Goal: Task Accomplishment & Management: Complete application form

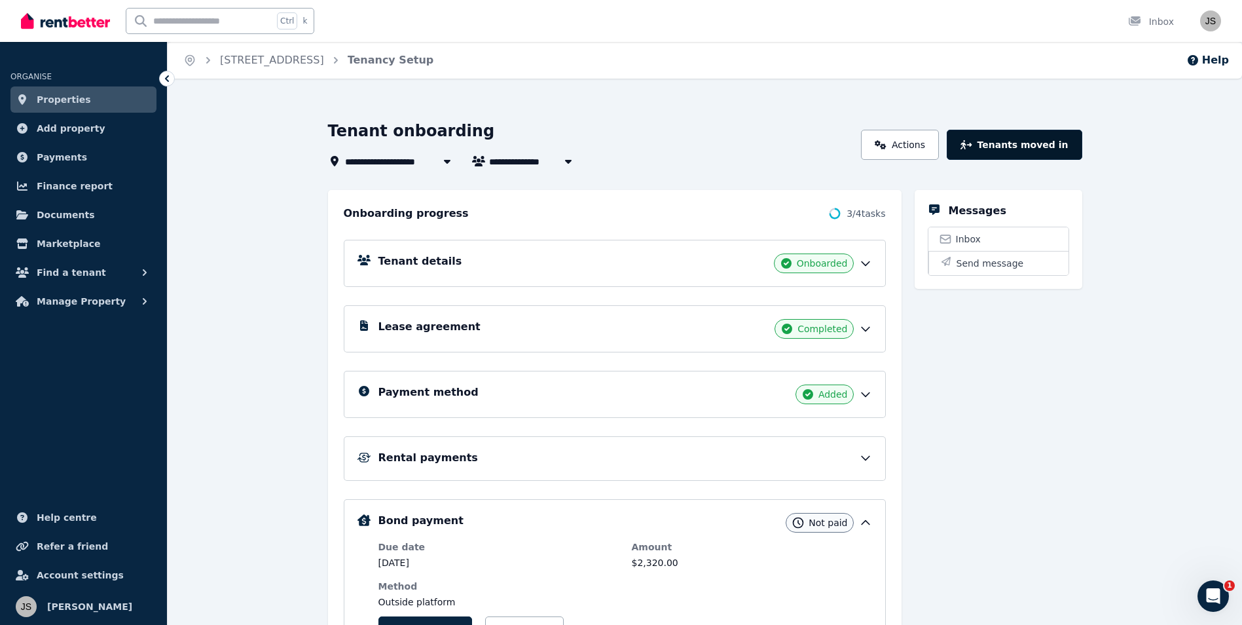
click at [1035, 149] on button "Tenants moved in" at bounding box center [1014, 145] width 135 height 30
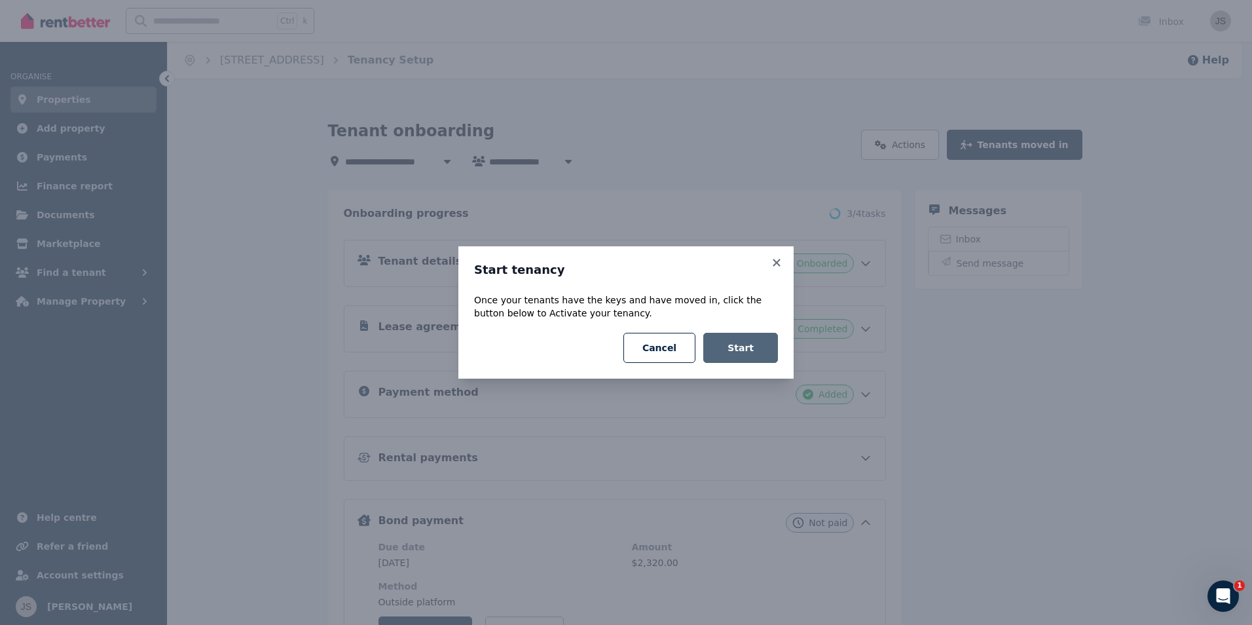
click at [751, 350] on button "Start" at bounding box center [740, 348] width 75 height 30
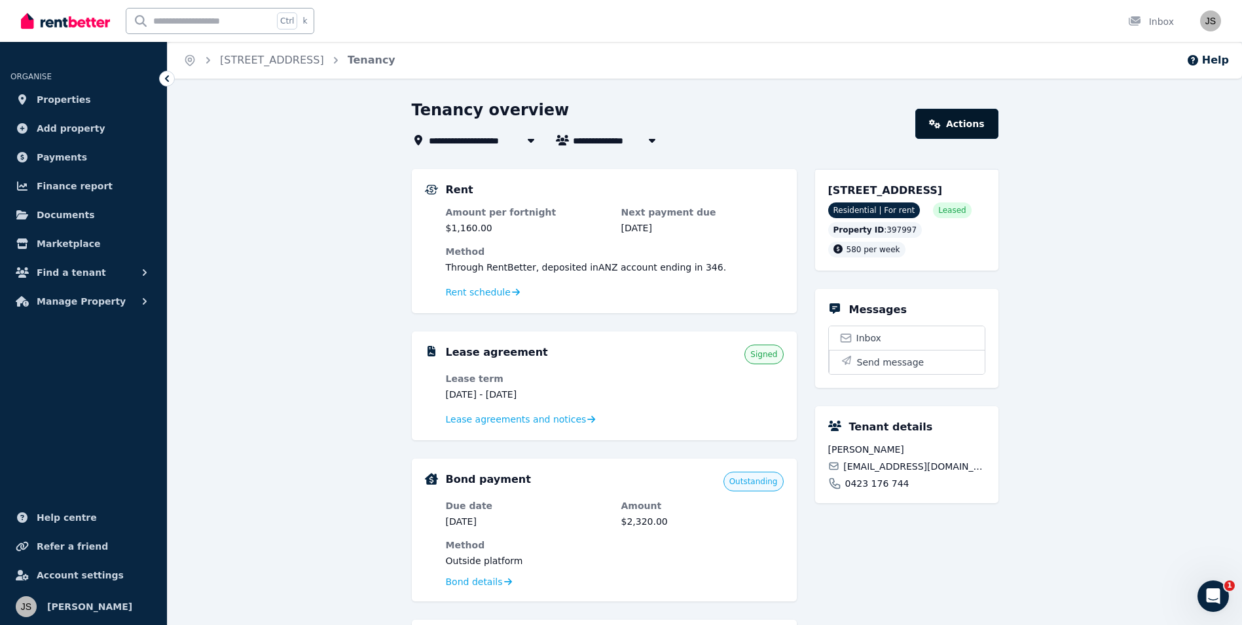
click at [972, 126] on link "Actions" at bounding box center [957, 124] width 83 height 30
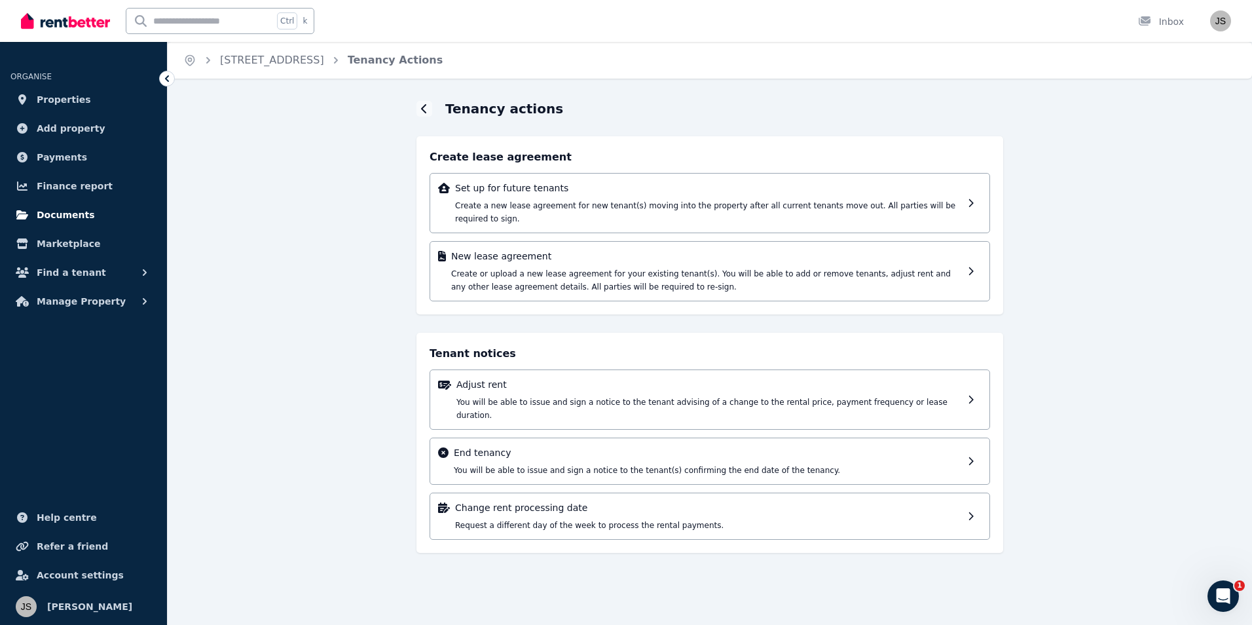
click at [58, 215] on span "Documents" at bounding box center [66, 215] width 58 height 16
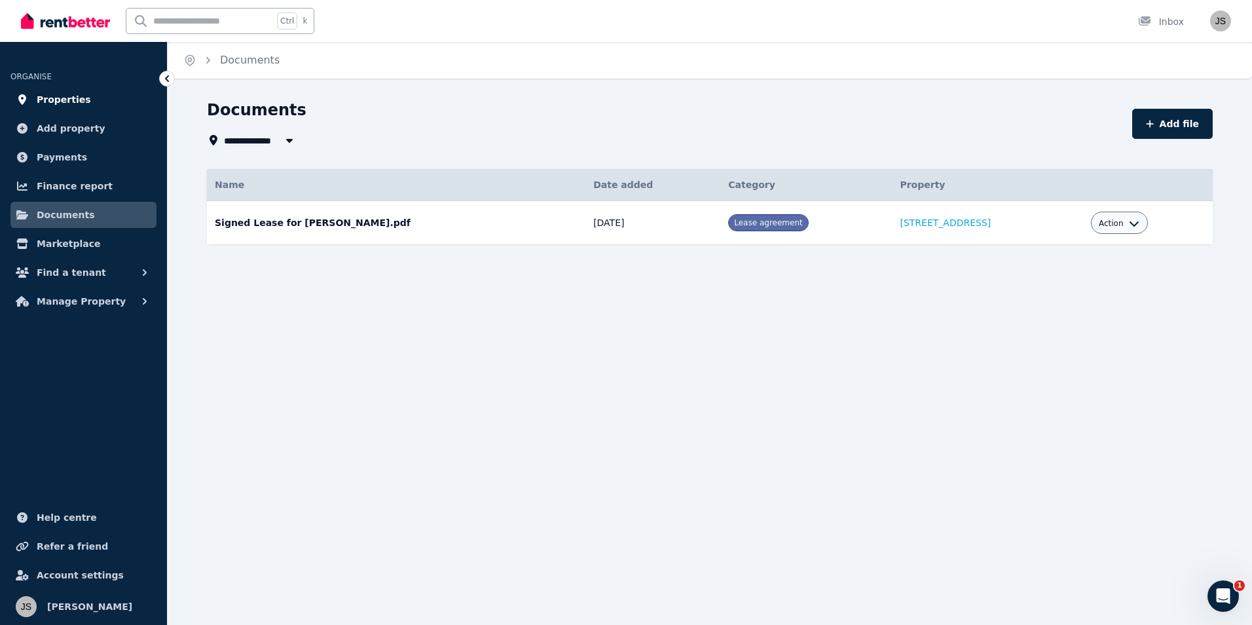
click at [65, 102] on span "Properties" at bounding box center [64, 100] width 54 height 16
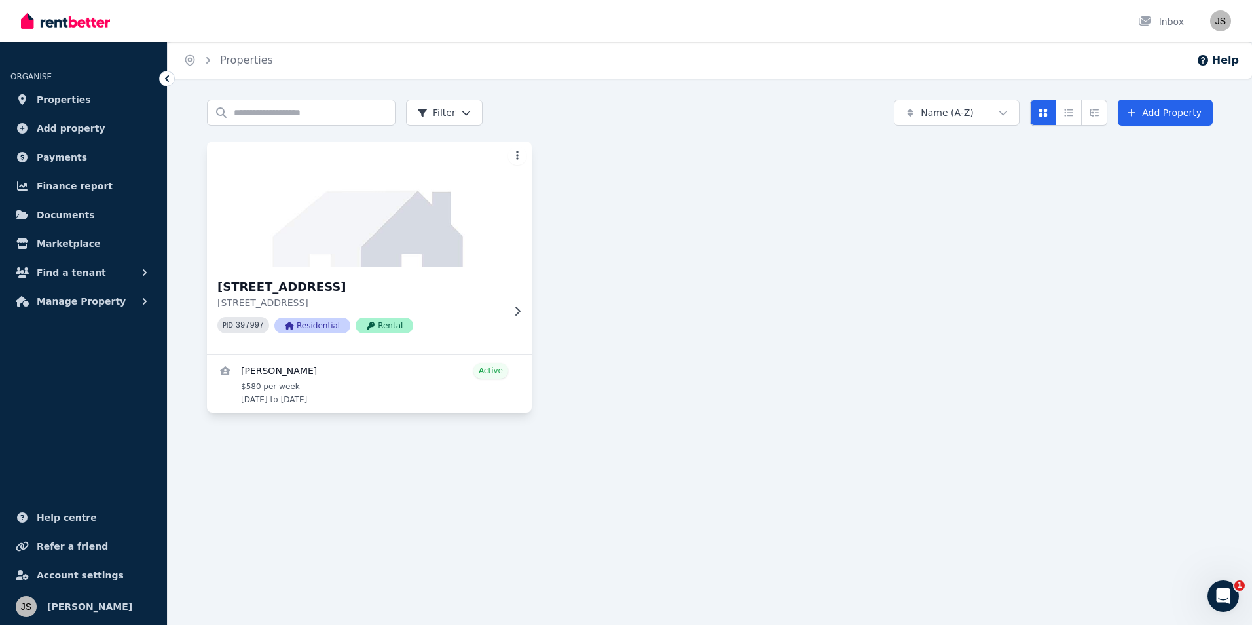
click at [335, 214] on img at bounding box center [369, 204] width 341 height 132
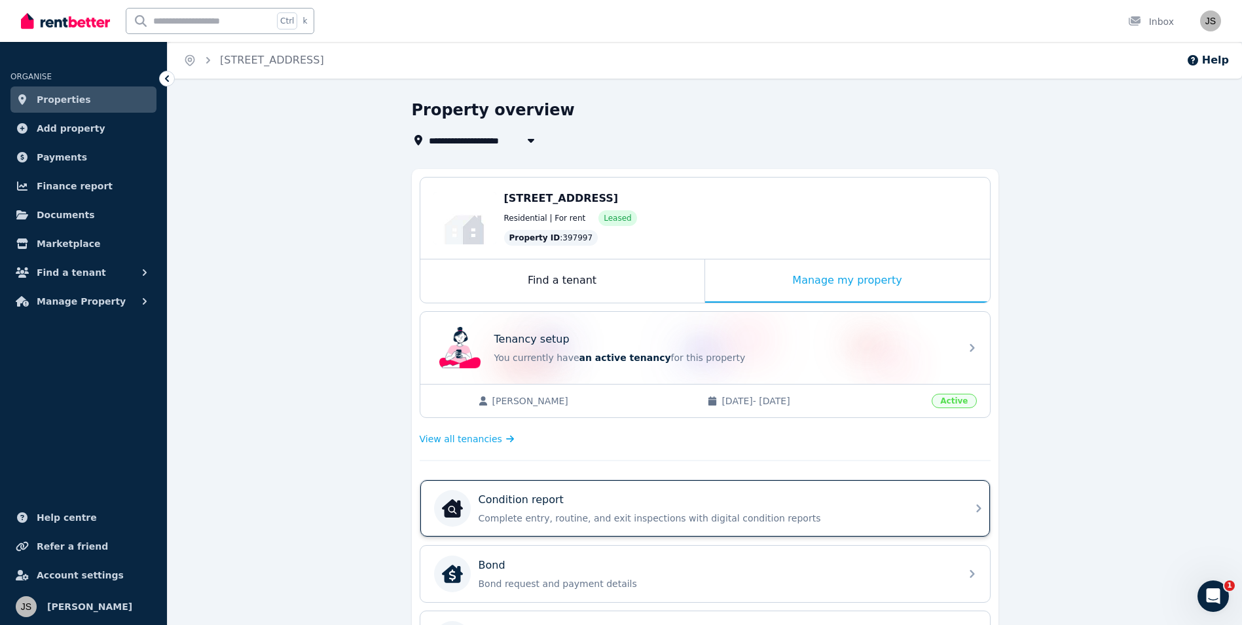
click at [621, 521] on p "Complete entry, routine, and exit inspections with digital condition reports" at bounding box center [716, 517] width 474 height 13
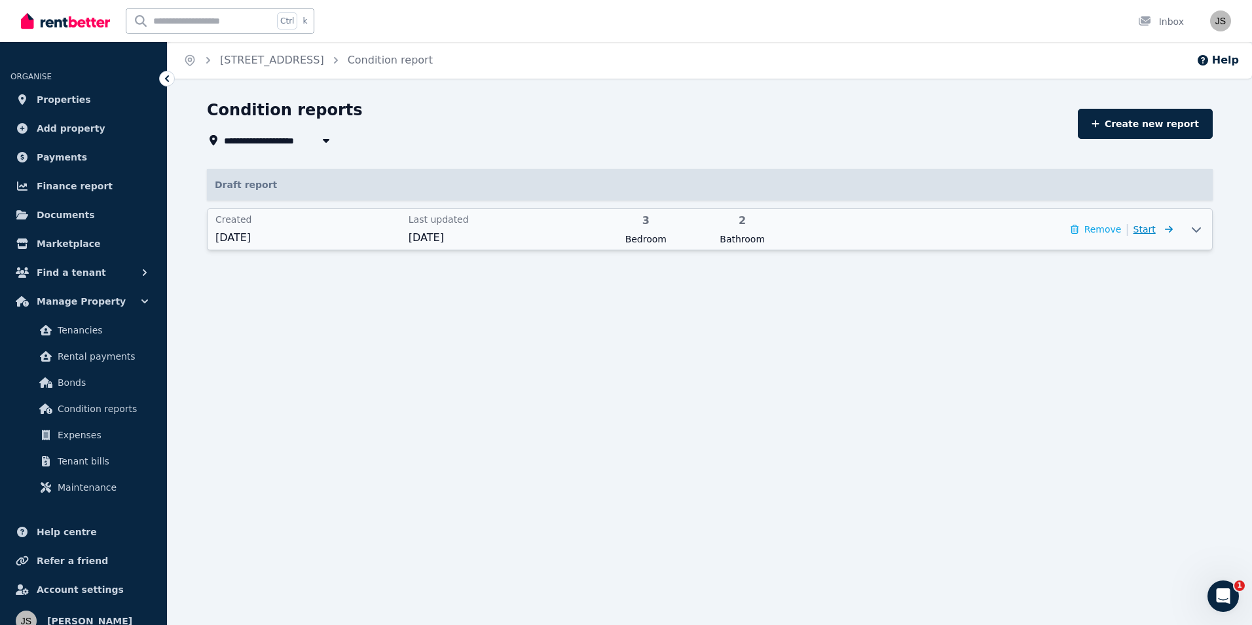
click at [1151, 228] on span "Start" at bounding box center [1145, 229] width 22 height 10
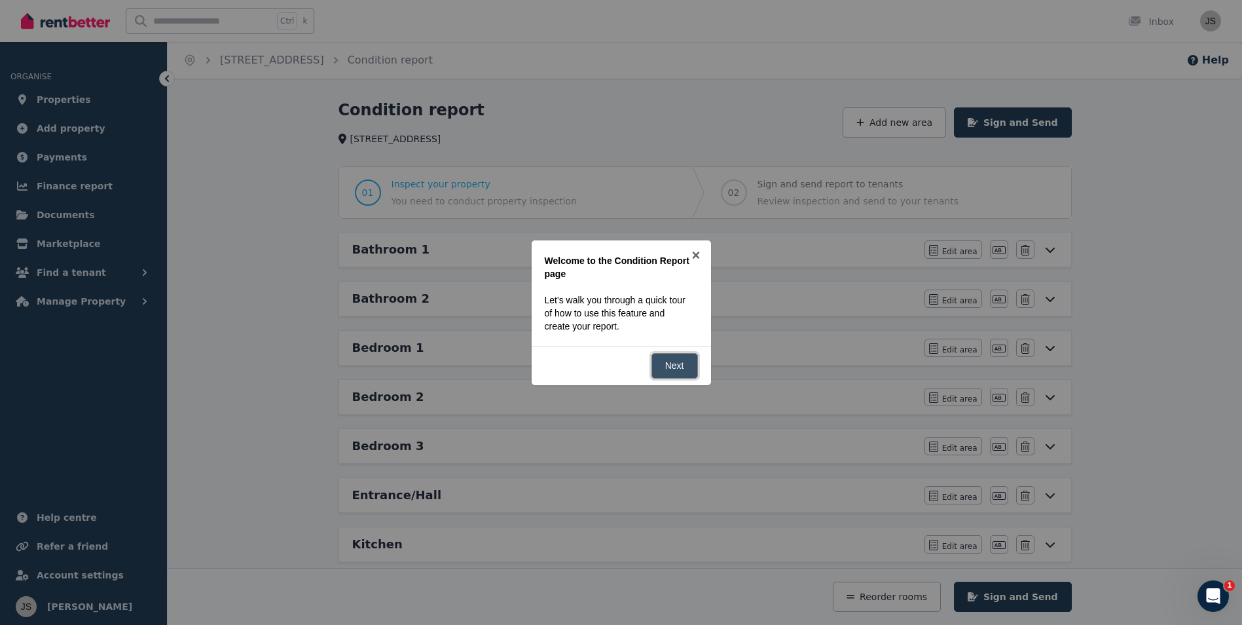
click at [680, 363] on link "Next" at bounding box center [675, 366] width 46 height 26
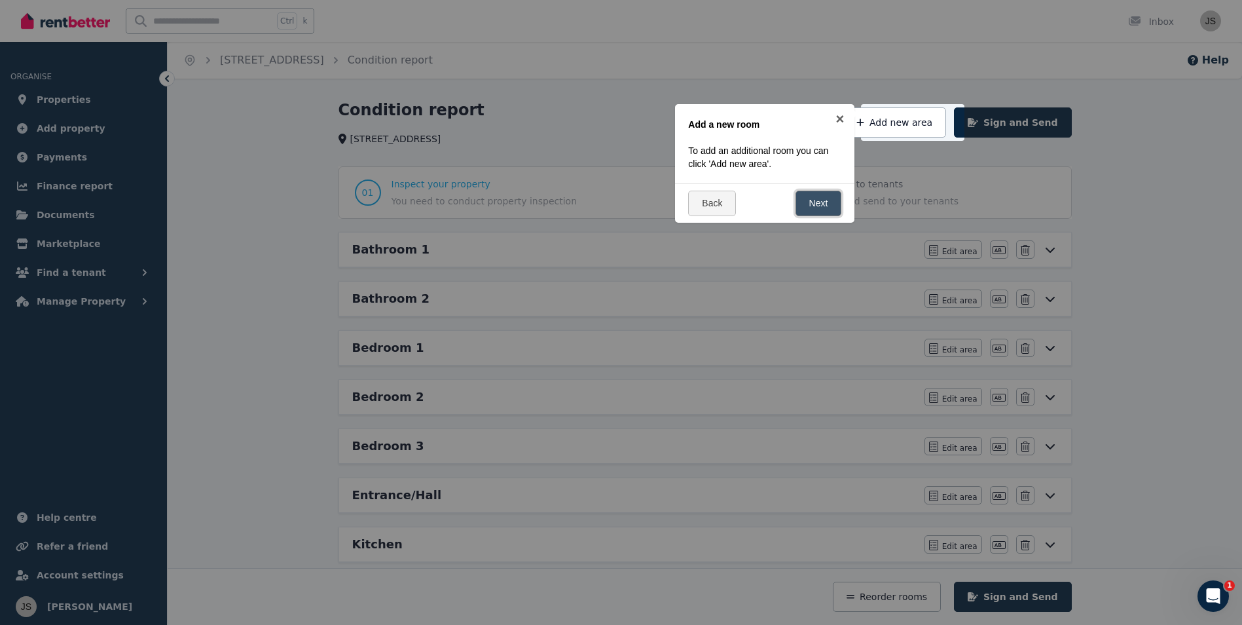
click at [815, 200] on link "Next" at bounding box center [819, 204] width 46 height 26
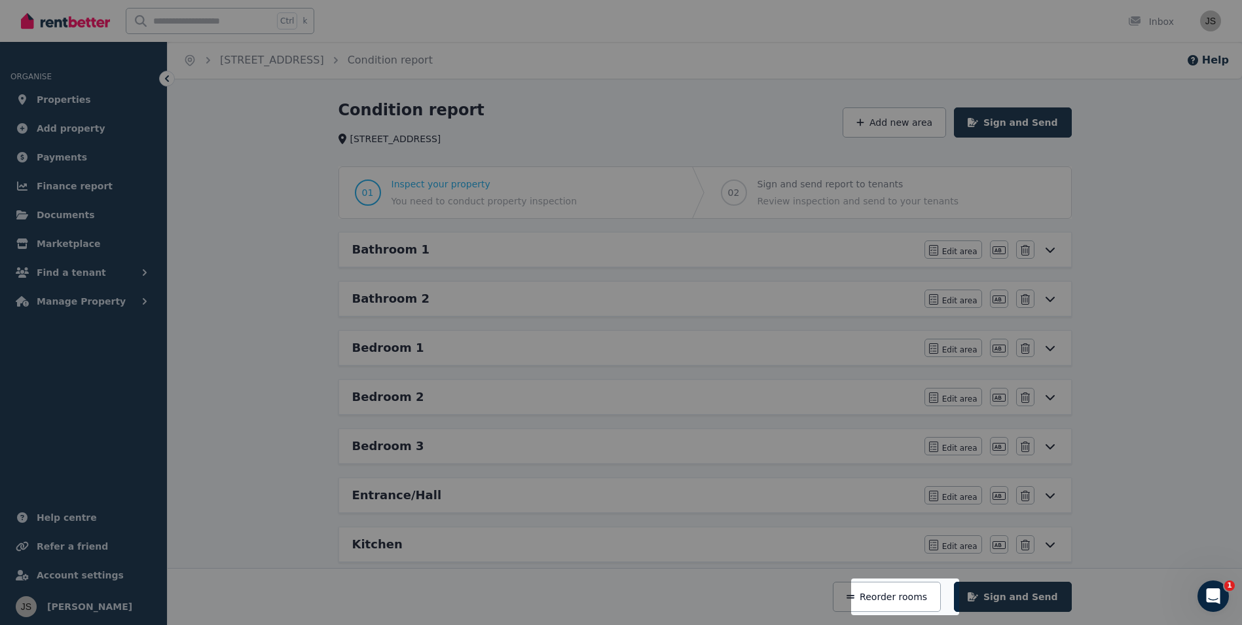
scroll to position [304, 0]
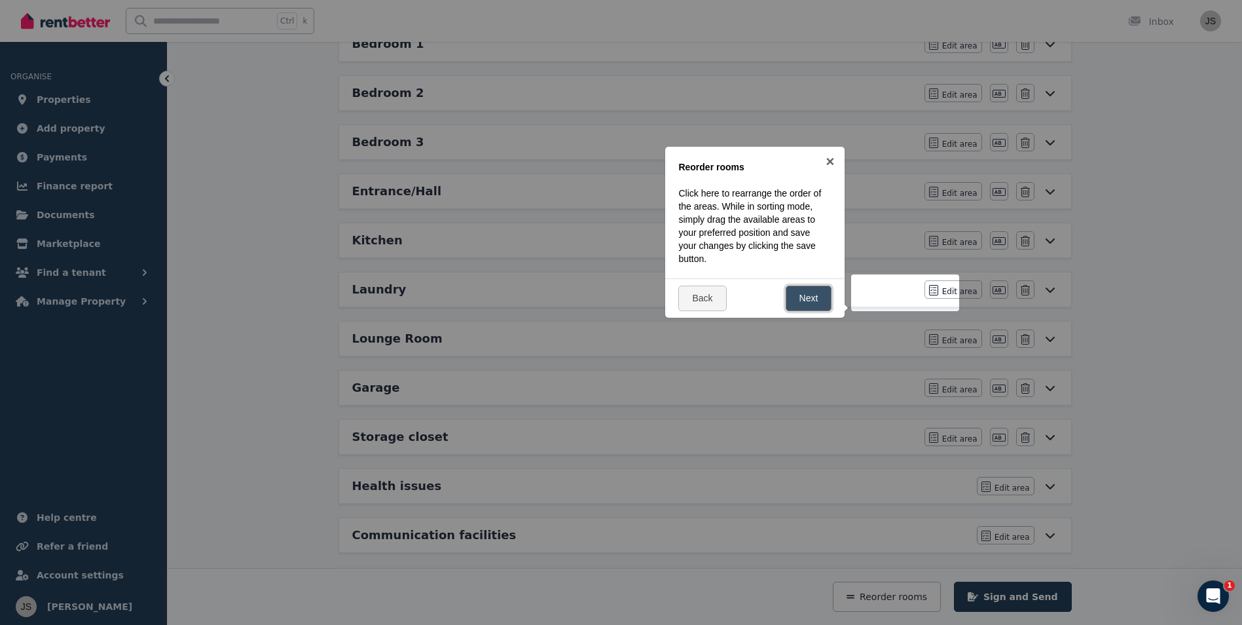
click at [819, 299] on link "Next" at bounding box center [809, 299] width 46 height 26
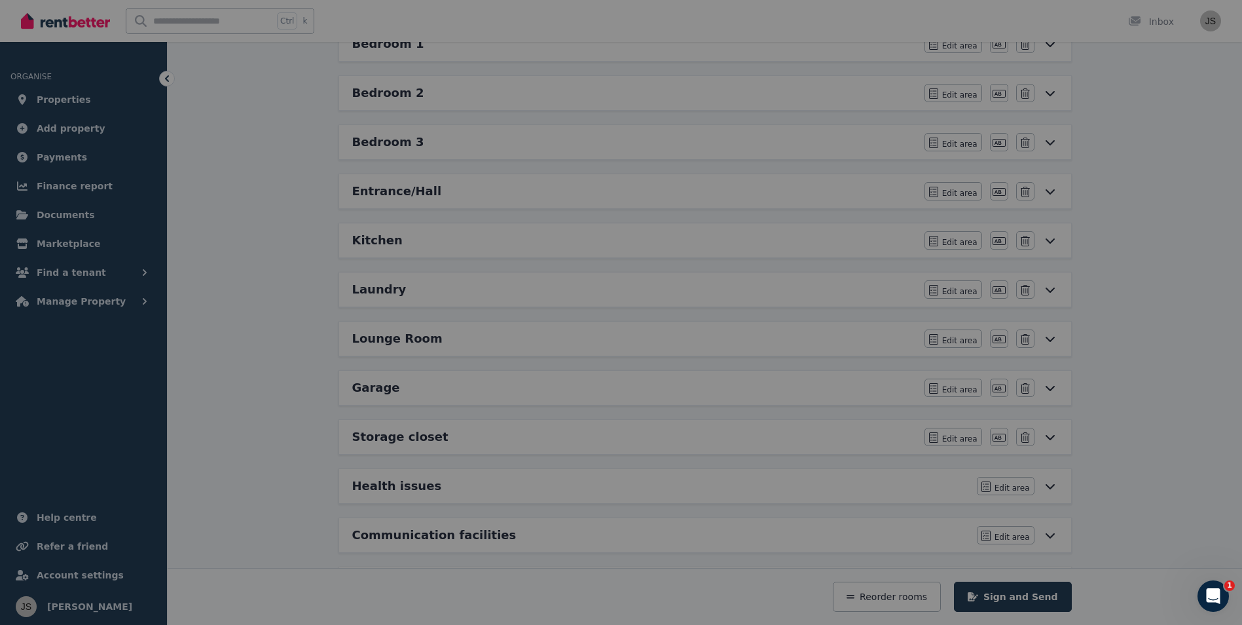
scroll to position [0, 0]
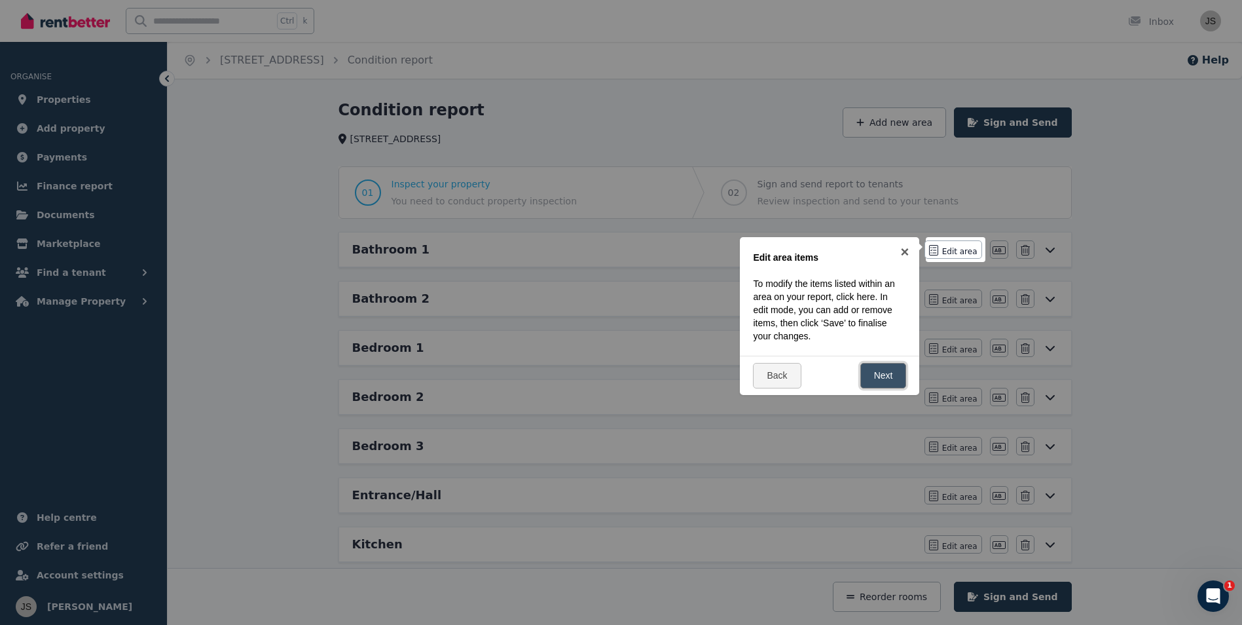
click at [888, 379] on link "Next" at bounding box center [884, 376] width 46 height 26
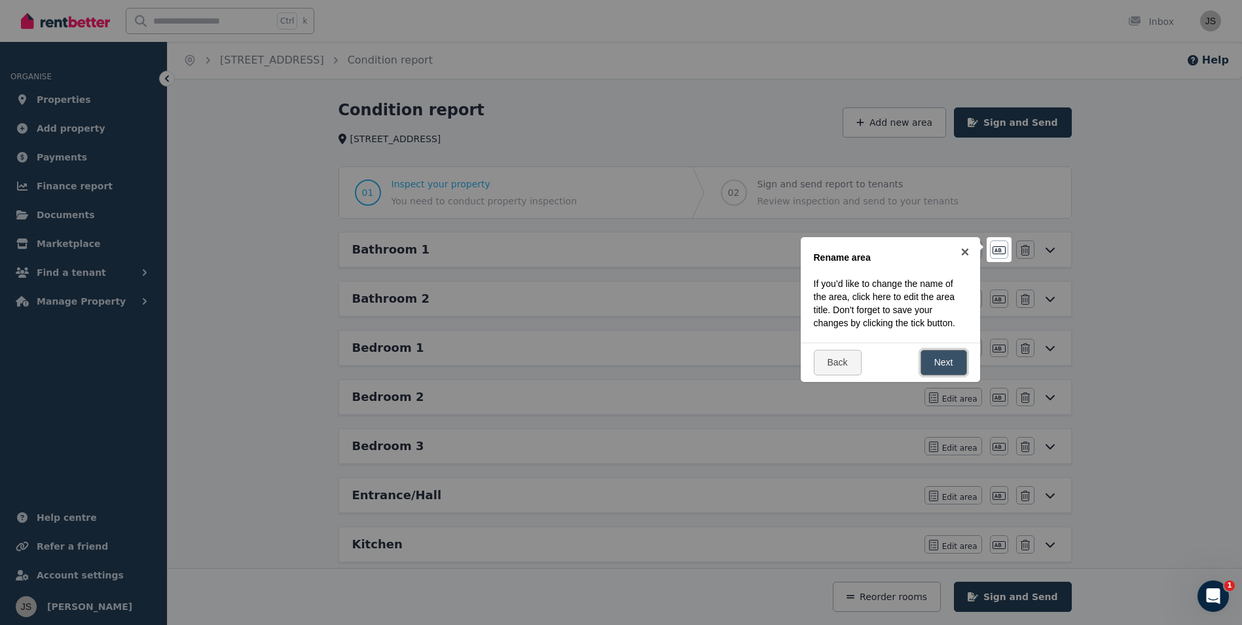
click at [941, 367] on link "Next" at bounding box center [944, 363] width 46 height 26
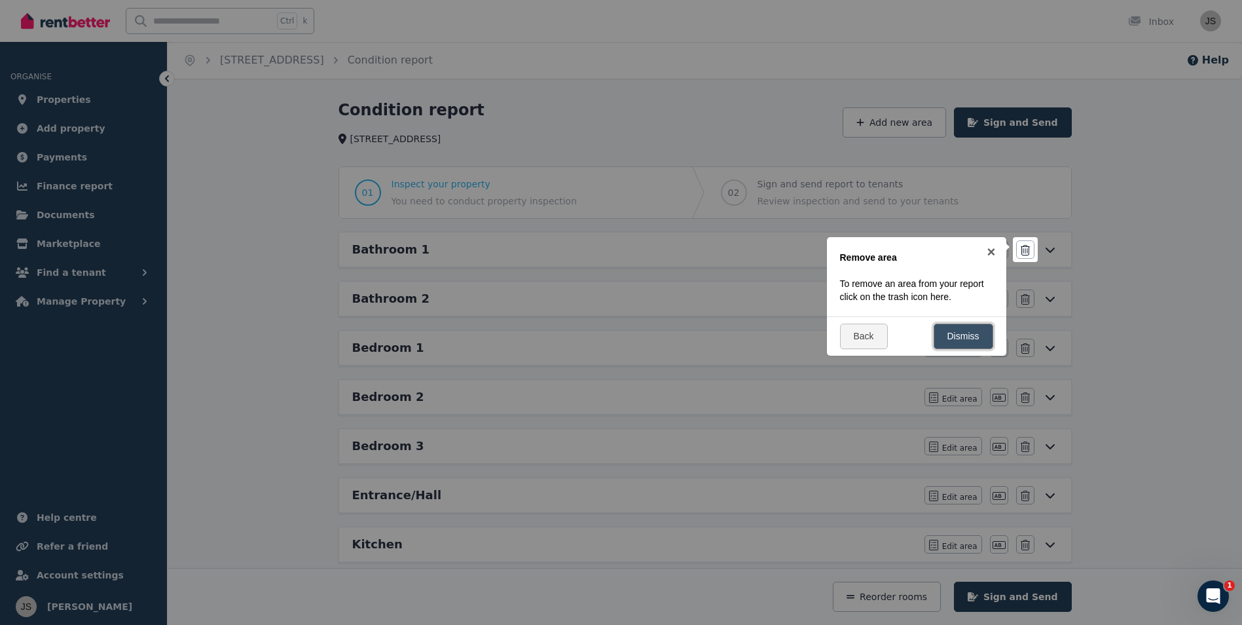
click at [961, 337] on link "Dismiss" at bounding box center [964, 337] width 60 height 26
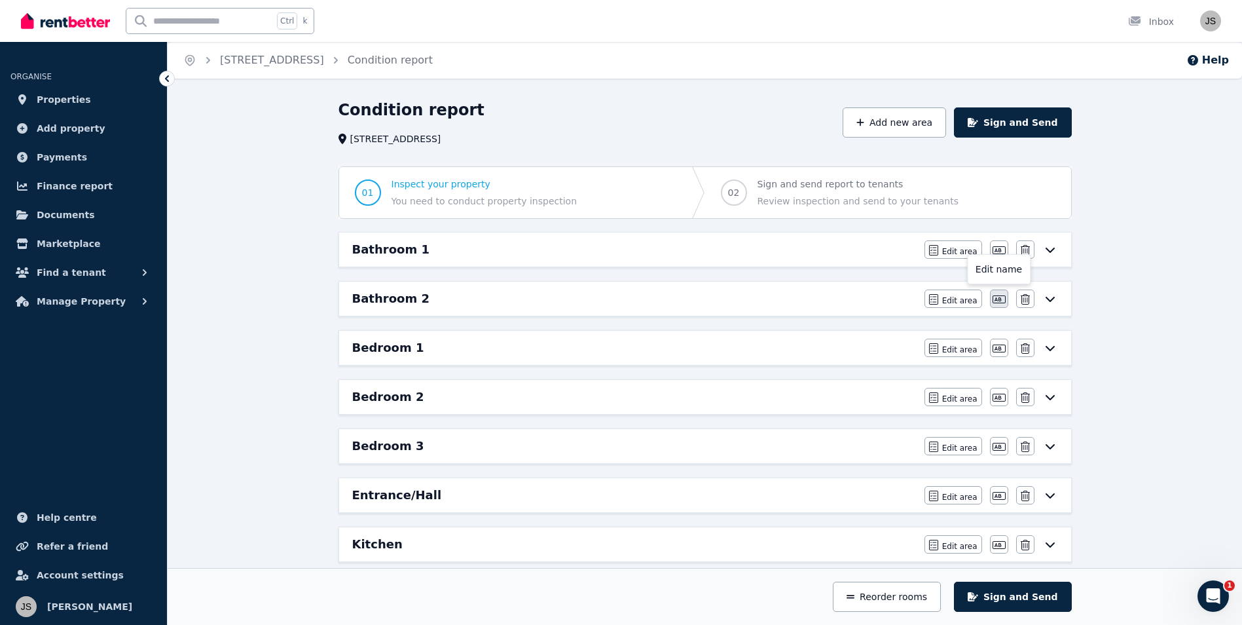
click at [999, 299] on icon "button" at bounding box center [999, 299] width 13 height 10
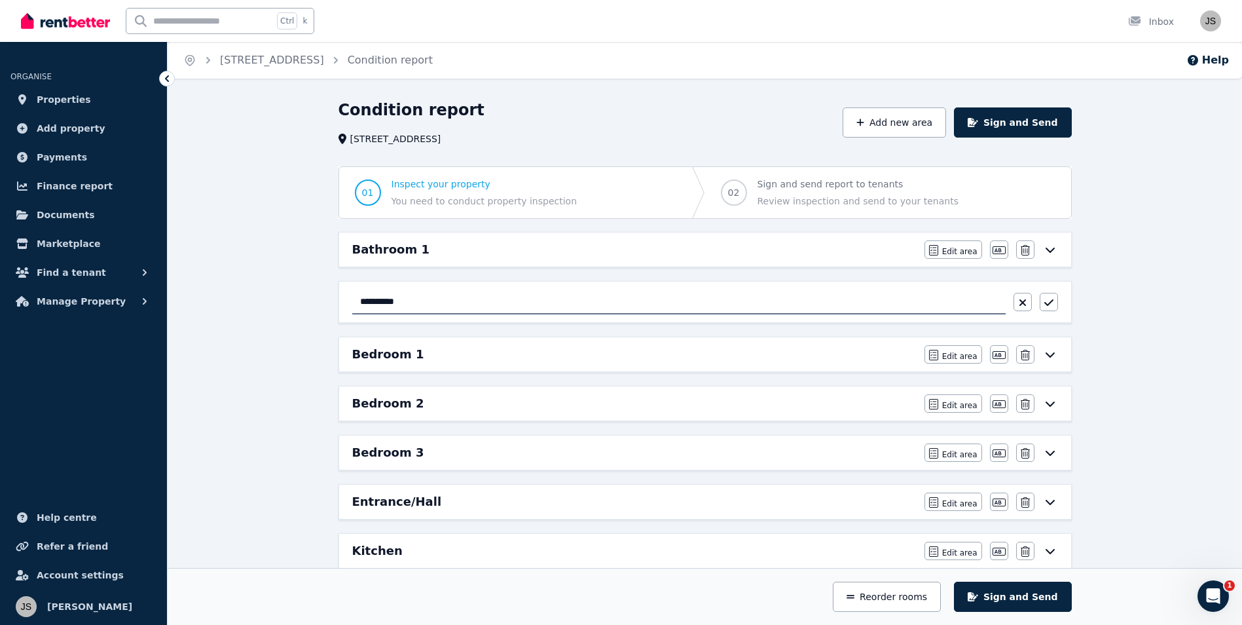
drag, startPoint x: 435, startPoint y: 298, endPoint x: 337, endPoint y: 300, distance: 98.3
click at [337, 300] on div "**********" at bounding box center [705, 597] width 744 height 730
type input "**********"
click at [1000, 355] on icon "button" at bounding box center [999, 355] width 13 height 10
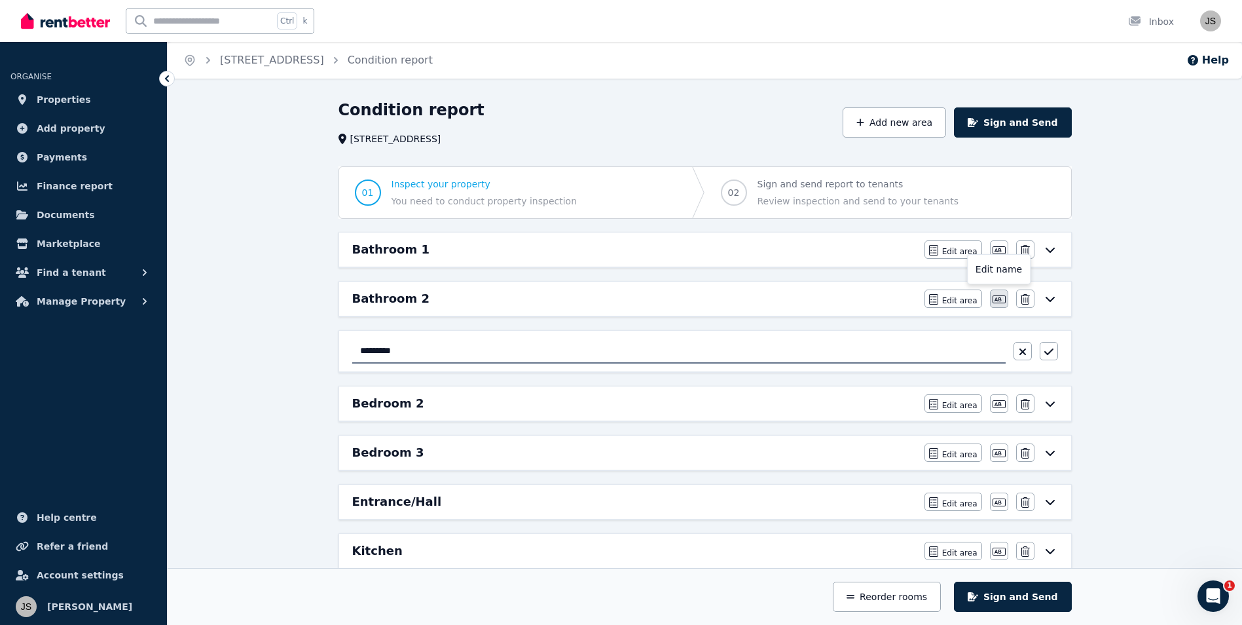
click at [997, 307] on button "button" at bounding box center [999, 298] width 18 height 18
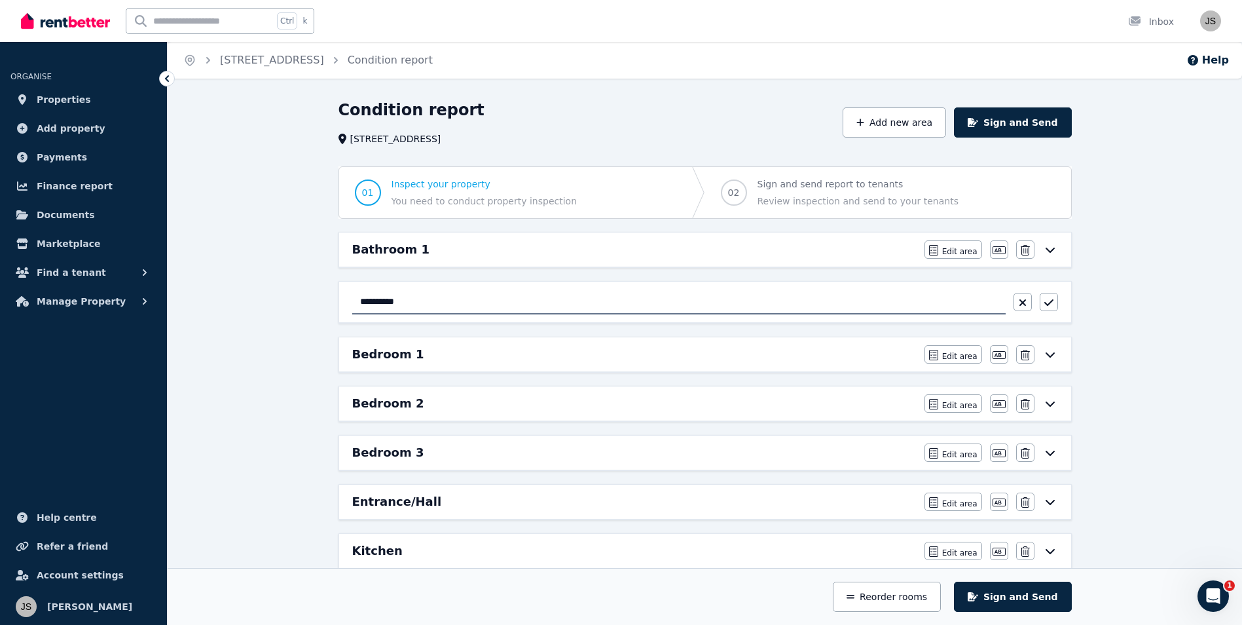
drag, startPoint x: 424, startPoint y: 300, endPoint x: 299, endPoint y: 294, distance: 125.9
click at [283, 297] on div "**********" at bounding box center [705, 571] width 1075 height 943
type input "**********"
click at [1048, 305] on icon "button" at bounding box center [1048, 302] width 9 height 7
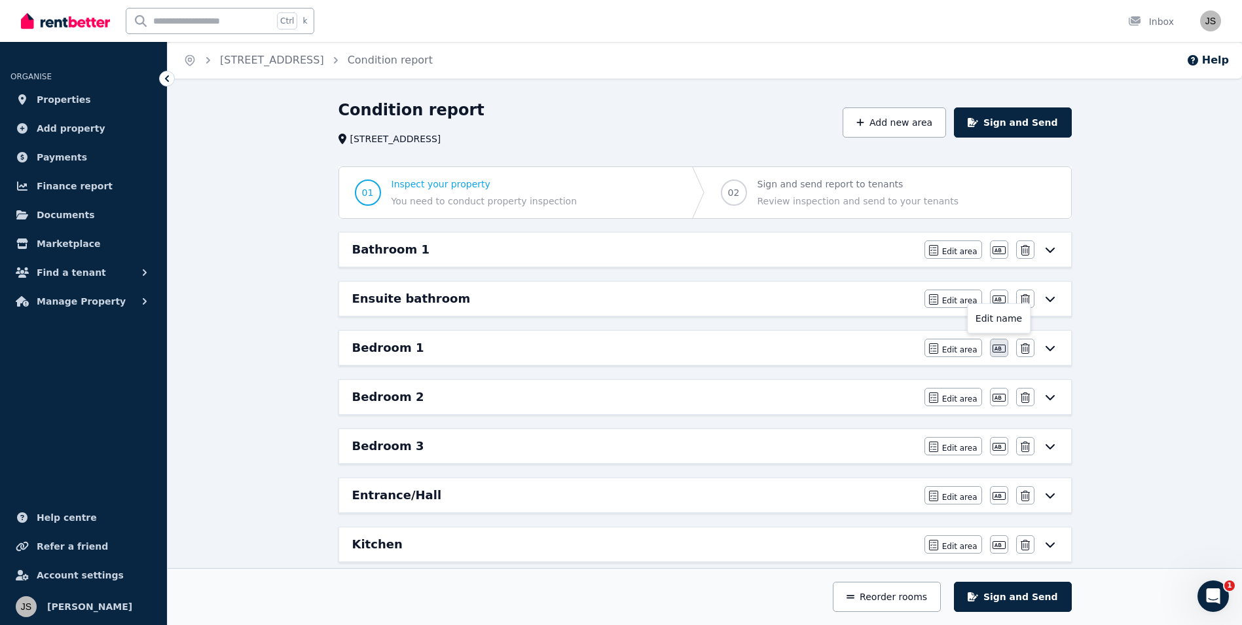
click at [1003, 349] on icon "button" at bounding box center [999, 348] width 13 height 10
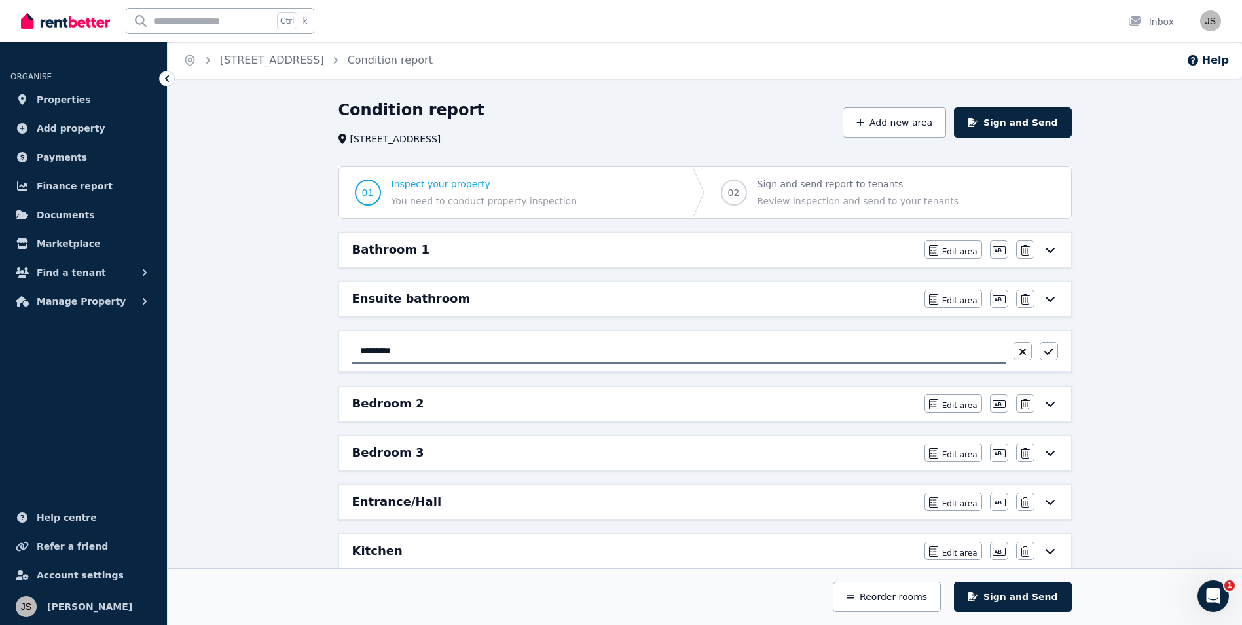
drag, startPoint x: 405, startPoint y: 346, endPoint x: 311, endPoint y: 349, distance: 93.7
click at [311, 349] on div "Condition report [STREET_ADDRESS] Add new area Sign and Send 01 Inspect your pr…" at bounding box center [705, 571] width 1075 height 943
type input "**********"
click at [1046, 357] on icon "button" at bounding box center [1049, 351] width 9 height 10
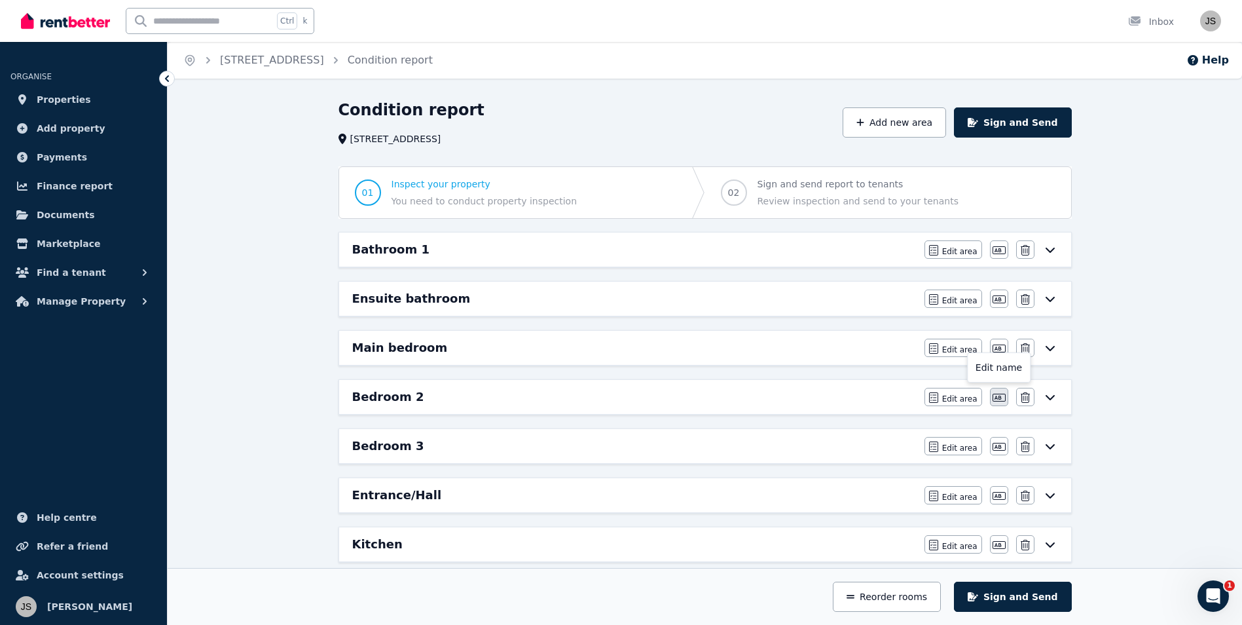
click at [998, 400] on icon "button" at bounding box center [999, 397] width 13 height 10
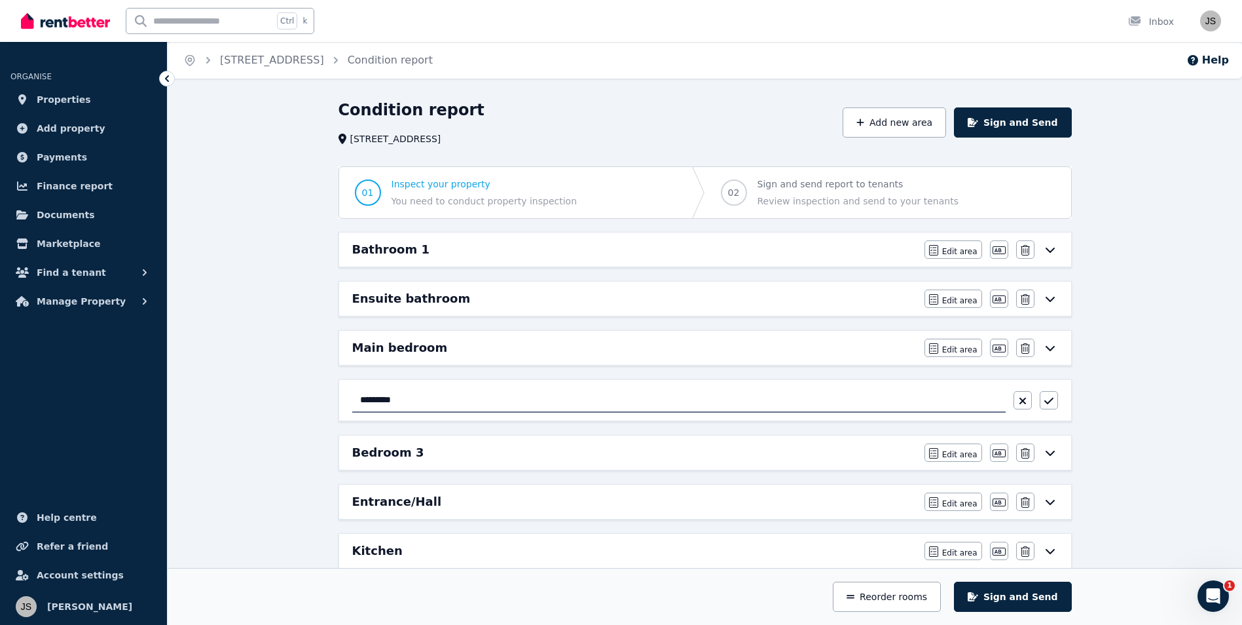
drag, startPoint x: 388, startPoint y: 418, endPoint x: 238, endPoint y: 416, distance: 150.7
click at [238, 416] on div "Condition report [STREET_ADDRESS] Add new area Sign and Send 01 Inspect your pr…" at bounding box center [705, 571] width 1075 height 943
type input "**********"
click at [1049, 400] on icon "button" at bounding box center [1049, 401] width 9 height 10
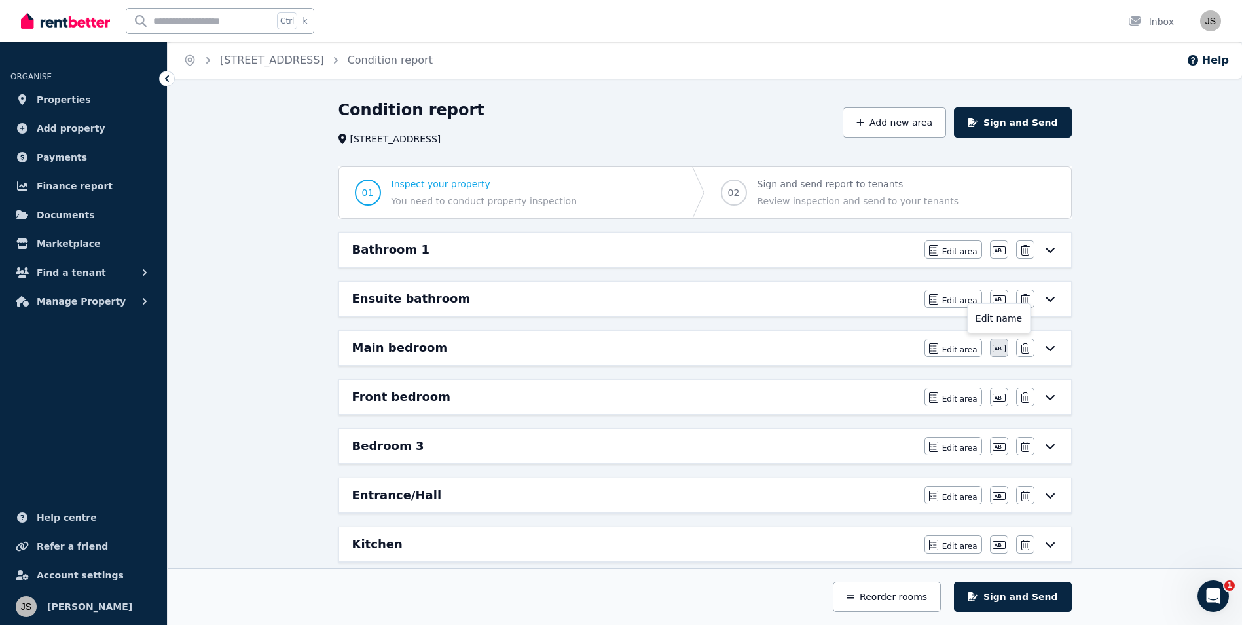
click at [999, 352] on icon "button" at bounding box center [999, 348] width 13 height 8
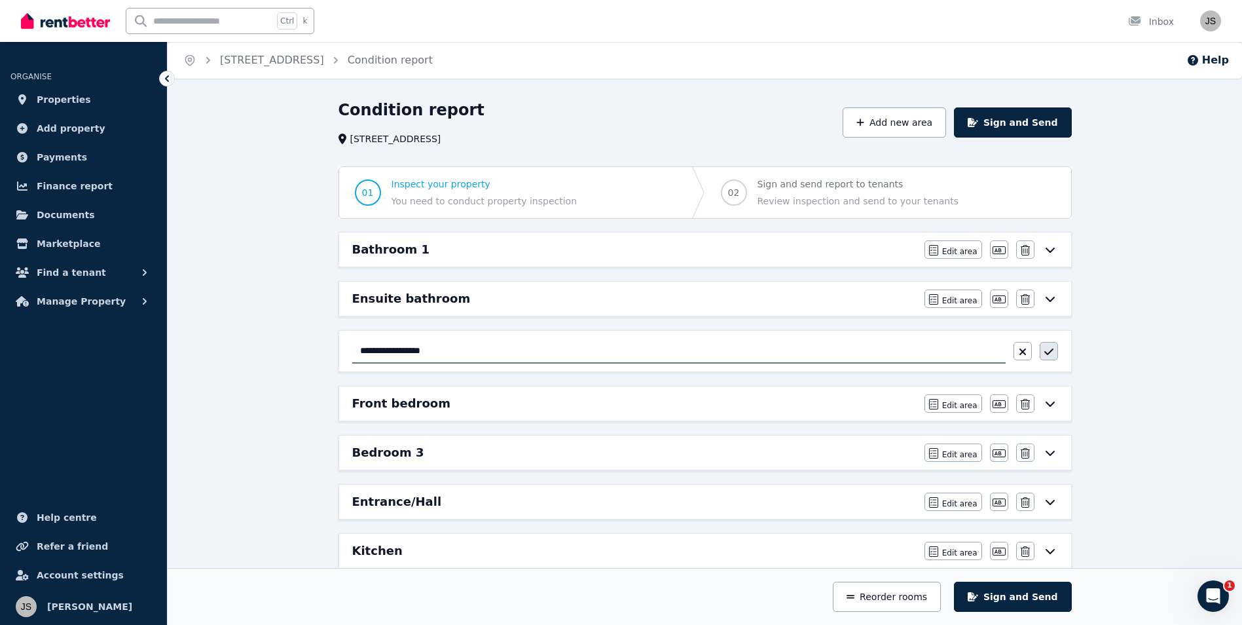
type input "**********"
click at [1049, 349] on icon "button" at bounding box center [1049, 351] width 9 height 10
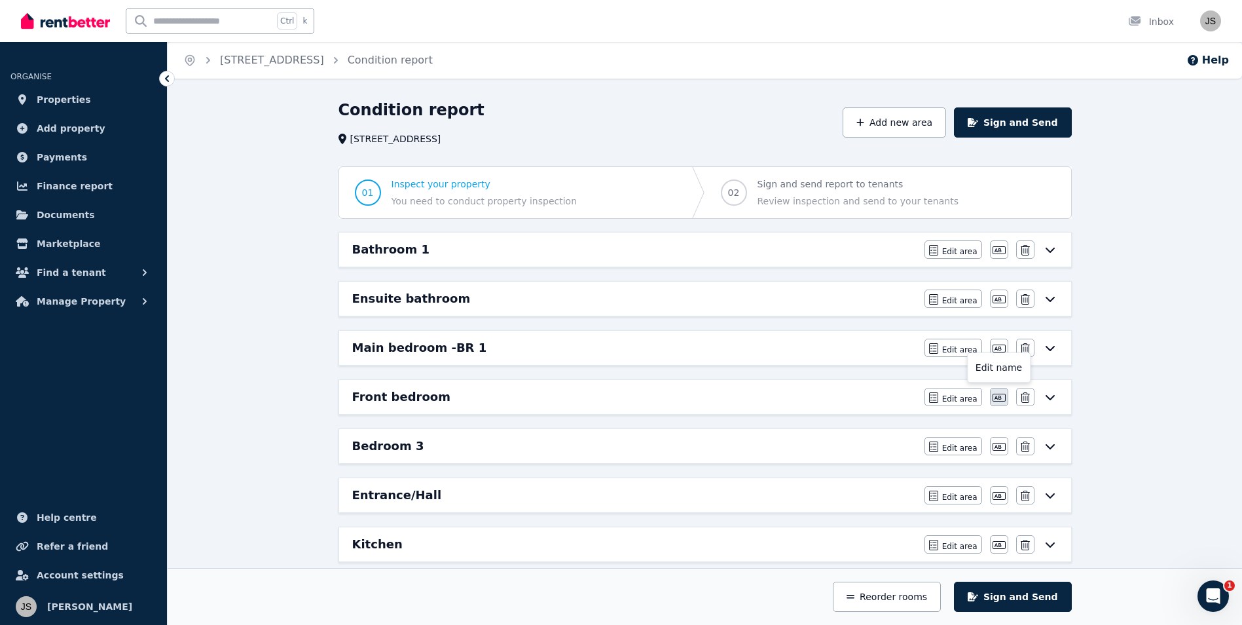
click at [1003, 401] on icon "button" at bounding box center [999, 398] width 13 height 8
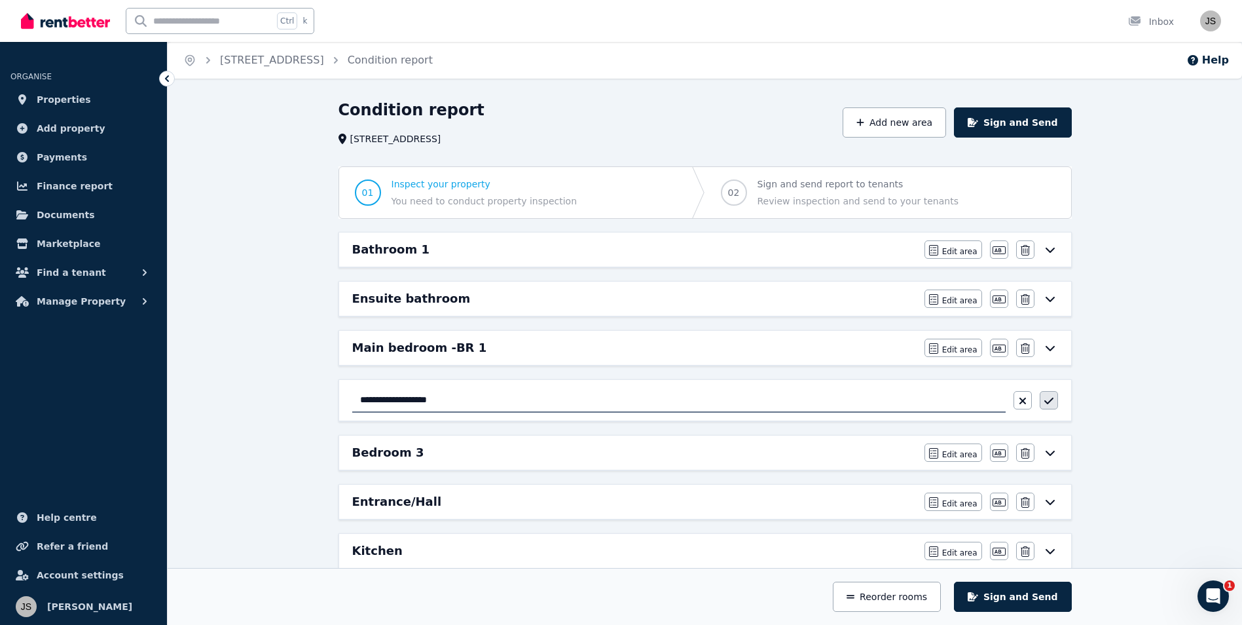
type input "**********"
click at [1043, 402] on button "button" at bounding box center [1049, 400] width 18 height 18
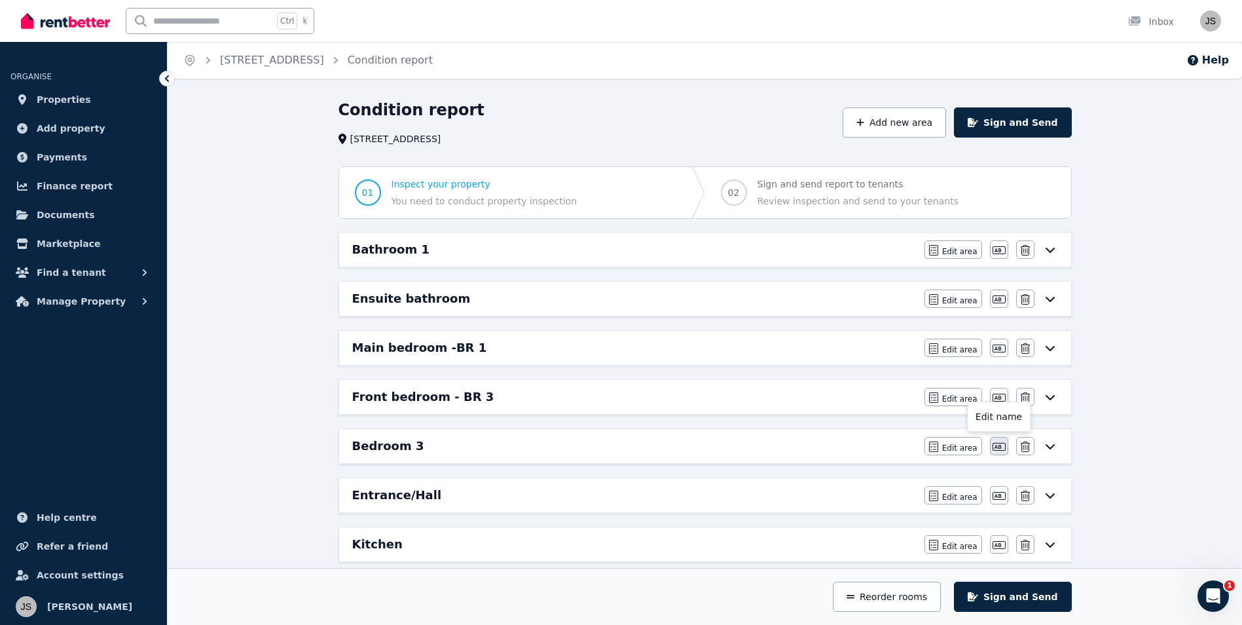
click at [1000, 449] on icon "button" at bounding box center [999, 447] width 13 height 8
drag, startPoint x: 415, startPoint y: 452, endPoint x: 273, endPoint y: 430, distance: 143.8
click at [270, 436] on div "Condition report [STREET_ADDRESS] Add new area Sign and Send 01 Inspect your pr…" at bounding box center [705, 571] width 1075 height 943
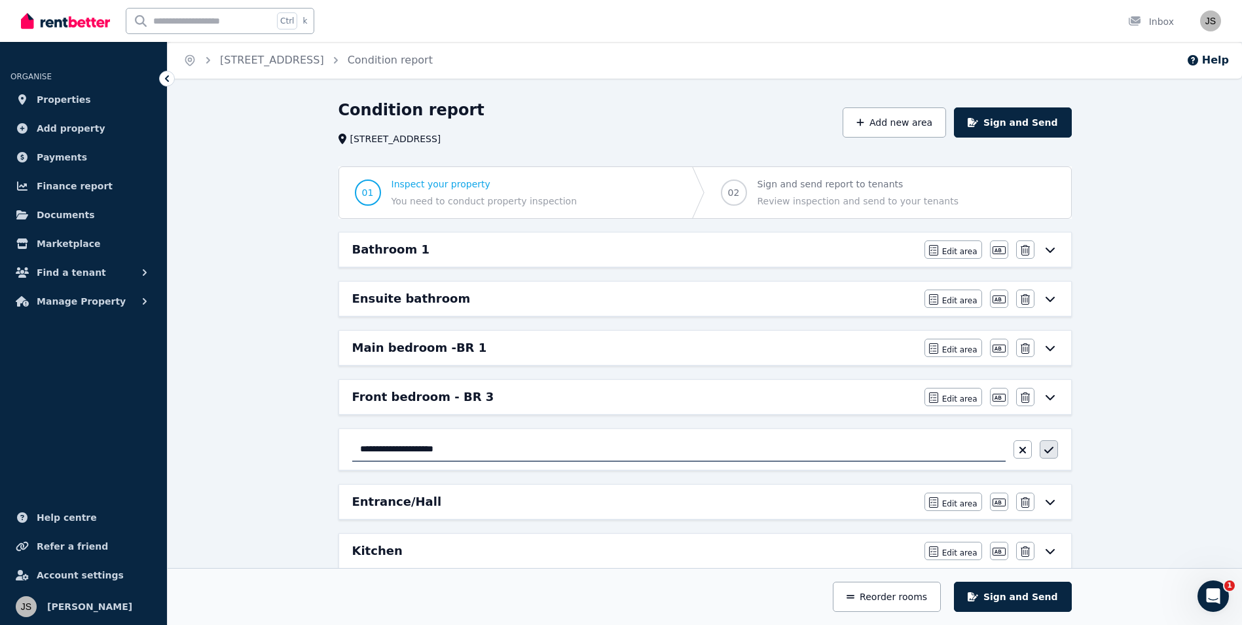
type input "**********"
click at [1052, 446] on icon "button" at bounding box center [1049, 450] width 9 height 10
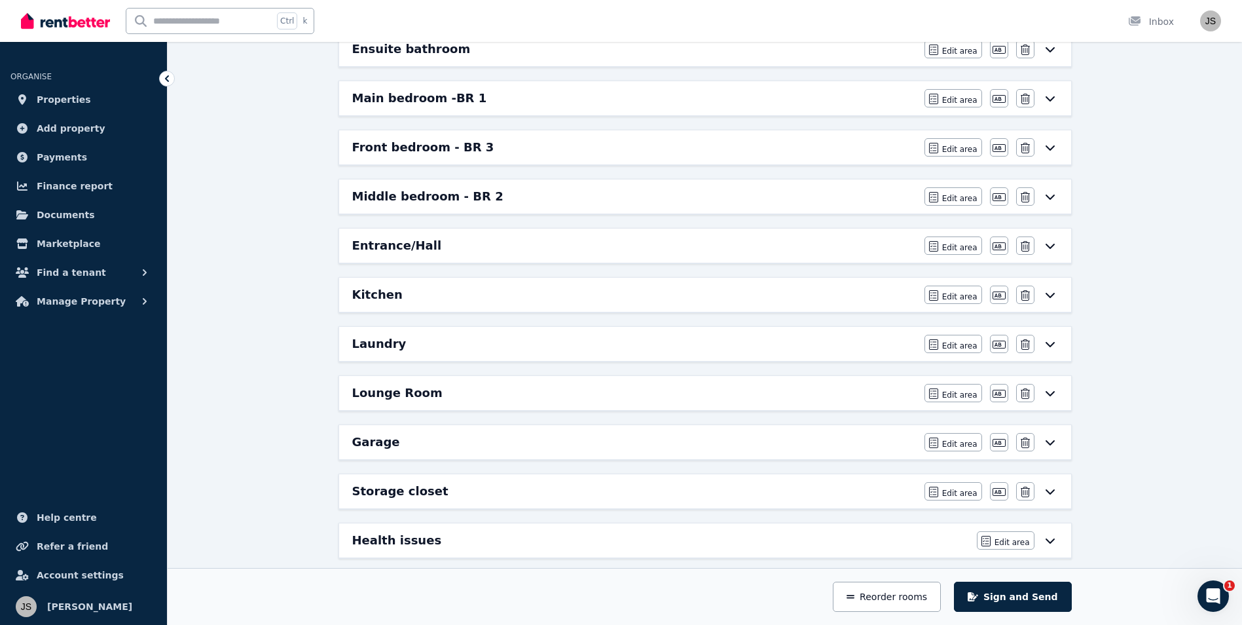
scroll to position [262, 0]
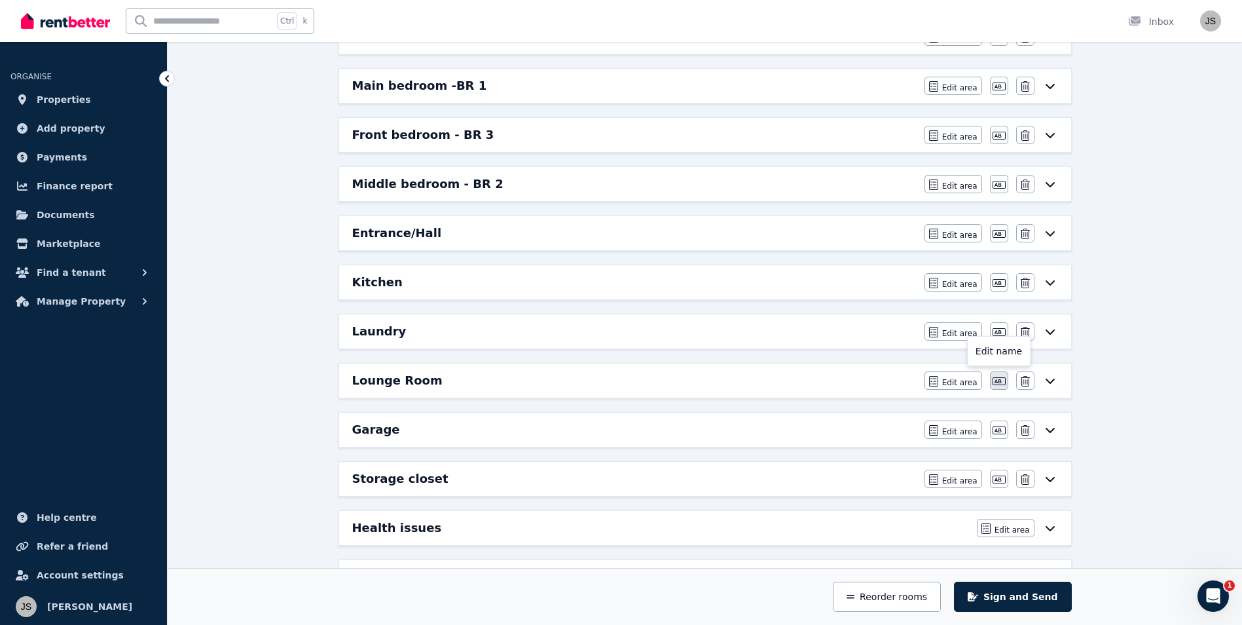
click at [993, 381] on icon "button" at bounding box center [999, 381] width 13 height 8
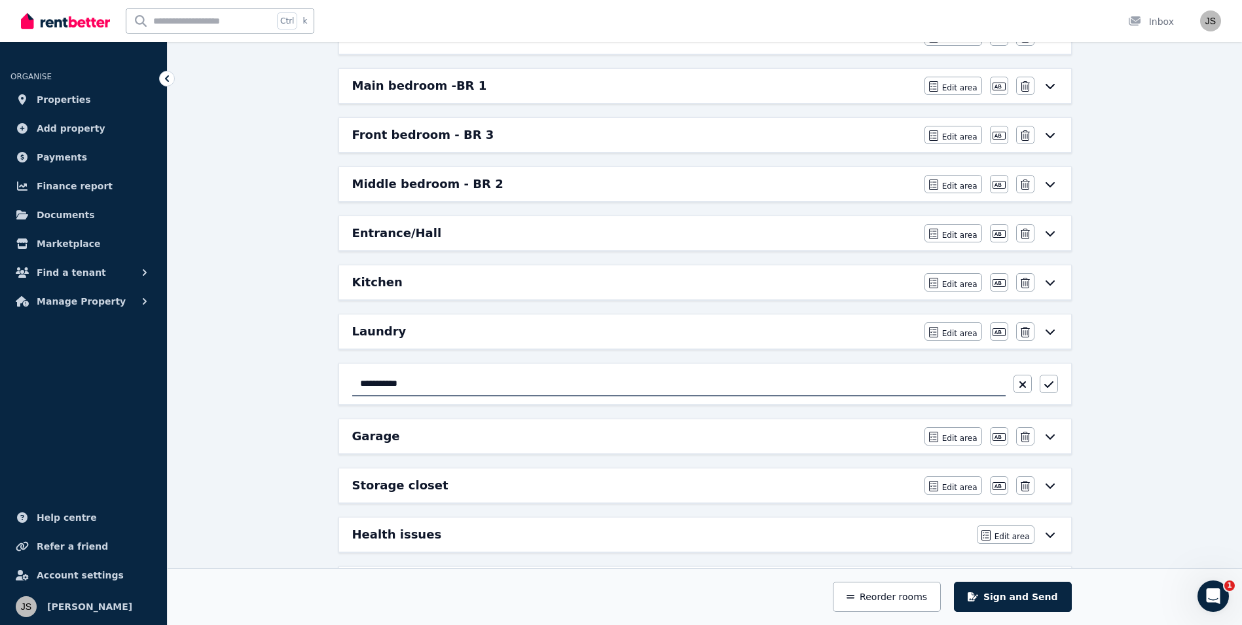
drag, startPoint x: 435, startPoint y: 385, endPoint x: 333, endPoint y: 379, distance: 102.3
click at [332, 380] on div "**********" at bounding box center [705, 281] width 754 height 886
type input "**********"
click at [1043, 381] on button "button" at bounding box center [1049, 384] width 18 height 18
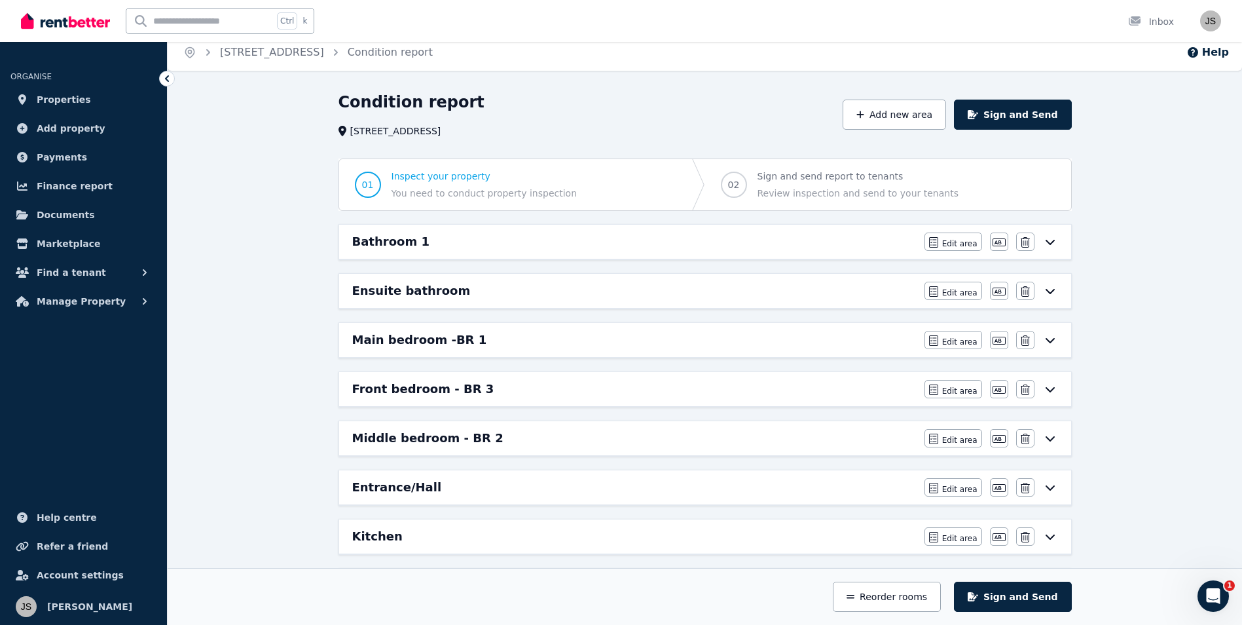
scroll to position [0, 0]
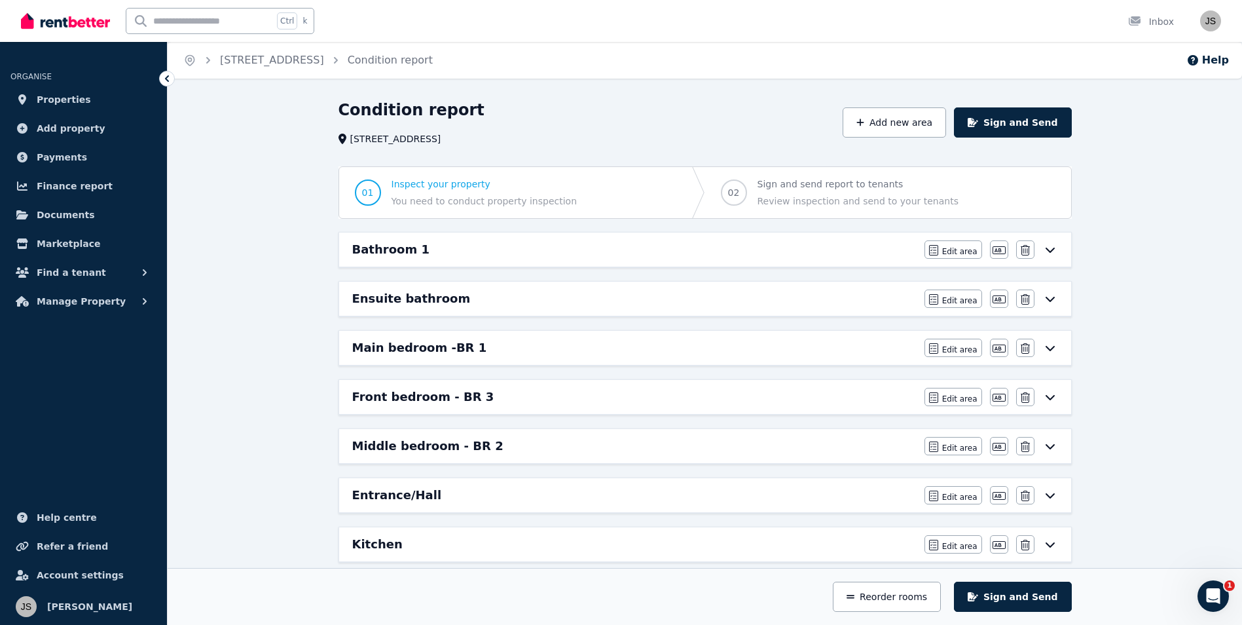
click at [426, 346] on h6 "Main bedroom -BR 1" at bounding box center [419, 348] width 135 height 18
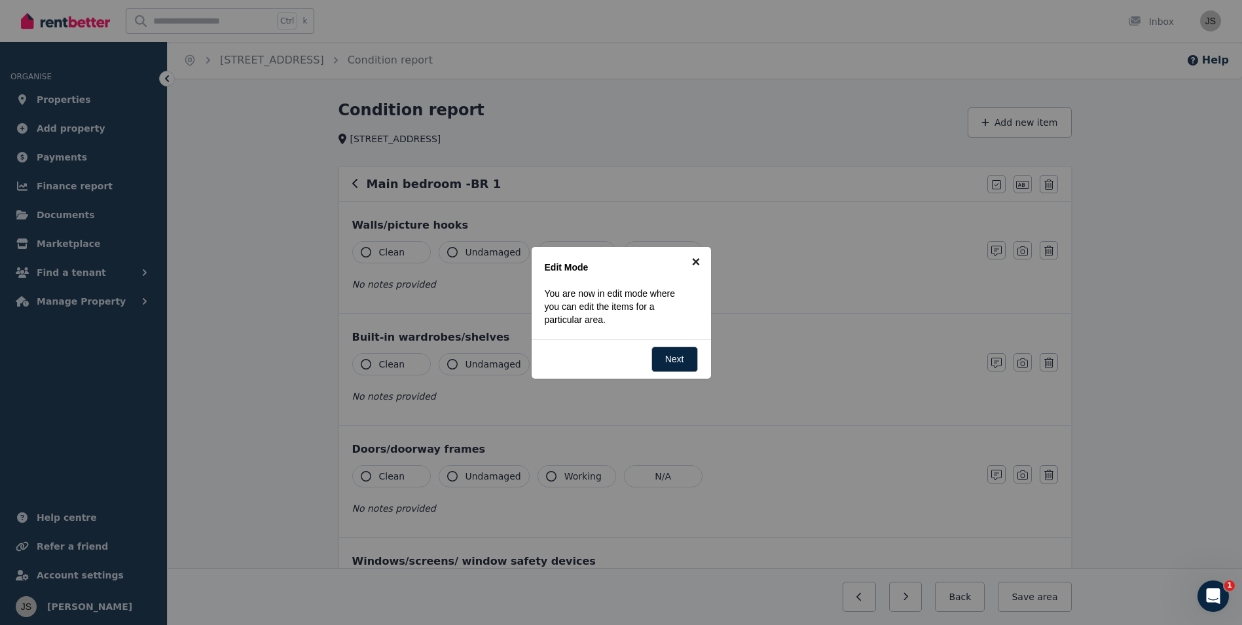
click at [697, 268] on link "×" at bounding box center [696, 261] width 29 height 29
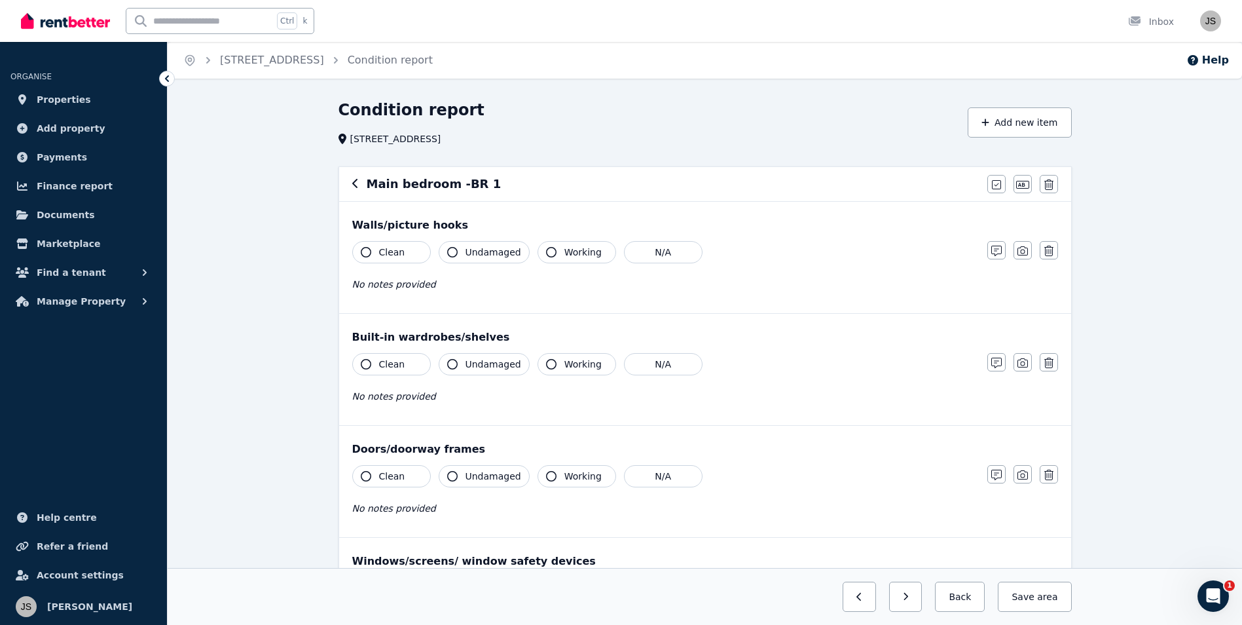
click at [362, 250] on icon "button" at bounding box center [366, 252] width 10 height 10
click at [460, 254] on button "Undamaged" at bounding box center [484, 252] width 91 height 22
click at [551, 253] on button "Working" at bounding box center [577, 252] width 79 height 22
drag, startPoint x: 543, startPoint y: 365, endPoint x: 509, endPoint y: 358, distance: 34.7
click at [546, 365] on icon "button" at bounding box center [551, 364] width 10 height 10
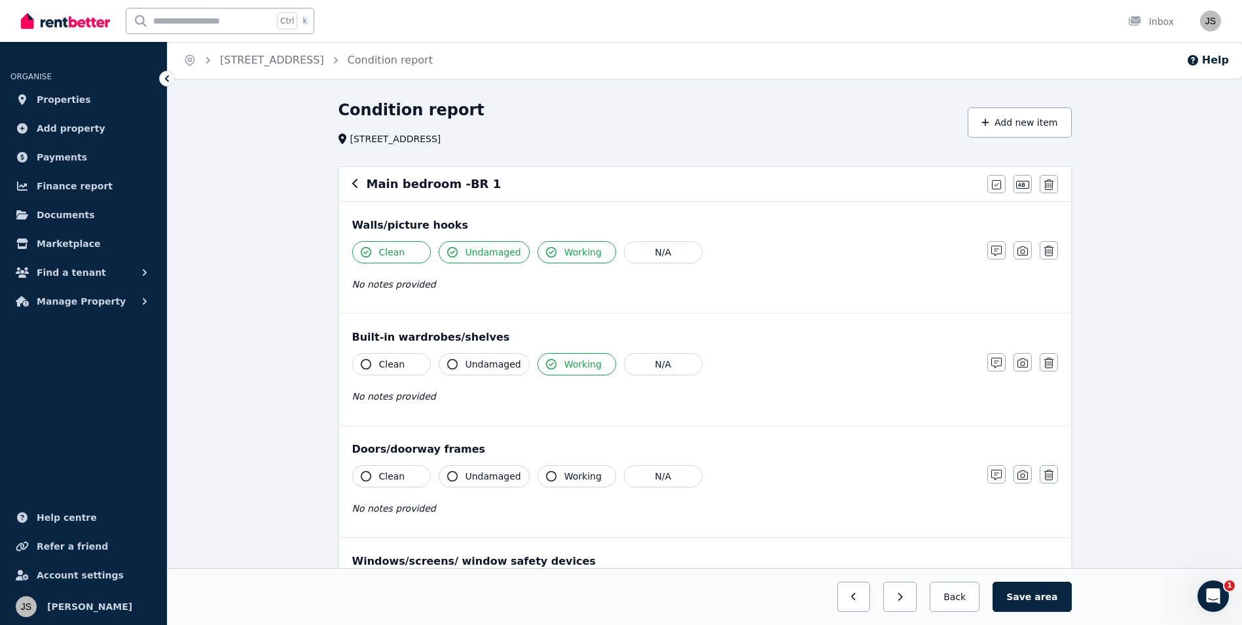
click at [450, 364] on icon "button" at bounding box center [452, 364] width 10 height 10
click at [365, 363] on icon "button" at bounding box center [366, 364] width 10 height 10
click at [360, 474] on button "Clean" at bounding box center [391, 476] width 79 height 22
click at [433, 476] on div "Clean Undamaged Working N/A" at bounding box center [663, 476] width 622 height 22
click at [449, 473] on icon "button" at bounding box center [452, 476] width 10 height 10
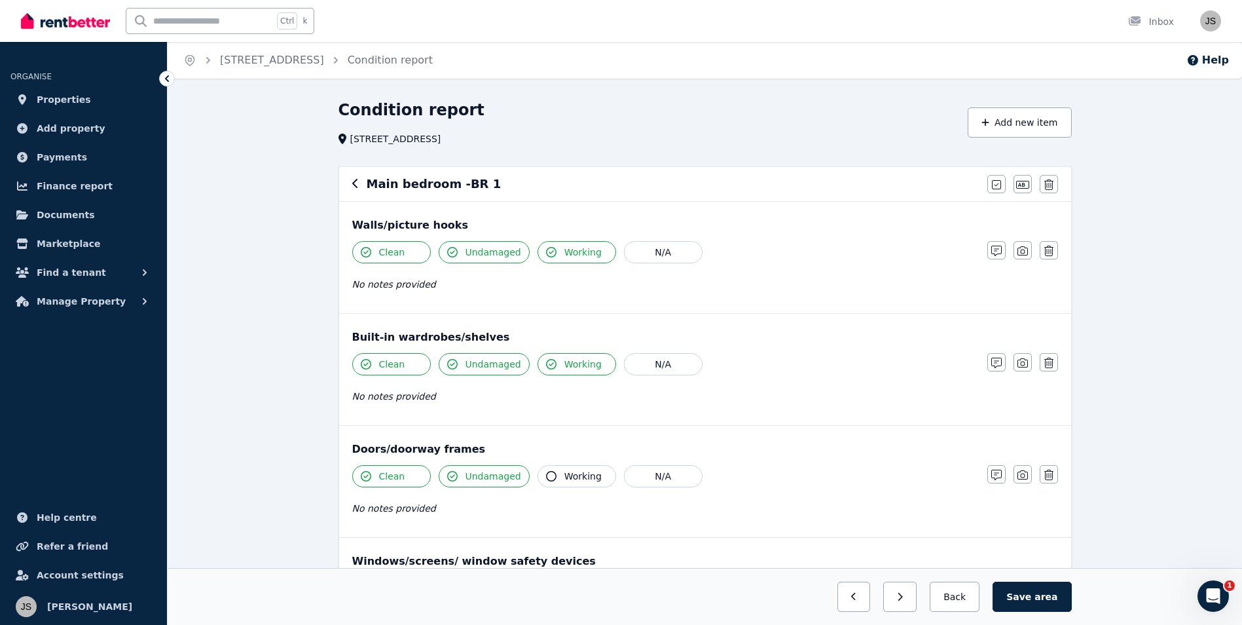
click at [540, 470] on button "Working" at bounding box center [577, 476] width 79 height 22
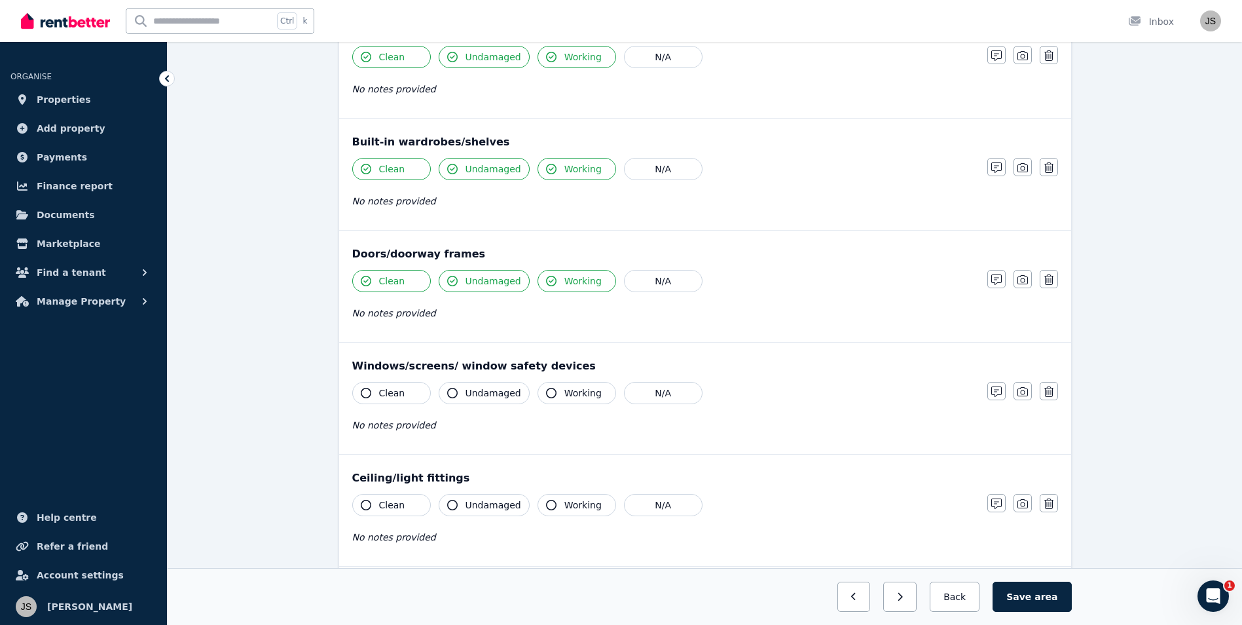
scroll to position [196, 0]
click at [370, 387] on button "Clean" at bounding box center [391, 392] width 79 height 22
click at [463, 398] on button "Undamaged" at bounding box center [484, 392] width 91 height 22
click at [529, 390] on div "Clean Undamaged Working N/A" at bounding box center [663, 392] width 622 height 22
click at [538, 390] on button "Working" at bounding box center [577, 392] width 79 height 22
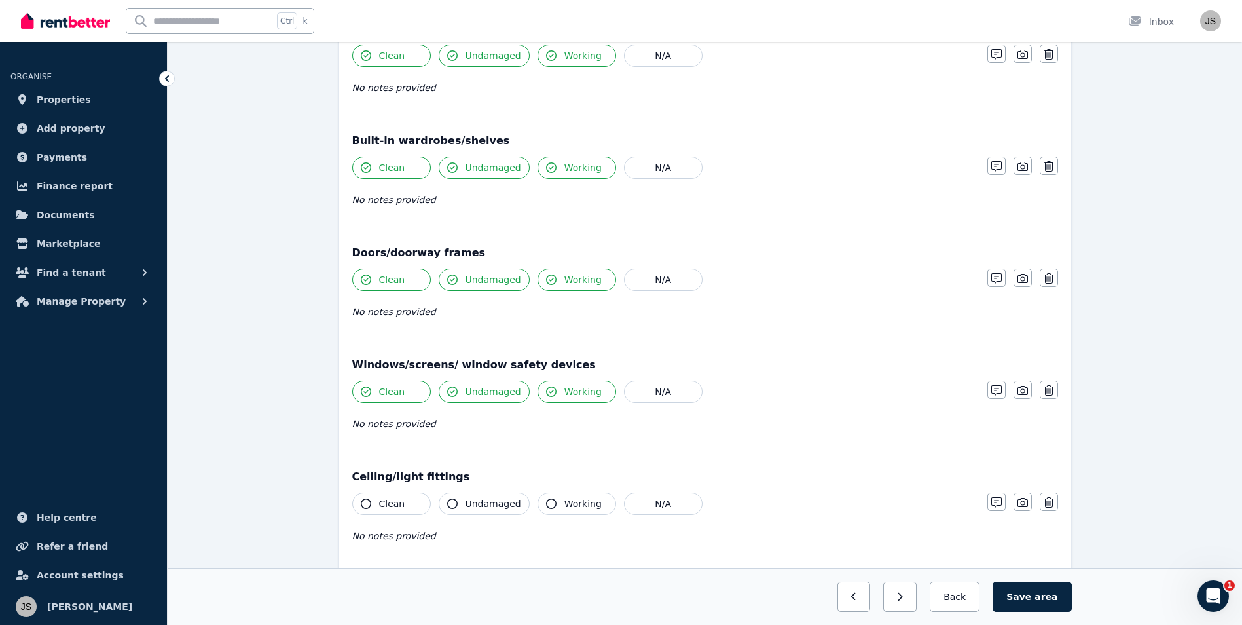
click at [555, 503] on button "Working" at bounding box center [577, 504] width 79 height 22
click at [461, 506] on button "Undamaged" at bounding box center [484, 504] width 91 height 22
click at [362, 502] on icon "button" at bounding box center [366, 503] width 10 height 10
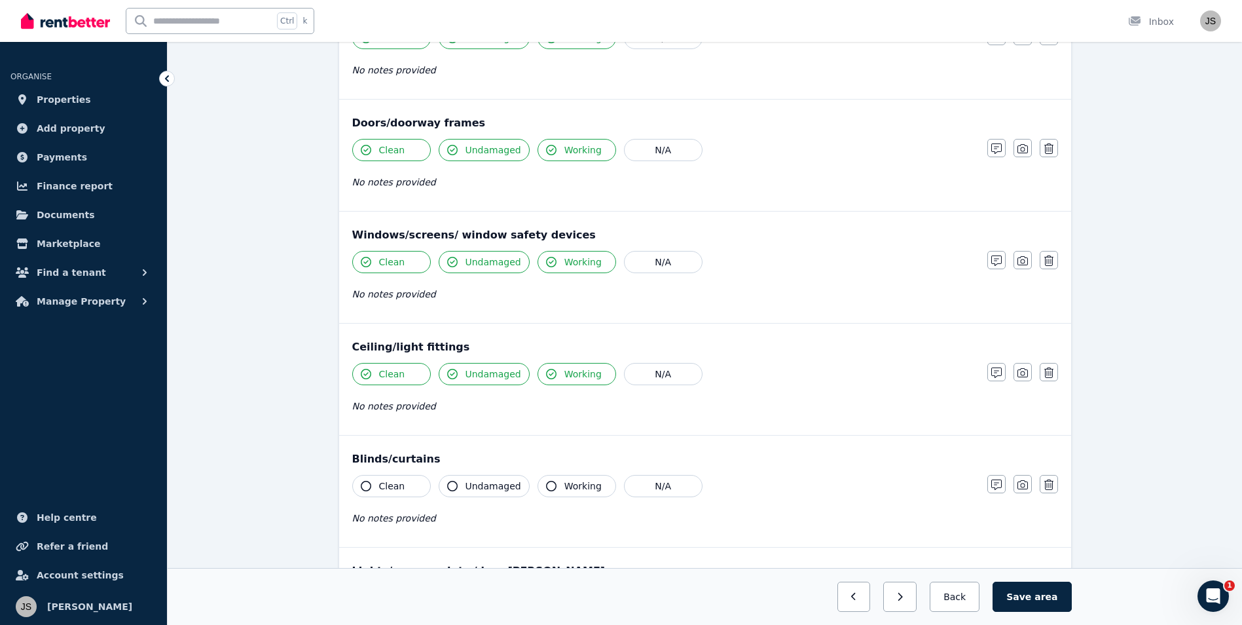
scroll to position [327, 0]
click at [367, 492] on button "Clean" at bounding box center [391, 485] width 79 height 22
click at [456, 485] on icon "button" at bounding box center [452, 484] width 10 height 10
click at [546, 487] on icon "button" at bounding box center [551, 484] width 10 height 10
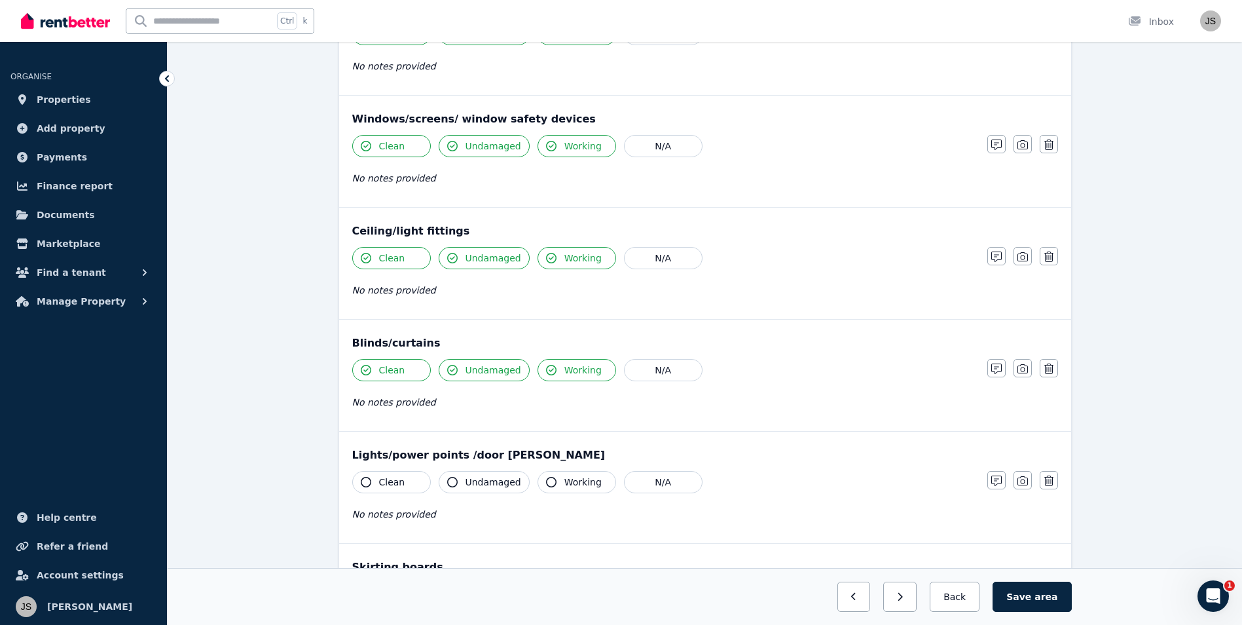
scroll to position [458, 0]
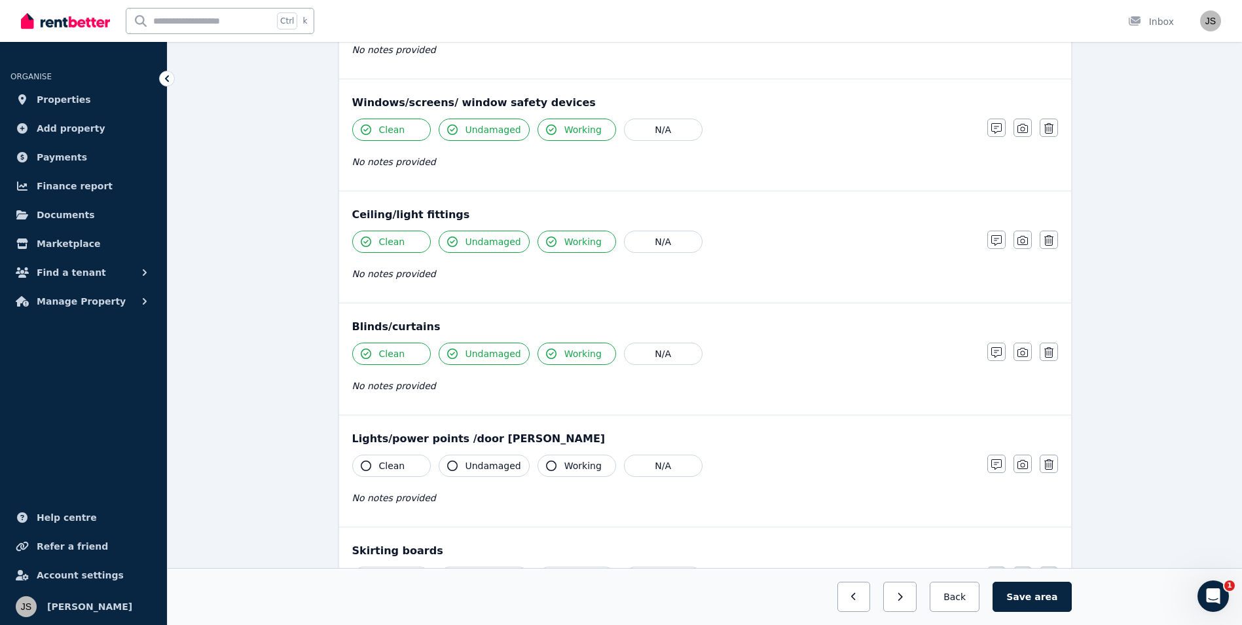
click at [368, 463] on icon "button" at bounding box center [366, 465] width 10 height 10
click at [452, 466] on icon "button" at bounding box center [452, 465] width 10 height 10
click at [546, 465] on icon "button" at bounding box center [551, 465] width 10 height 10
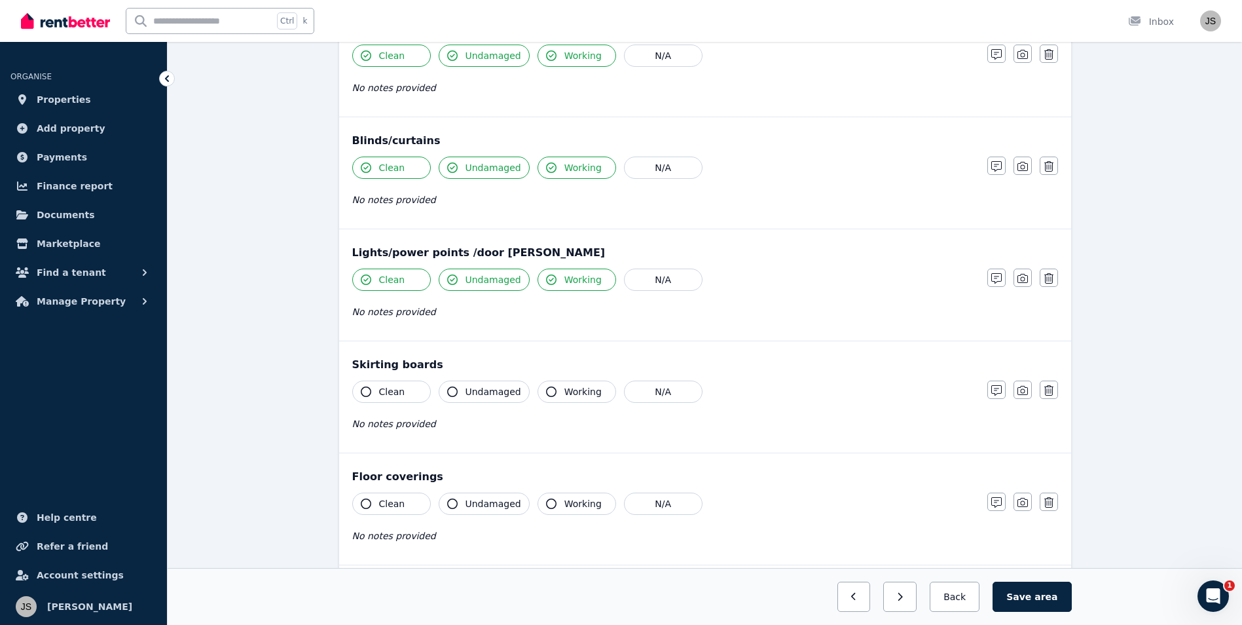
scroll to position [655, 0]
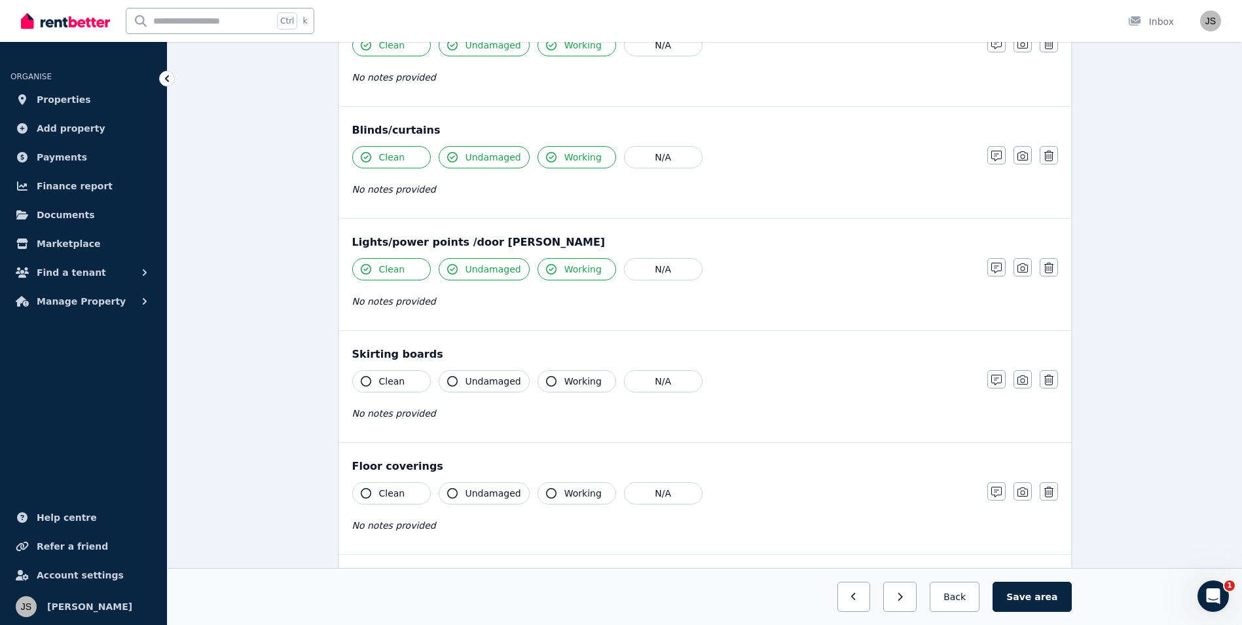
click at [367, 385] on icon "button" at bounding box center [366, 381] width 10 height 10
click at [455, 384] on icon "button" at bounding box center [452, 381] width 10 height 10
click at [546, 380] on icon "button" at bounding box center [551, 381] width 10 height 10
click at [371, 494] on icon "button" at bounding box center [366, 493] width 10 height 10
click at [445, 494] on button "Undamaged" at bounding box center [484, 493] width 91 height 22
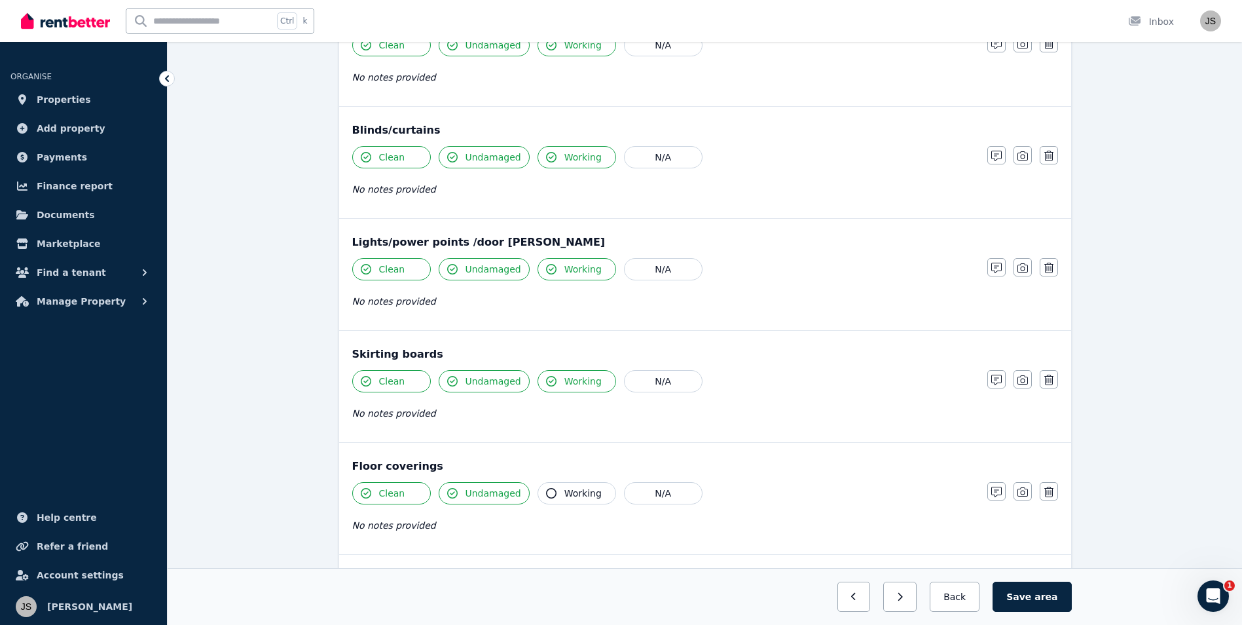
click at [538, 491] on button "Working" at bounding box center [577, 493] width 79 height 22
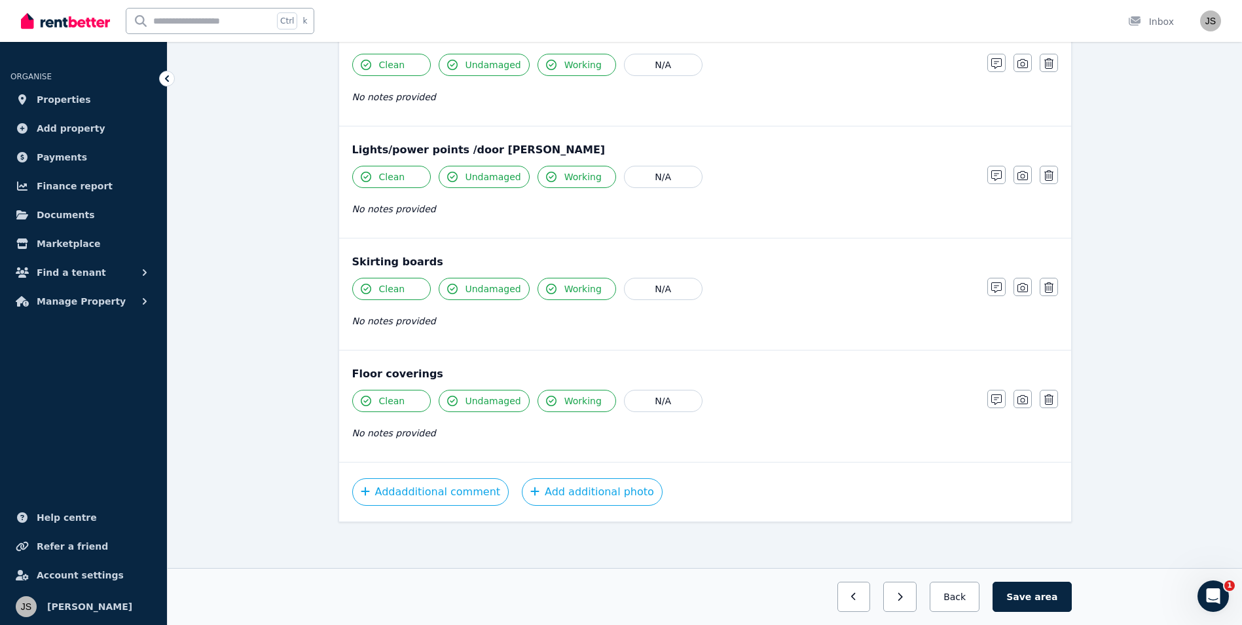
scroll to position [749, 0]
click at [1044, 593] on span "area" at bounding box center [1046, 596] width 23 height 13
click at [1032, 597] on button "Save area" at bounding box center [1034, 597] width 73 height 30
click at [969, 595] on button "Back" at bounding box center [955, 597] width 61 height 30
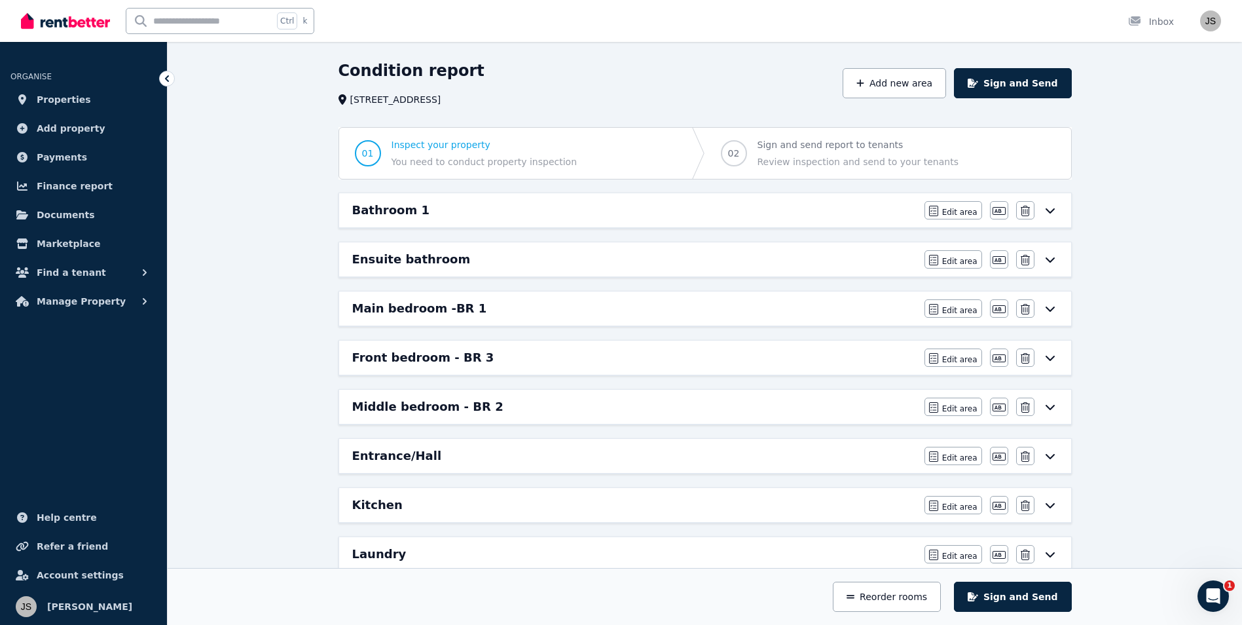
scroll to position [18, 0]
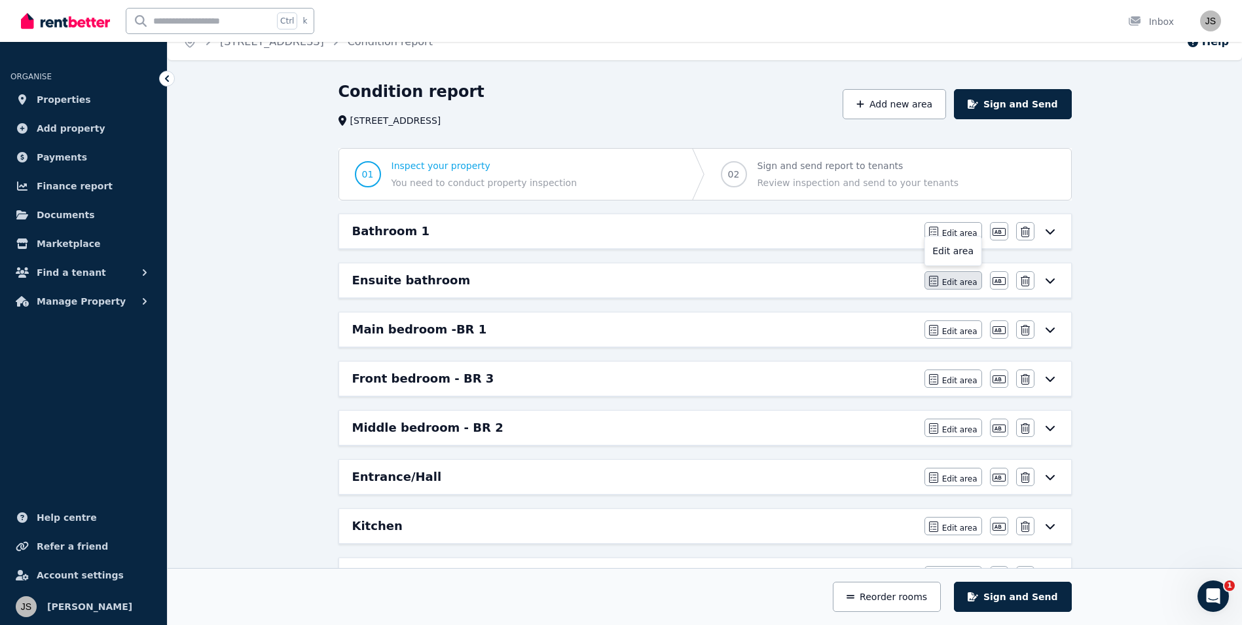
click at [967, 282] on span "Edit area" at bounding box center [959, 282] width 35 height 10
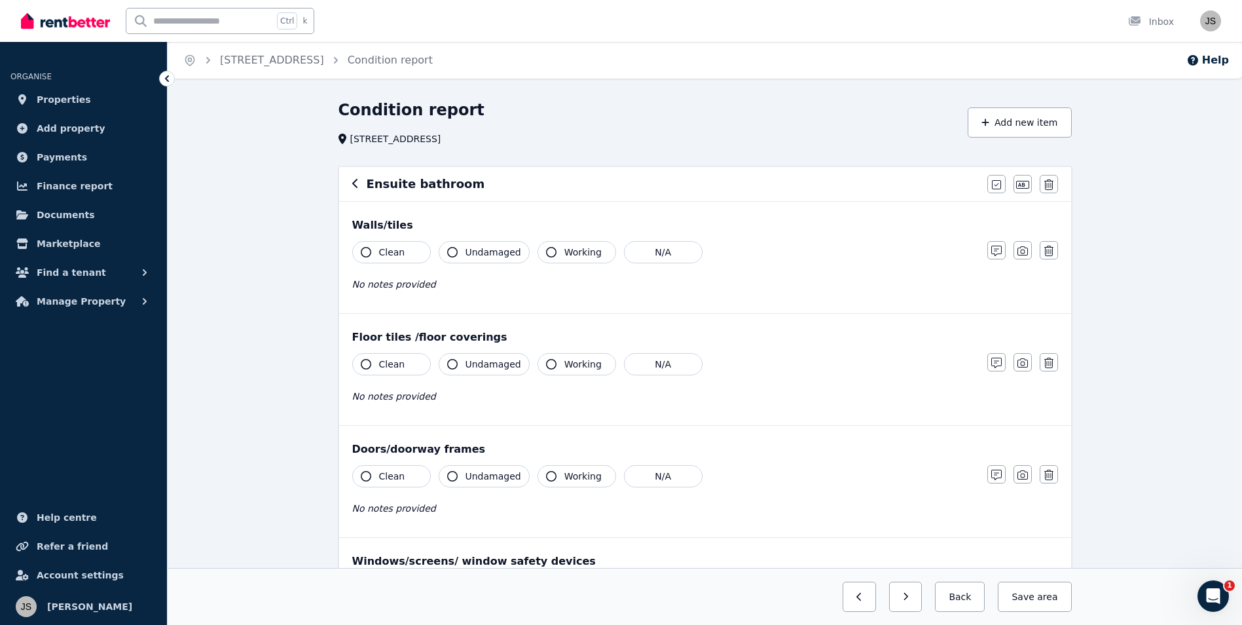
click at [370, 250] on icon "button" at bounding box center [366, 252] width 10 height 10
click at [459, 251] on button "Undamaged" at bounding box center [484, 252] width 91 height 22
click at [538, 252] on button "Working" at bounding box center [577, 252] width 79 height 22
click at [538, 356] on button "Working" at bounding box center [577, 364] width 79 height 22
click at [451, 367] on icon "button" at bounding box center [452, 364] width 10 height 10
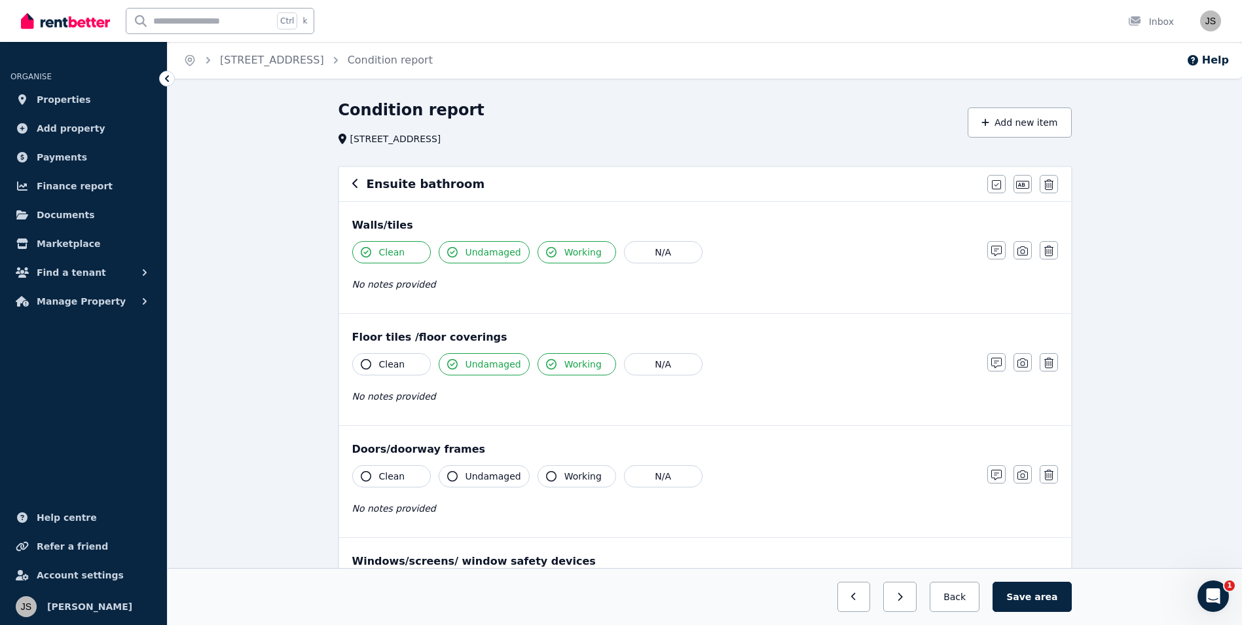
click at [374, 366] on button "Clean" at bounding box center [391, 364] width 79 height 22
click at [367, 477] on icon "button" at bounding box center [366, 476] width 10 height 10
click at [454, 475] on icon "button" at bounding box center [452, 476] width 10 height 10
click at [546, 477] on icon "button" at bounding box center [551, 476] width 10 height 10
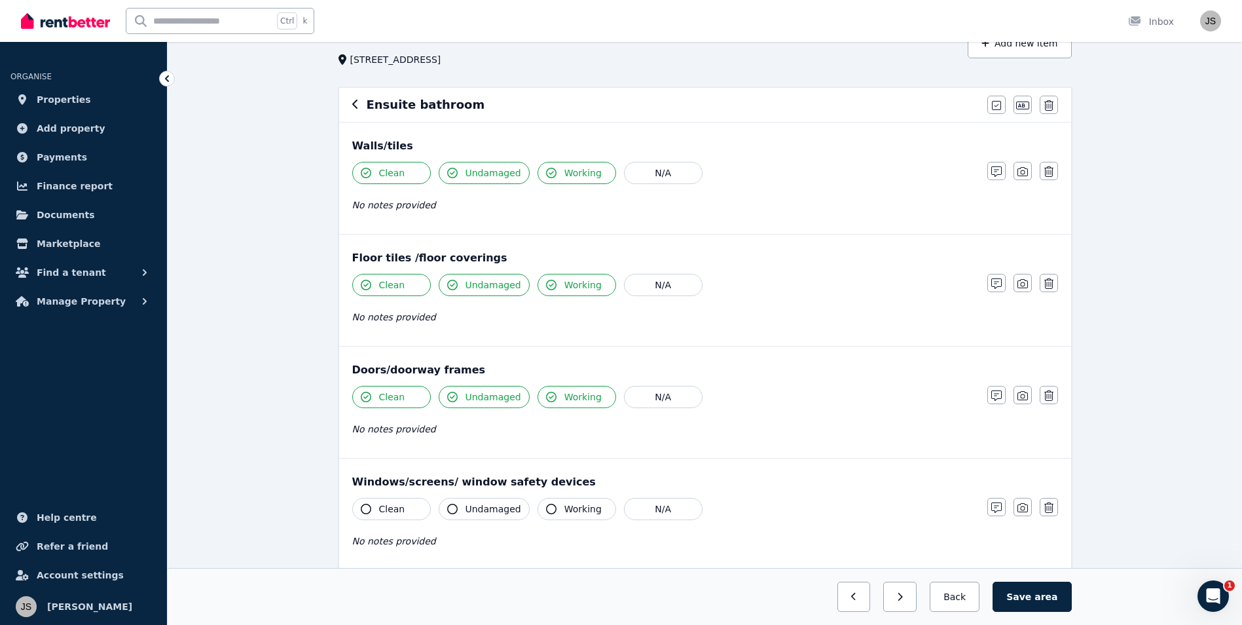
scroll to position [196, 0]
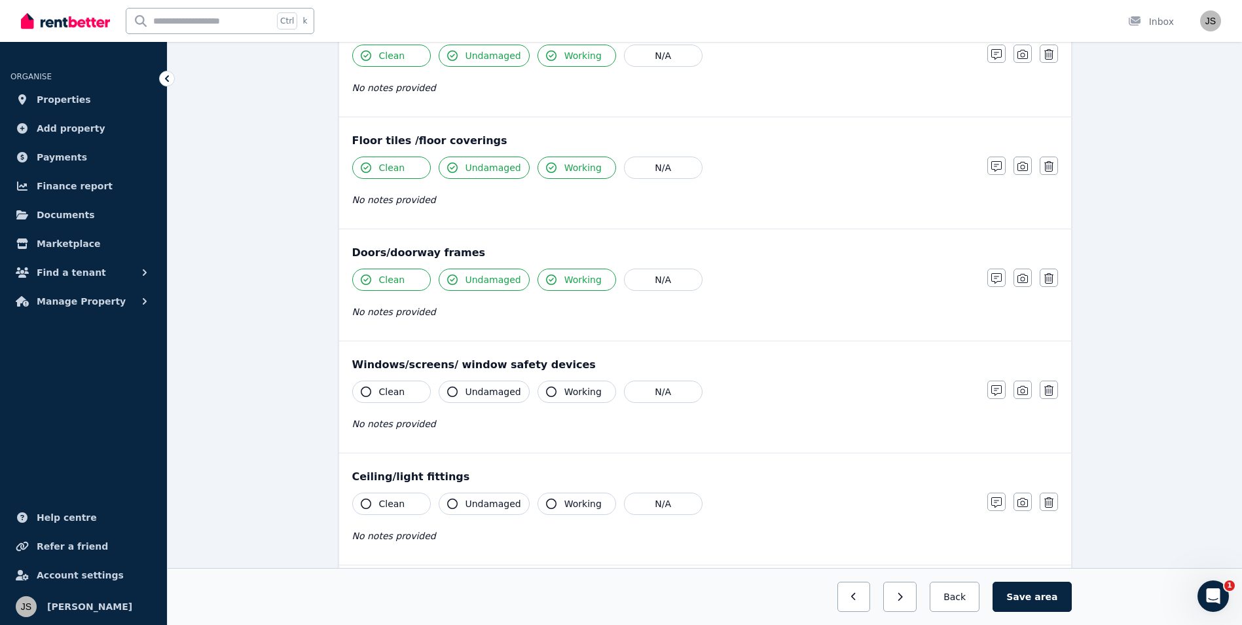
click at [538, 390] on button "Working" at bounding box center [577, 392] width 79 height 22
click at [466, 393] on span "Undamaged" at bounding box center [494, 391] width 56 height 13
click at [373, 395] on button "Clean" at bounding box center [391, 392] width 79 height 22
click at [380, 501] on span "Clean" at bounding box center [392, 503] width 26 height 13
click at [479, 507] on span "Undamaged" at bounding box center [494, 503] width 56 height 13
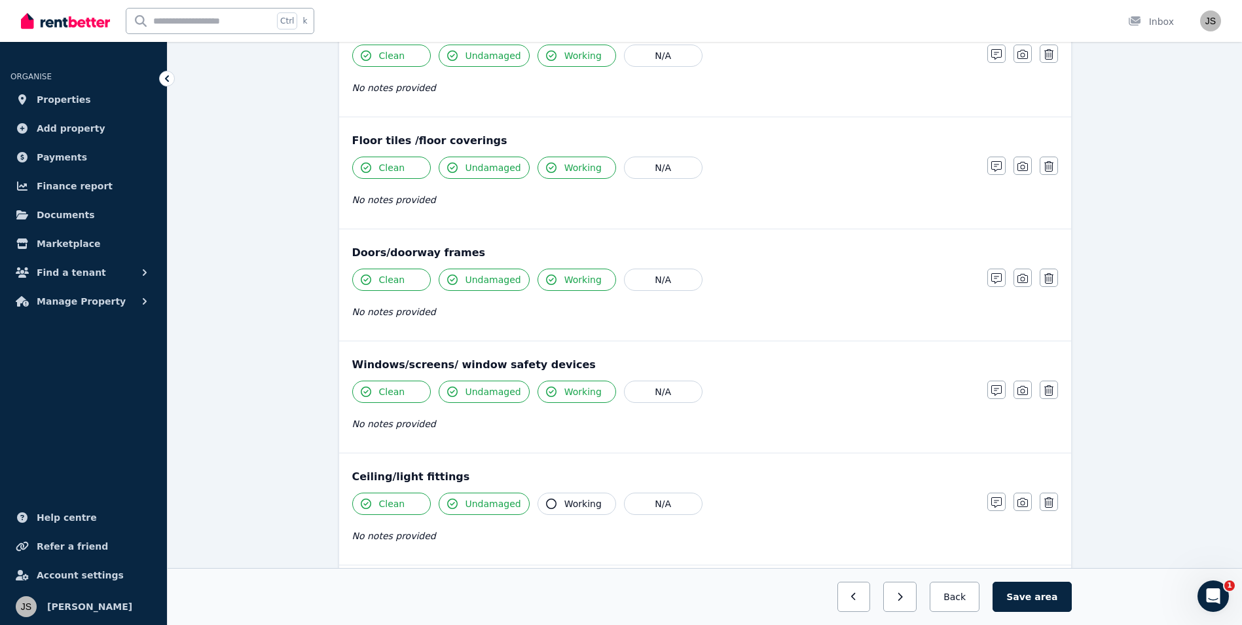
click at [557, 502] on button "Working" at bounding box center [577, 504] width 79 height 22
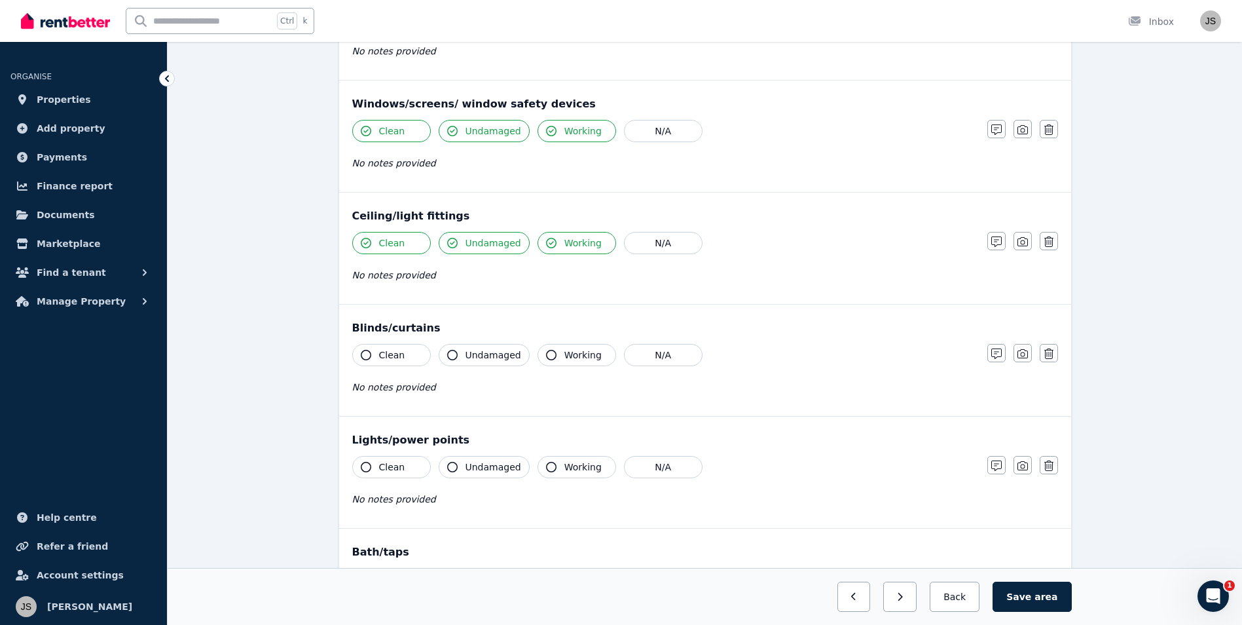
scroll to position [458, 0]
click at [368, 356] on icon "button" at bounding box center [366, 353] width 10 height 10
drag, startPoint x: 458, startPoint y: 360, endPoint x: 491, endPoint y: 357, distance: 32.2
click at [459, 360] on button "Undamaged" at bounding box center [484, 354] width 91 height 22
click at [538, 355] on button "Working" at bounding box center [577, 354] width 79 height 22
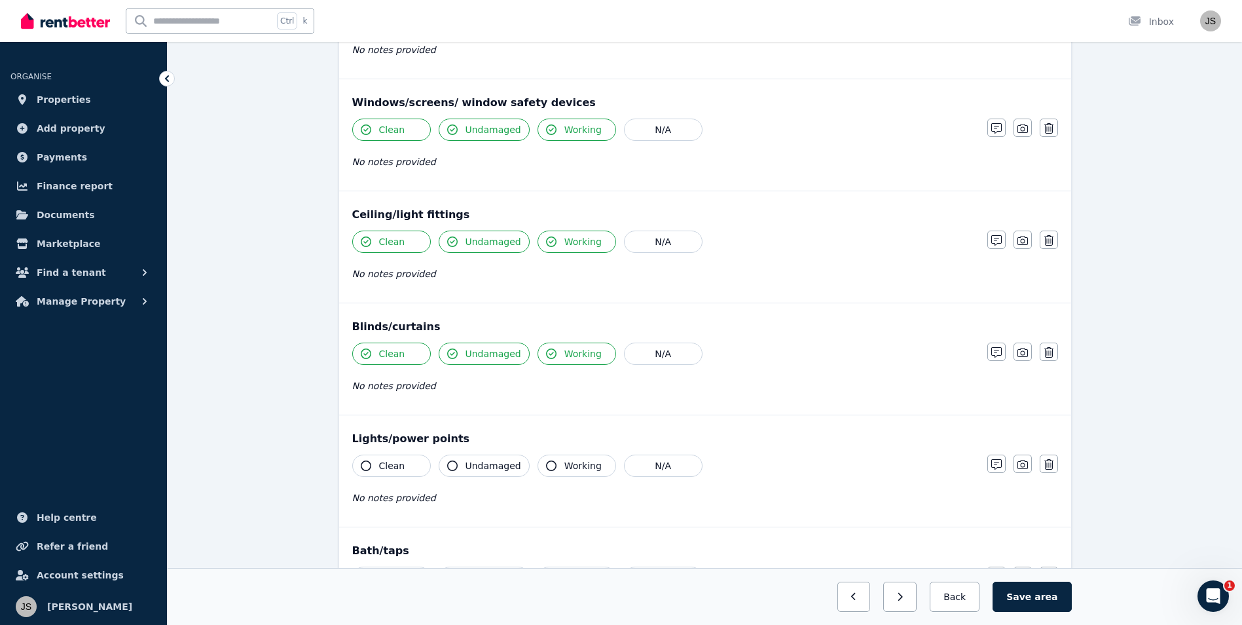
click at [360, 463] on button "Clean" at bounding box center [391, 466] width 79 height 22
click at [453, 462] on icon "button" at bounding box center [452, 465] width 10 height 10
click at [546, 462] on icon "button" at bounding box center [551, 465] width 10 height 10
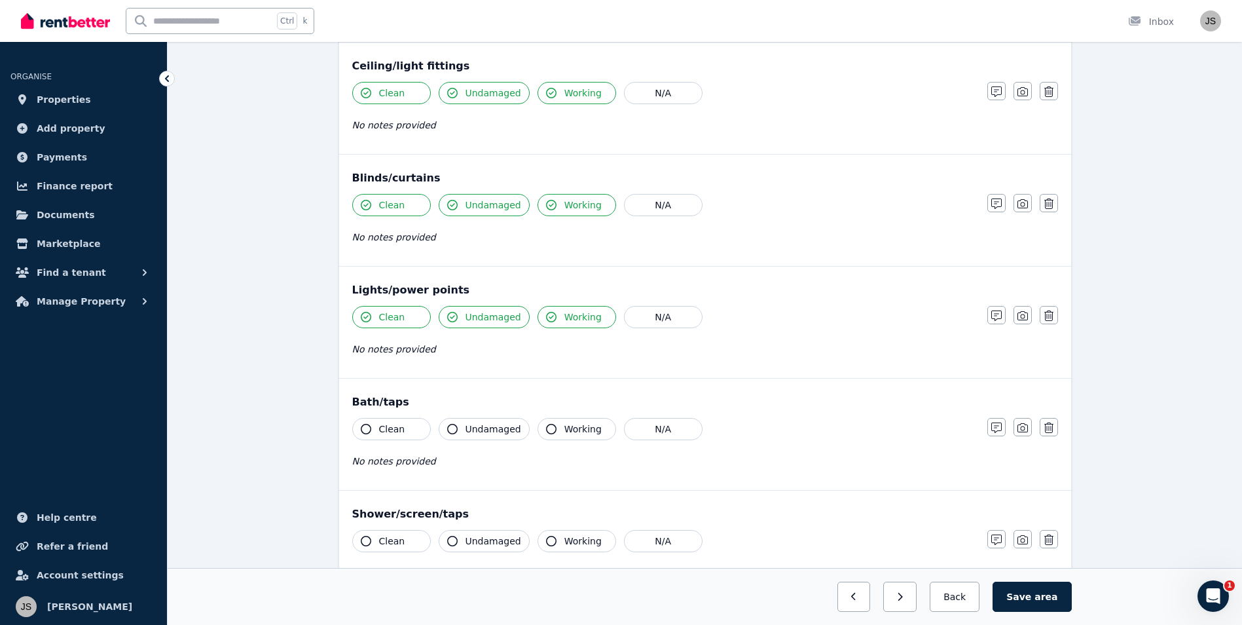
scroll to position [655, 0]
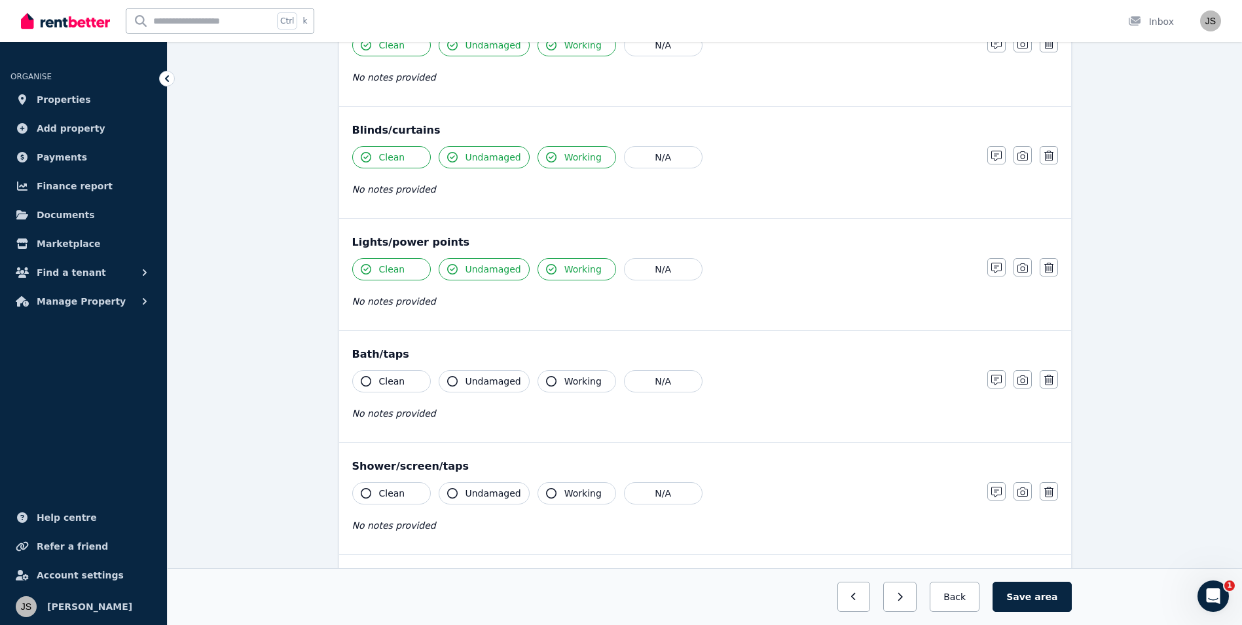
click at [369, 382] on icon "button" at bounding box center [366, 381] width 10 height 10
click at [548, 381] on icon "button" at bounding box center [551, 381] width 10 height 10
click at [485, 381] on span "Undamaged" at bounding box center [494, 381] width 56 height 13
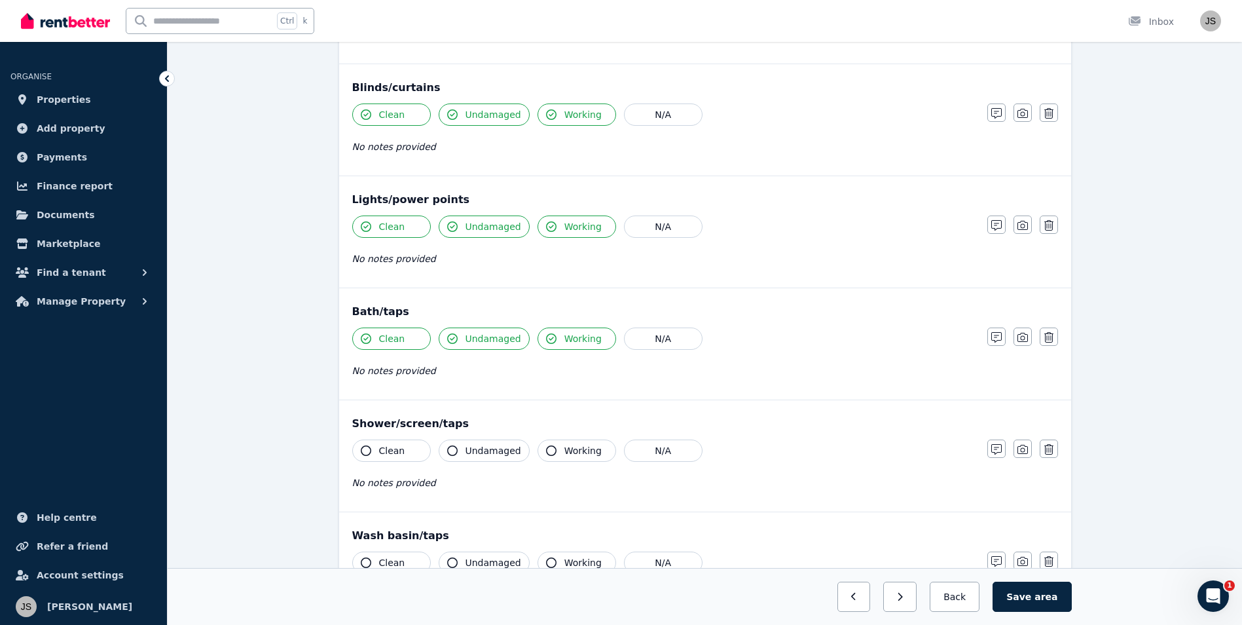
scroll to position [720, 0]
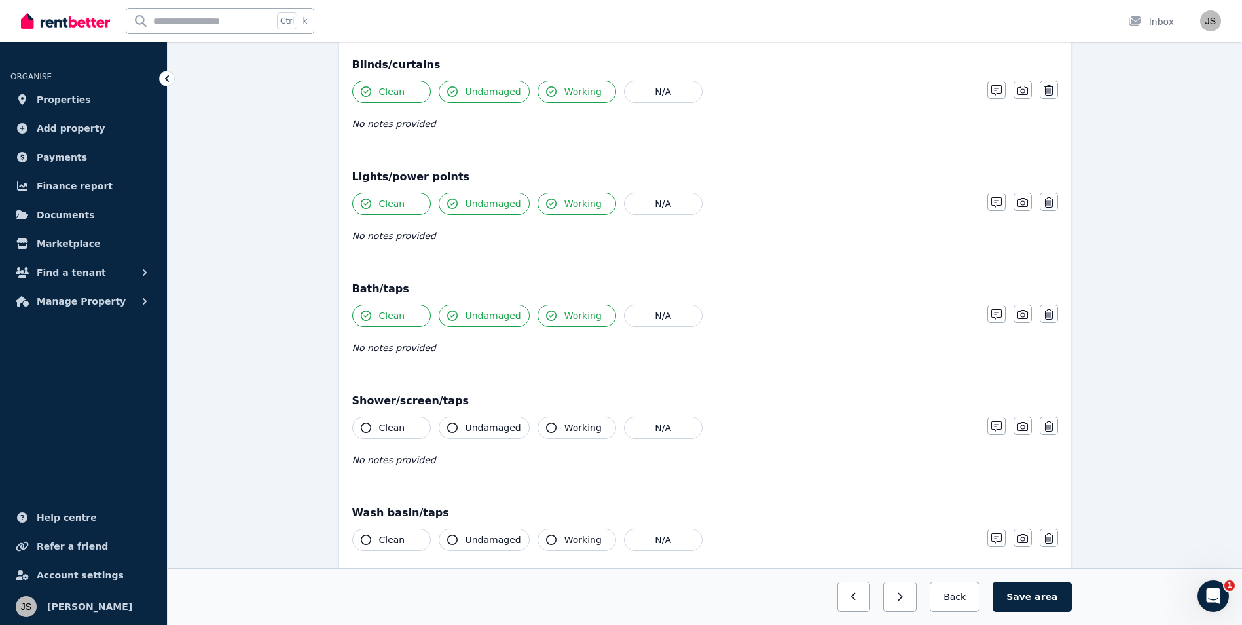
click at [428, 366] on div "Clean Undamaged Working N/A No notes provided" at bounding box center [663, 337] width 622 height 64
click at [395, 350] on span "No notes provided" at bounding box center [394, 348] width 84 height 10
click at [999, 309] on button "button" at bounding box center [997, 314] width 18 height 18
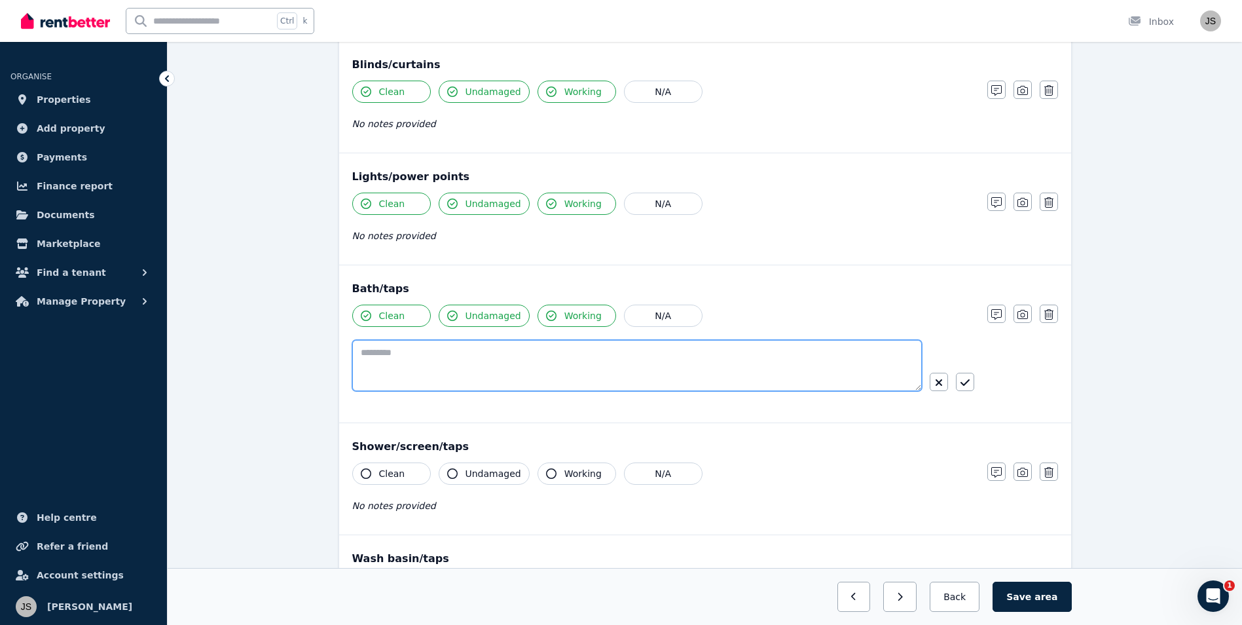
click at [495, 361] on textarea at bounding box center [637, 365] width 570 height 51
type textarea "*"
type textarea "**********"
click at [958, 378] on button "button" at bounding box center [965, 382] width 18 height 18
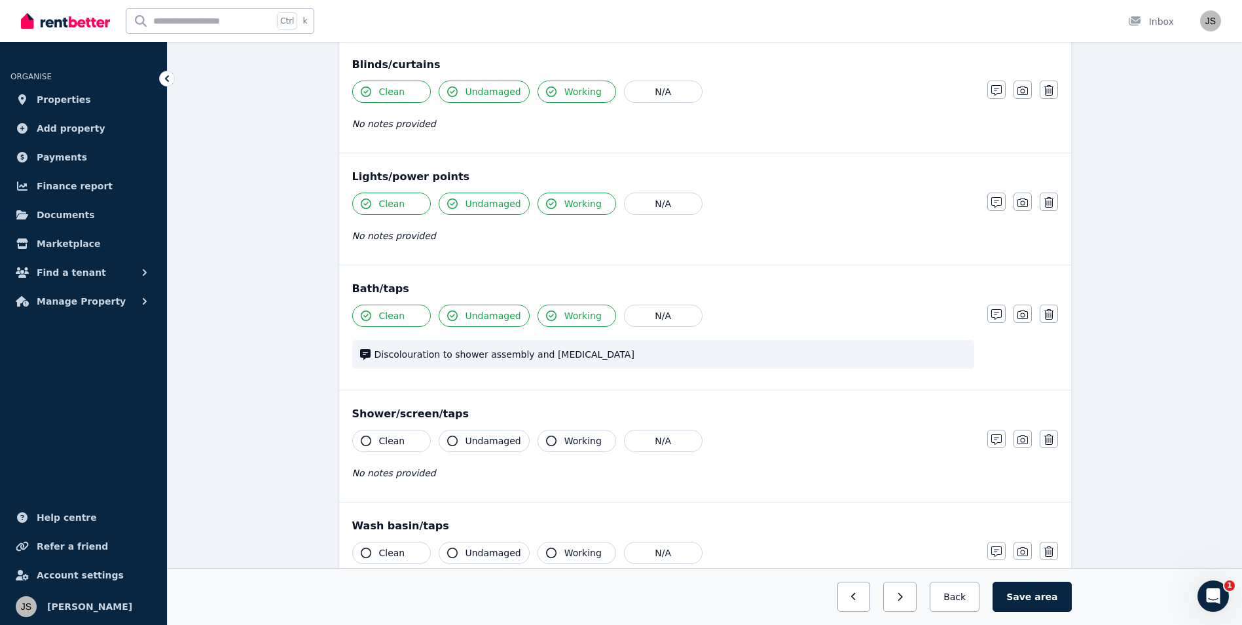
click at [366, 441] on icon "button" at bounding box center [366, 441] width 10 height 10
click at [453, 443] on icon "button" at bounding box center [452, 441] width 10 height 10
click at [549, 441] on icon "button" at bounding box center [551, 441] width 10 height 10
click at [373, 552] on button "Clean" at bounding box center [391, 553] width 79 height 22
click at [462, 556] on button "Undamaged" at bounding box center [484, 553] width 91 height 22
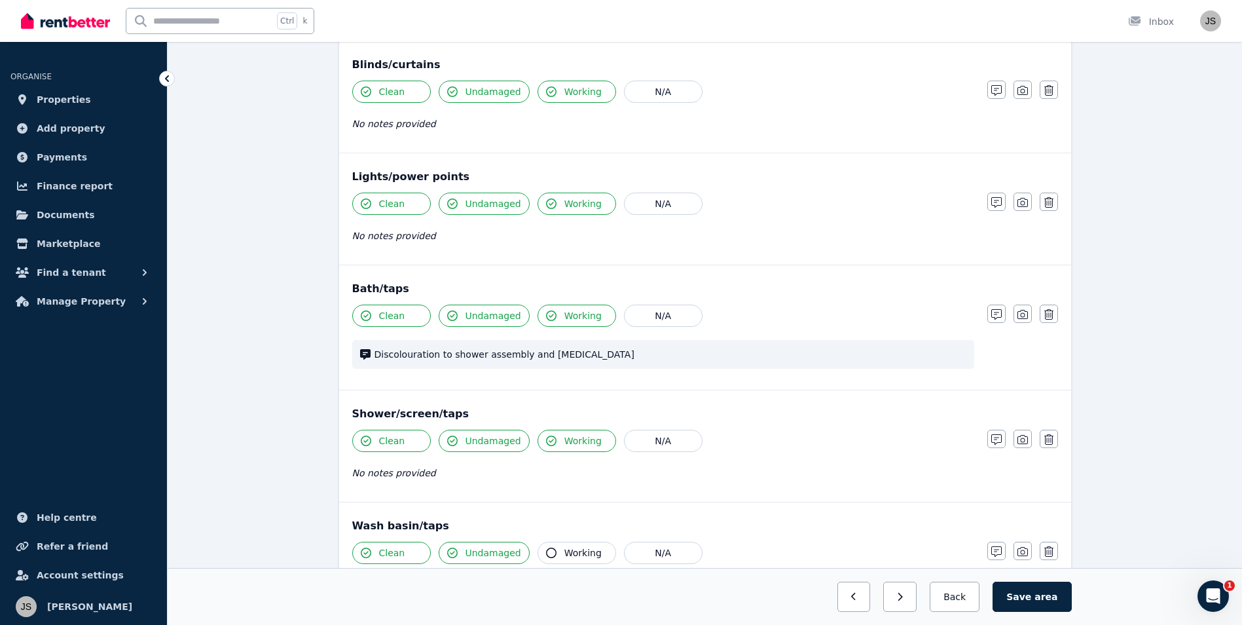
click at [538, 555] on button "Working" at bounding box center [577, 553] width 79 height 22
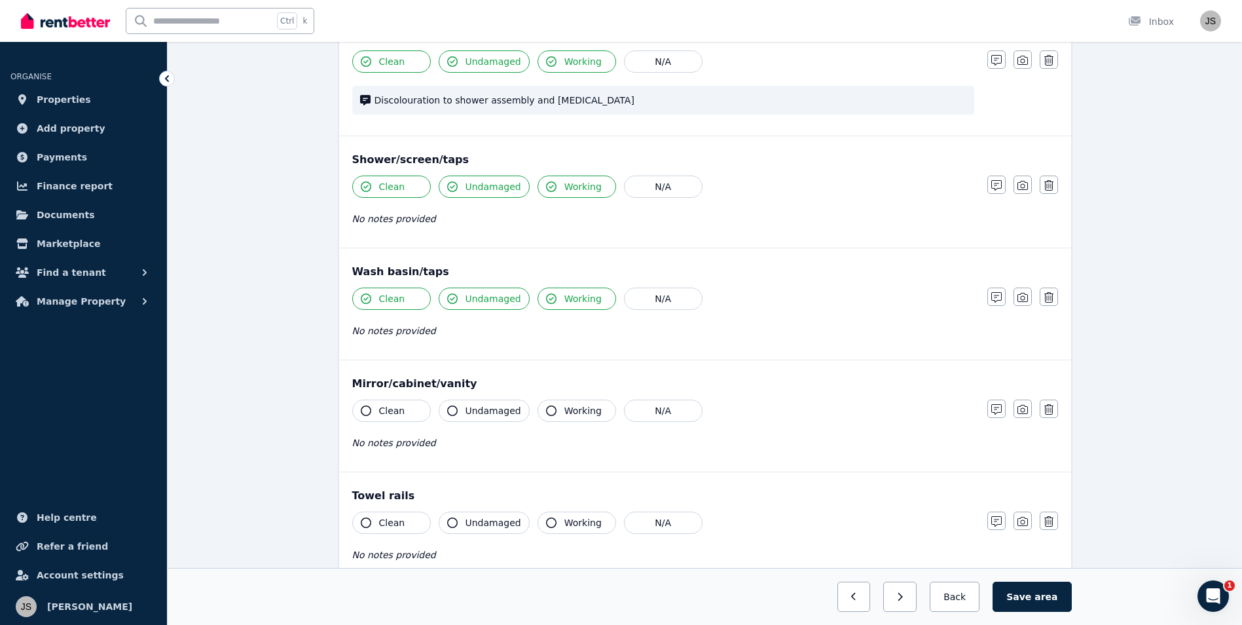
scroll to position [982, 0]
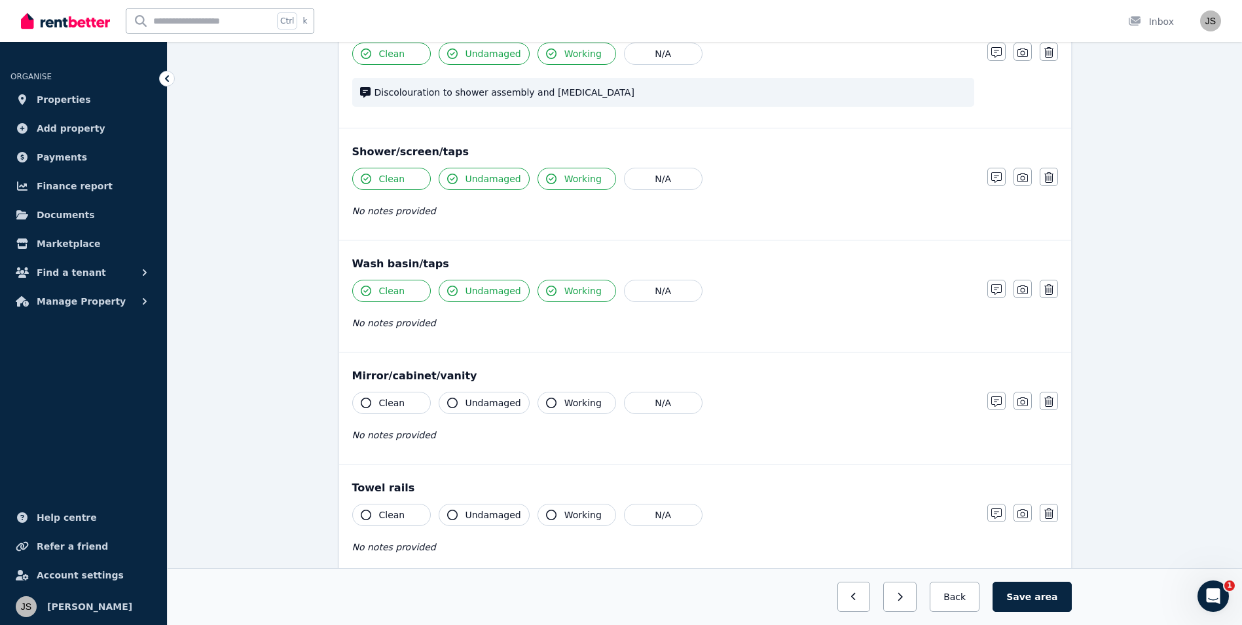
click at [365, 402] on icon "button" at bounding box center [366, 403] width 10 height 10
click at [456, 402] on icon "button" at bounding box center [452, 403] width 10 height 10
click at [551, 405] on button "Working" at bounding box center [577, 403] width 79 height 22
click at [365, 521] on button "Clean" at bounding box center [391, 515] width 79 height 22
click at [460, 515] on button "Undamaged" at bounding box center [484, 515] width 91 height 22
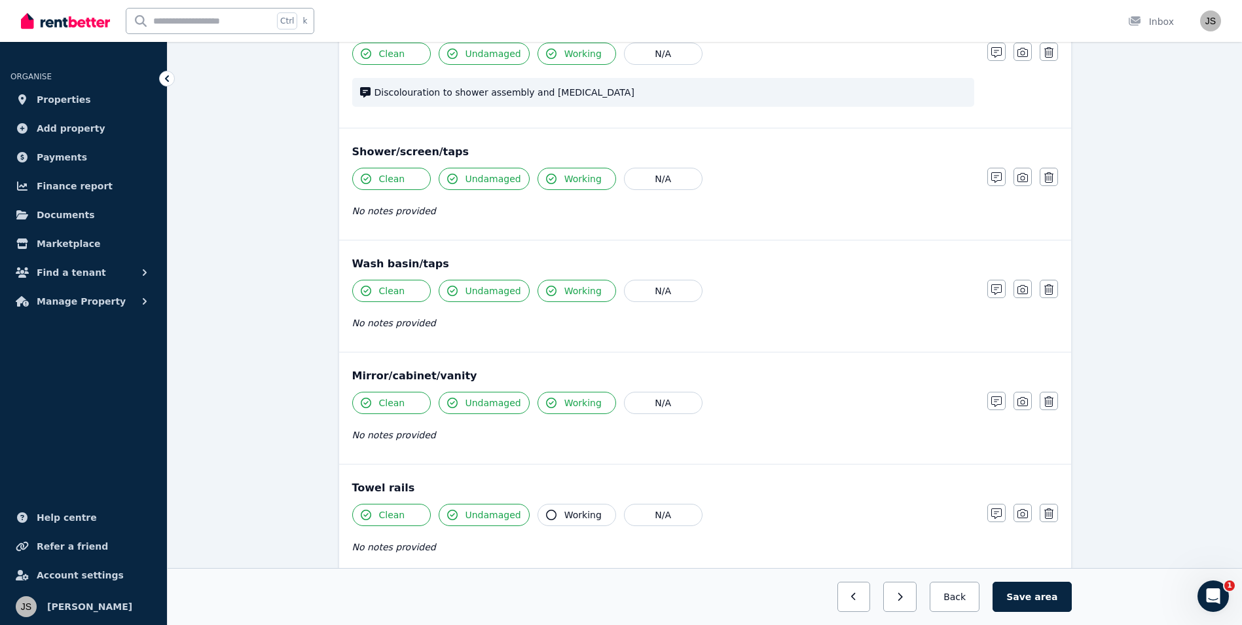
click at [548, 516] on icon "button" at bounding box center [551, 515] width 10 height 10
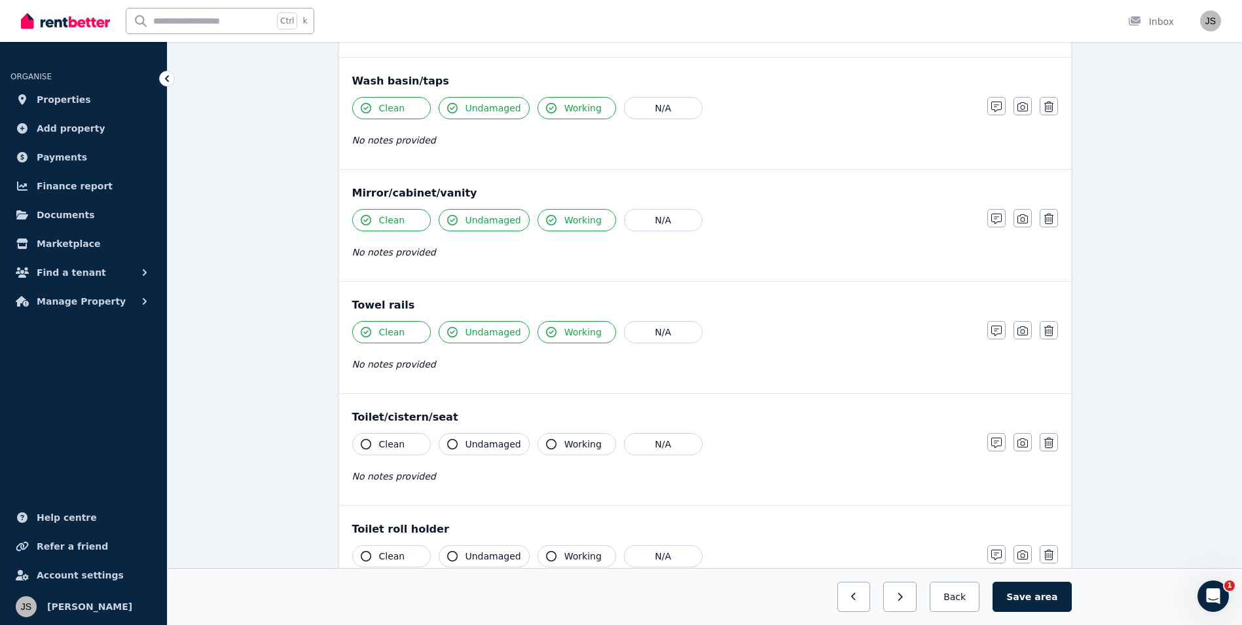
scroll to position [1179, 0]
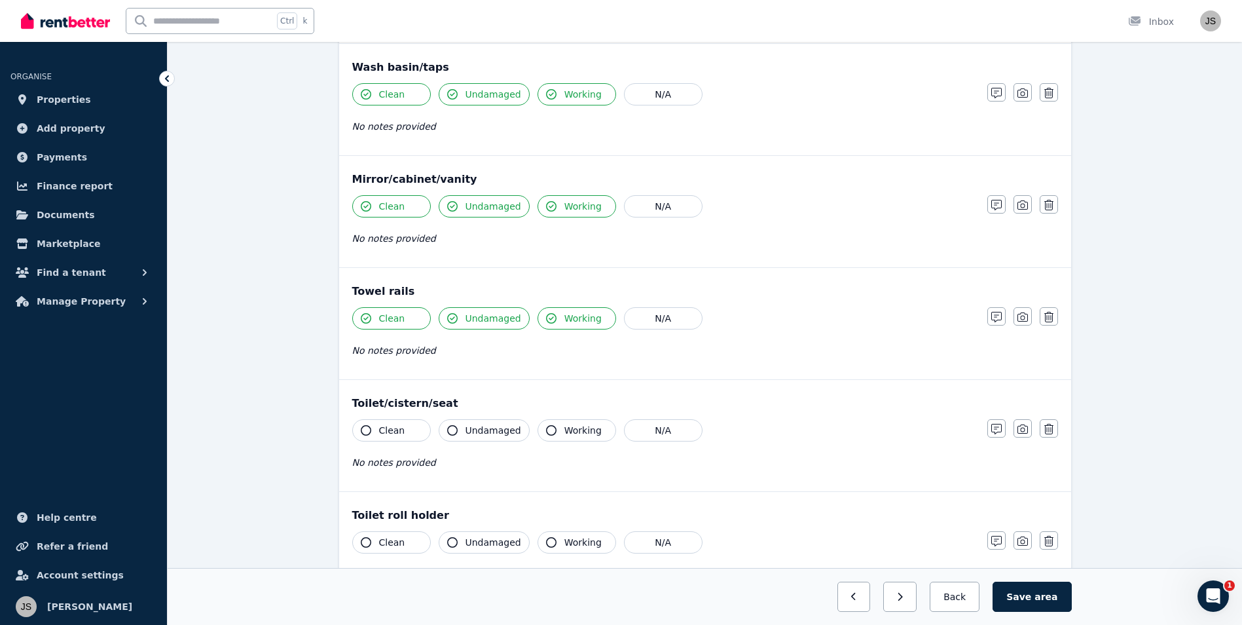
click at [358, 428] on button "Clean" at bounding box center [391, 430] width 79 height 22
click at [454, 439] on button "Undamaged" at bounding box center [484, 430] width 91 height 22
click at [546, 431] on icon "button" at bounding box center [551, 430] width 10 height 10
click at [363, 541] on icon "button" at bounding box center [366, 542] width 10 height 10
click at [462, 540] on button "Undamaged" at bounding box center [484, 542] width 91 height 22
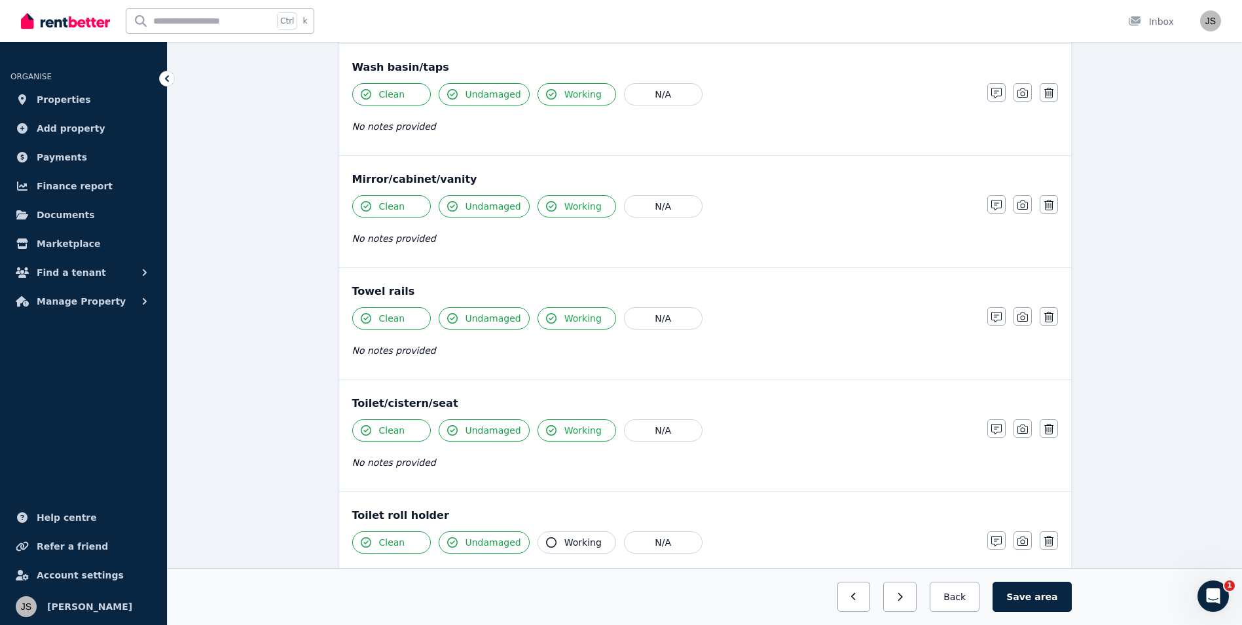
click at [552, 540] on button "Working" at bounding box center [577, 542] width 79 height 22
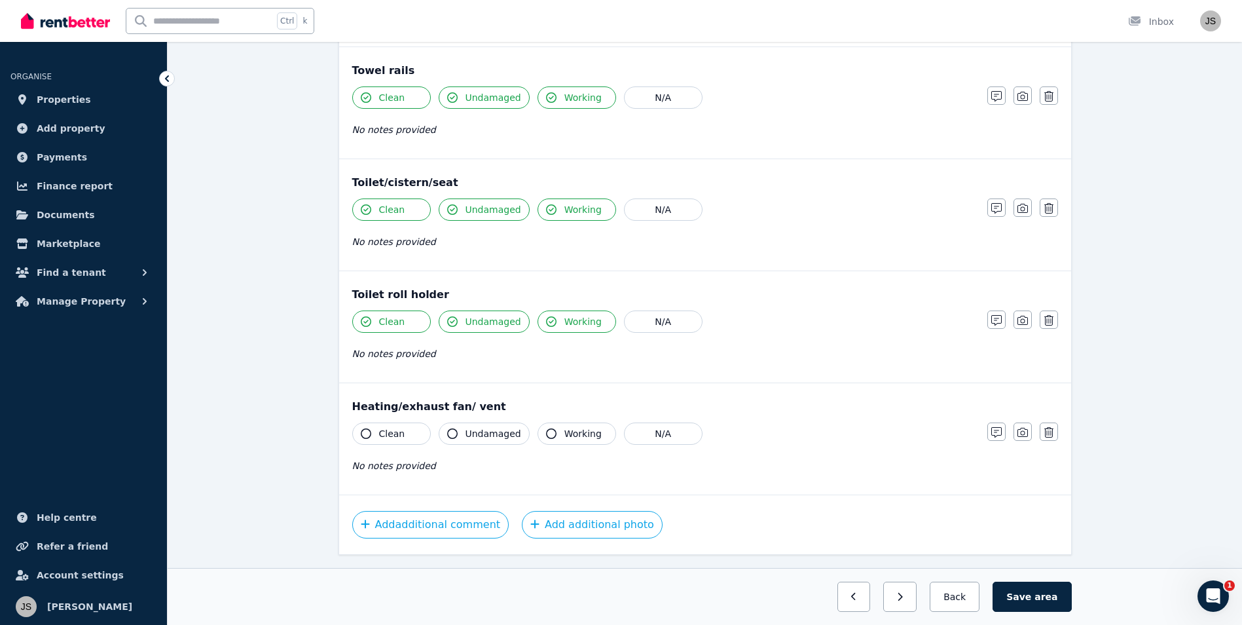
scroll to position [1434, 0]
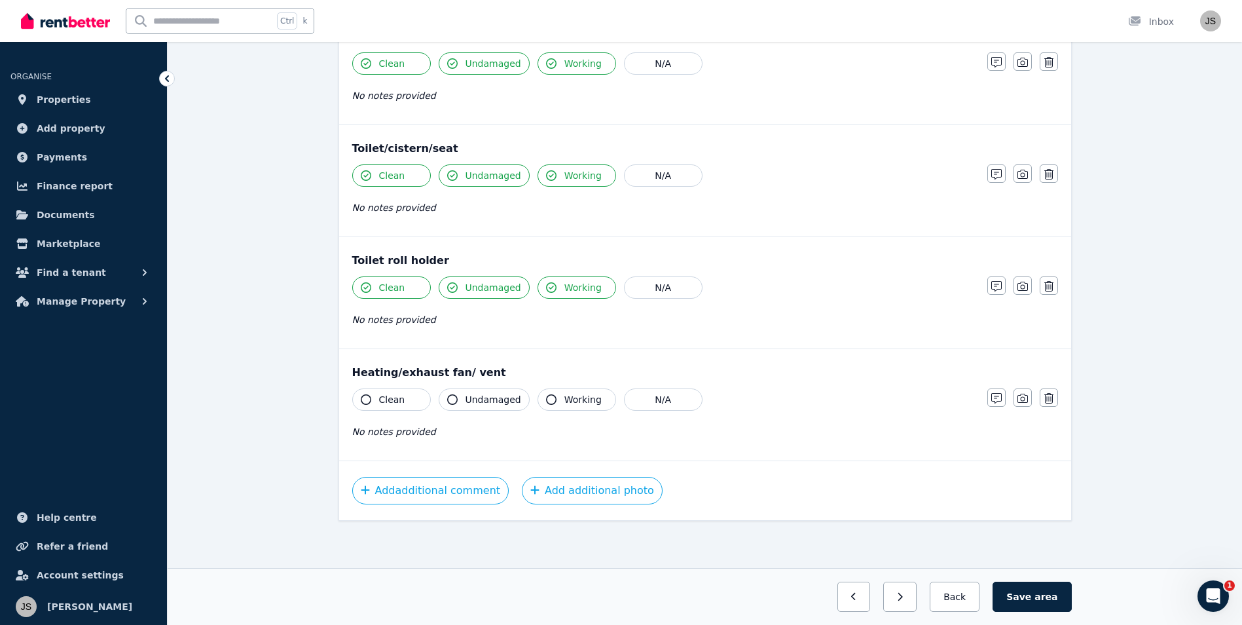
click at [375, 395] on button "Clean" at bounding box center [391, 399] width 79 height 22
click at [450, 398] on icon "button" at bounding box center [452, 399] width 10 height 10
click at [565, 397] on span "Working" at bounding box center [583, 399] width 37 height 13
click at [1049, 593] on span "area" at bounding box center [1046, 596] width 23 height 13
click at [1048, 593] on span "area" at bounding box center [1047, 596] width 20 height 13
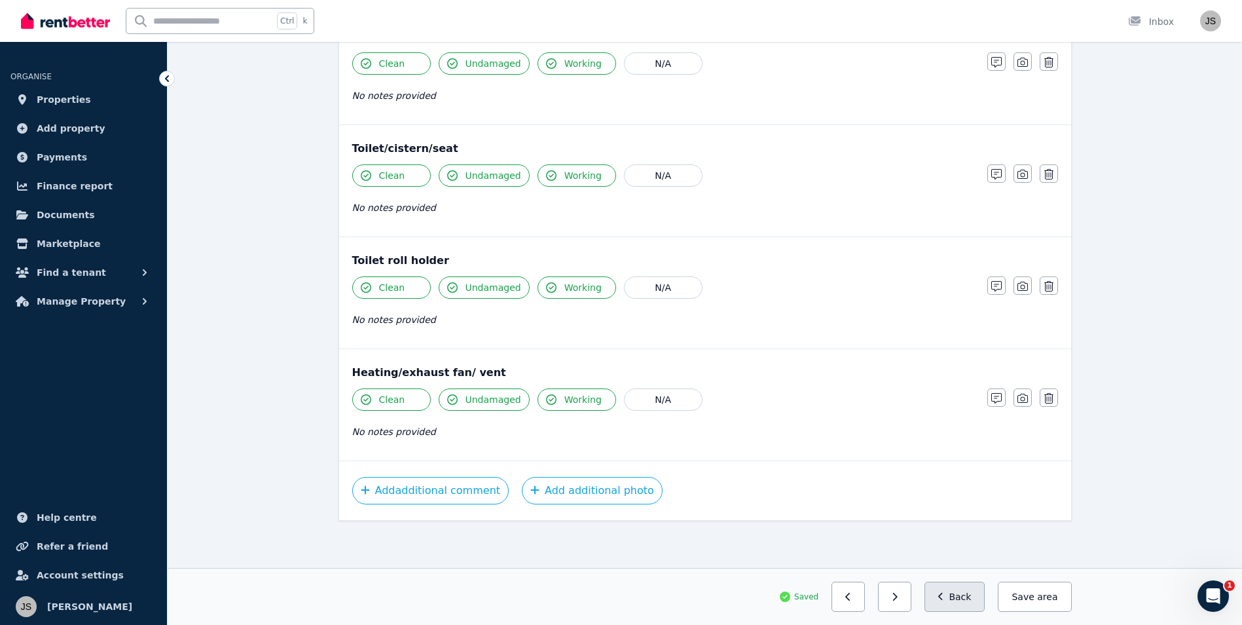
click at [986, 588] on button "Back" at bounding box center [955, 597] width 61 height 30
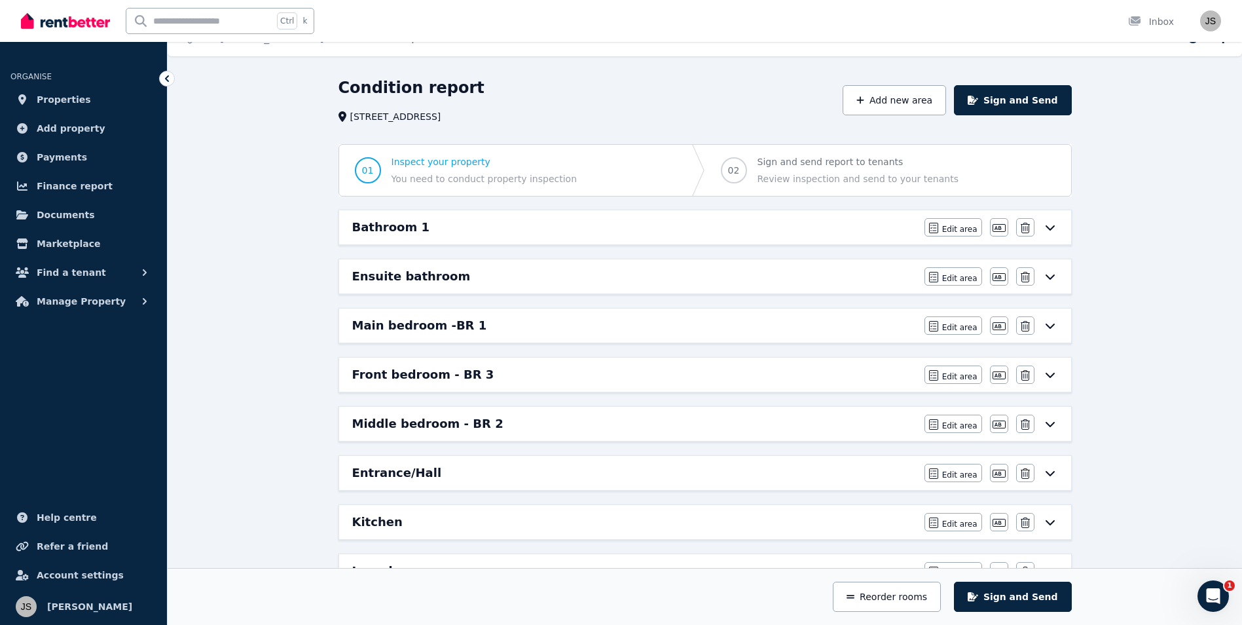
scroll to position [18, 0]
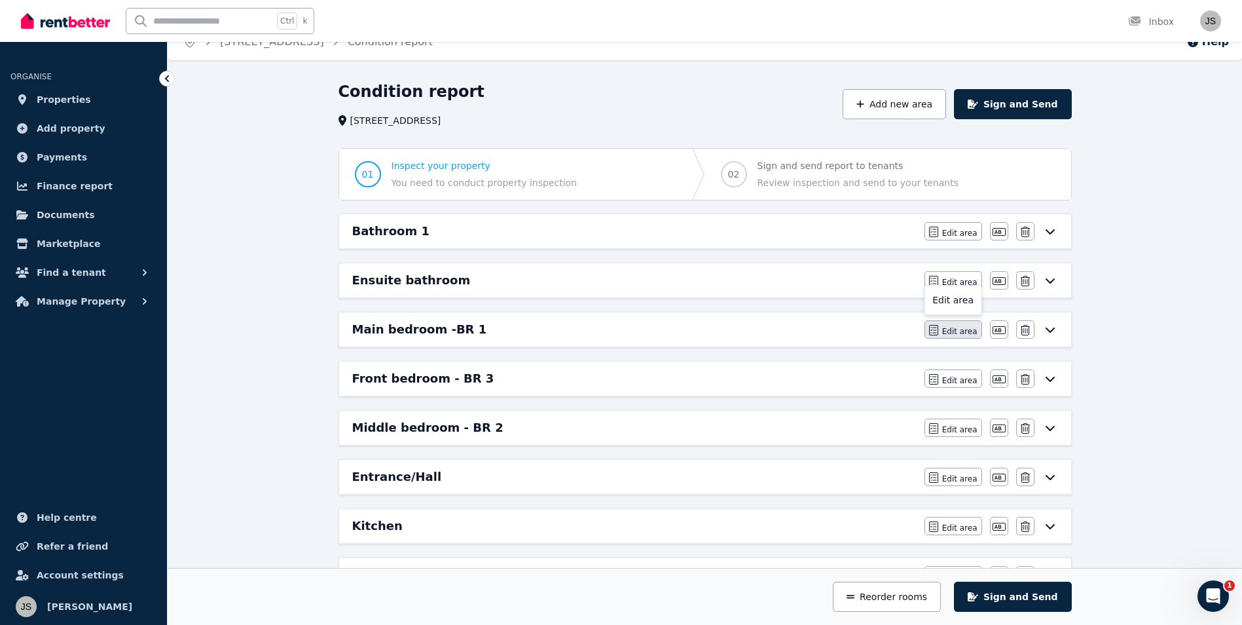
click at [964, 330] on span "Edit area" at bounding box center [959, 331] width 35 height 10
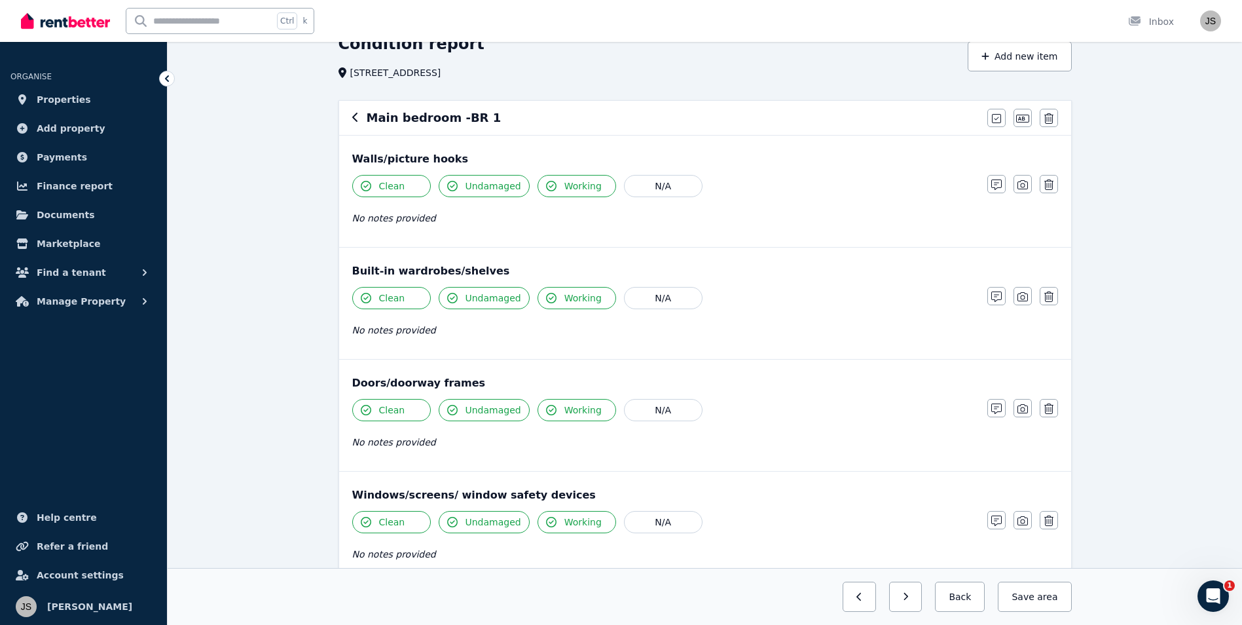
scroll to position [0, 0]
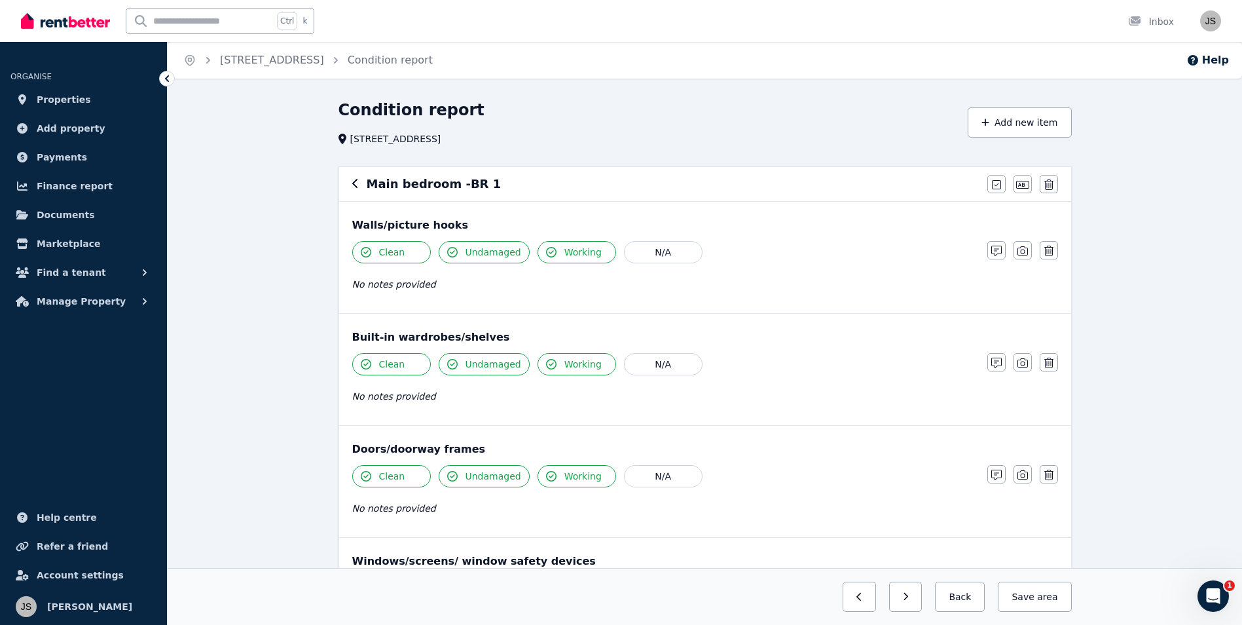
click at [402, 289] on span "No notes provided" at bounding box center [394, 284] width 84 height 10
click at [398, 282] on span "No notes provided" at bounding box center [394, 284] width 84 height 10
click at [992, 252] on icon "button" at bounding box center [997, 251] width 10 height 10
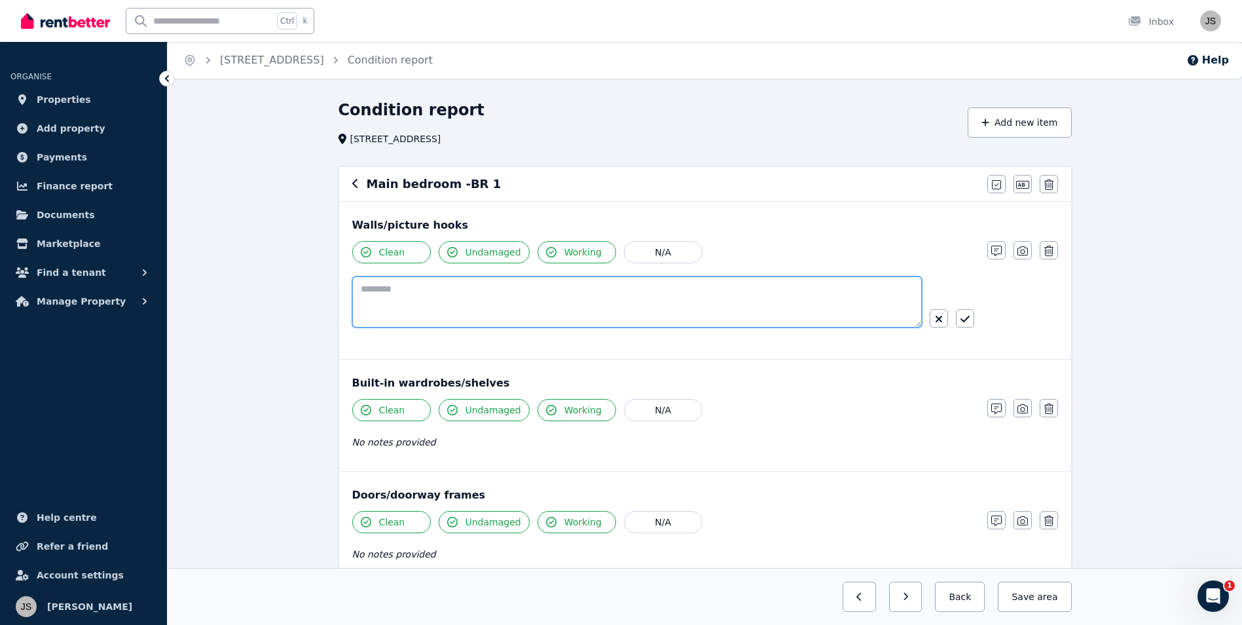
click at [460, 318] on textarea at bounding box center [637, 301] width 570 height 51
drag, startPoint x: 403, startPoint y: 288, endPoint x: 439, endPoint y: 291, distance: 36.2
click at [386, 289] on textarea "**********" at bounding box center [637, 301] width 570 height 51
click at [500, 296] on textarea "**********" at bounding box center [637, 301] width 570 height 51
type textarea "**********"
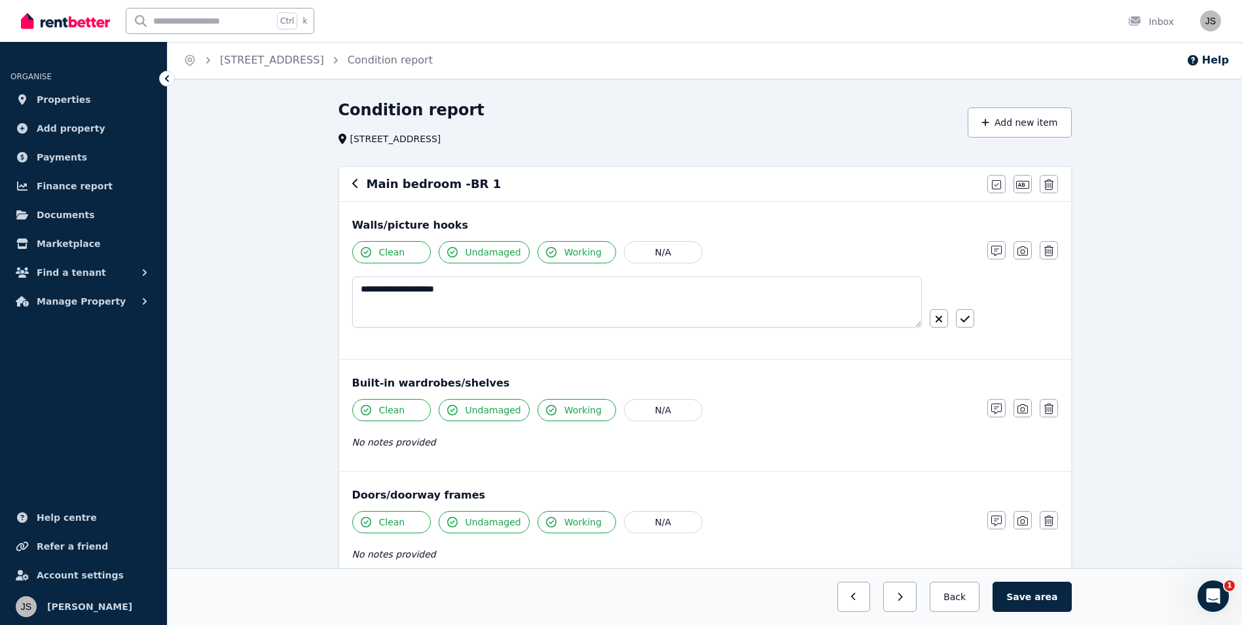
click at [793, 228] on div "Walls/picture hooks" at bounding box center [705, 225] width 706 height 16
click at [971, 316] on button "button" at bounding box center [965, 318] width 18 height 18
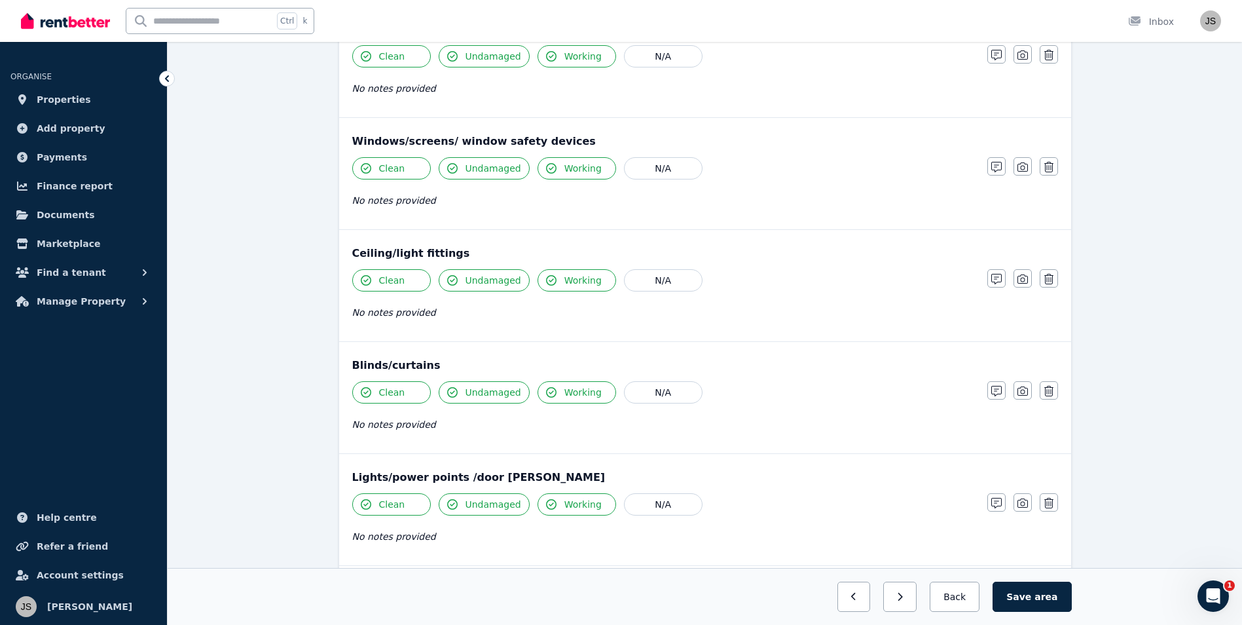
scroll to position [458, 0]
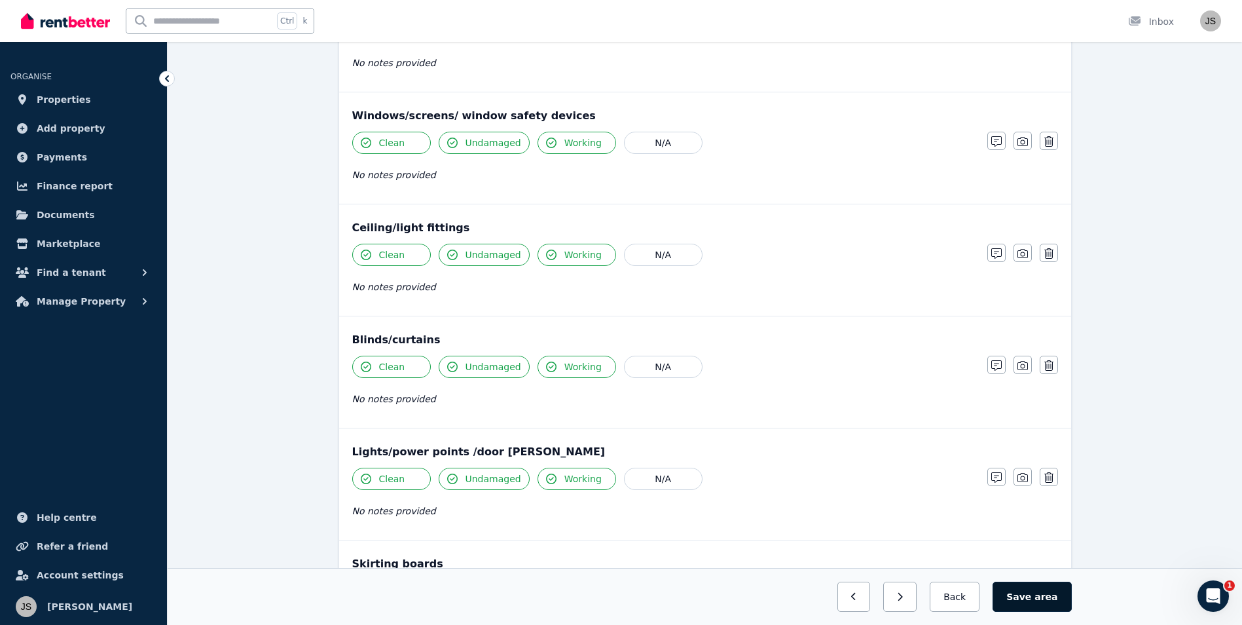
click at [1029, 596] on button "Save area" at bounding box center [1032, 597] width 79 height 30
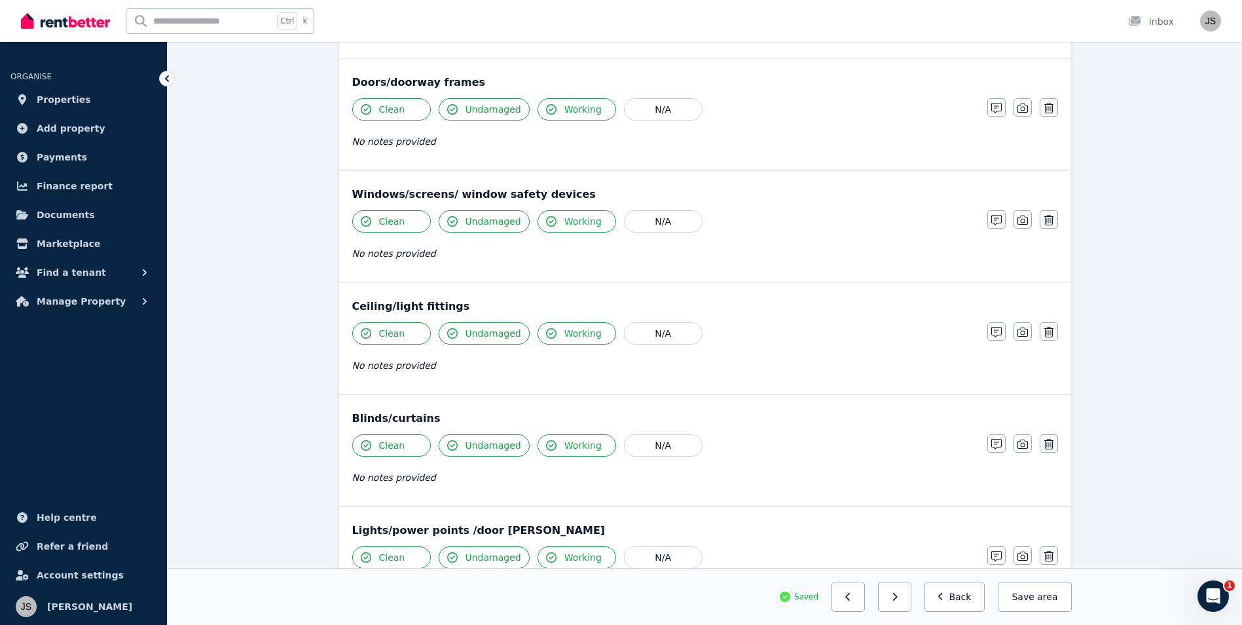
scroll to position [131, 0]
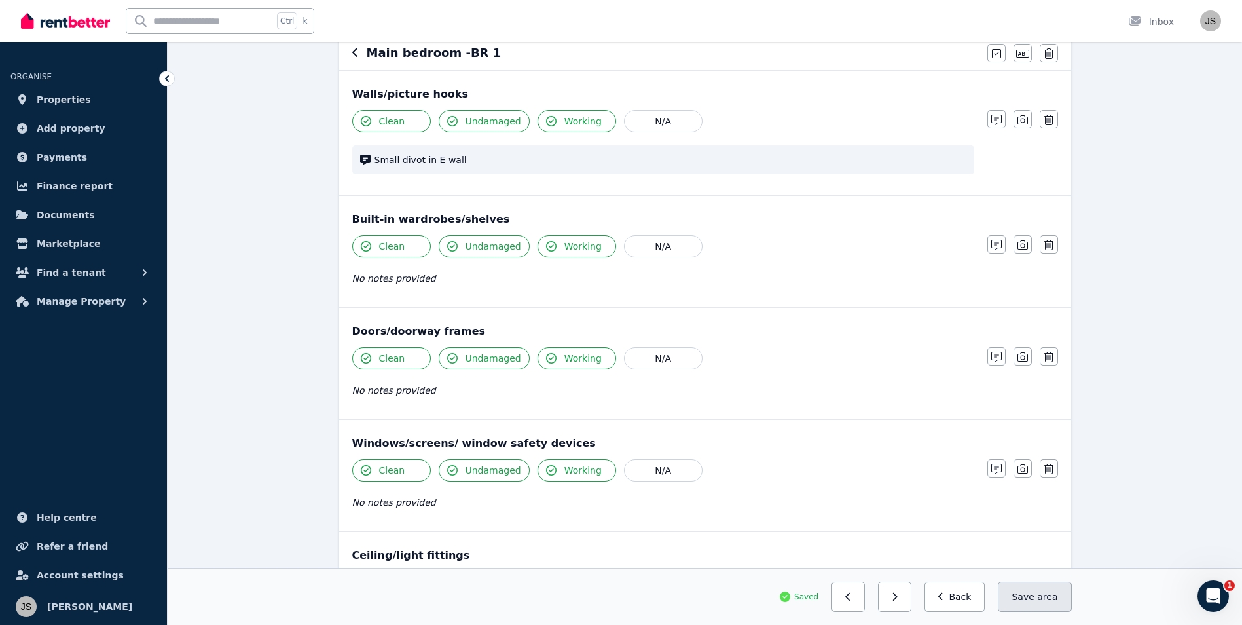
click at [1032, 595] on button "Save area" at bounding box center [1034, 597] width 73 height 30
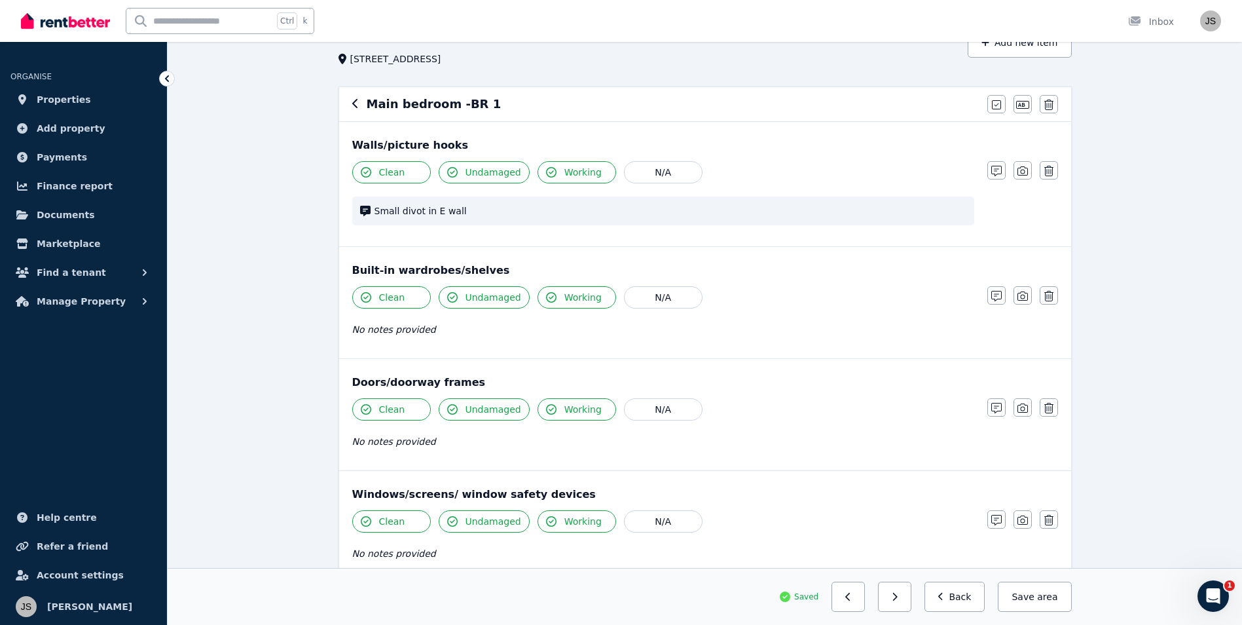
scroll to position [0, 0]
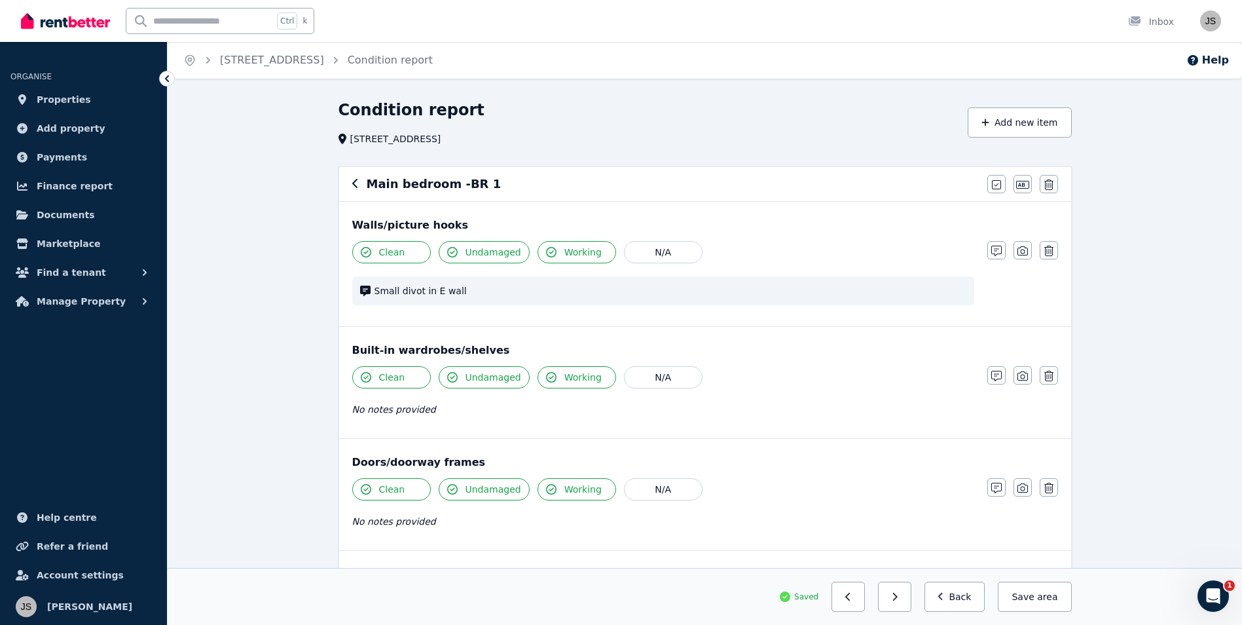
click at [356, 185] on icon "button" at bounding box center [355, 183] width 7 height 10
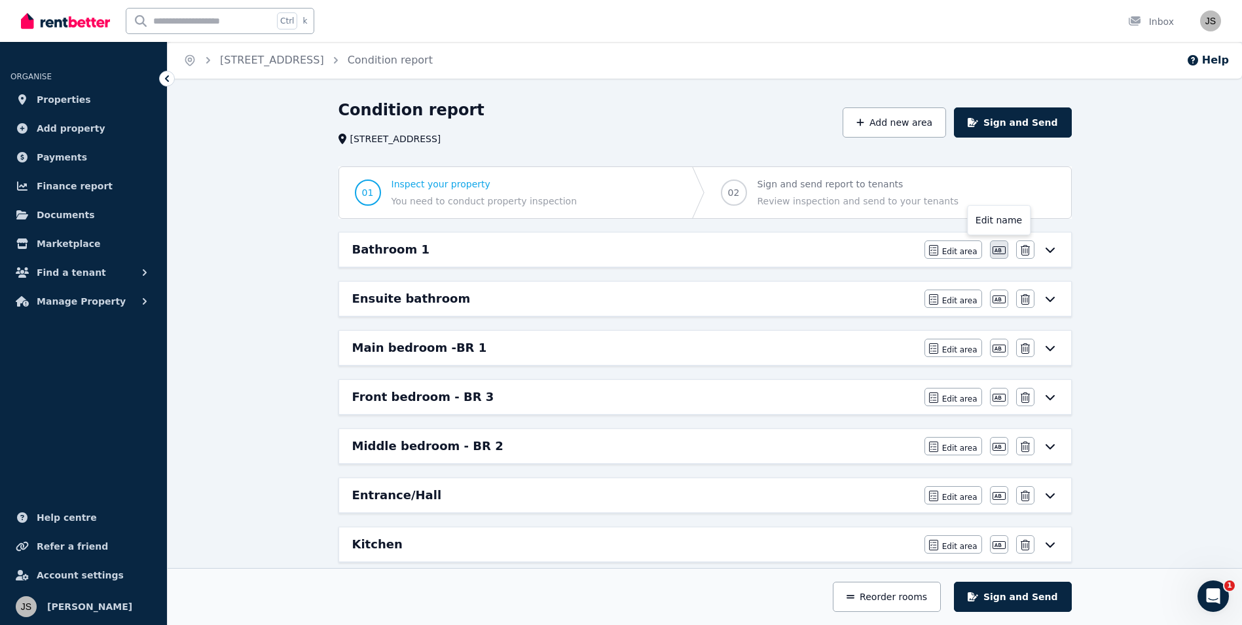
click at [997, 249] on icon "button" at bounding box center [999, 250] width 13 height 10
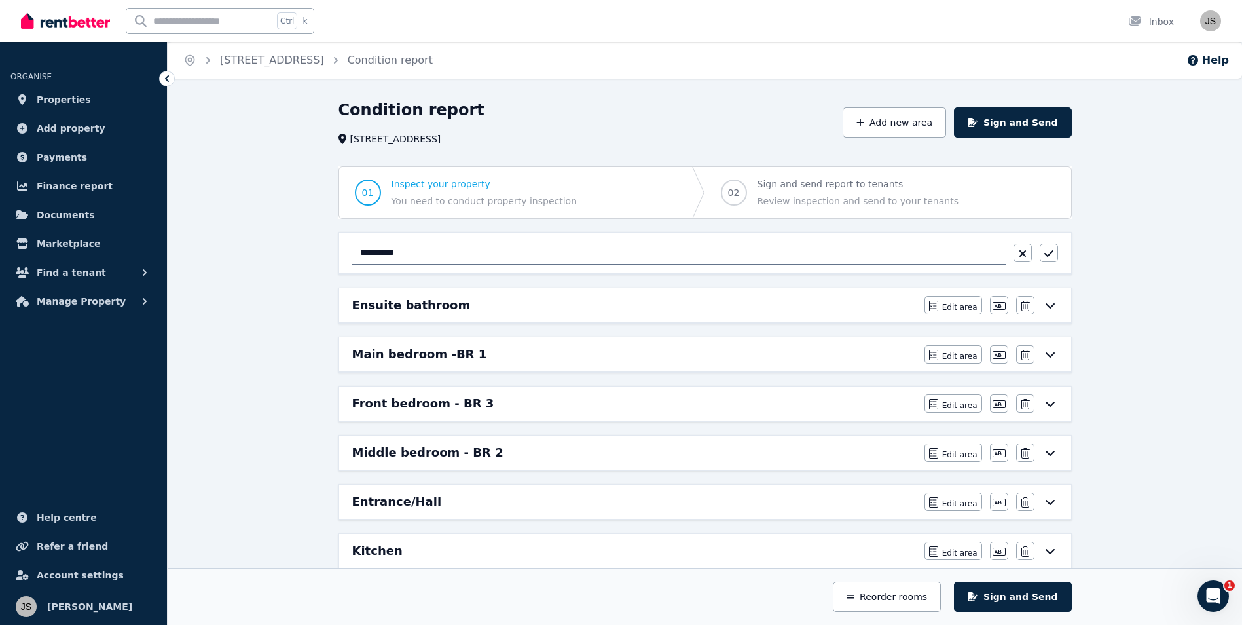
drag, startPoint x: 416, startPoint y: 246, endPoint x: 259, endPoint y: 242, distance: 156.6
click at [257, 245] on div "**********" at bounding box center [705, 571] width 1075 height 943
type input "**********"
click at [1047, 248] on button "button" at bounding box center [1049, 253] width 18 height 18
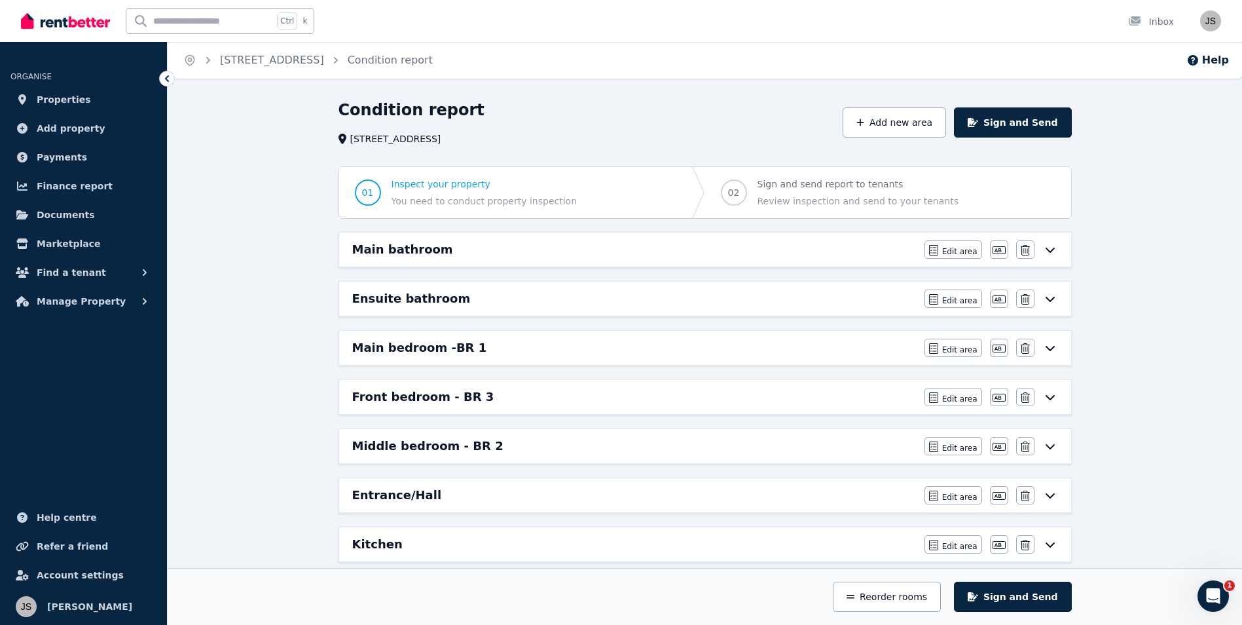
click at [790, 255] on div "Main bathroom" at bounding box center [634, 249] width 565 height 18
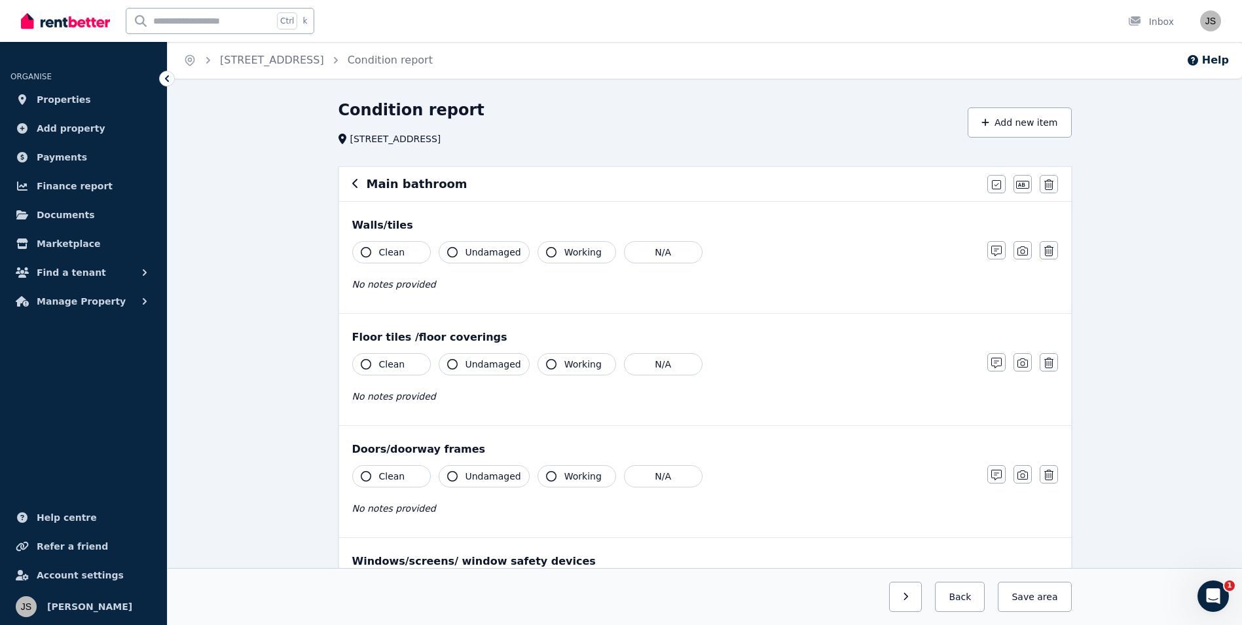
click at [369, 253] on icon "button" at bounding box center [366, 252] width 10 height 10
click at [453, 248] on icon "button" at bounding box center [452, 252] width 10 height 10
click at [554, 252] on button "Working" at bounding box center [577, 252] width 79 height 22
click at [551, 355] on div "Floor tiles /floor coverings Clean Undamaged Working N/A No notes provided Note…" at bounding box center [705, 369] width 732 height 111
drag, startPoint x: 548, startPoint y: 361, endPoint x: 538, endPoint y: 364, distance: 10.4
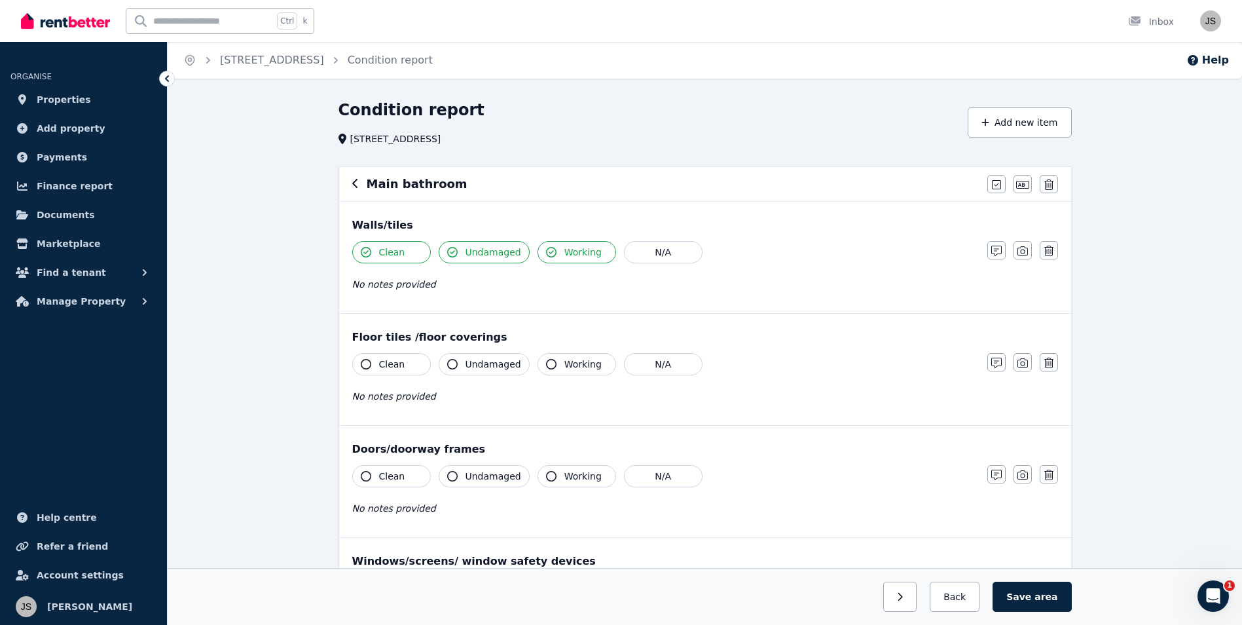
click at [548, 362] on icon "button" at bounding box center [551, 364] width 10 height 10
click at [469, 362] on span "Undamaged" at bounding box center [494, 364] width 56 height 13
click at [384, 363] on span "Clean" at bounding box center [392, 364] width 26 height 13
click at [380, 482] on span "Clean" at bounding box center [392, 476] width 26 height 13
click at [461, 473] on button "Undamaged" at bounding box center [484, 476] width 91 height 22
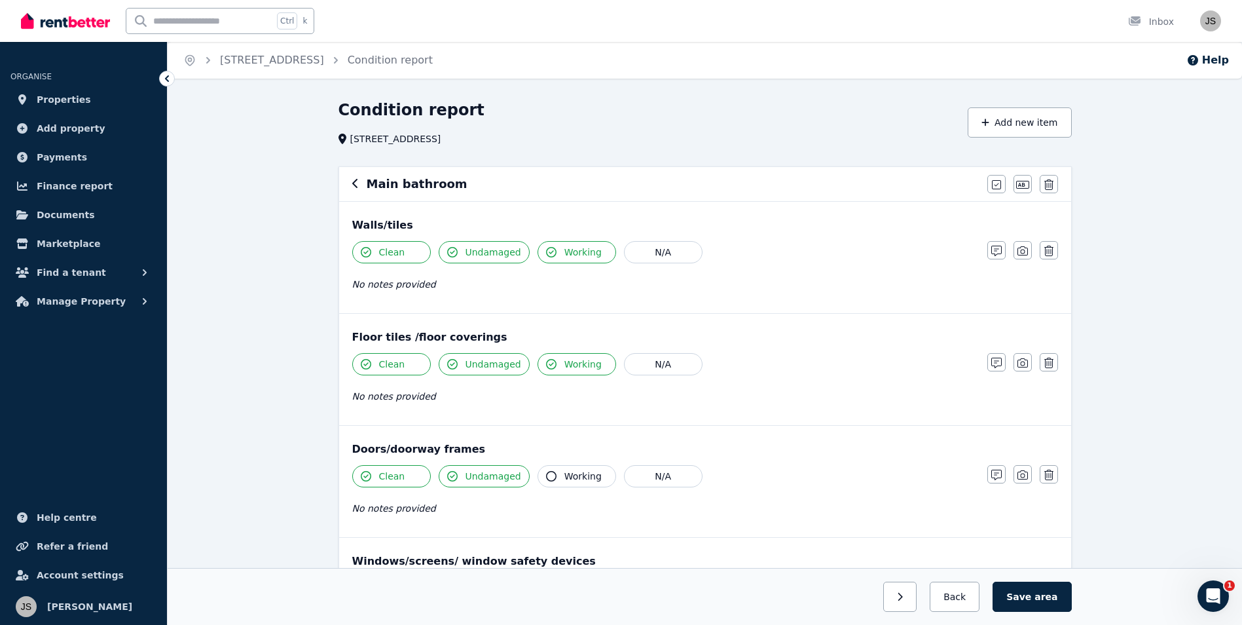
click at [550, 482] on button "Working" at bounding box center [577, 476] width 79 height 22
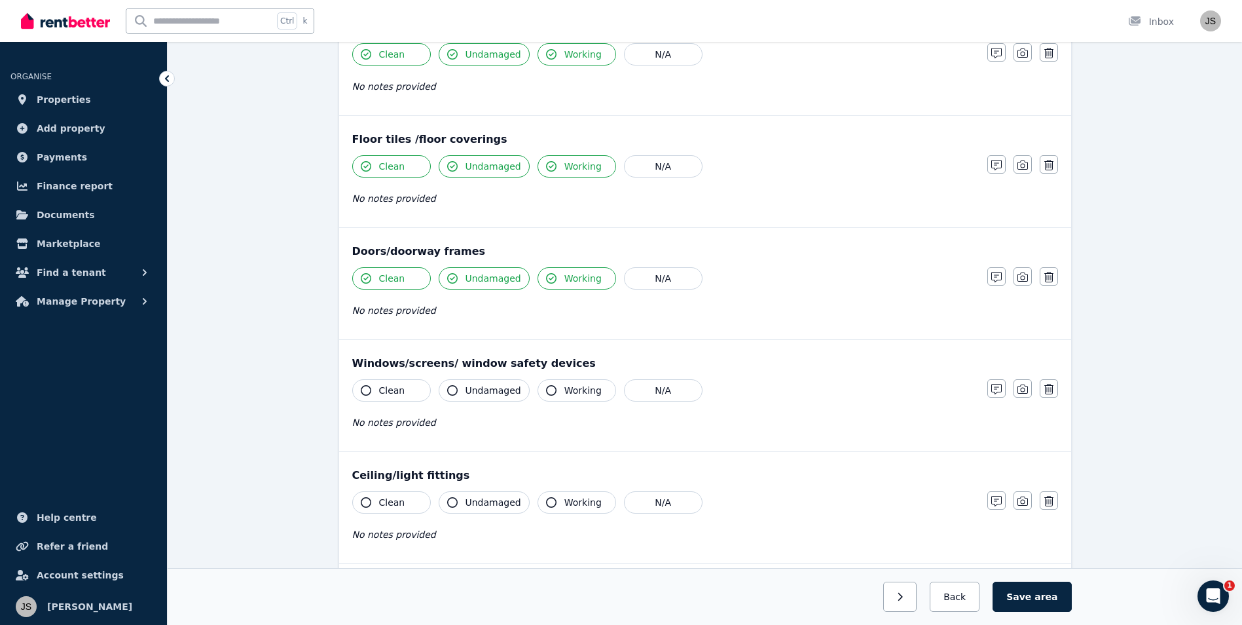
scroll to position [262, 0]
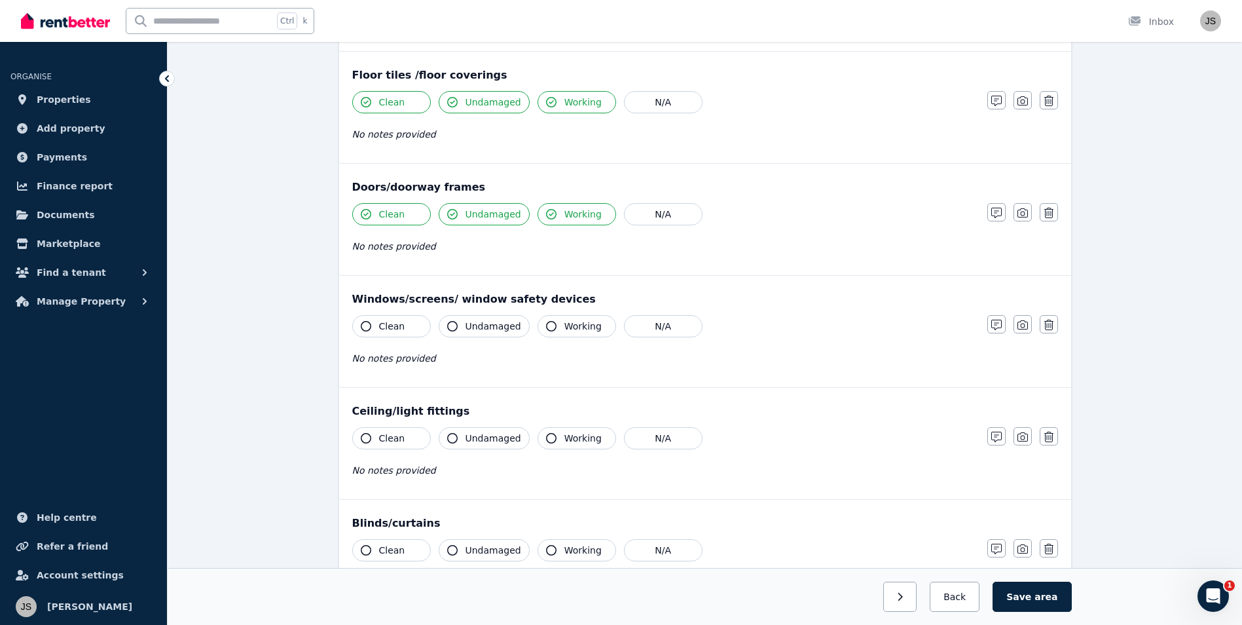
click at [369, 331] on button "Clean" at bounding box center [391, 326] width 79 height 22
drag, startPoint x: 447, startPoint y: 332, endPoint x: 466, endPoint y: 332, distance: 19.0
click at [447, 332] on button "Undamaged" at bounding box center [484, 326] width 91 height 22
click at [550, 327] on icon "button" at bounding box center [551, 326] width 10 height 10
drag, startPoint x: 551, startPoint y: 439, endPoint x: 514, endPoint y: 440, distance: 36.7
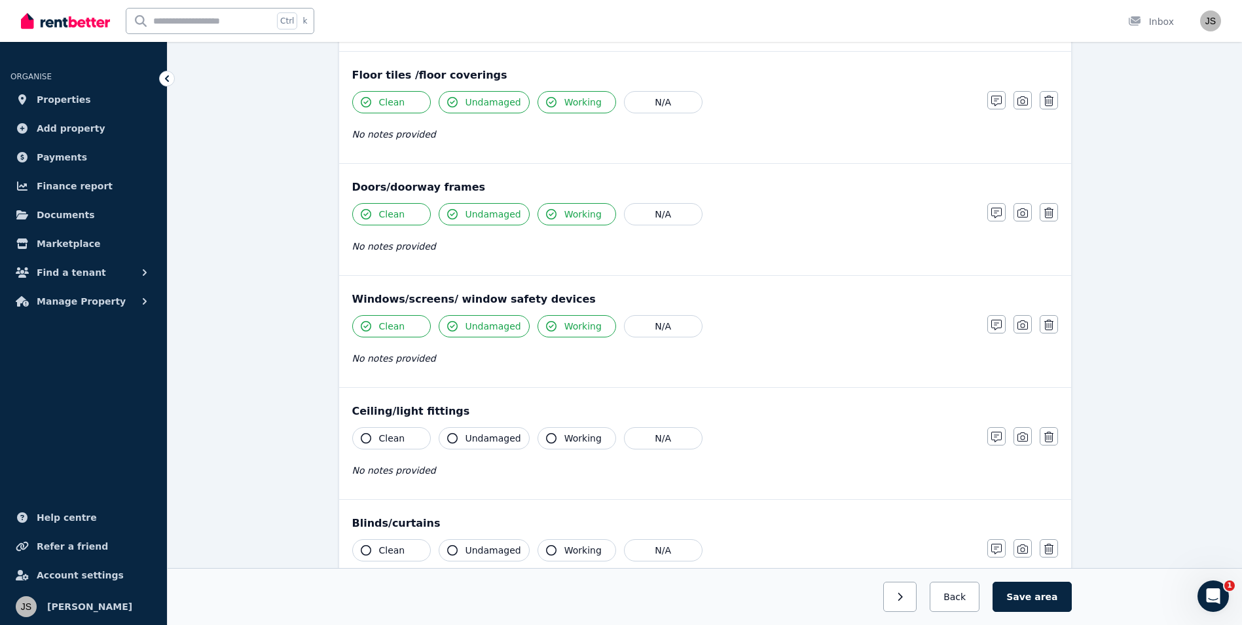
click at [549, 439] on button "Working" at bounding box center [577, 438] width 79 height 22
click at [480, 439] on span "Undamaged" at bounding box center [494, 438] width 56 height 13
click at [376, 434] on button "Clean" at bounding box center [391, 438] width 79 height 22
click at [392, 549] on span "Clean" at bounding box center [392, 550] width 26 height 13
click at [467, 547] on span "Undamaged" at bounding box center [494, 550] width 56 height 13
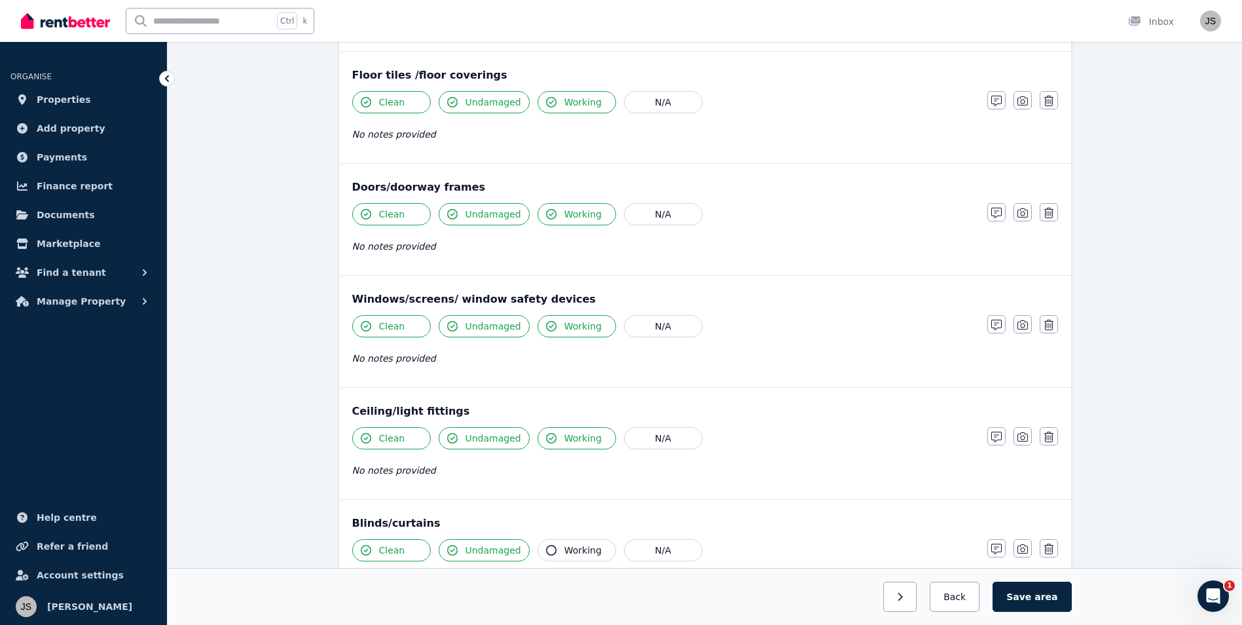
click at [553, 546] on button "Working" at bounding box center [577, 550] width 79 height 22
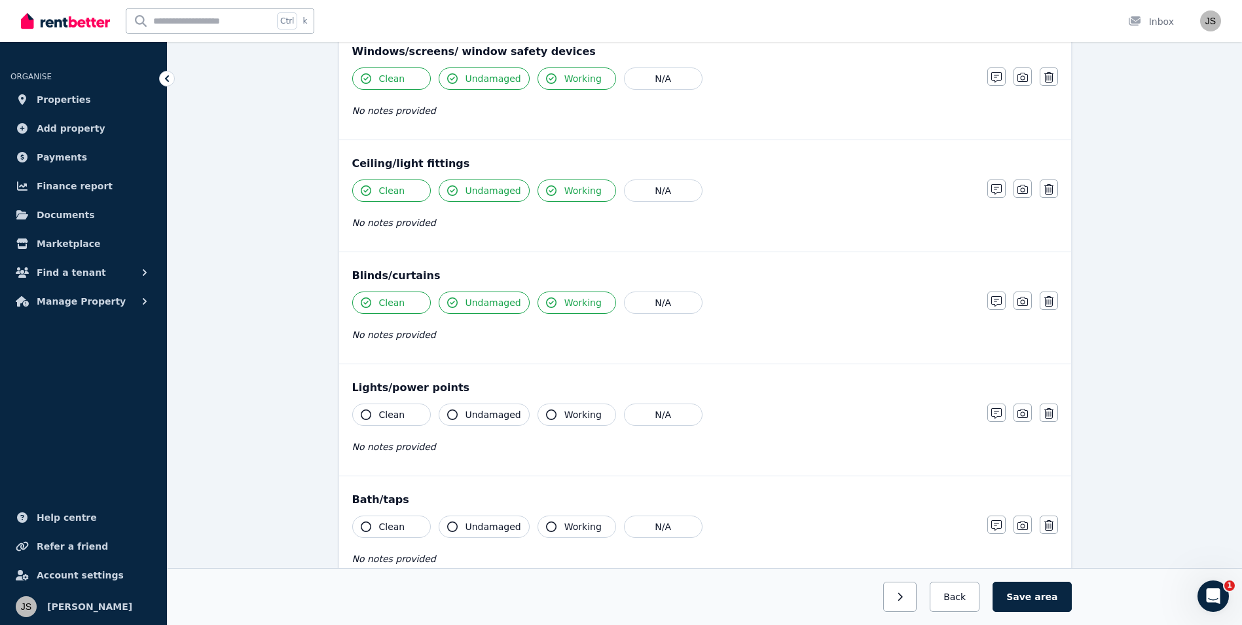
scroll to position [524, 0]
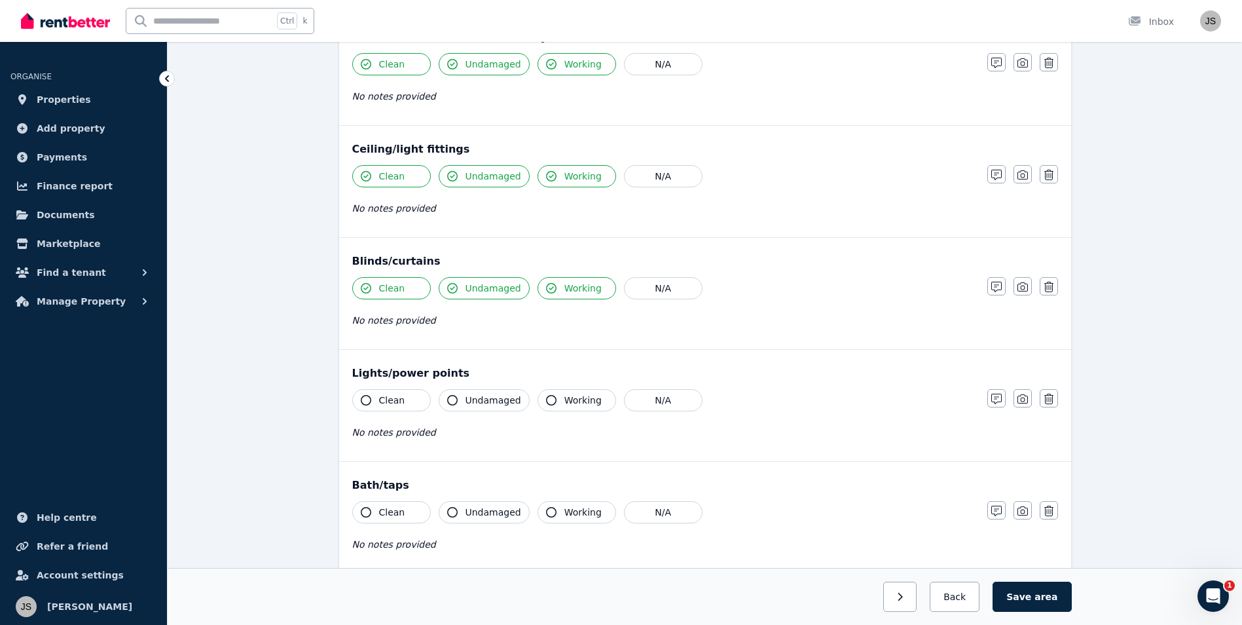
click at [565, 398] on span "Working" at bounding box center [583, 400] width 37 height 13
click at [490, 400] on span "Undamaged" at bounding box center [494, 400] width 56 height 13
click at [377, 393] on button "Clean" at bounding box center [391, 400] width 79 height 22
click at [363, 510] on icon "button" at bounding box center [366, 512] width 10 height 10
click at [483, 514] on span "Undamaged" at bounding box center [494, 512] width 56 height 13
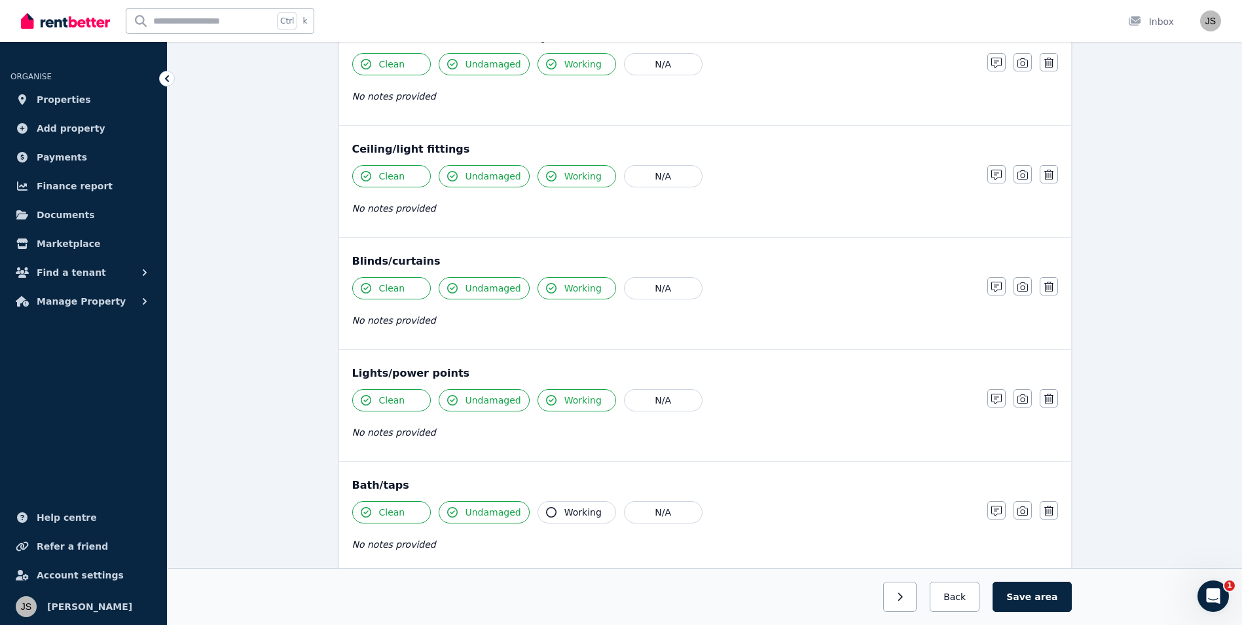
click at [547, 510] on icon "button" at bounding box center [551, 512] width 10 height 10
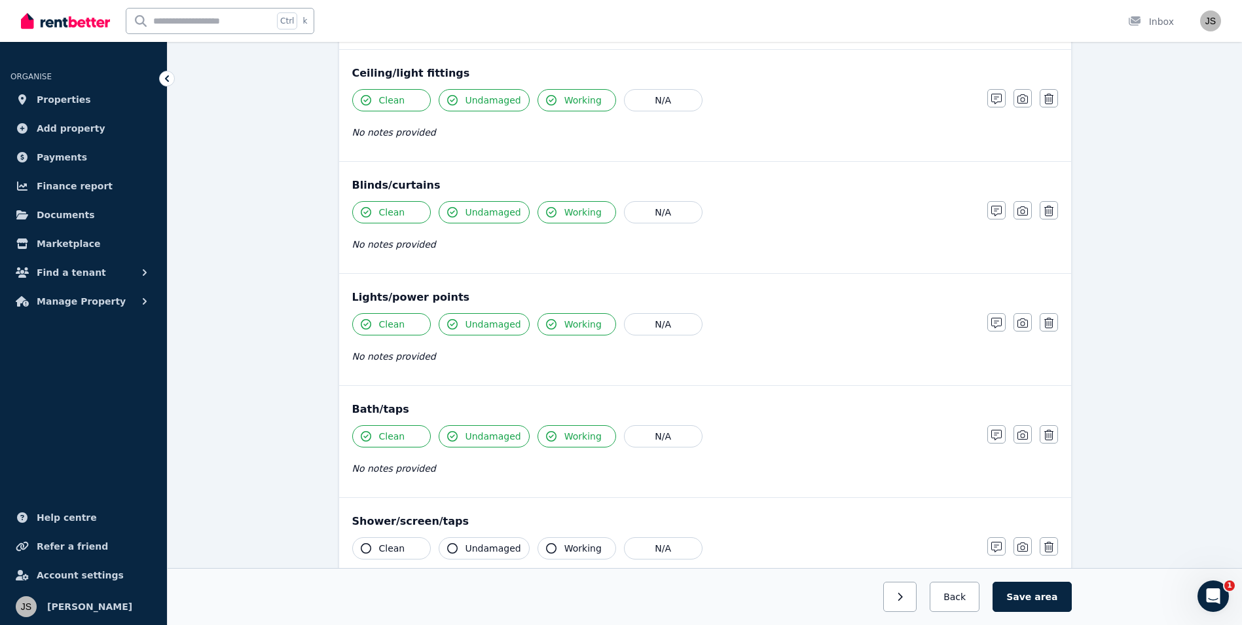
scroll to position [720, 0]
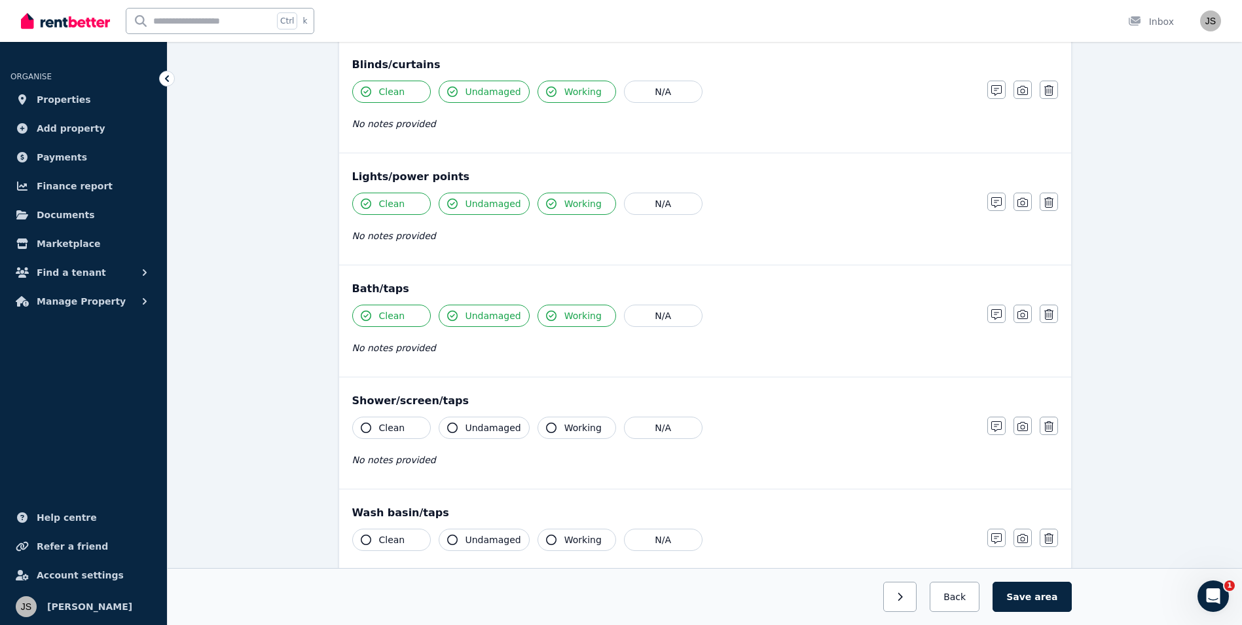
click at [547, 433] on button "Working" at bounding box center [577, 428] width 79 height 22
click at [487, 426] on span "Undamaged" at bounding box center [494, 427] width 56 height 13
click at [378, 426] on button "Clean" at bounding box center [391, 428] width 79 height 22
click at [386, 549] on button "Clean" at bounding box center [391, 540] width 79 height 22
click at [464, 538] on button "Undamaged" at bounding box center [484, 540] width 91 height 22
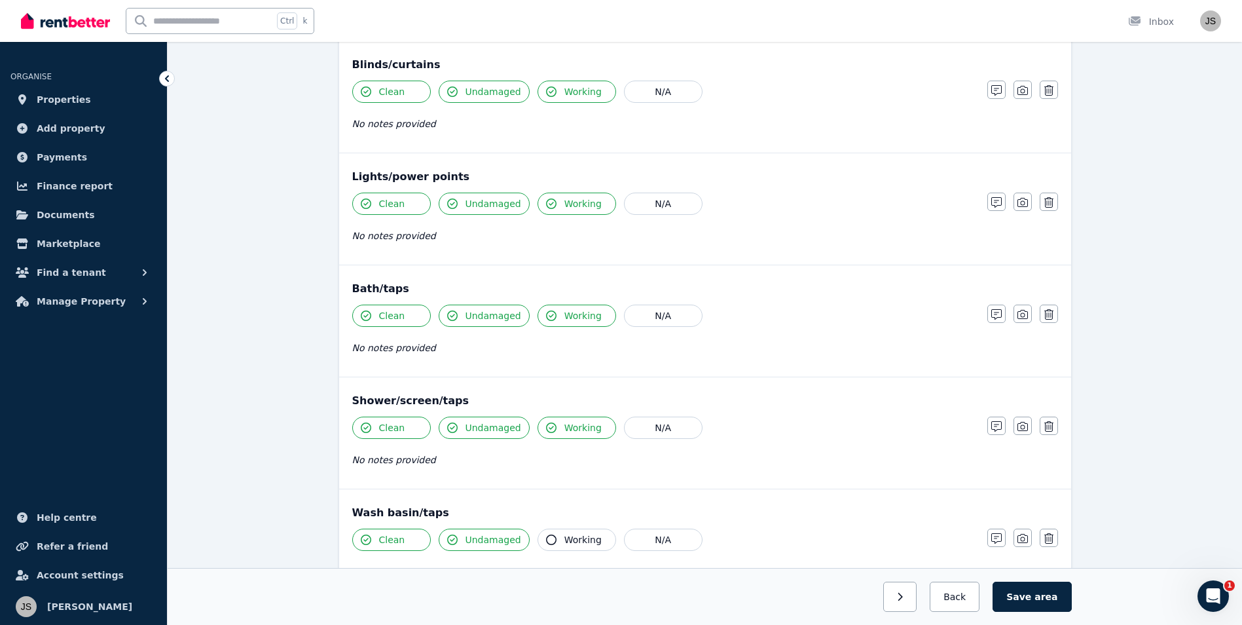
click at [557, 544] on button "Working" at bounding box center [577, 540] width 79 height 22
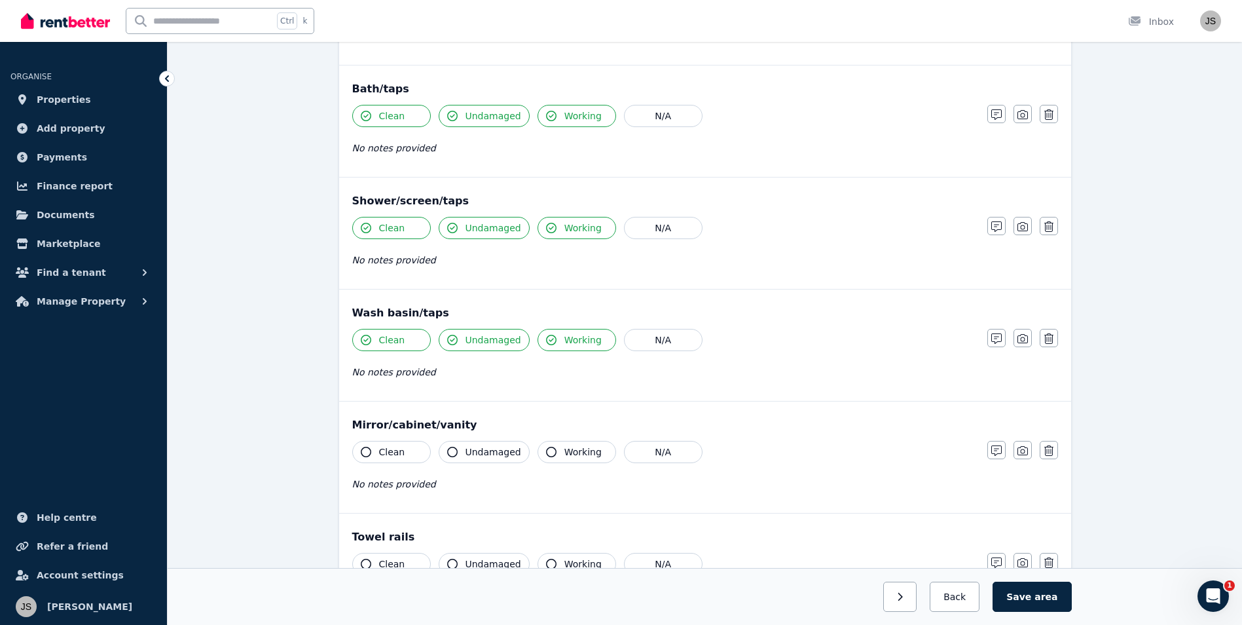
scroll to position [982, 0]
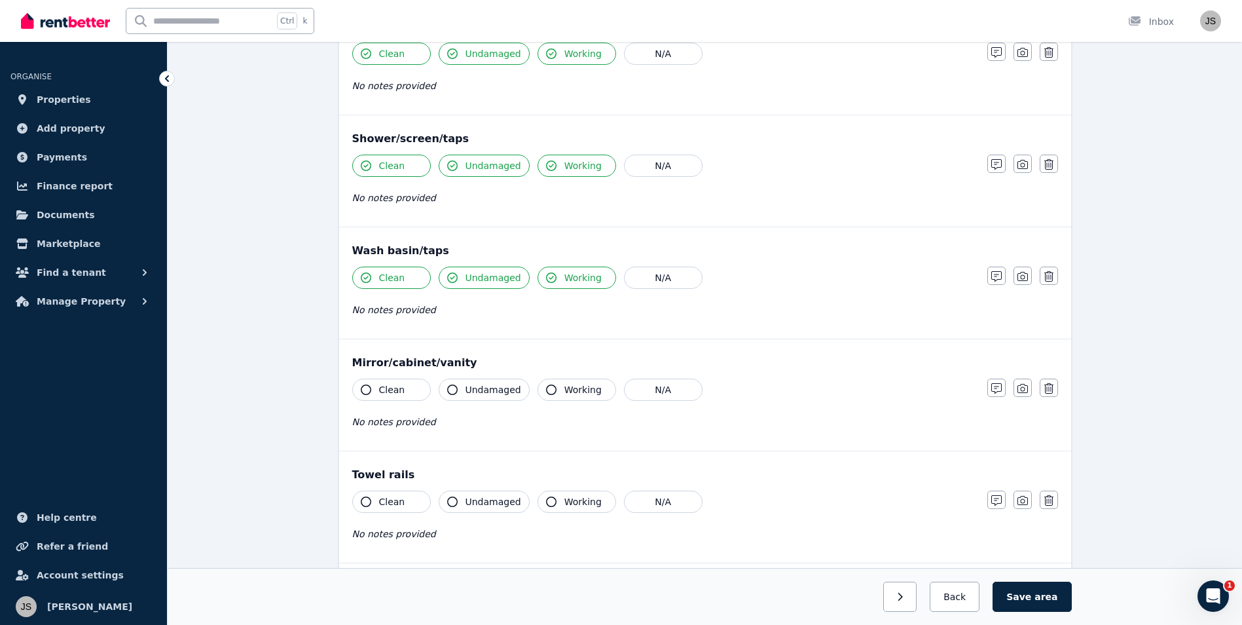
click at [546, 388] on icon "button" at bounding box center [551, 389] width 10 height 10
click at [493, 390] on span "Undamaged" at bounding box center [494, 389] width 56 height 13
drag, startPoint x: 367, startPoint y: 390, endPoint x: 371, endPoint y: 403, distance: 13.3
click at [366, 390] on icon "button" at bounding box center [366, 389] width 10 height 10
click at [372, 506] on button "Clean" at bounding box center [391, 502] width 79 height 22
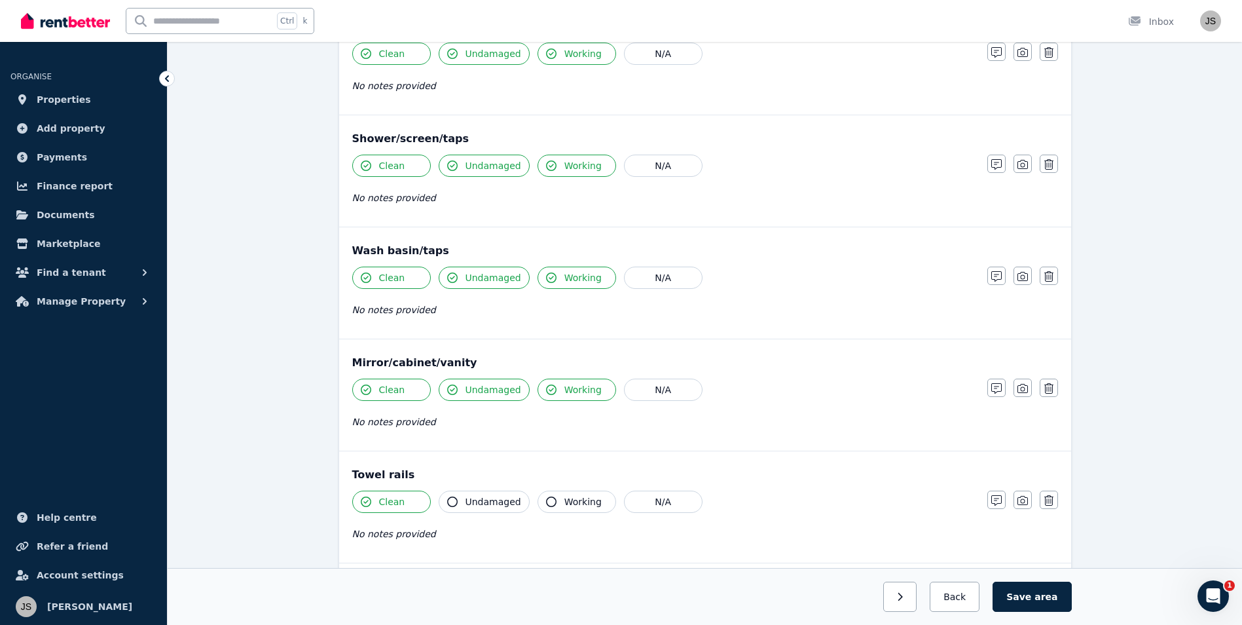
click at [470, 500] on span "Undamaged" at bounding box center [494, 501] width 56 height 13
click at [567, 499] on span "Working" at bounding box center [583, 501] width 37 height 13
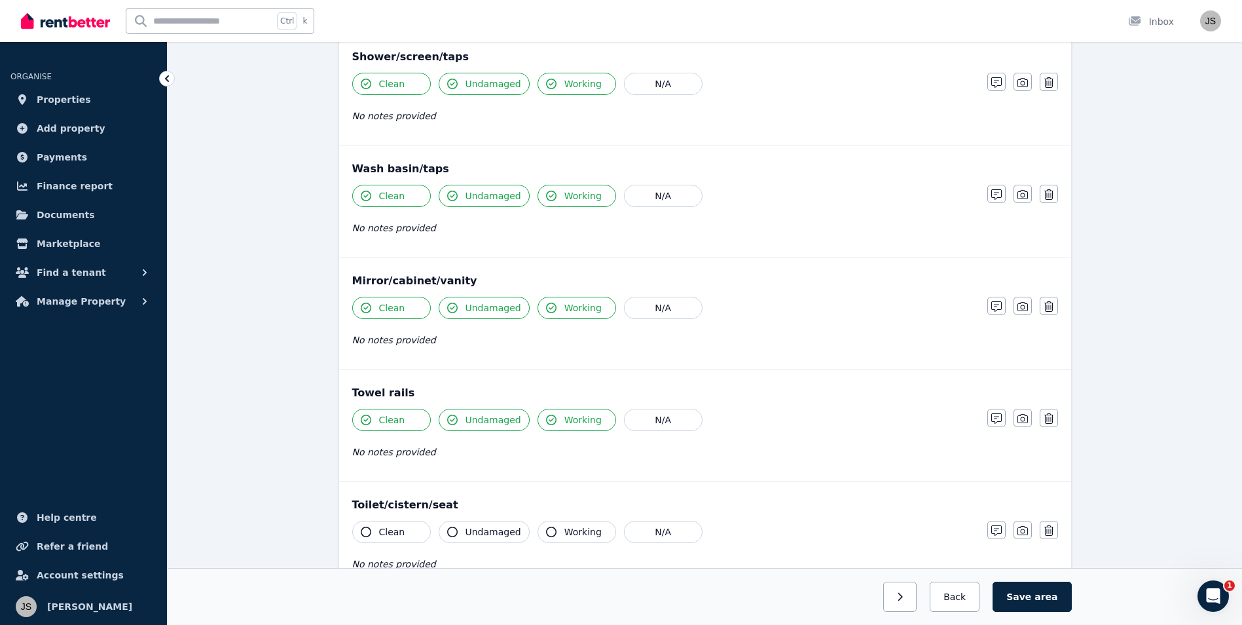
scroll to position [1179, 0]
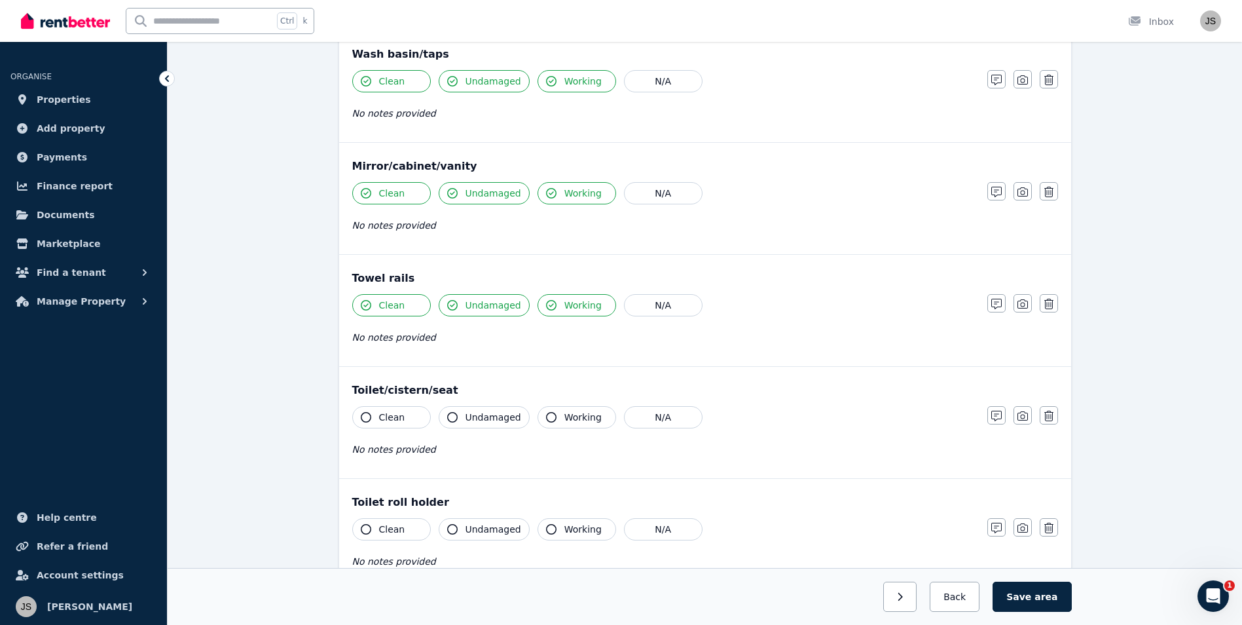
click at [552, 426] on button "Working" at bounding box center [577, 417] width 79 height 22
click at [459, 417] on button "Undamaged" at bounding box center [484, 417] width 91 height 22
click at [395, 419] on span "Clean" at bounding box center [392, 417] width 26 height 13
click at [384, 528] on span "Clean" at bounding box center [392, 529] width 26 height 13
click at [461, 526] on button "Undamaged" at bounding box center [484, 529] width 91 height 22
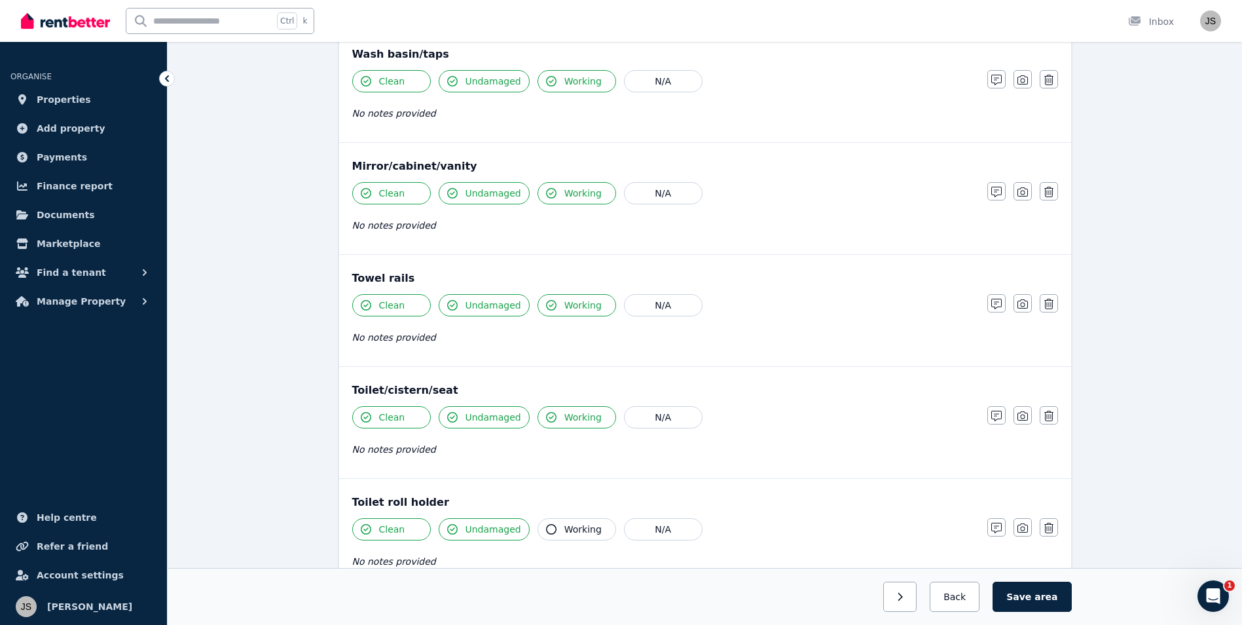
click at [552, 525] on button "Working" at bounding box center [577, 529] width 79 height 22
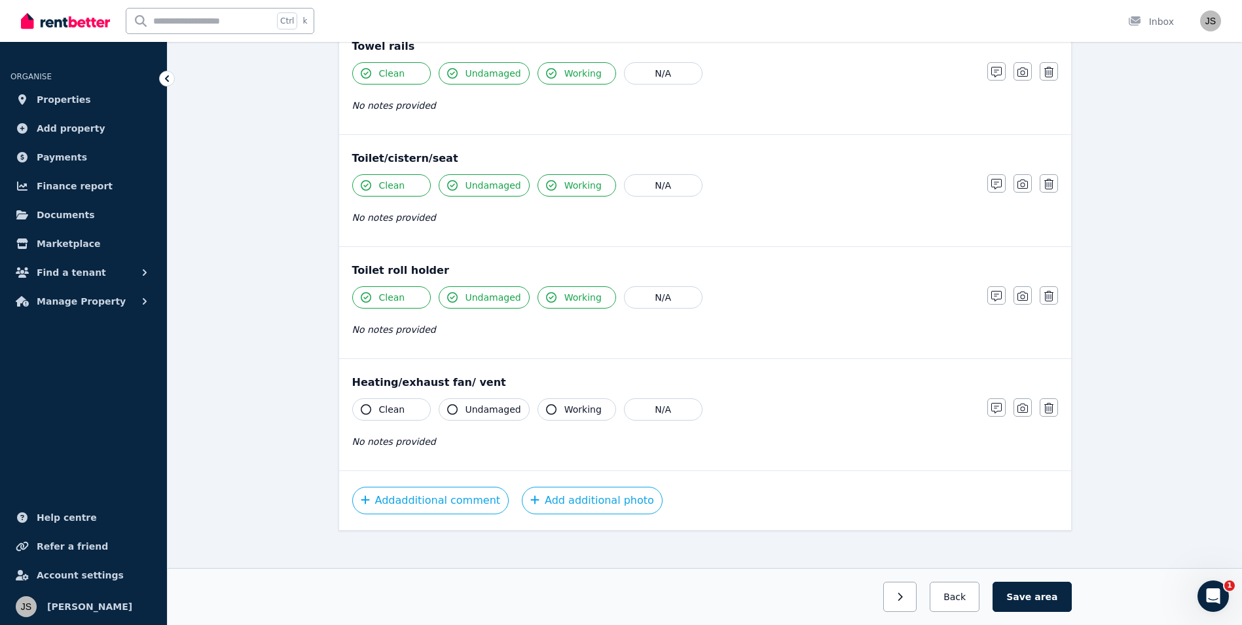
scroll to position [1421, 0]
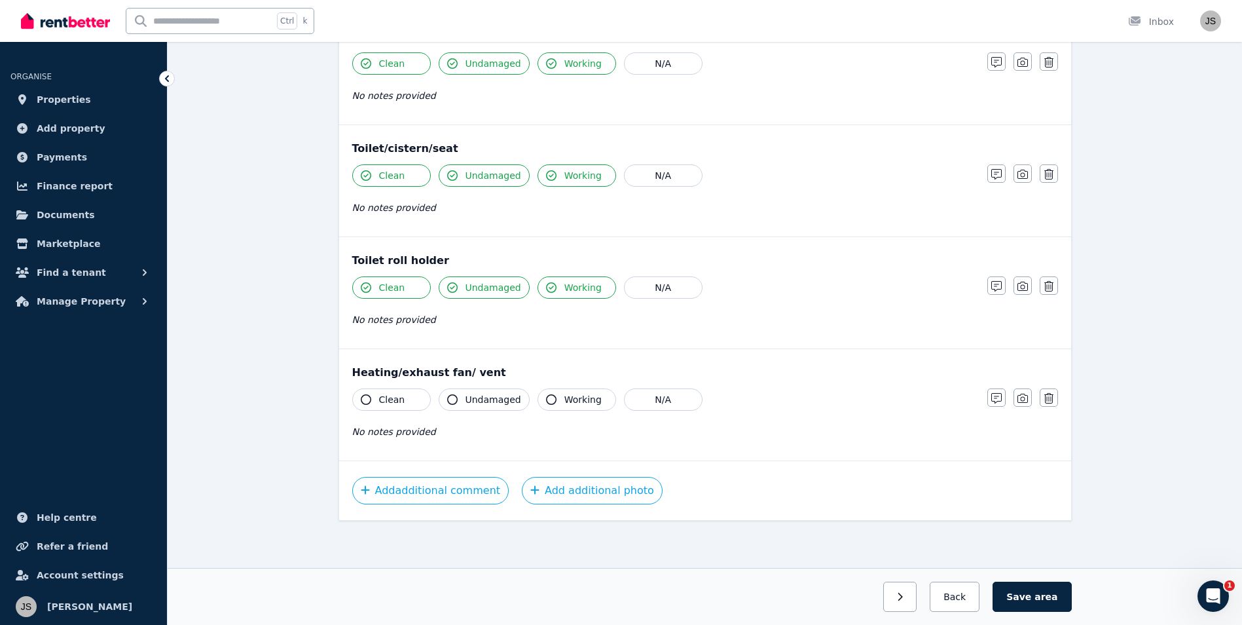
click at [555, 392] on button "Working" at bounding box center [577, 399] width 79 height 22
click at [458, 401] on button "Undamaged" at bounding box center [484, 399] width 91 height 22
click at [397, 396] on span "Clean" at bounding box center [392, 399] width 26 height 13
click at [1028, 588] on button "Save area" at bounding box center [1032, 597] width 79 height 30
click at [1032, 594] on button "Save area" at bounding box center [1034, 597] width 73 height 30
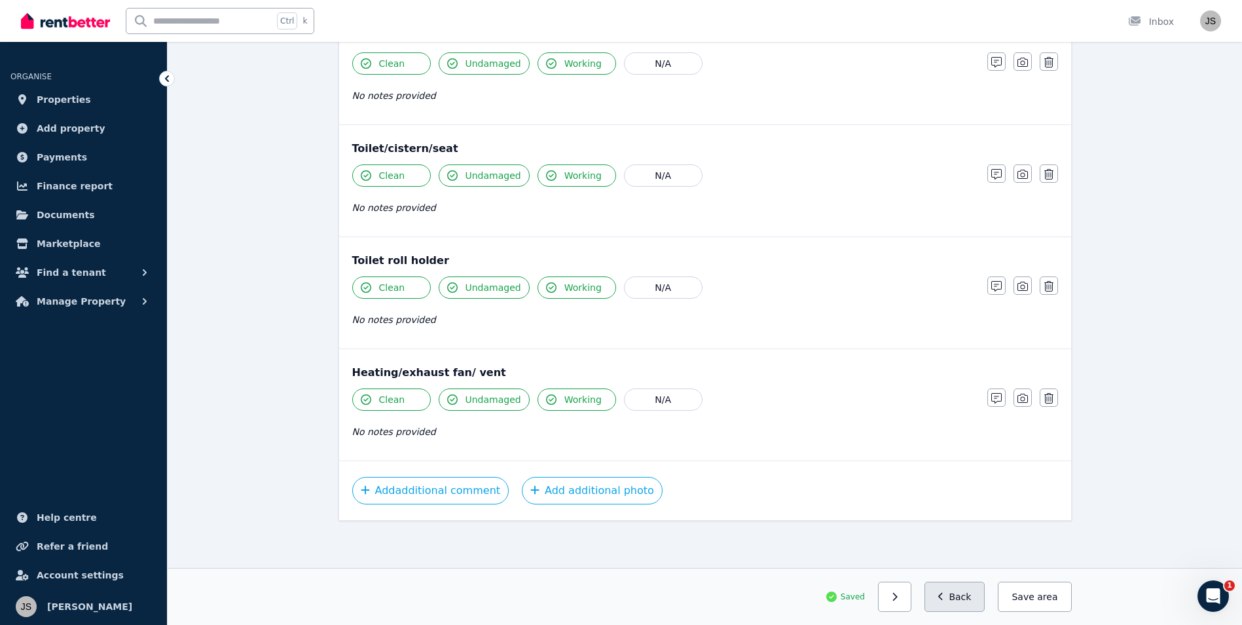
click at [974, 599] on button "Back" at bounding box center [955, 597] width 61 height 30
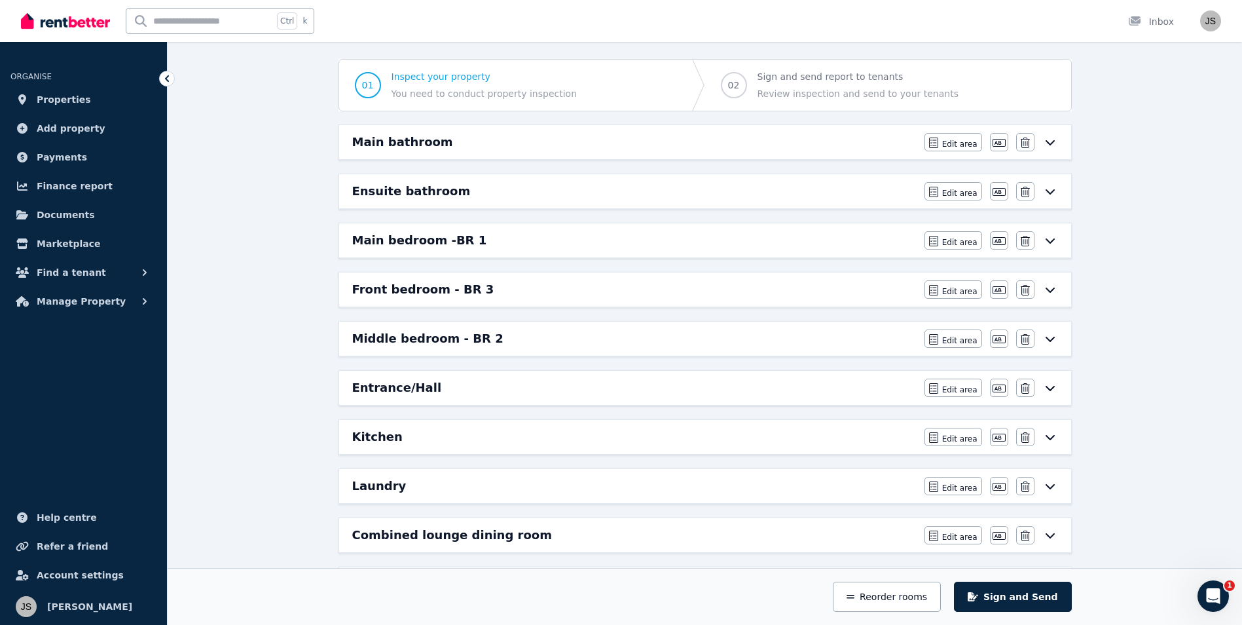
scroll to position [84, 0]
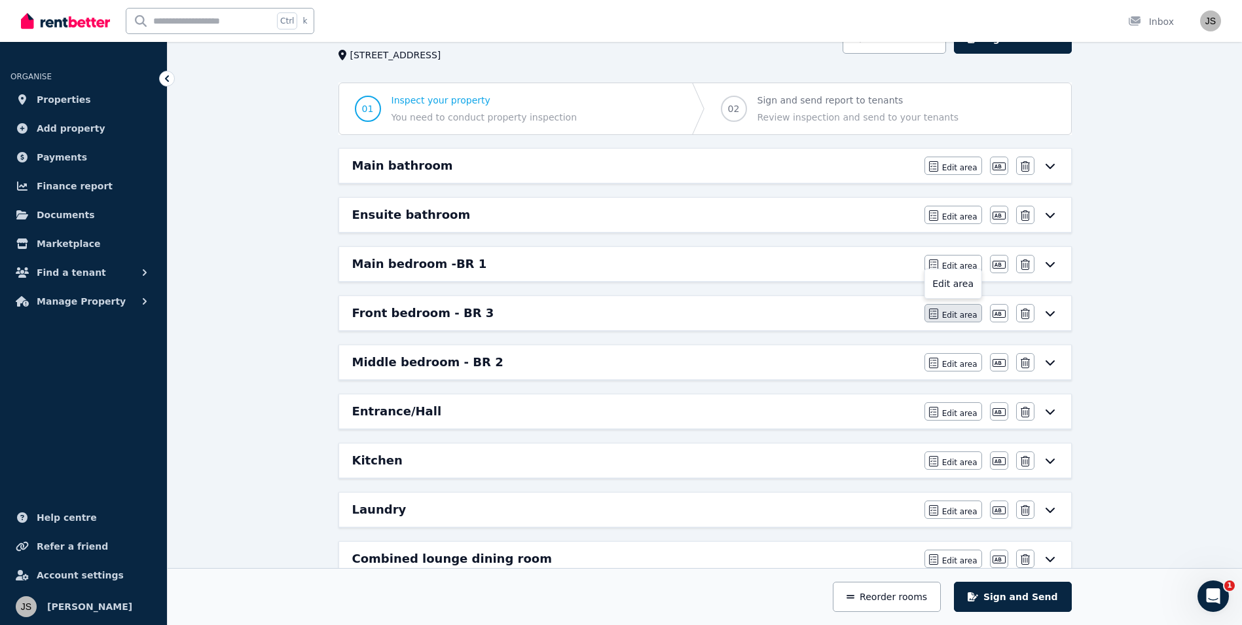
click at [950, 316] on span "Edit area" at bounding box center [959, 315] width 35 height 10
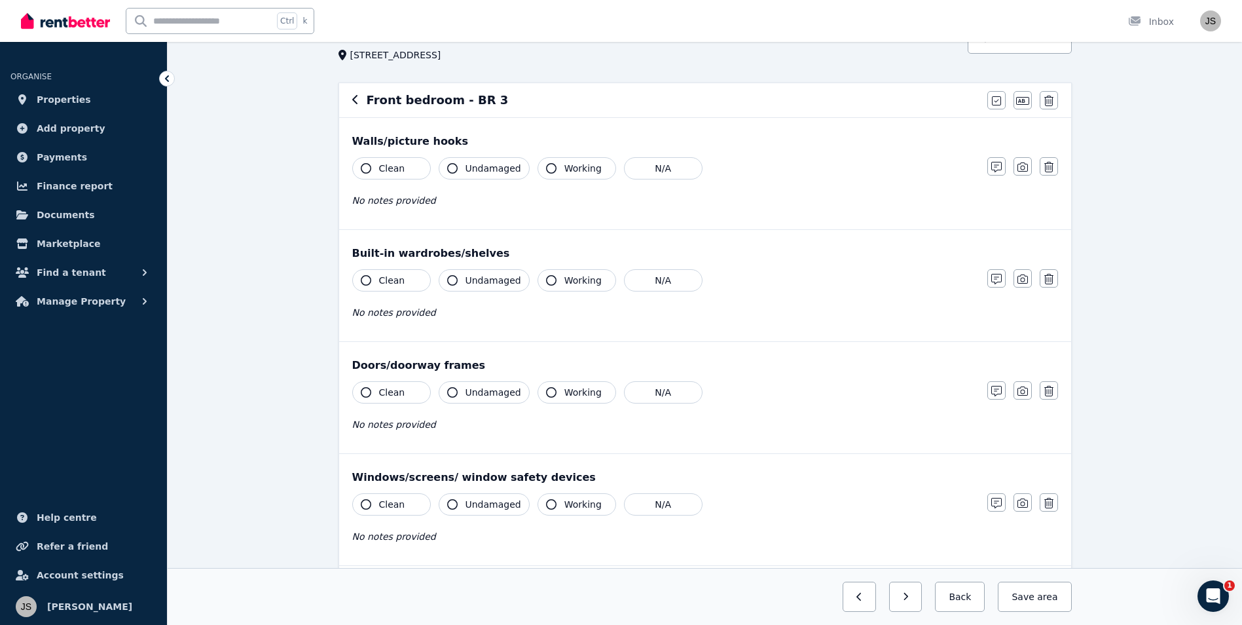
scroll to position [0, 0]
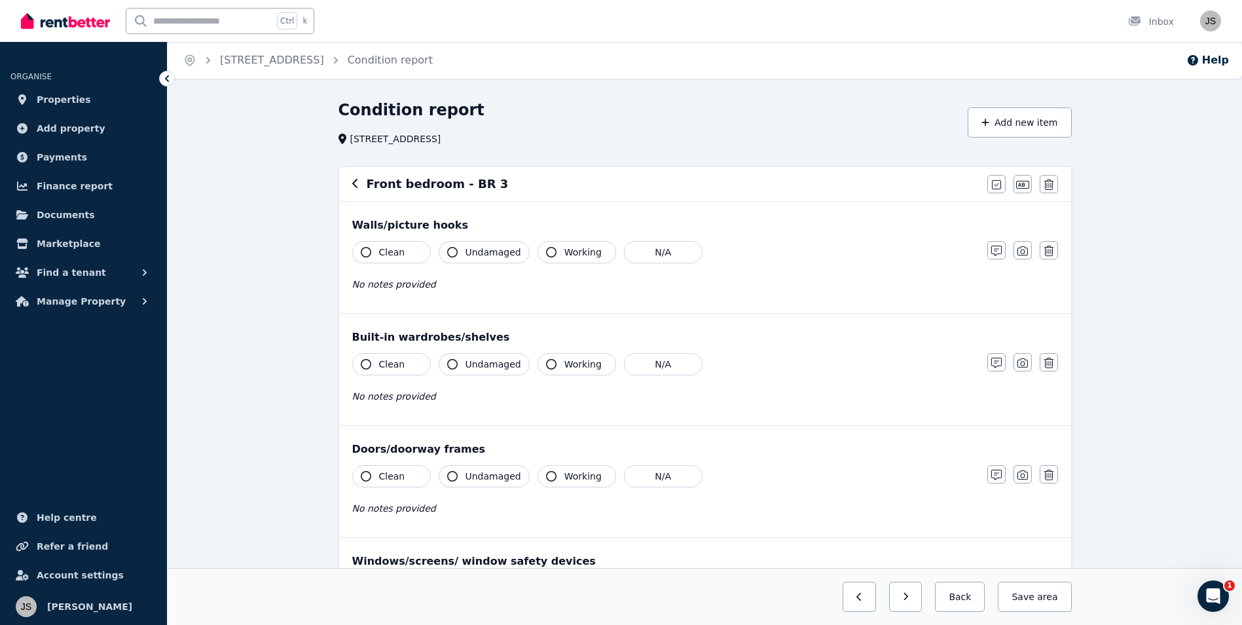
click at [375, 253] on button "Clean" at bounding box center [391, 252] width 79 height 22
click at [504, 252] on span "Undamaged" at bounding box center [494, 252] width 56 height 13
click at [565, 252] on span "Working" at bounding box center [583, 252] width 37 height 13
click at [551, 368] on button "Working" at bounding box center [577, 364] width 79 height 22
drag, startPoint x: 486, startPoint y: 354, endPoint x: 470, endPoint y: 358, distance: 16.1
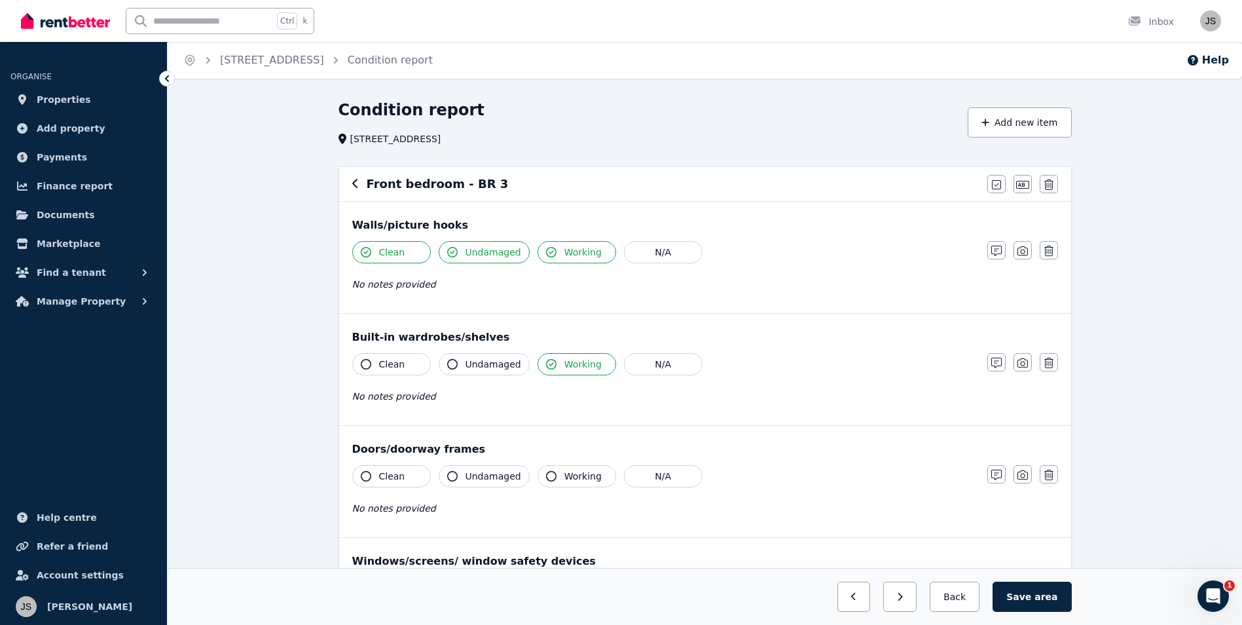
click at [481, 354] on button "Undamaged" at bounding box center [484, 364] width 91 height 22
click at [414, 365] on button "Clean" at bounding box center [391, 364] width 79 height 22
click at [392, 485] on button "Clean" at bounding box center [391, 476] width 79 height 22
click at [458, 475] on button "Undamaged" at bounding box center [484, 476] width 91 height 22
click at [553, 474] on button "Working" at bounding box center [577, 476] width 79 height 22
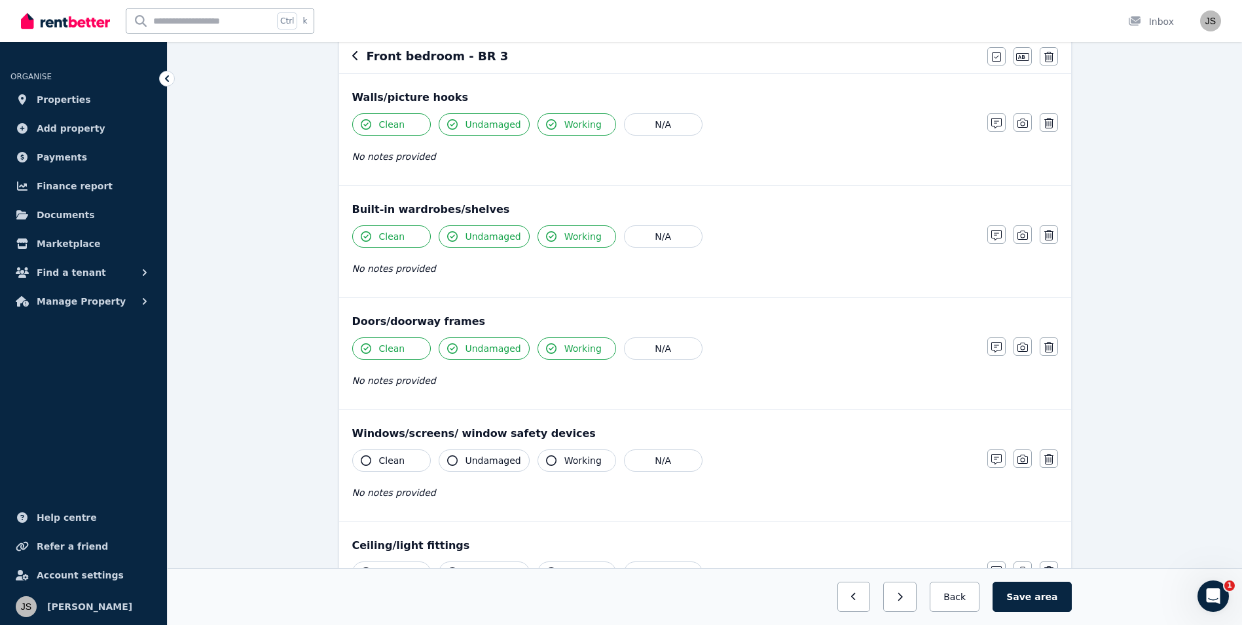
scroll to position [131, 0]
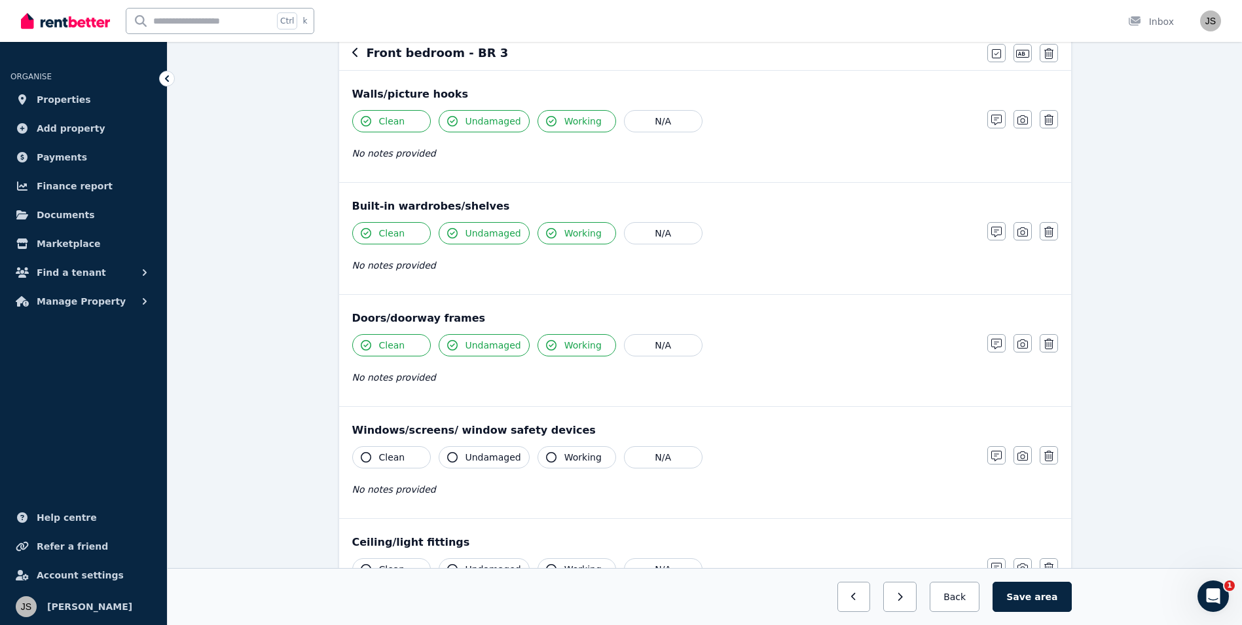
click at [555, 459] on button "Working" at bounding box center [577, 457] width 79 height 22
click at [475, 462] on span "Undamaged" at bounding box center [494, 457] width 56 height 13
drag, startPoint x: 370, startPoint y: 453, endPoint x: 375, endPoint y: 493, distance: 39.6
click at [369, 453] on icon "button" at bounding box center [366, 457] width 10 height 10
click at [382, 558] on div "Ceiling/light fittings Clean Undamaged Working N/A No notes provided Notes Phot…" at bounding box center [705, 574] width 732 height 111
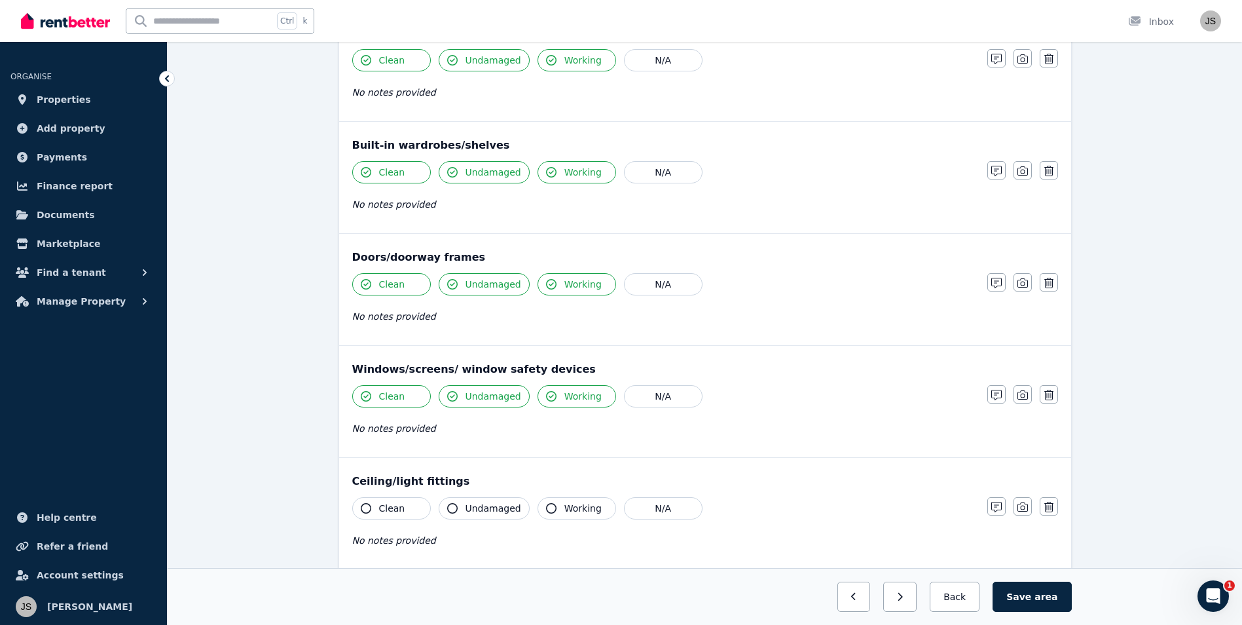
scroll to position [327, 0]
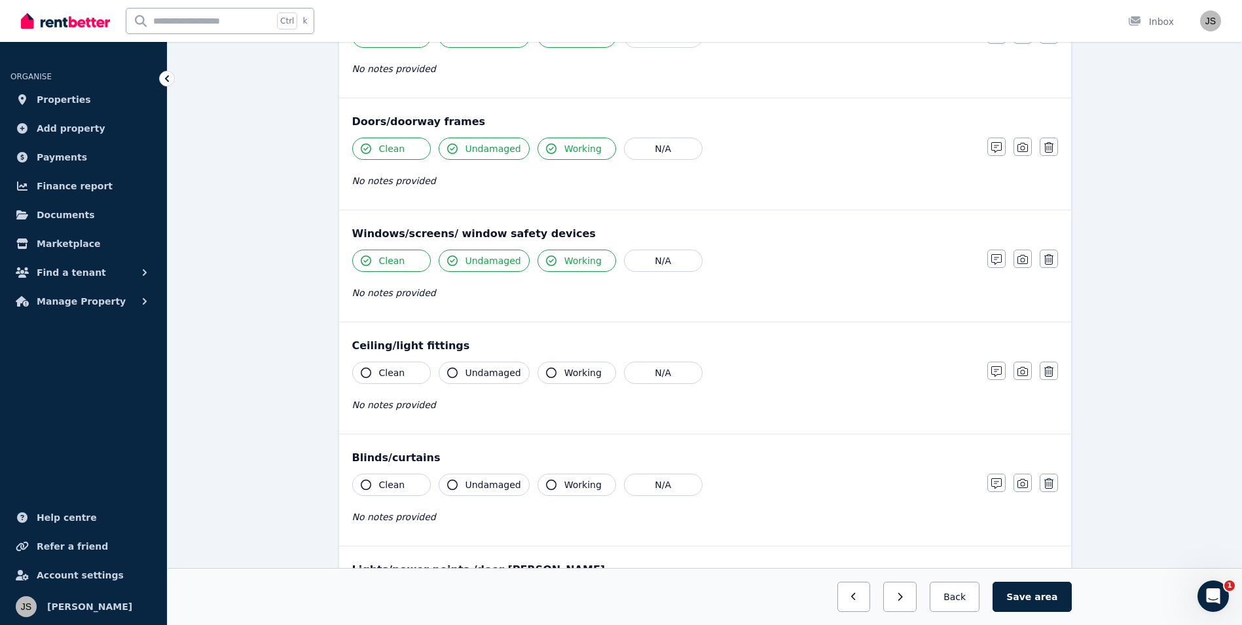
drag, startPoint x: 393, startPoint y: 369, endPoint x: 466, endPoint y: 379, distance: 73.4
click at [394, 369] on span "Clean" at bounding box center [392, 372] width 26 height 13
click at [483, 377] on span "Undamaged" at bounding box center [494, 372] width 56 height 13
click at [586, 377] on span "Working" at bounding box center [583, 372] width 37 height 13
click at [569, 498] on div "Clean Undamaged Working N/A No notes provided" at bounding box center [663, 506] width 622 height 64
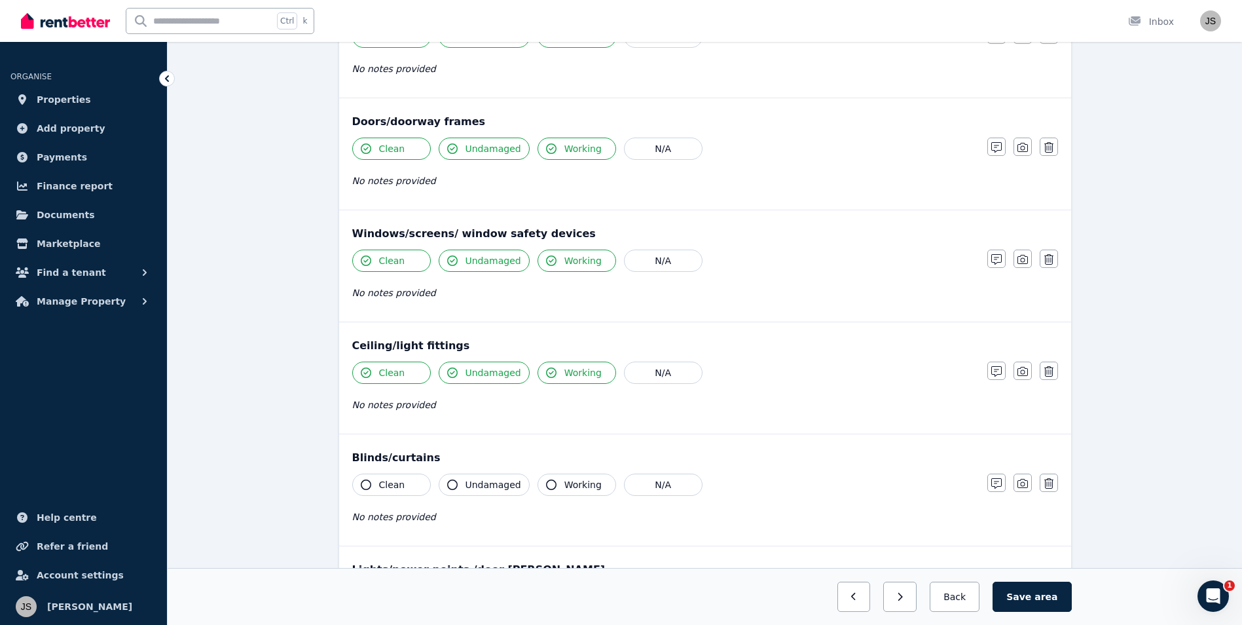
click at [462, 480] on button "Undamaged" at bounding box center [484, 485] width 91 height 22
click at [549, 483] on icon "button" at bounding box center [551, 484] width 10 height 10
click at [322, 478] on div "Condition report [STREET_ADDRESS] new item Front bedroom - BR 3 Mark all items …" at bounding box center [705, 409] width 1075 height 1274
click at [377, 487] on button "Clean" at bounding box center [391, 485] width 79 height 22
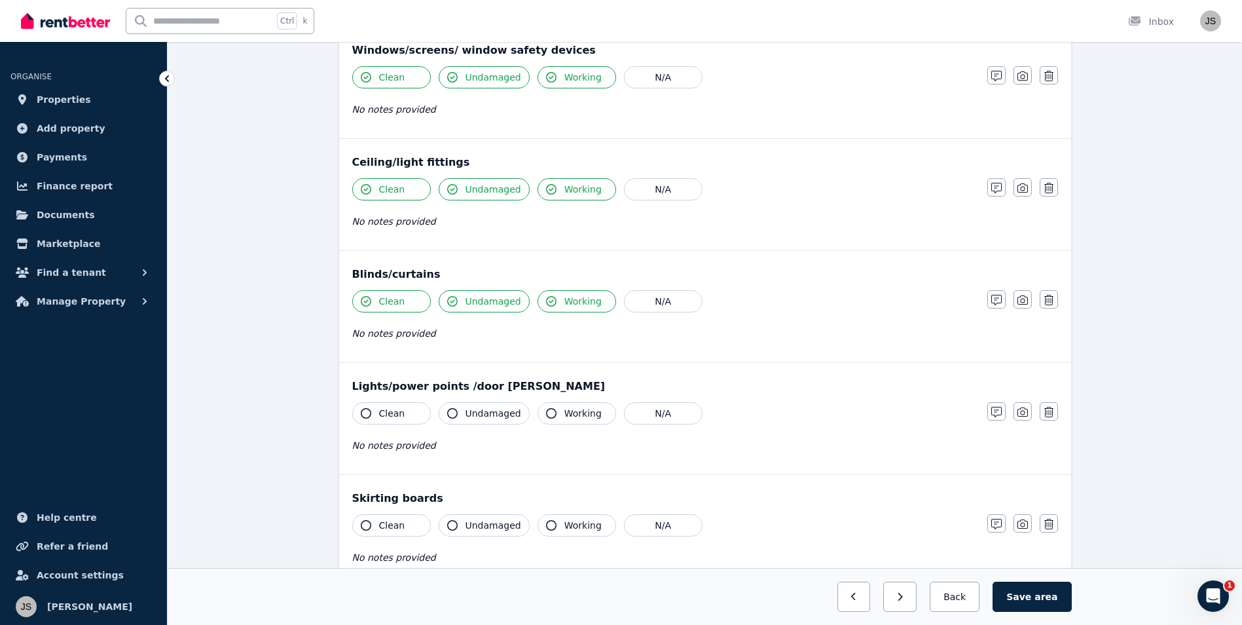
scroll to position [524, 0]
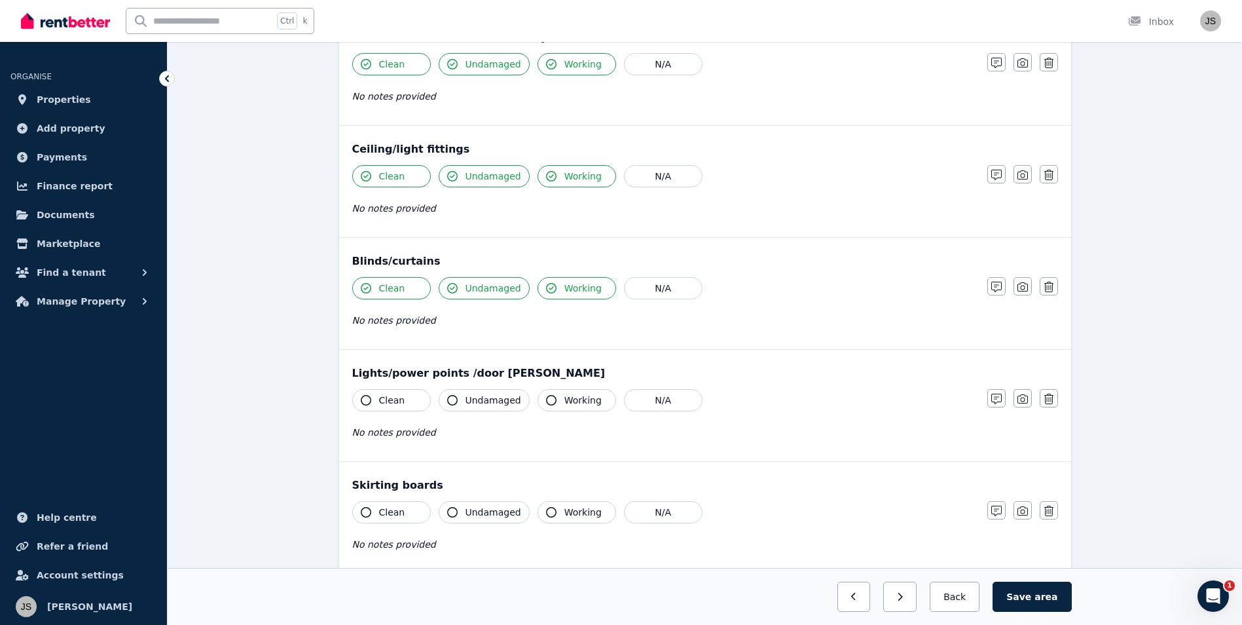
click at [387, 390] on button "Clean" at bounding box center [391, 400] width 79 height 22
drag, startPoint x: 506, startPoint y: 403, endPoint x: 532, endPoint y: 397, distance: 26.9
click at [505, 403] on span "Undamaged" at bounding box center [494, 400] width 56 height 13
click at [550, 397] on button "Working" at bounding box center [577, 400] width 79 height 22
click at [547, 496] on div "Skirting boards Clean Undamaged Working N/A No notes provided Notes Photo Delete" at bounding box center [705, 517] width 732 height 111
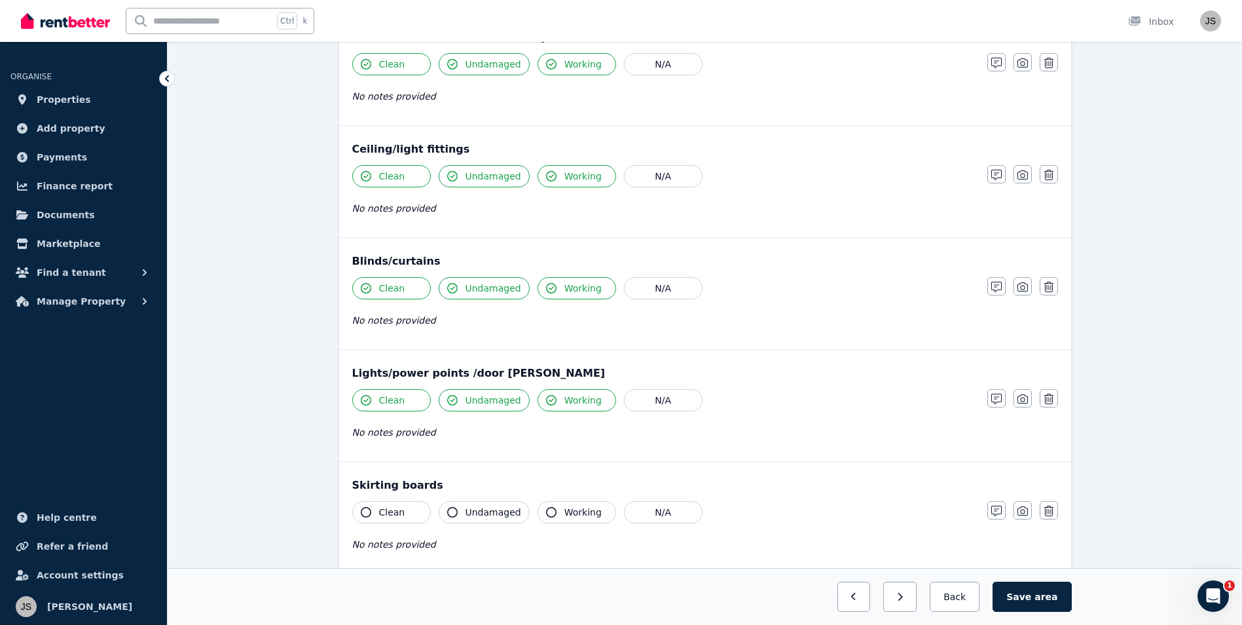
click at [546, 515] on icon "button" at bounding box center [551, 512] width 10 height 10
drag, startPoint x: 461, startPoint y: 514, endPoint x: 445, endPoint y: 515, distance: 15.8
click at [460, 514] on button "Undamaged" at bounding box center [484, 512] width 91 height 22
click at [360, 513] on button "Clean" at bounding box center [391, 512] width 79 height 22
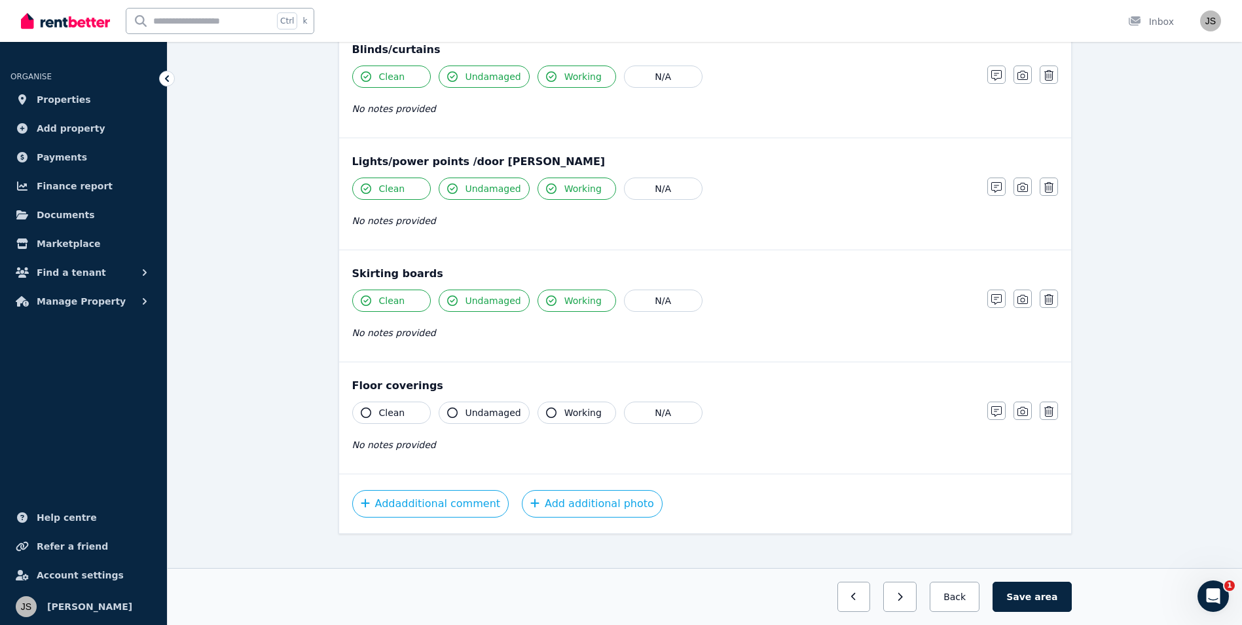
scroll to position [749, 0]
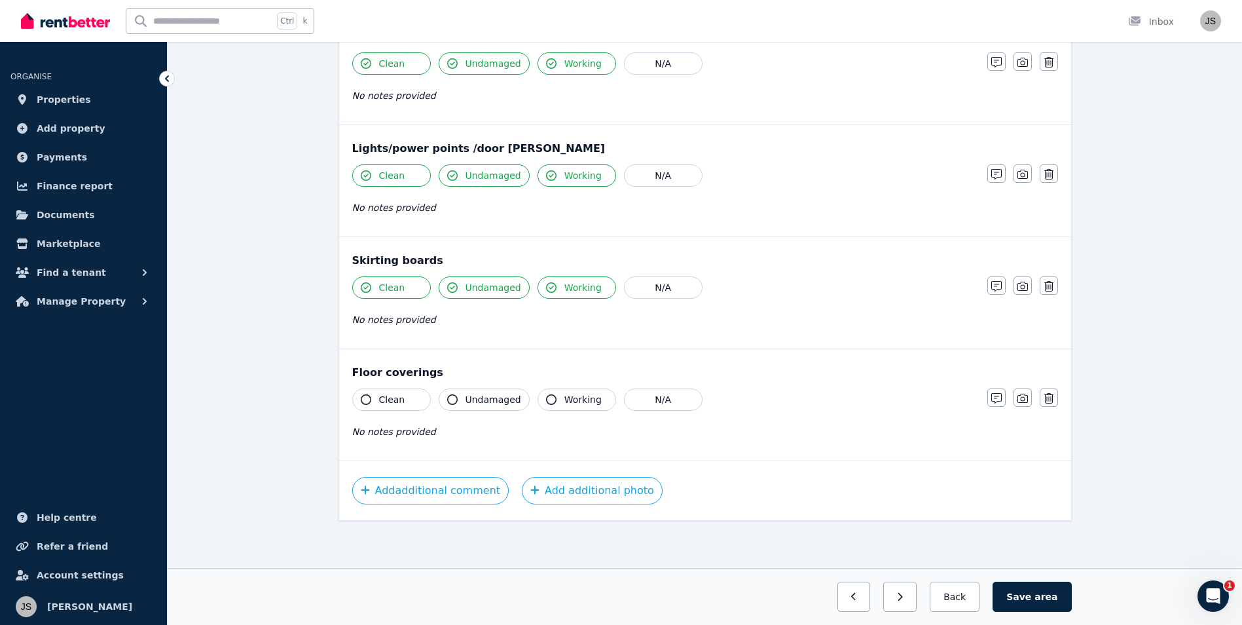
click at [390, 371] on div "Floor coverings" at bounding box center [705, 373] width 706 height 16
click at [391, 393] on span "Clean" at bounding box center [392, 399] width 26 height 13
click at [493, 392] on button "Undamaged" at bounding box center [484, 399] width 91 height 22
click at [553, 397] on button "Working" at bounding box center [577, 399] width 79 height 22
click at [1022, 589] on button "Save area" at bounding box center [1032, 597] width 79 height 30
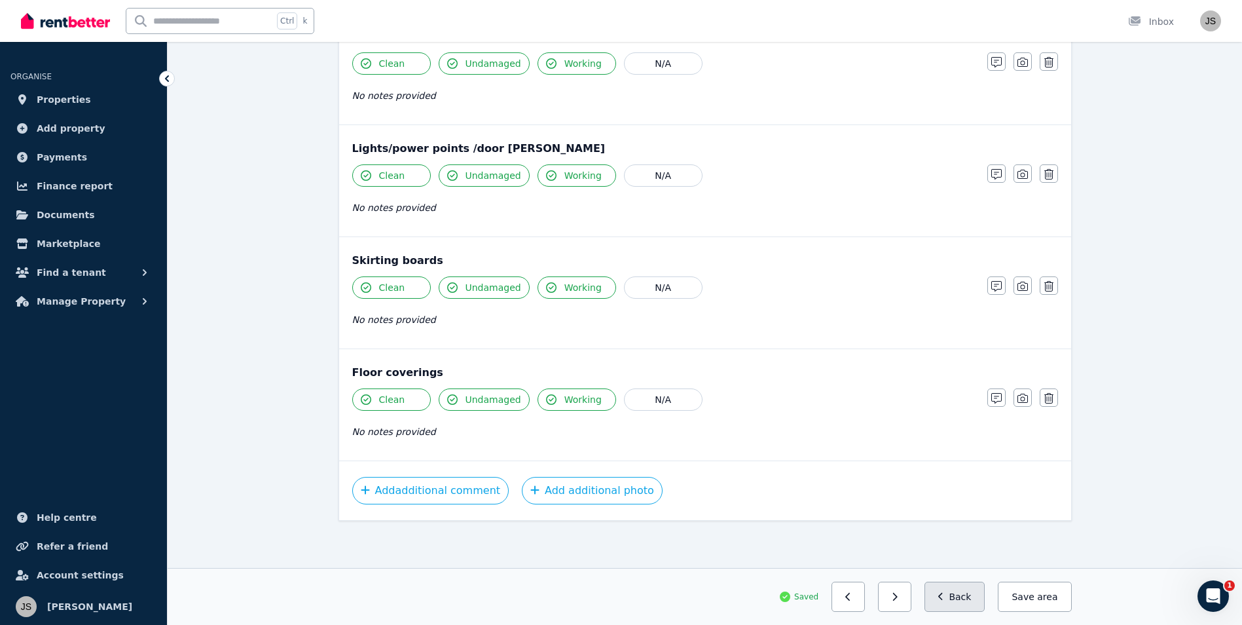
click at [959, 597] on button "Back" at bounding box center [955, 597] width 61 height 30
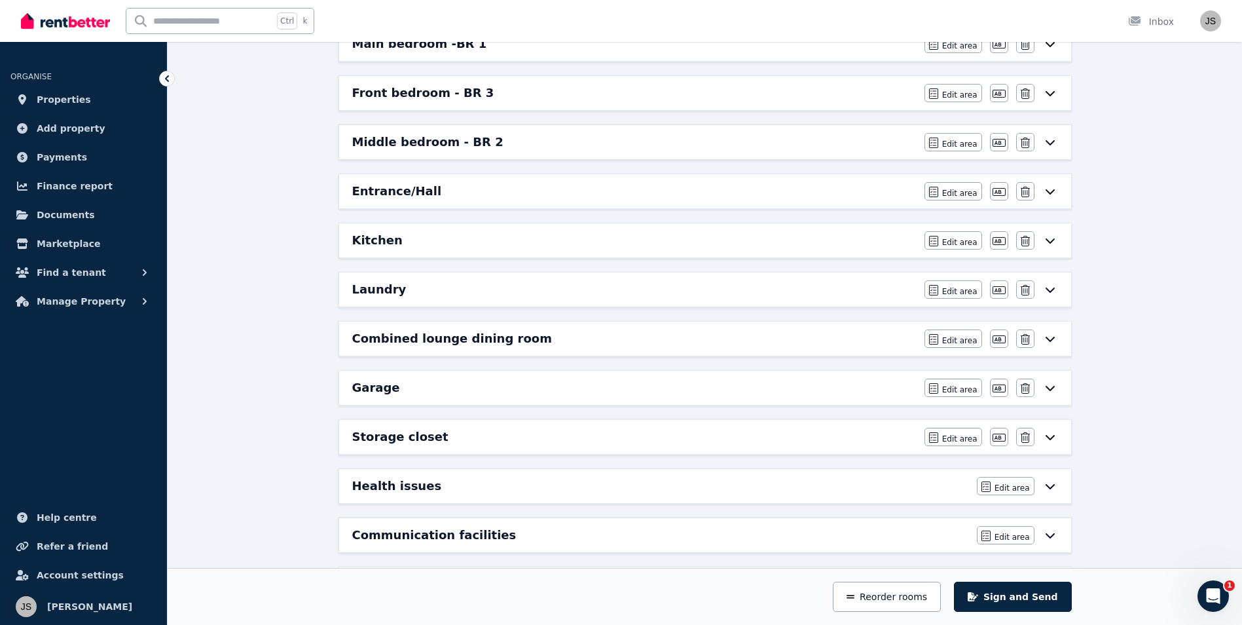
scroll to position [280, 0]
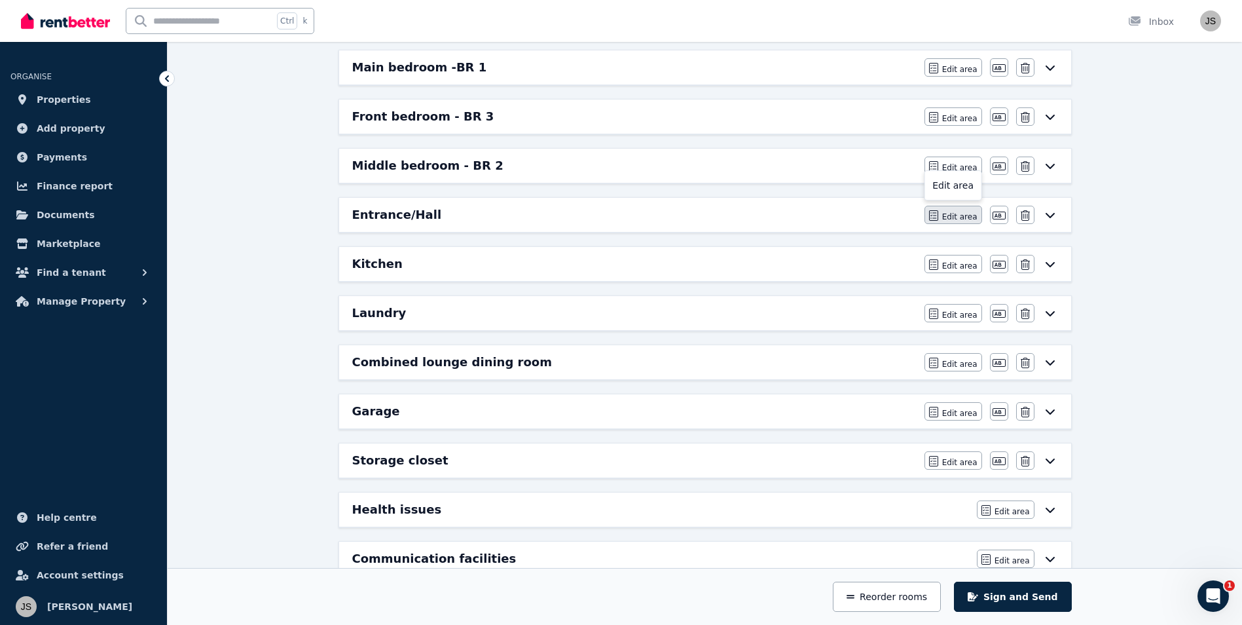
click at [958, 217] on span "Edit area" at bounding box center [959, 217] width 35 height 10
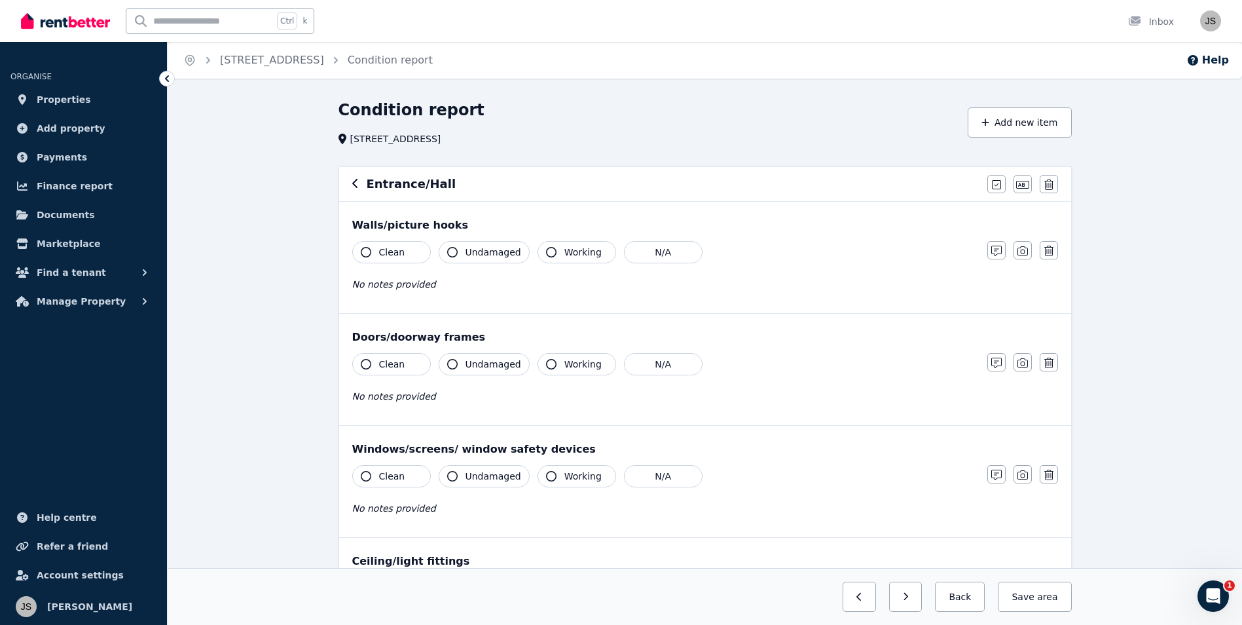
click at [397, 253] on span "Clean" at bounding box center [392, 252] width 26 height 13
click at [468, 254] on span "Undamaged" at bounding box center [494, 252] width 56 height 13
click at [565, 255] on span "Working" at bounding box center [583, 252] width 37 height 13
click at [565, 367] on span "Working" at bounding box center [583, 364] width 37 height 13
click at [393, 371] on button "Clean" at bounding box center [391, 364] width 79 height 22
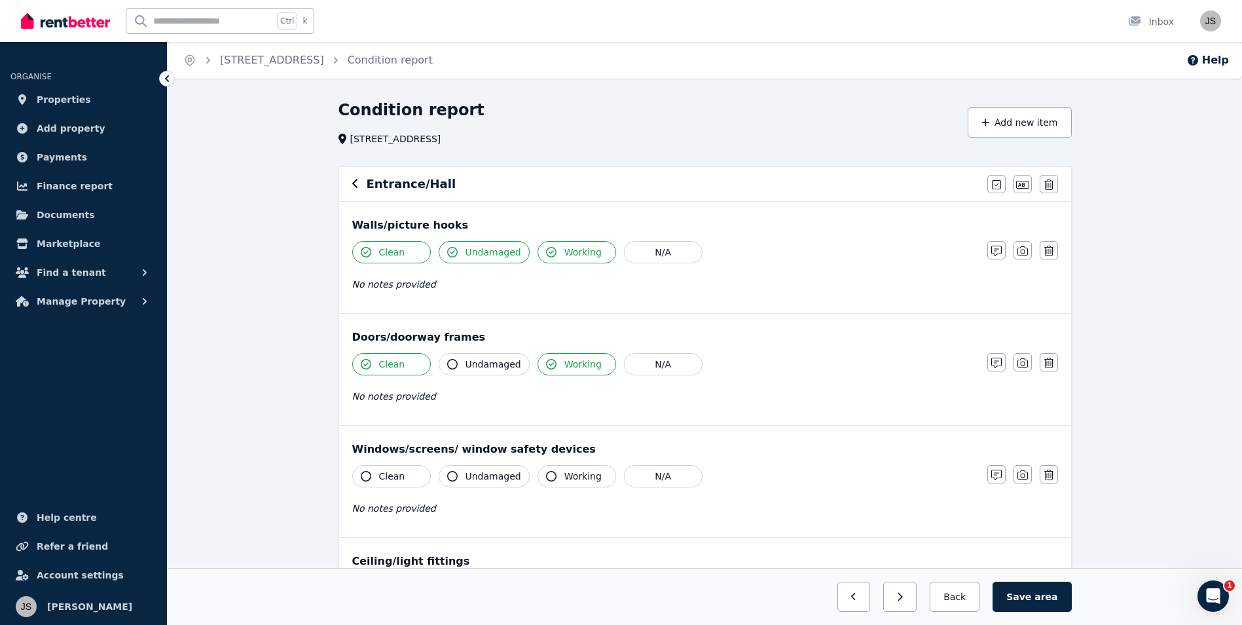
click at [460, 369] on button "Undamaged" at bounding box center [484, 364] width 91 height 22
click at [436, 406] on div "Clean Undamaged Working N/A No notes provided" at bounding box center [663, 385] width 622 height 64
click at [380, 391] on span "No notes provided" at bounding box center [394, 396] width 84 height 10
click at [361, 409] on div "Clean Undamaged Working N/A No notes provided" at bounding box center [663, 385] width 622 height 64
click at [412, 404] on div "Clean Undamaged Working N/A No notes provided" at bounding box center [663, 385] width 622 height 64
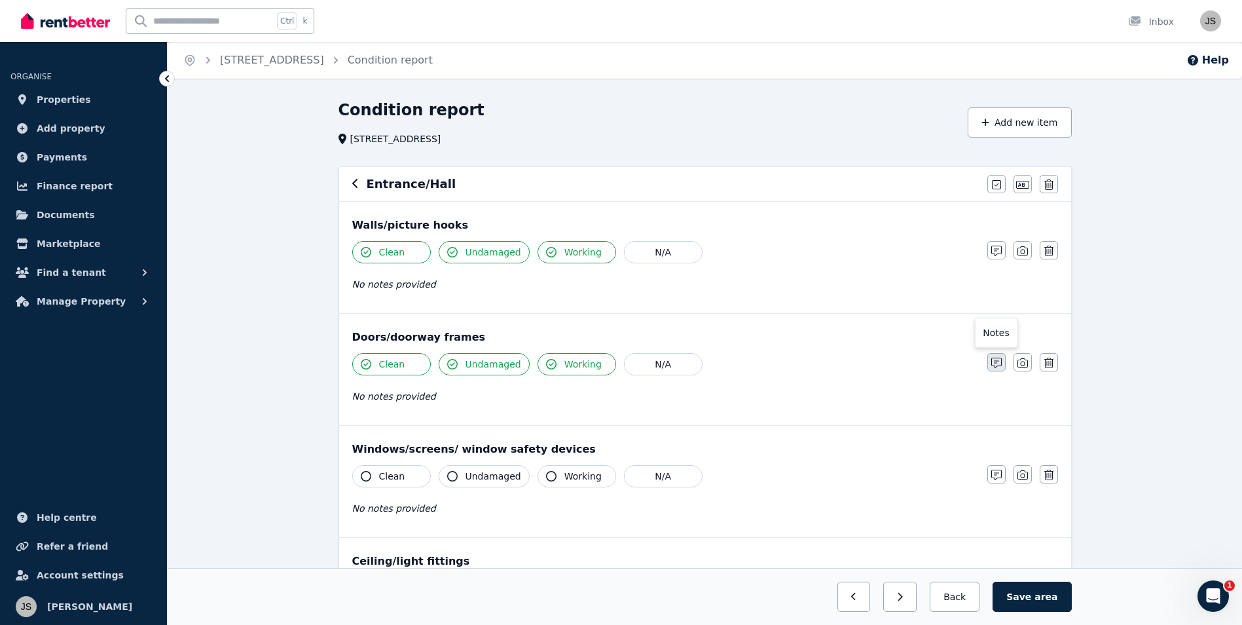
click at [1001, 362] on icon "button" at bounding box center [997, 363] width 10 height 10
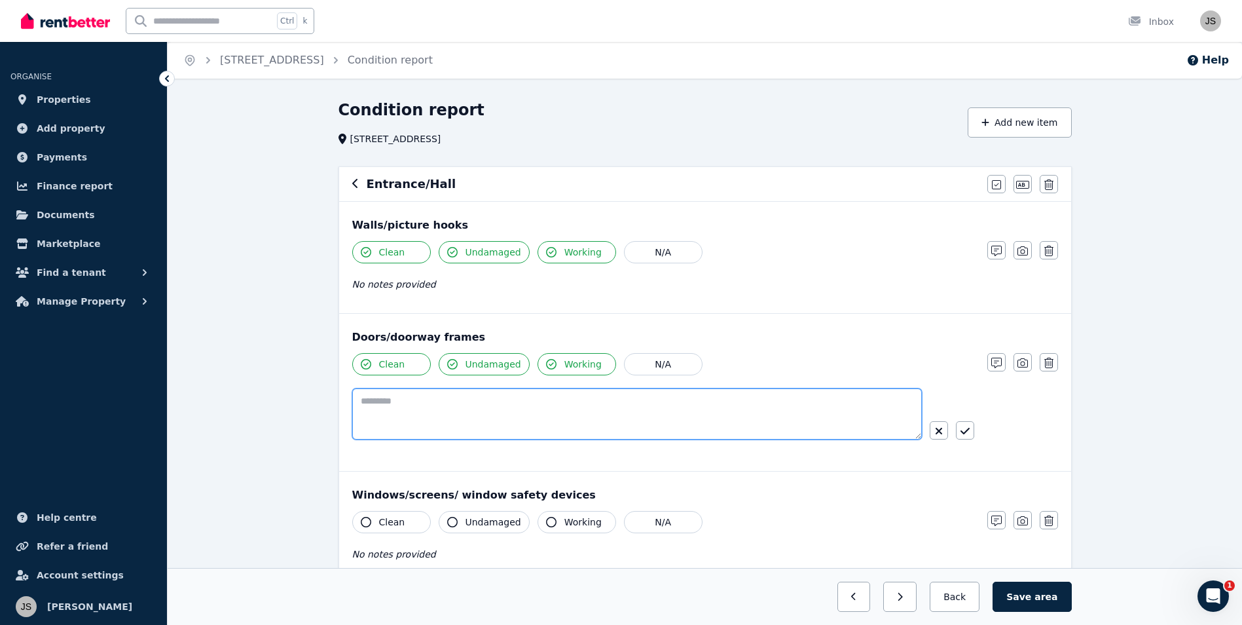
click at [460, 407] on textarea at bounding box center [637, 413] width 570 height 51
type textarea "*"
type textarea "**********"
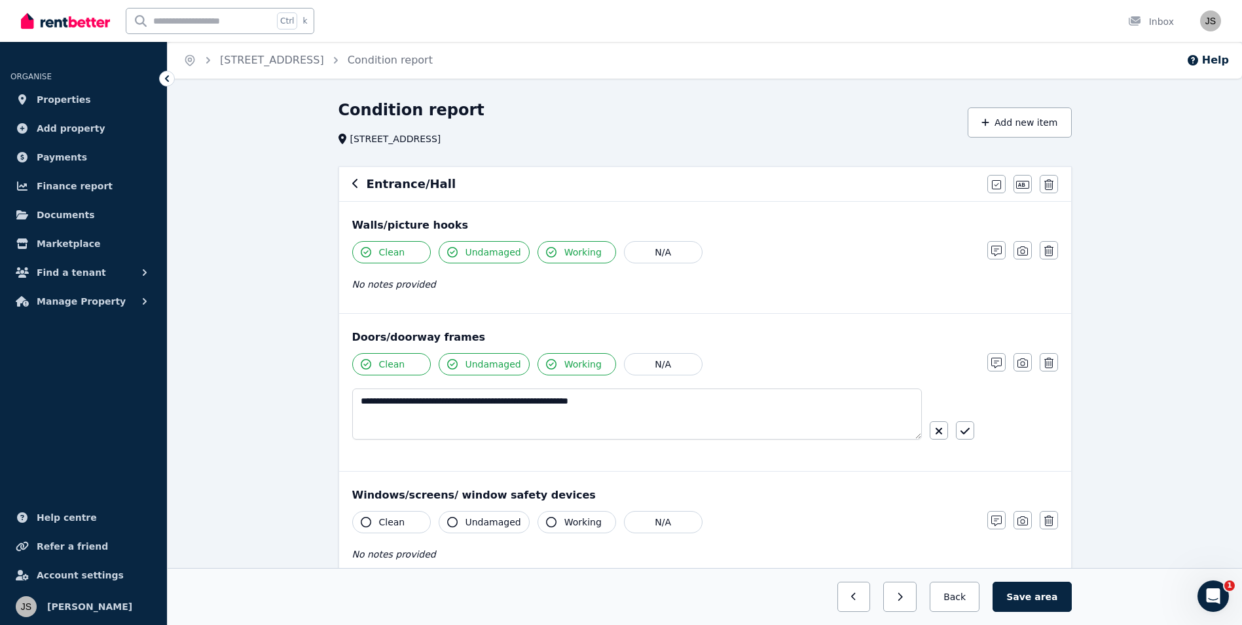
click at [405, 526] on button "Clean" at bounding box center [391, 522] width 79 height 22
click at [479, 517] on span "Undamaged" at bounding box center [494, 521] width 56 height 13
click at [554, 530] on button "Working" at bounding box center [577, 522] width 79 height 22
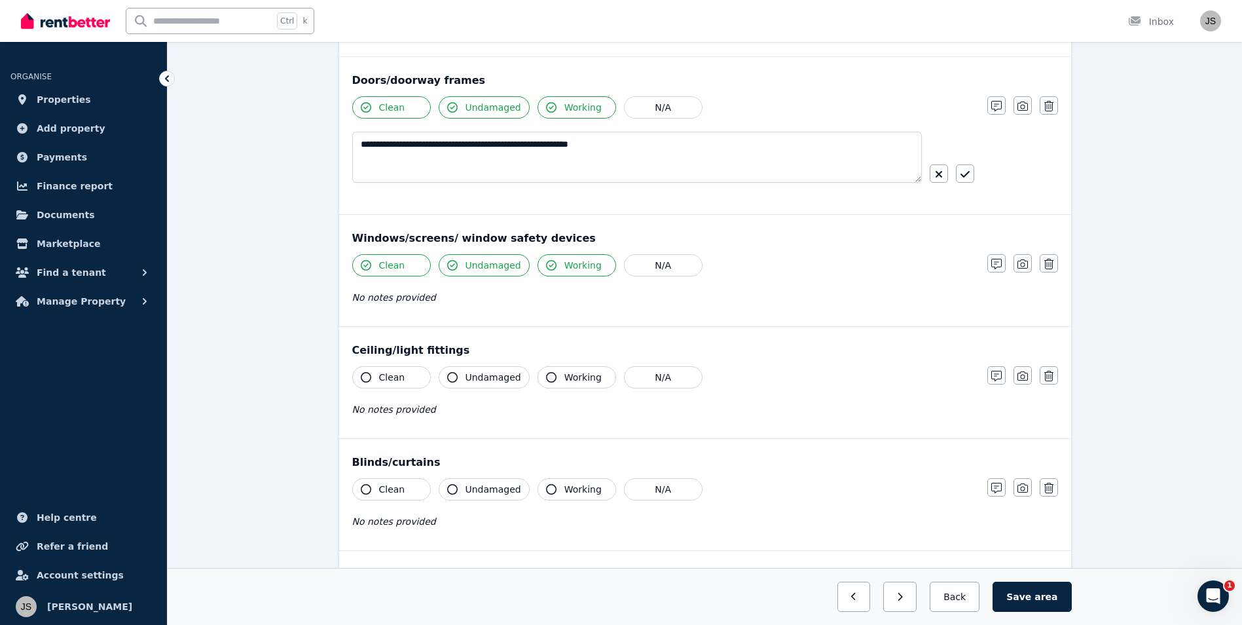
scroll to position [262, 0]
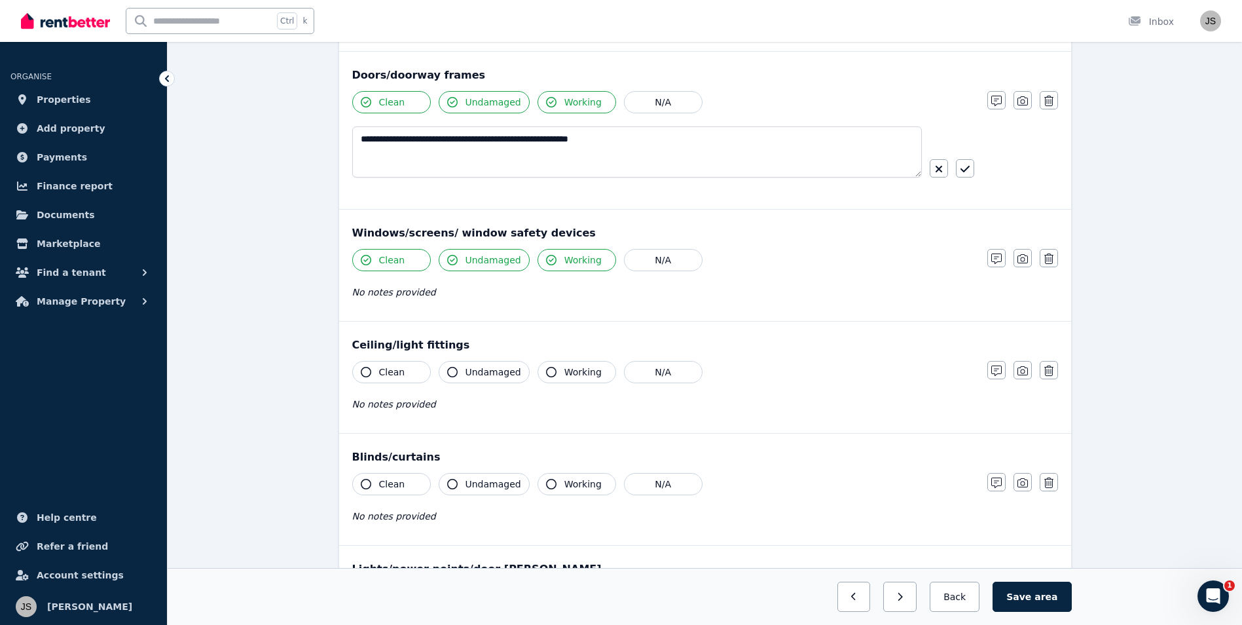
click at [390, 370] on span "Clean" at bounding box center [392, 371] width 26 height 13
drag, startPoint x: 484, startPoint y: 373, endPoint x: 513, endPoint y: 371, distance: 29.5
click at [486, 373] on span "Undamaged" at bounding box center [494, 371] width 56 height 13
click at [551, 370] on button "Working" at bounding box center [577, 372] width 79 height 22
click at [546, 484] on icon "button" at bounding box center [551, 484] width 10 height 10
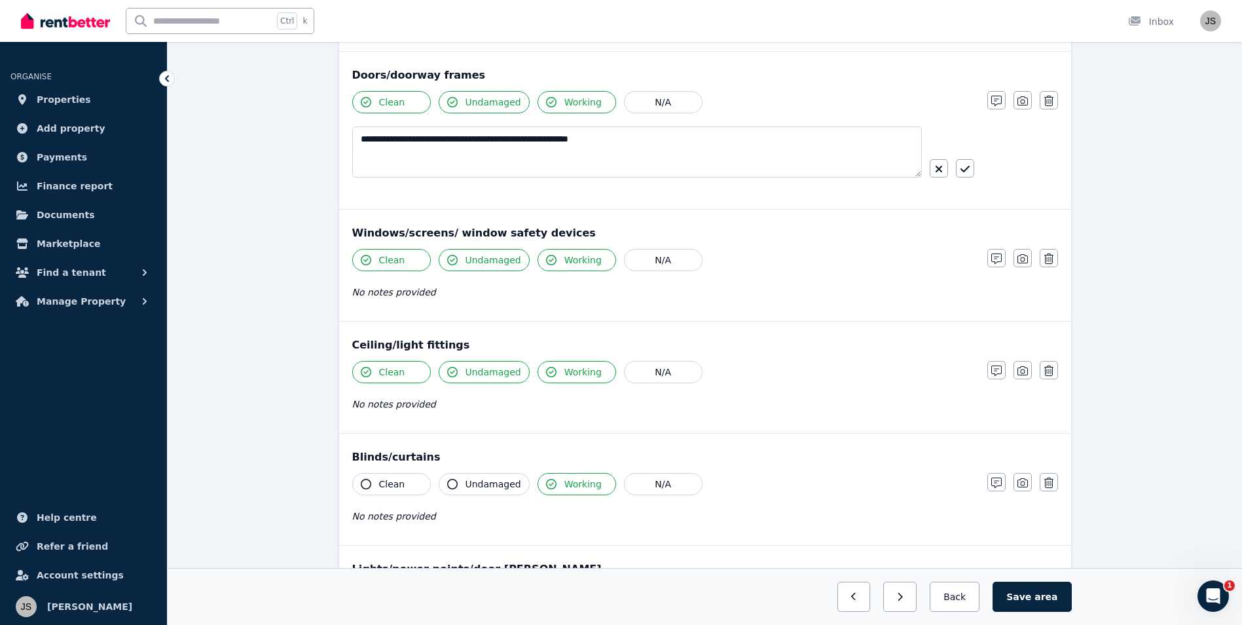
click at [483, 485] on span "Undamaged" at bounding box center [494, 483] width 56 height 13
click at [546, 483] on icon "button" at bounding box center [551, 484] width 10 height 10
click at [552, 487] on button "Working" at bounding box center [577, 484] width 79 height 22
click at [450, 483] on icon "button" at bounding box center [452, 484] width 10 height 10
click at [451, 484] on icon "button" at bounding box center [452, 484] width 10 height 10
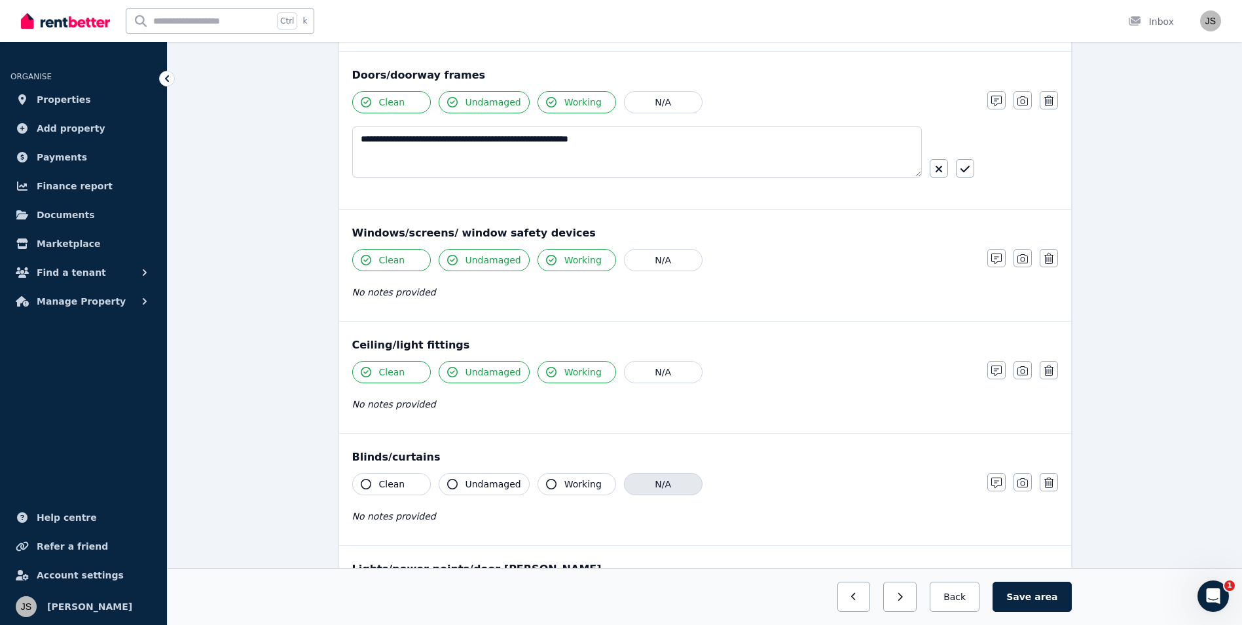
click at [671, 486] on button "N/A" at bounding box center [663, 484] width 79 height 22
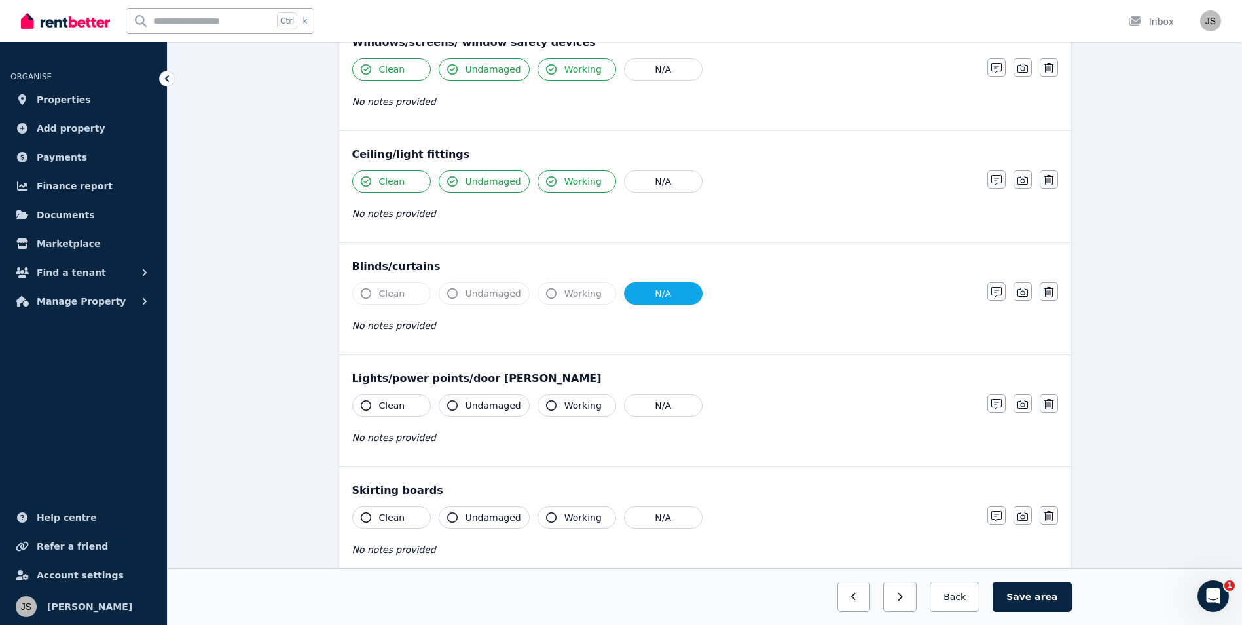
scroll to position [458, 0]
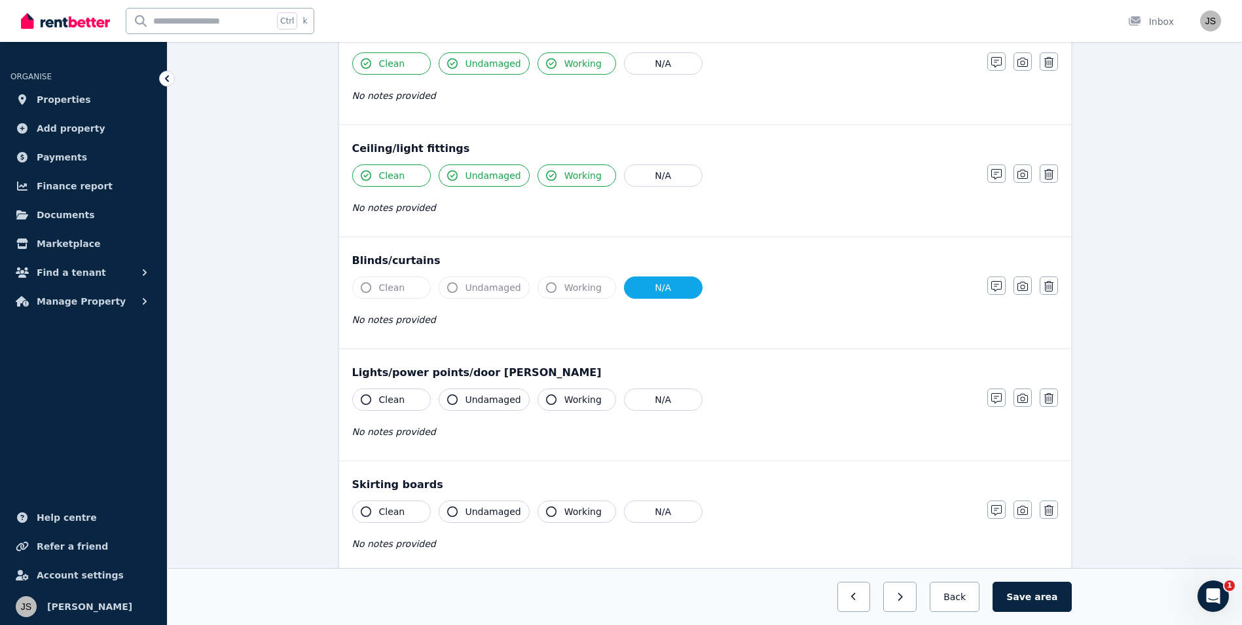
click at [395, 401] on span "Clean" at bounding box center [392, 399] width 26 height 13
click at [487, 404] on span "Undamaged" at bounding box center [494, 399] width 56 height 13
click at [548, 402] on icon "button" at bounding box center [551, 399] width 10 height 10
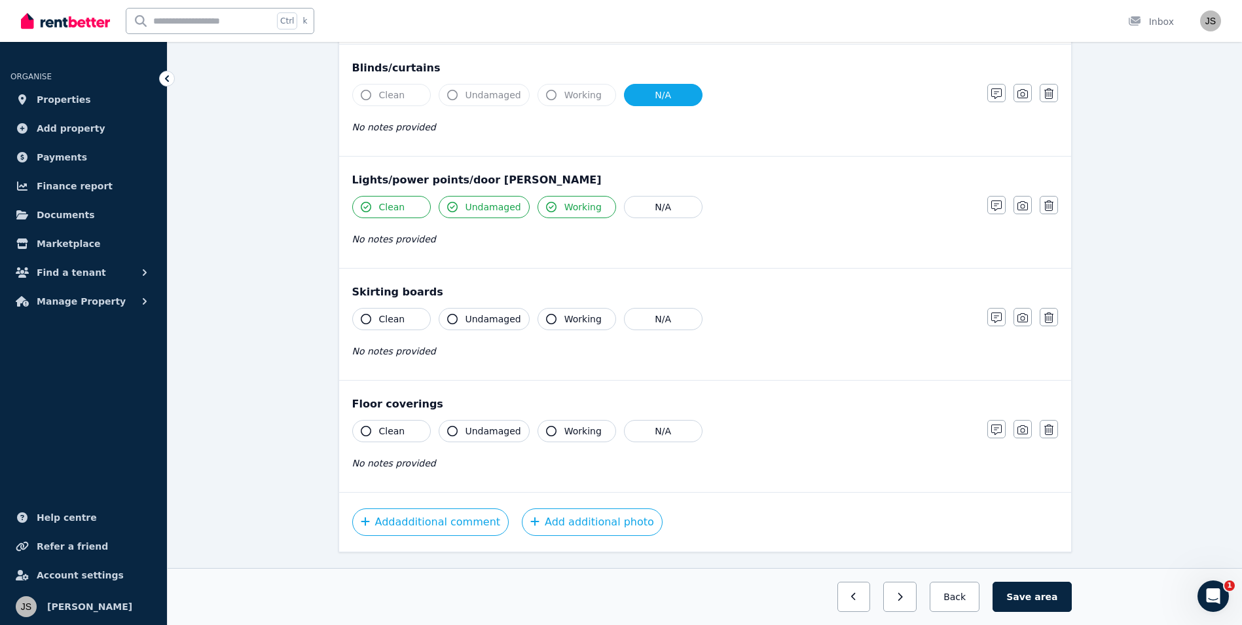
scroll to position [655, 0]
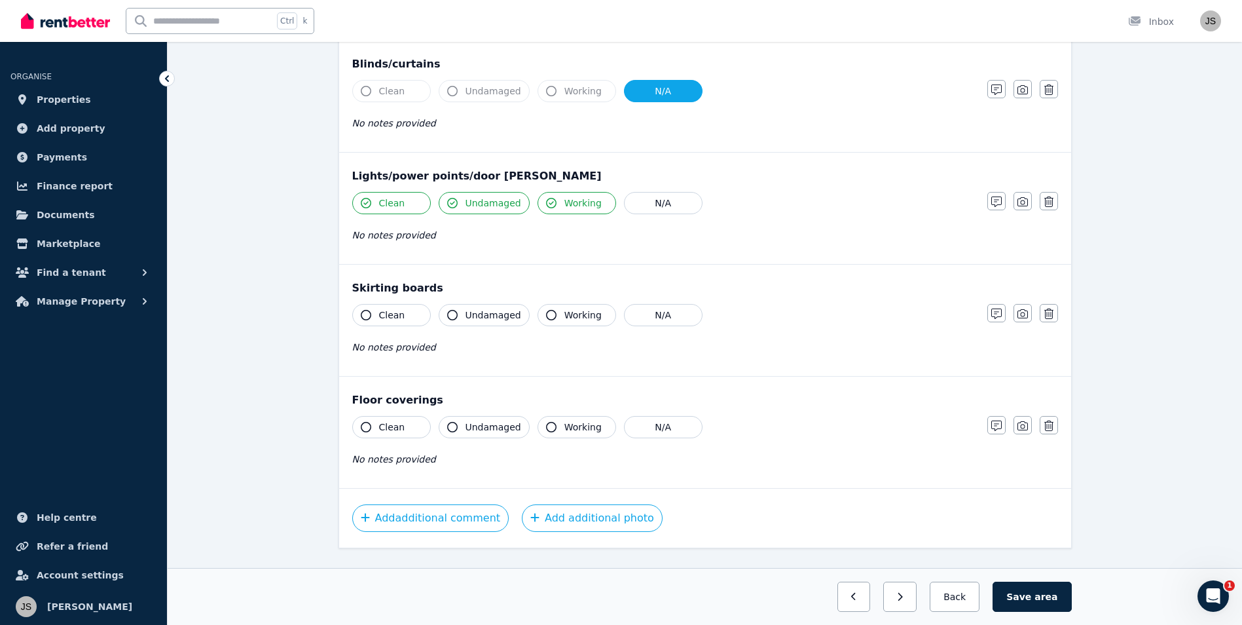
click at [398, 307] on button "Clean" at bounding box center [391, 315] width 79 height 22
drag, startPoint x: 498, startPoint y: 316, endPoint x: 540, endPoint y: 313, distance: 42.0
click at [498, 316] on span "Undamaged" at bounding box center [494, 314] width 56 height 13
click at [565, 313] on span "Working" at bounding box center [583, 314] width 37 height 13
drag, startPoint x: 566, startPoint y: 429, endPoint x: 533, endPoint y: 427, distance: 32.8
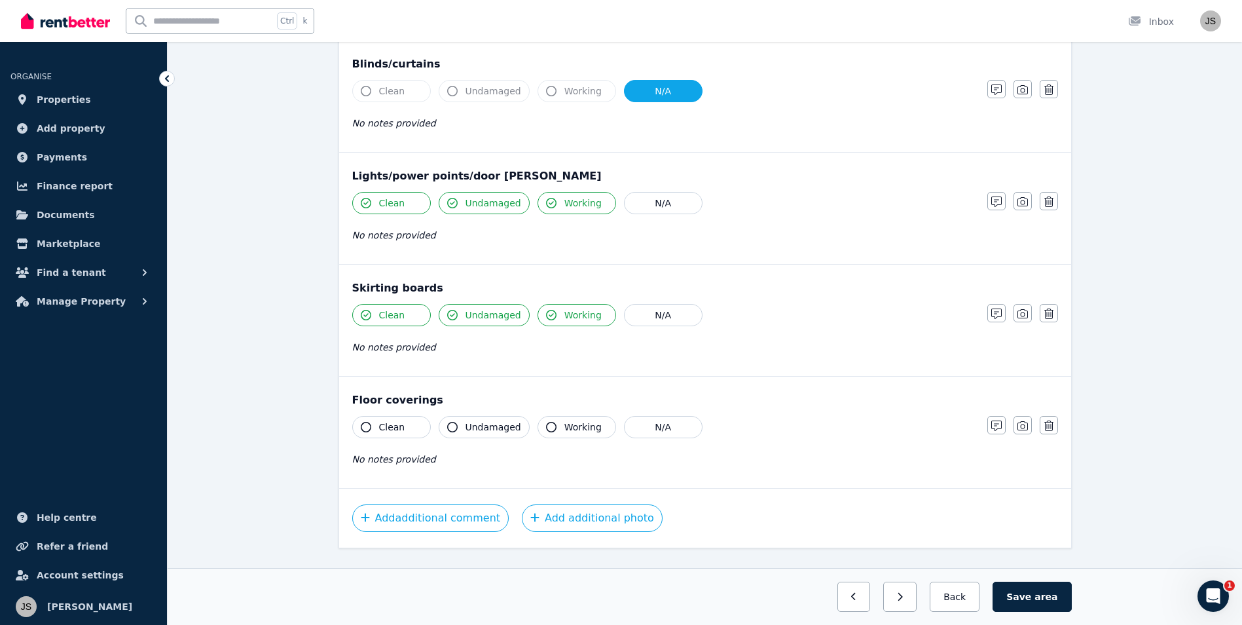
click at [566, 431] on span "Working" at bounding box center [583, 426] width 37 height 13
click at [488, 426] on span "Undamaged" at bounding box center [494, 426] width 56 height 13
click at [409, 434] on button "Clean" at bounding box center [391, 427] width 79 height 22
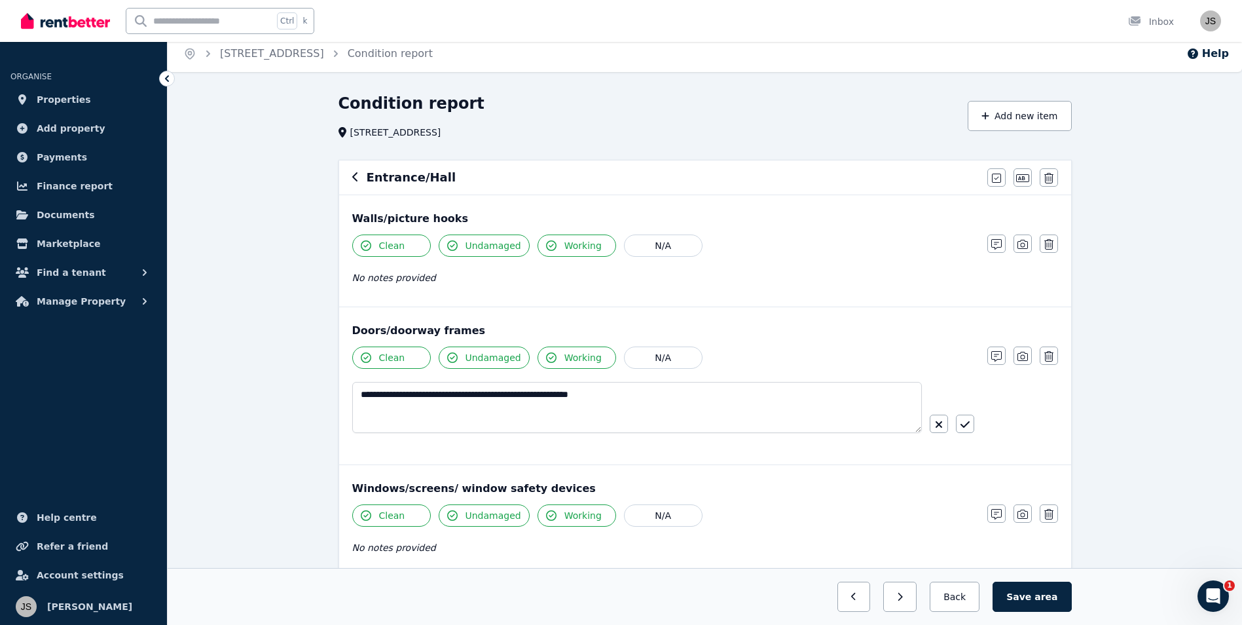
scroll to position [0, 0]
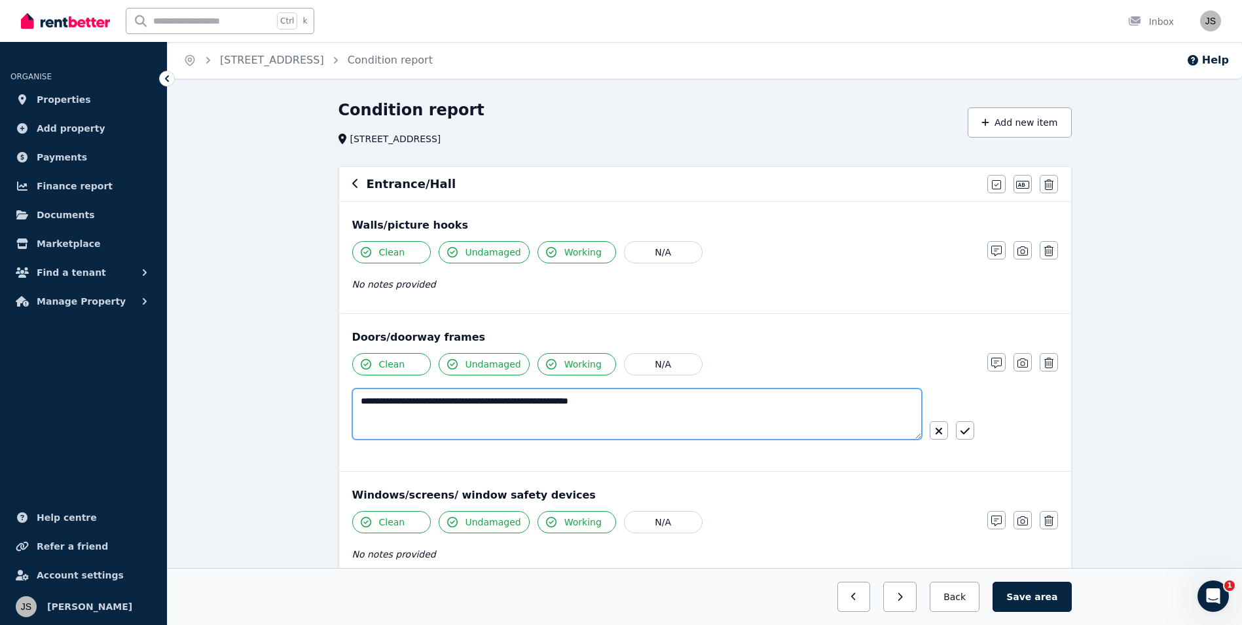
click at [517, 407] on textarea "**********" at bounding box center [637, 413] width 570 height 51
drag, startPoint x: 606, startPoint y: 400, endPoint x: 491, endPoint y: 400, distance: 114.6
click at [491, 400] on textarea "**********" at bounding box center [637, 413] width 570 height 51
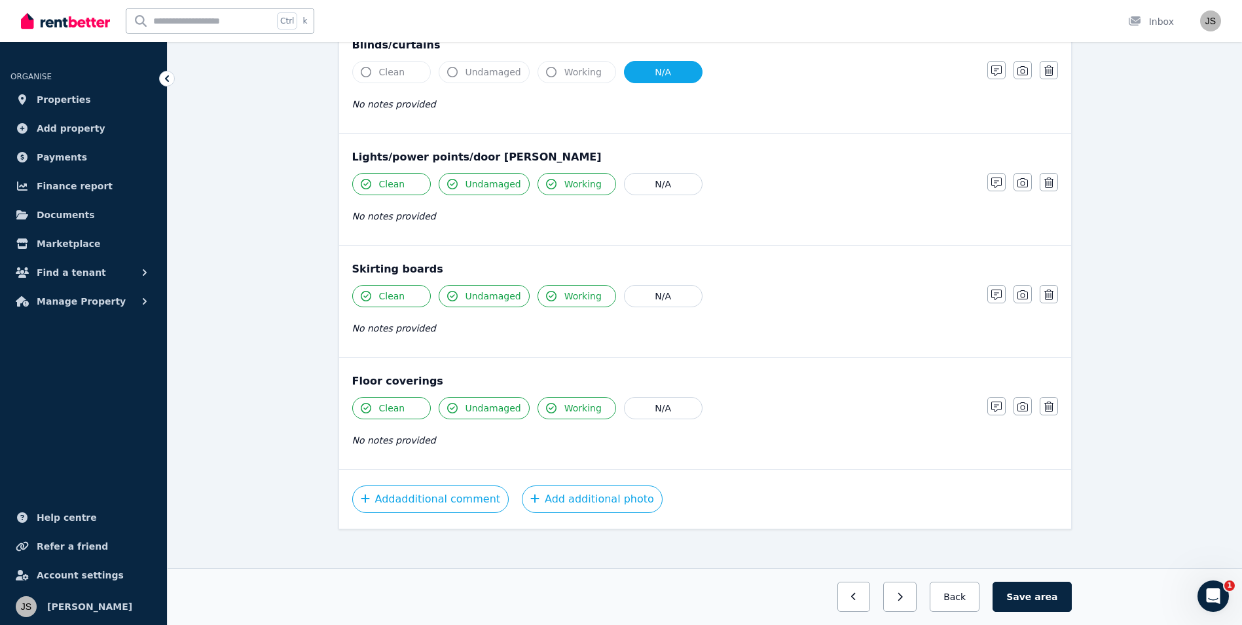
scroll to position [682, 0]
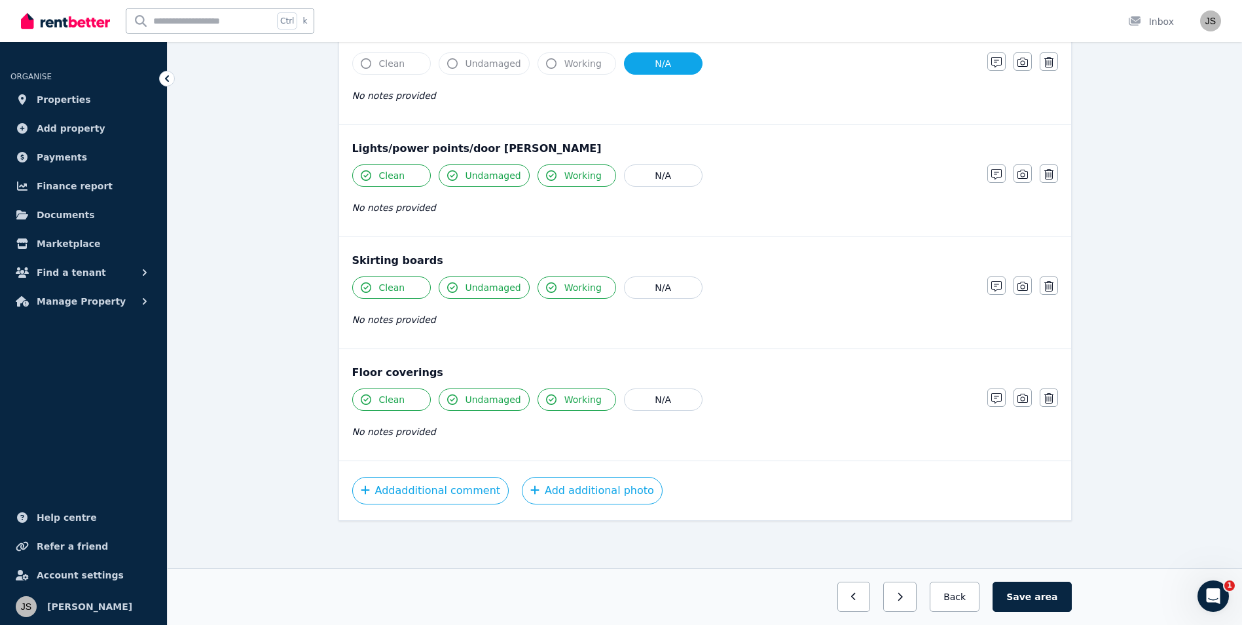
click at [380, 432] on span "No notes provided" at bounding box center [394, 431] width 84 height 10
drag, startPoint x: 380, startPoint y: 432, endPoint x: 368, endPoint y: 430, distance: 12.1
click at [368, 430] on span "No notes provided" at bounding box center [394, 431] width 84 height 10
click at [994, 398] on icon "button" at bounding box center [997, 398] width 10 height 10
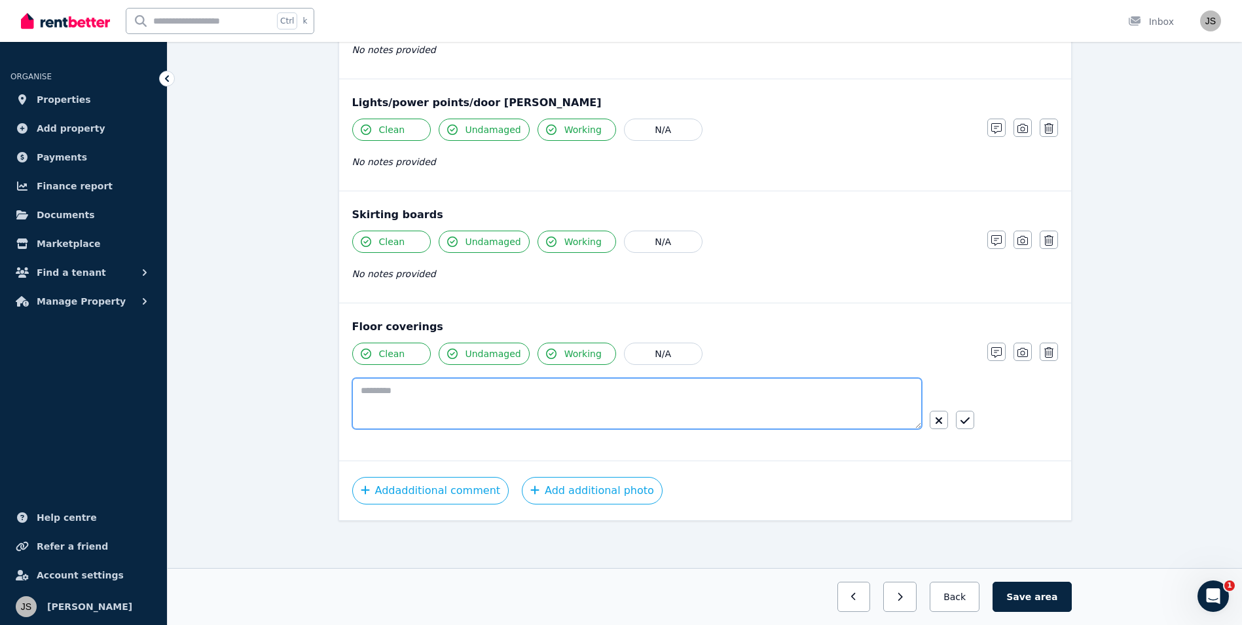
click at [366, 392] on textarea at bounding box center [637, 403] width 570 height 51
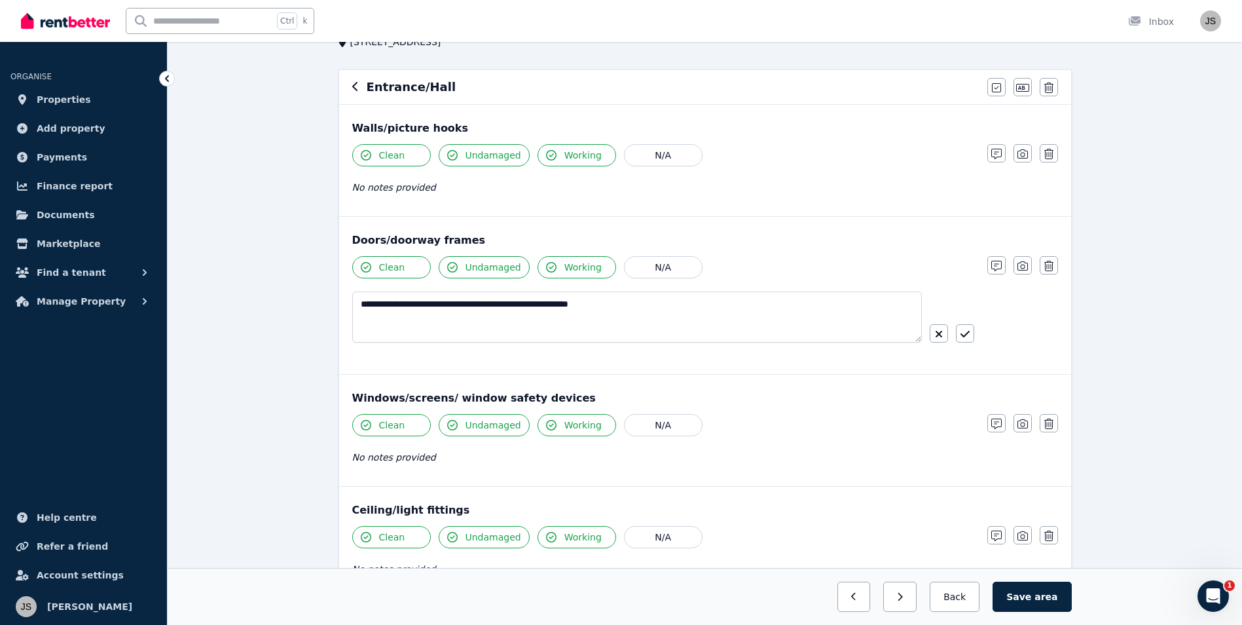
scroll to position [73, 0]
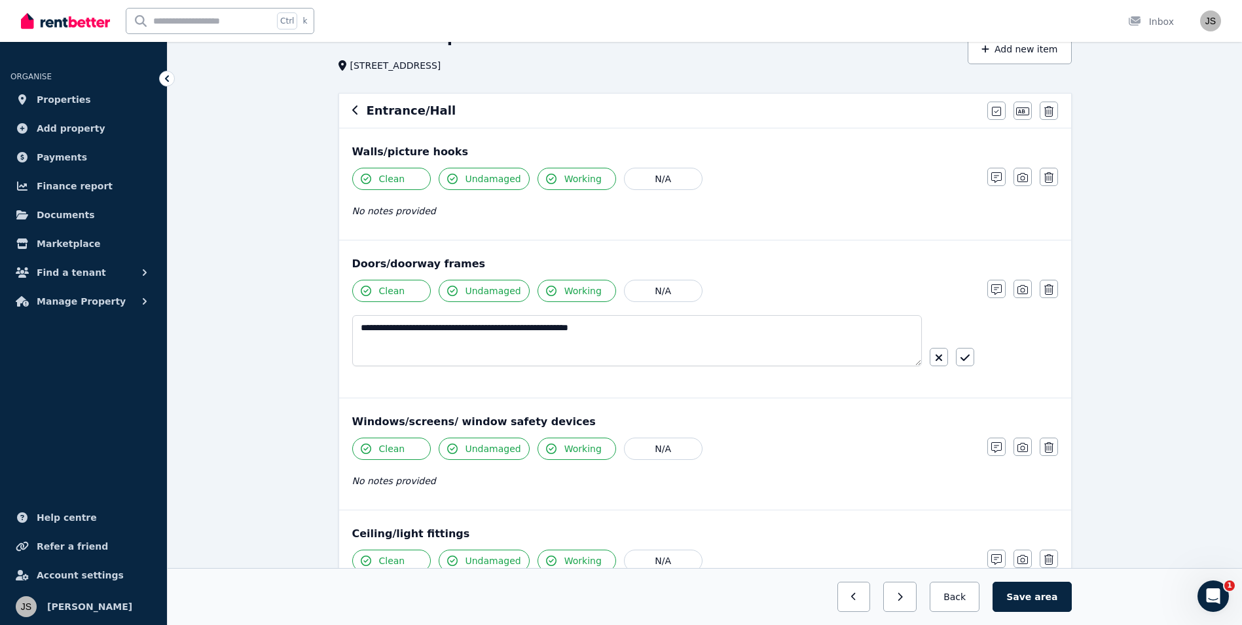
type textarea "**********"
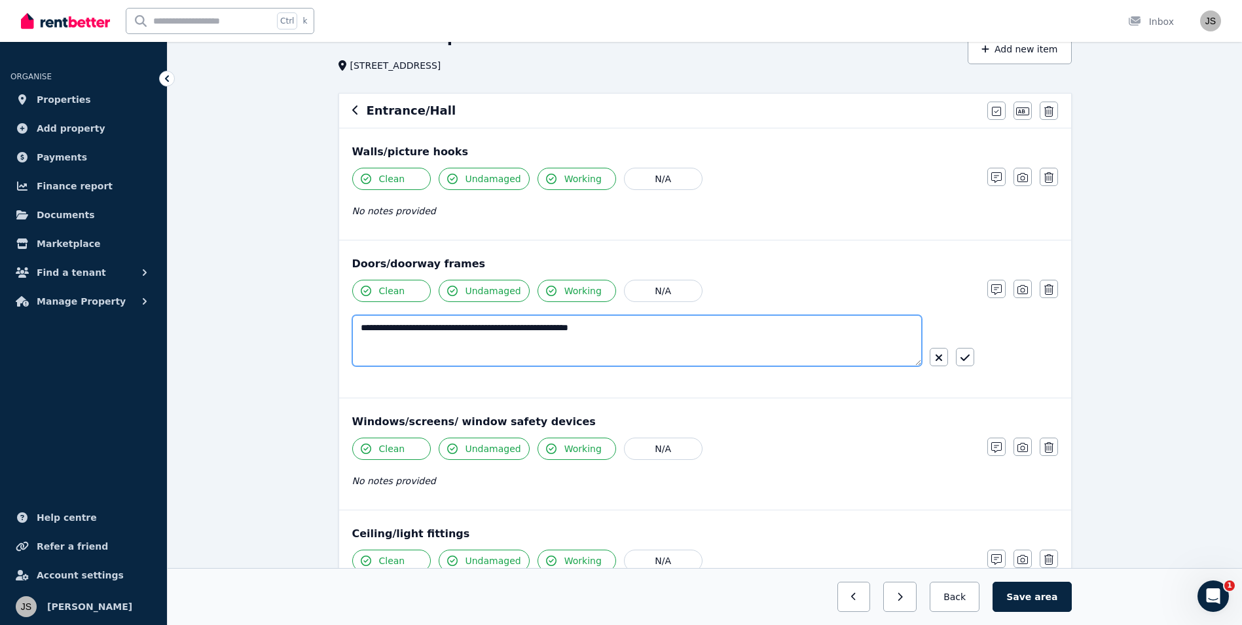
click at [392, 327] on textarea "**********" at bounding box center [637, 340] width 570 height 51
drag, startPoint x: 362, startPoint y: 329, endPoint x: 377, endPoint y: 327, distance: 15.1
click at [362, 328] on textarea "**********" at bounding box center [637, 340] width 570 height 51
click at [645, 333] on textarea "**********" at bounding box center [637, 340] width 570 height 51
drag, startPoint x: 655, startPoint y: 327, endPoint x: 512, endPoint y: 334, distance: 143.0
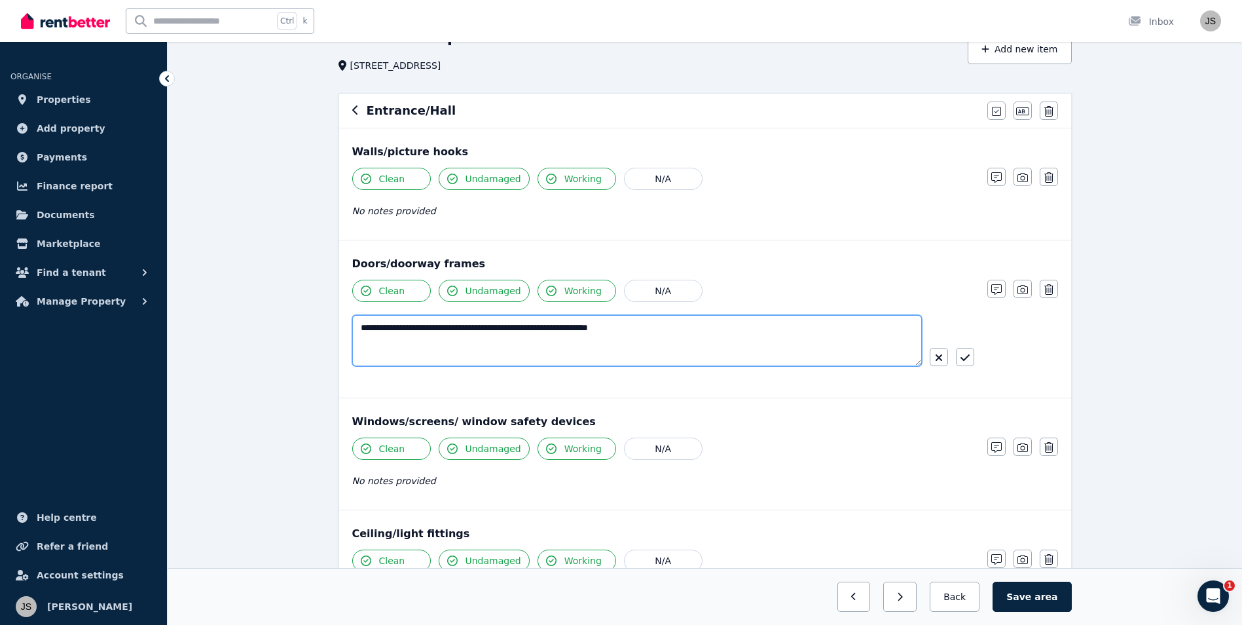
click at [512, 334] on textarea "**********" at bounding box center [637, 340] width 570 height 51
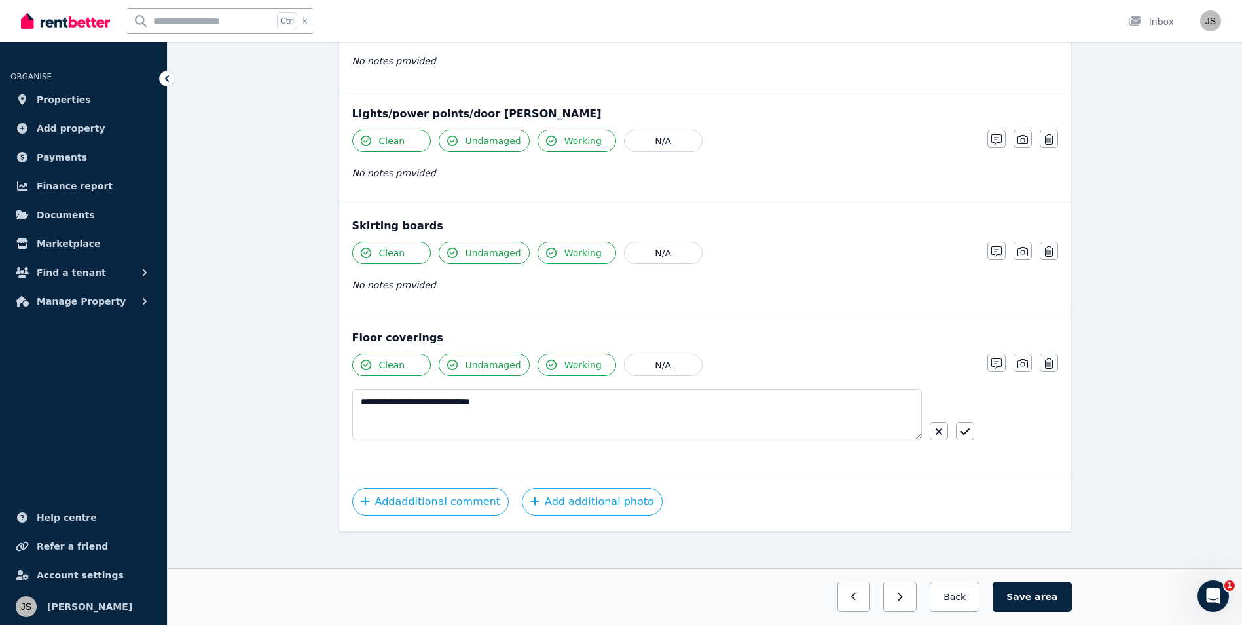
scroll to position [728, 0]
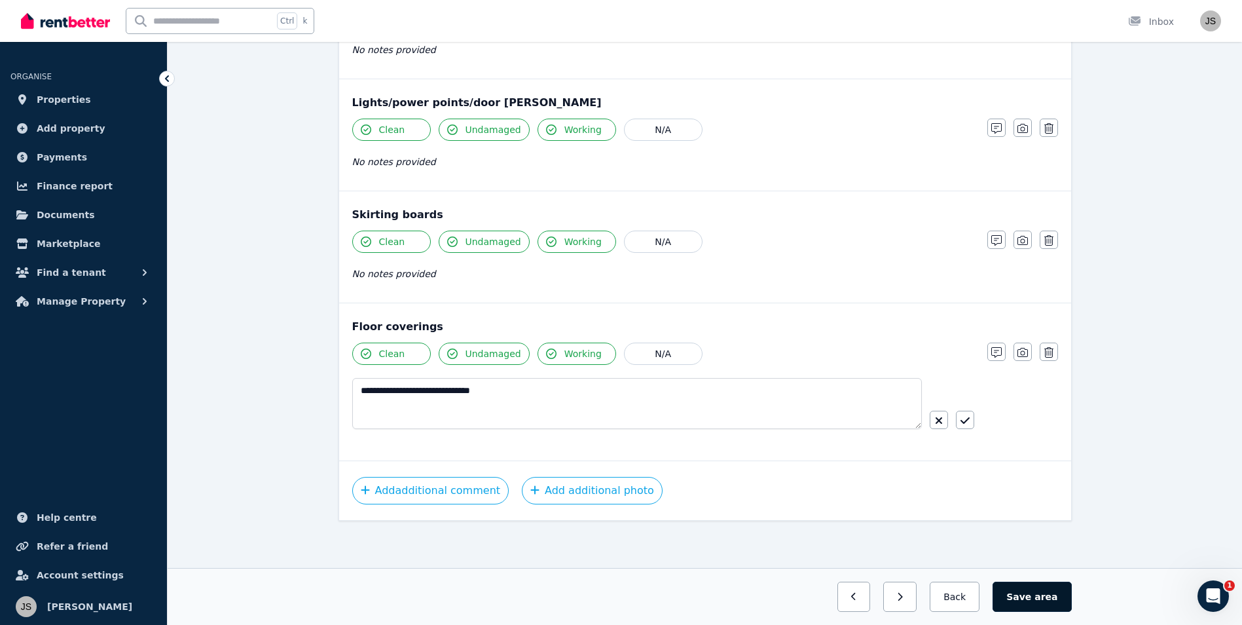
type textarea "**********"
click at [1049, 595] on span "area" at bounding box center [1046, 596] width 23 height 13
click at [1039, 604] on button "Save area" at bounding box center [1034, 597] width 73 height 30
click at [975, 597] on button "Back" at bounding box center [955, 597] width 61 height 30
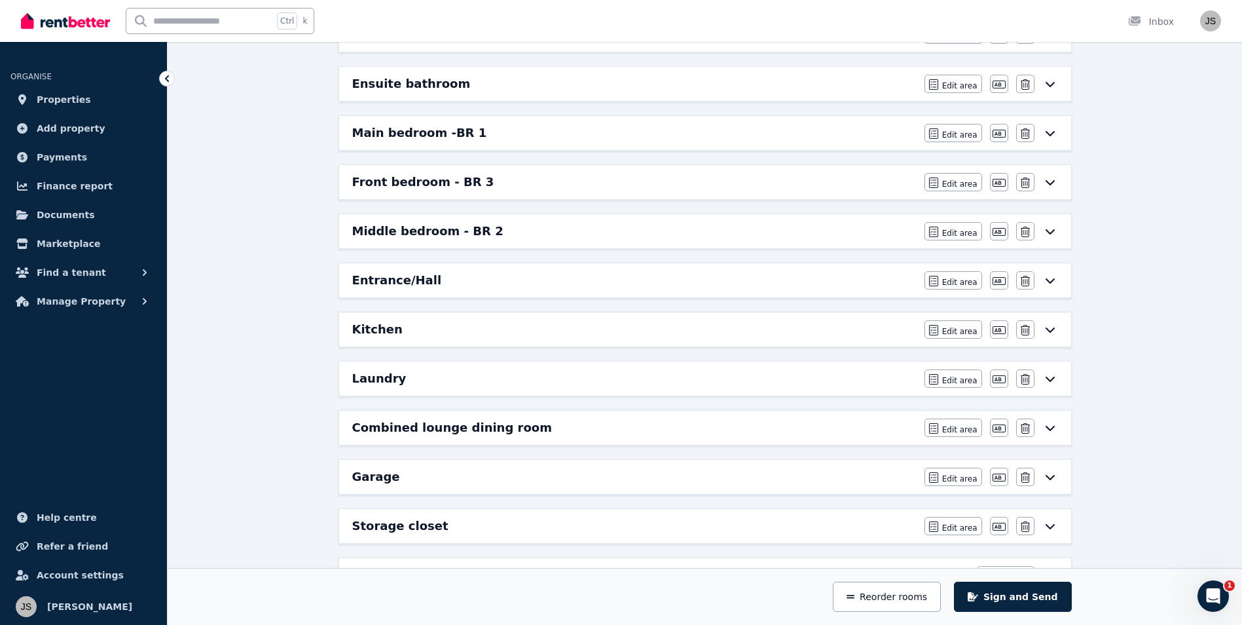
scroll to position [149, 0]
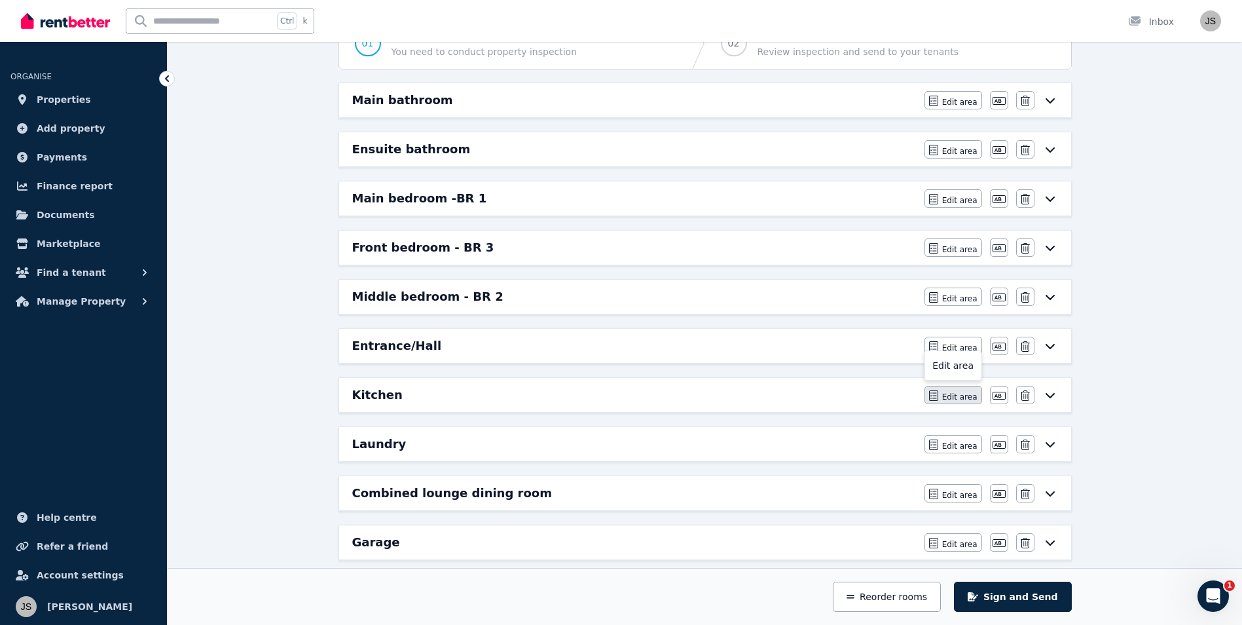
click at [969, 397] on span "Edit area" at bounding box center [959, 397] width 35 height 10
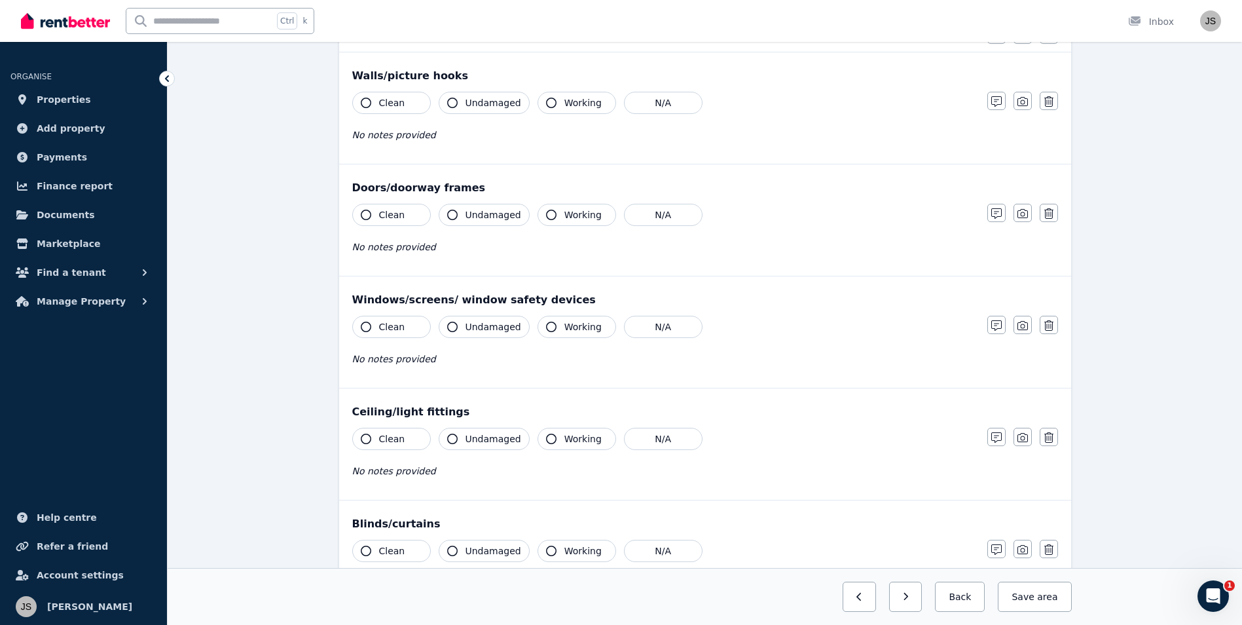
scroll to position [0, 0]
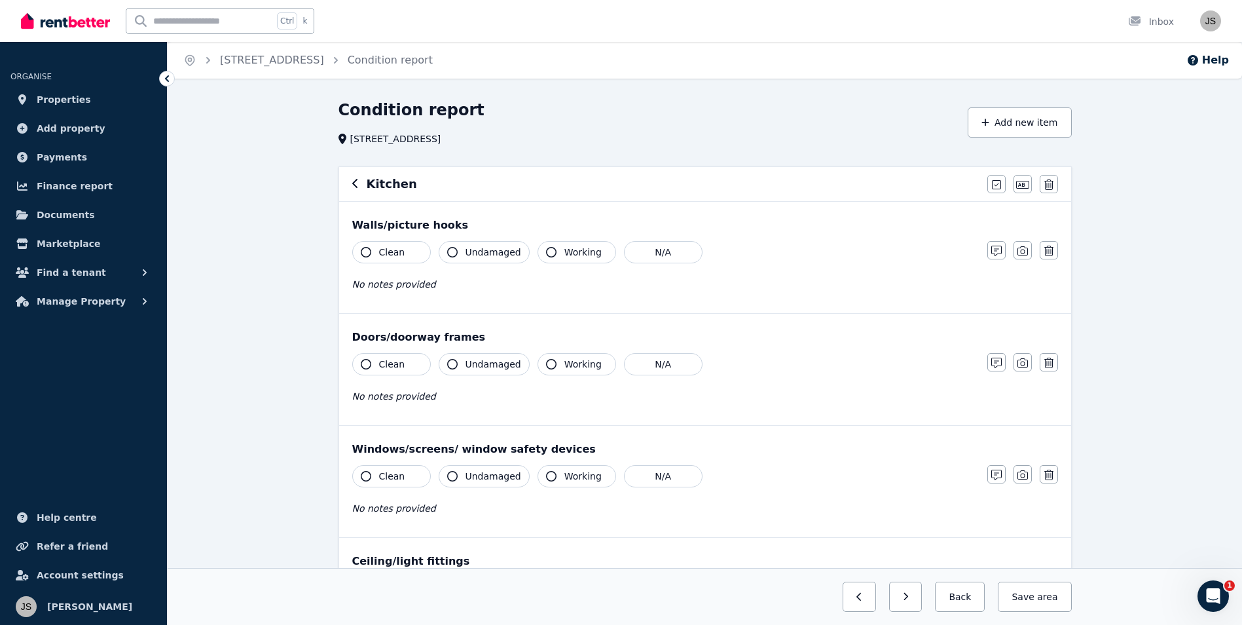
click at [400, 251] on span "Clean" at bounding box center [392, 252] width 26 height 13
click at [481, 267] on div "Clean Undamaged Working N/A No notes provided" at bounding box center [663, 273] width 622 height 64
click at [485, 257] on span "Undamaged" at bounding box center [494, 252] width 56 height 13
click at [550, 253] on icon "button" at bounding box center [551, 252] width 10 height 10
click at [578, 373] on button "Working" at bounding box center [577, 364] width 79 height 22
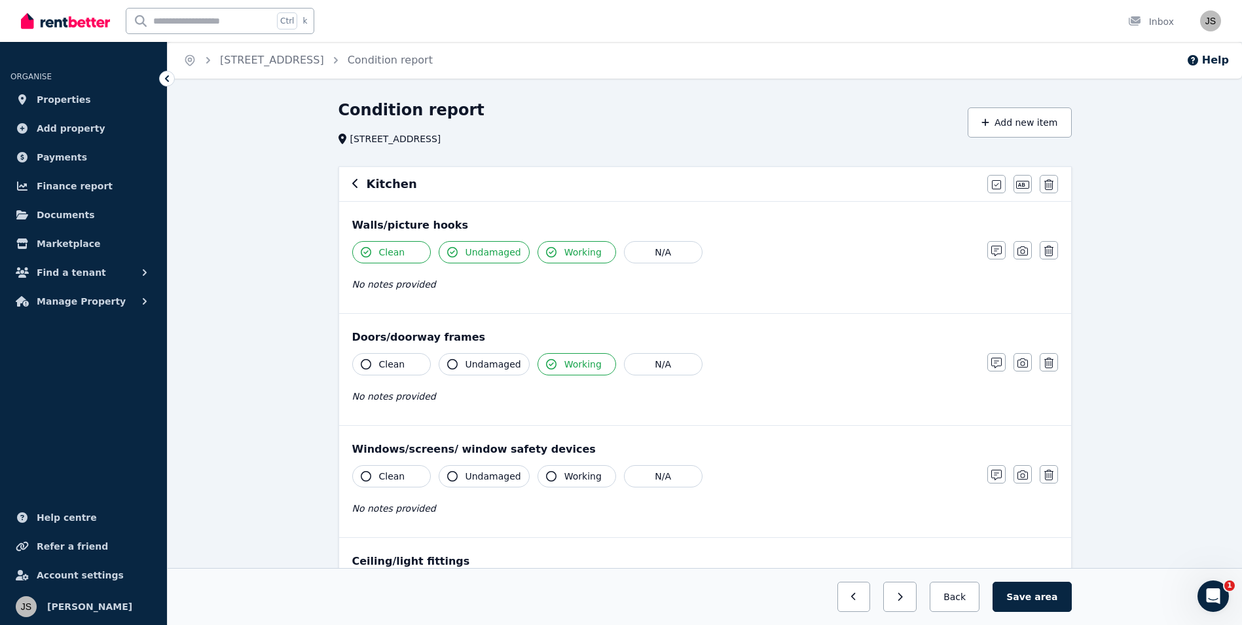
click at [477, 356] on button "Undamaged" at bounding box center [484, 364] width 91 height 22
click at [375, 365] on button "Clean" at bounding box center [391, 364] width 79 height 22
click at [366, 360] on icon "button" at bounding box center [366, 364] width 10 height 10
click at [464, 365] on button "Undamaged" at bounding box center [484, 364] width 91 height 22
click at [530, 360] on div "Clean Undamaged Working N/A" at bounding box center [663, 364] width 622 height 22
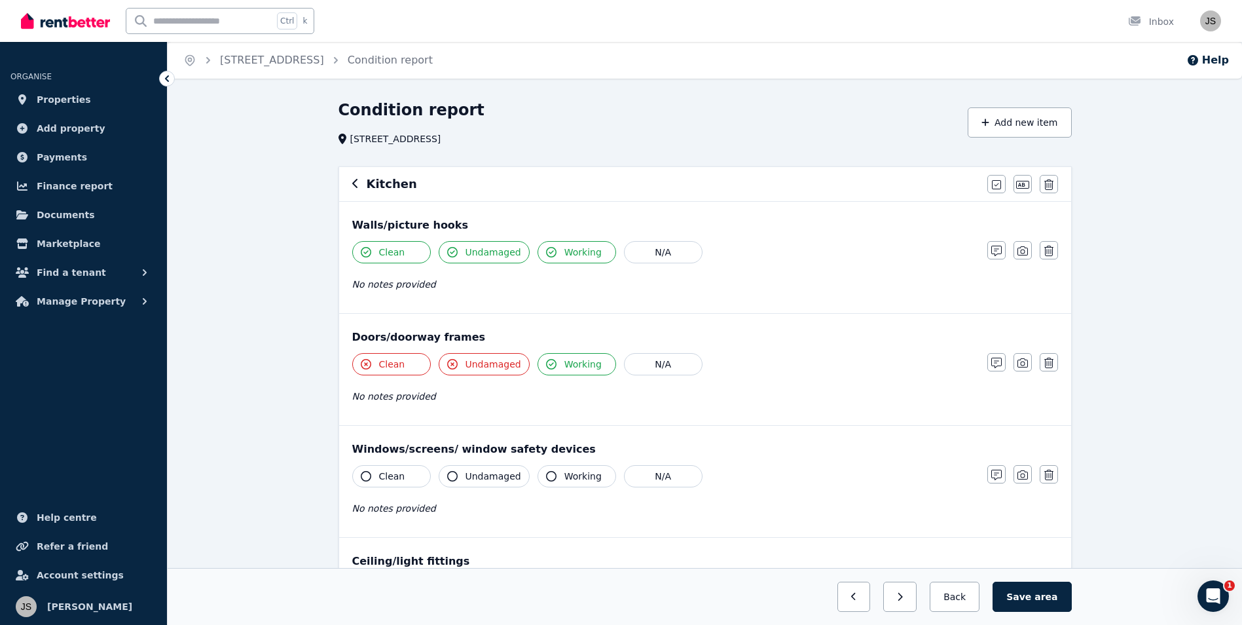
click at [539, 360] on button "Working" at bounding box center [577, 364] width 79 height 22
click at [540, 367] on button "Working" at bounding box center [577, 364] width 79 height 22
click at [445, 375] on div "Clean Undamaged Working N/A No notes provided" at bounding box center [663, 385] width 622 height 64
click at [452, 368] on icon "button" at bounding box center [452, 364] width 10 height 10
click at [358, 367] on button "Clean" at bounding box center [391, 364] width 79 height 22
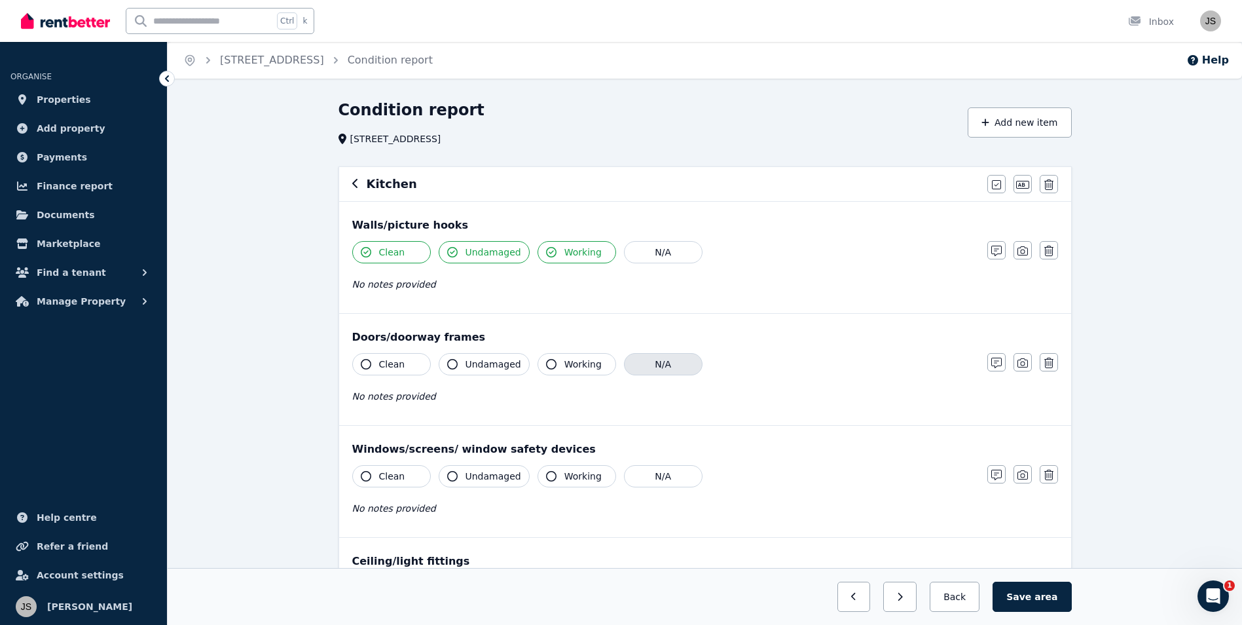
click at [648, 360] on button "N/A" at bounding box center [663, 364] width 79 height 22
click at [660, 477] on button "N/A" at bounding box center [663, 476] width 79 height 22
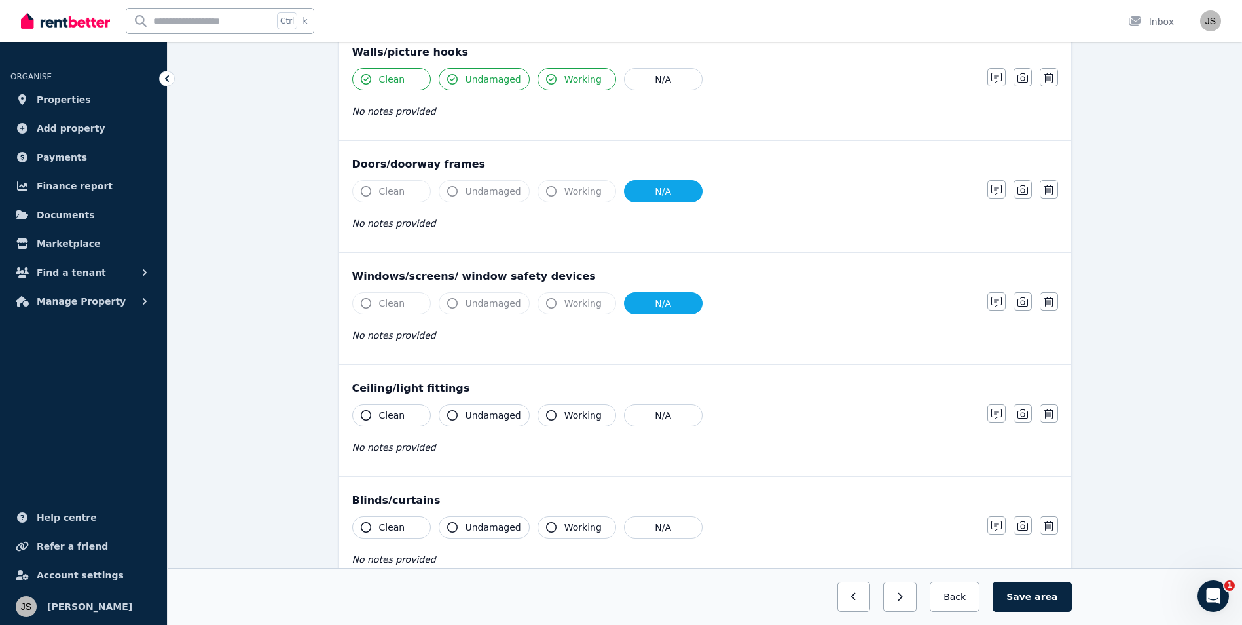
scroll to position [196, 0]
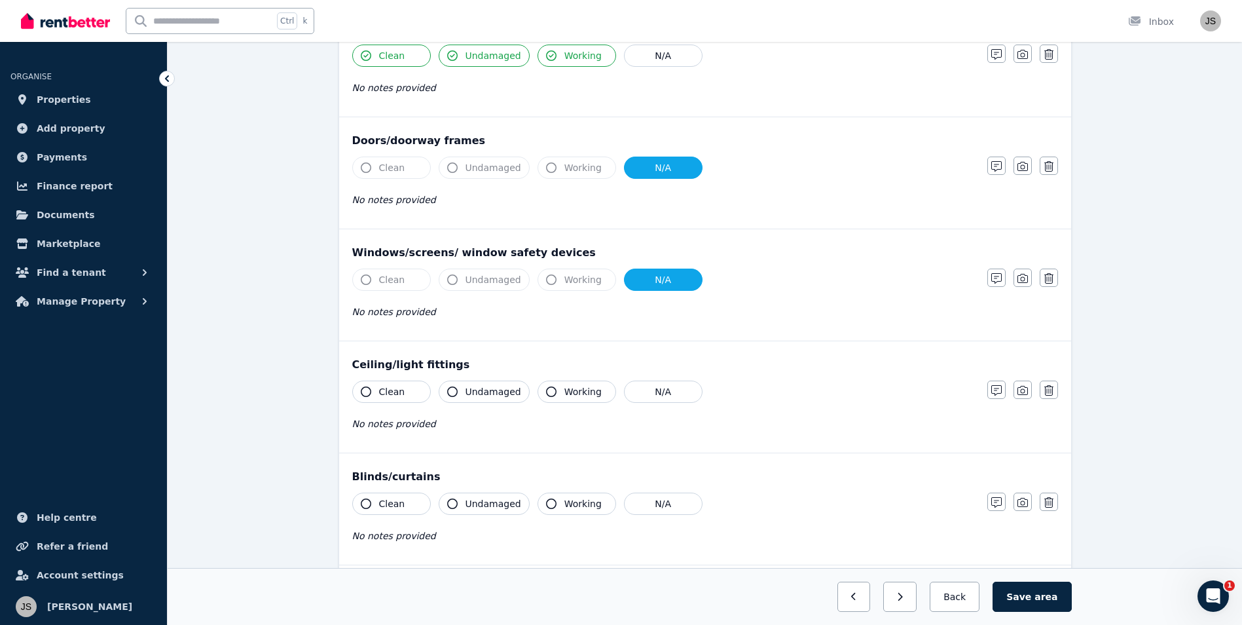
click at [381, 394] on span "Clean" at bounding box center [392, 391] width 26 height 13
click at [464, 401] on button "Undamaged" at bounding box center [484, 392] width 91 height 22
click at [580, 396] on span "Working" at bounding box center [583, 391] width 37 height 13
click at [679, 505] on button "N/A" at bounding box center [663, 504] width 79 height 22
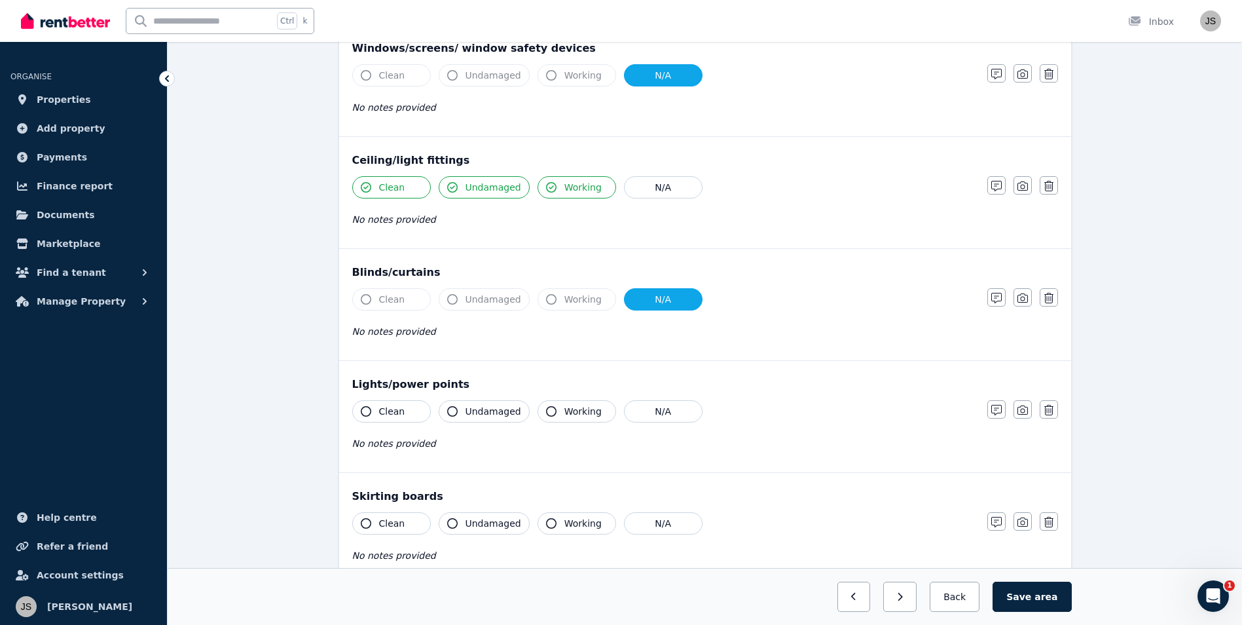
scroll to position [458, 0]
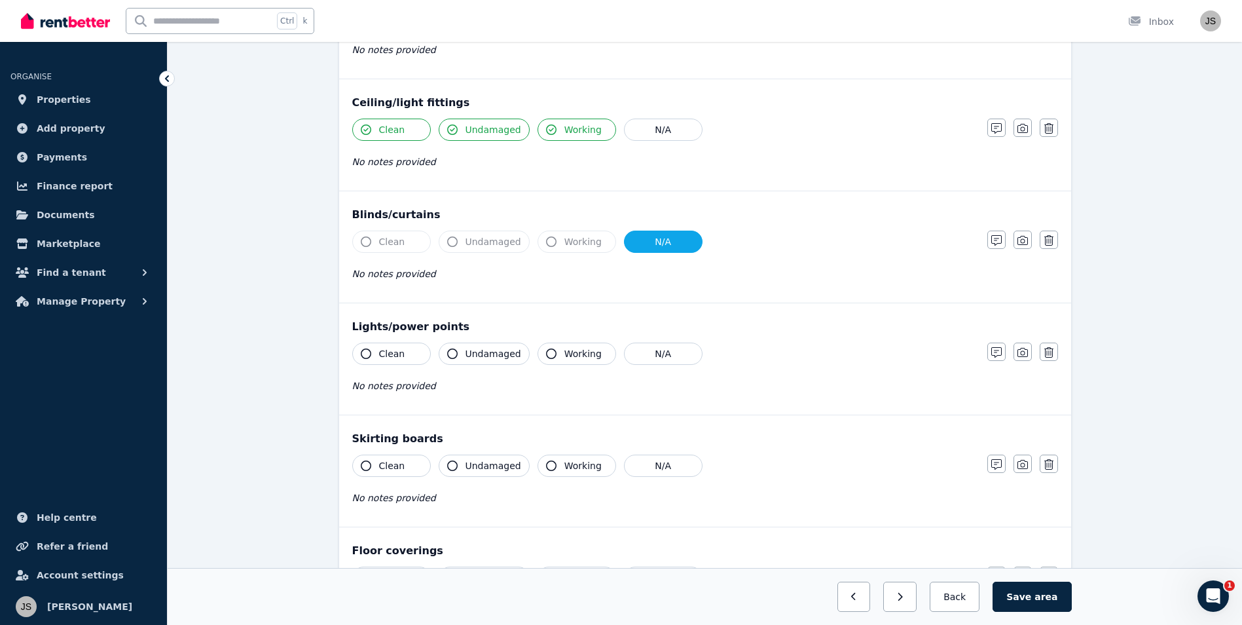
click at [395, 346] on button "Clean" at bounding box center [391, 354] width 79 height 22
click at [487, 365] on div "Clean Undamaged Working N/A No notes provided" at bounding box center [663, 375] width 622 height 64
click at [503, 361] on button "Undamaged" at bounding box center [484, 354] width 91 height 22
click at [567, 357] on span "Working" at bounding box center [583, 353] width 37 height 13
click at [401, 464] on button "Clean" at bounding box center [391, 466] width 79 height 22
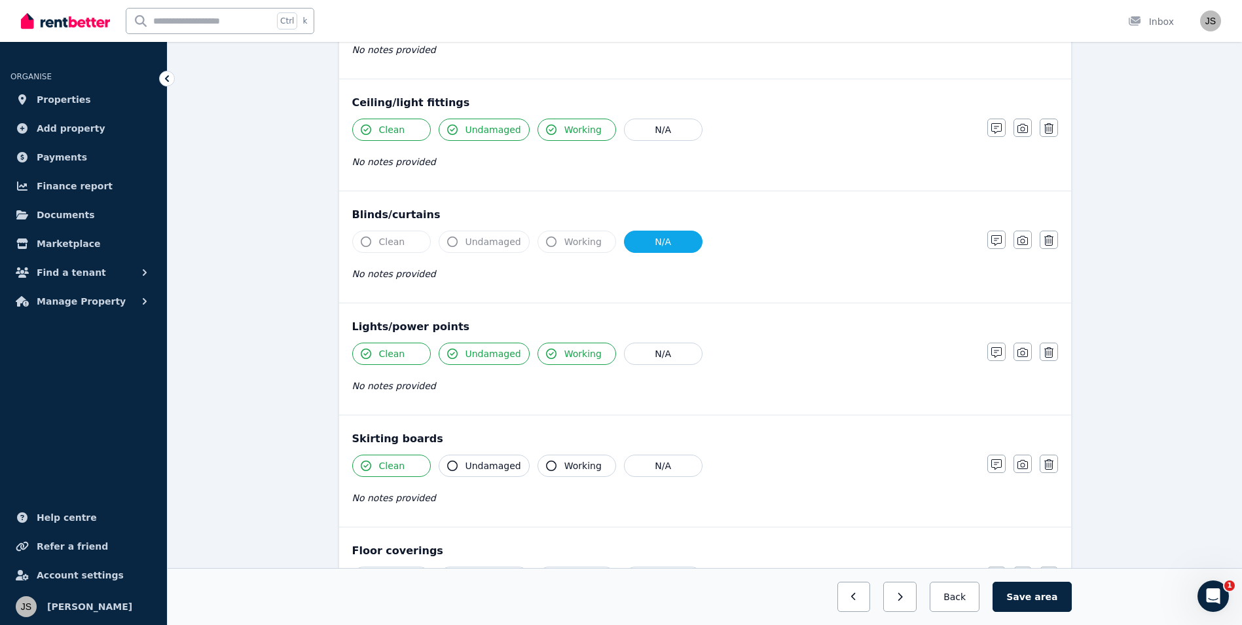
click at [493, 466] on span "Undamaged" at bounding box center [494, 465] width 56 height 13
click at [566, 465] on span "Working" at bounding box center [583, 465] width 37 height 13
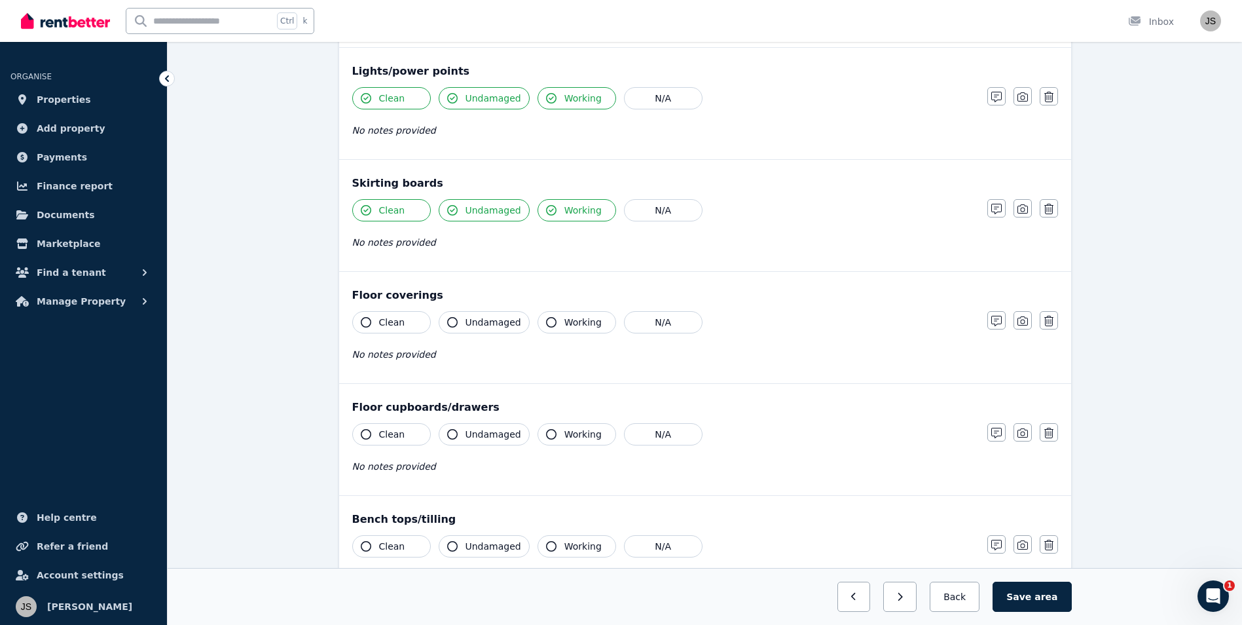
scroll to position [720, 0]
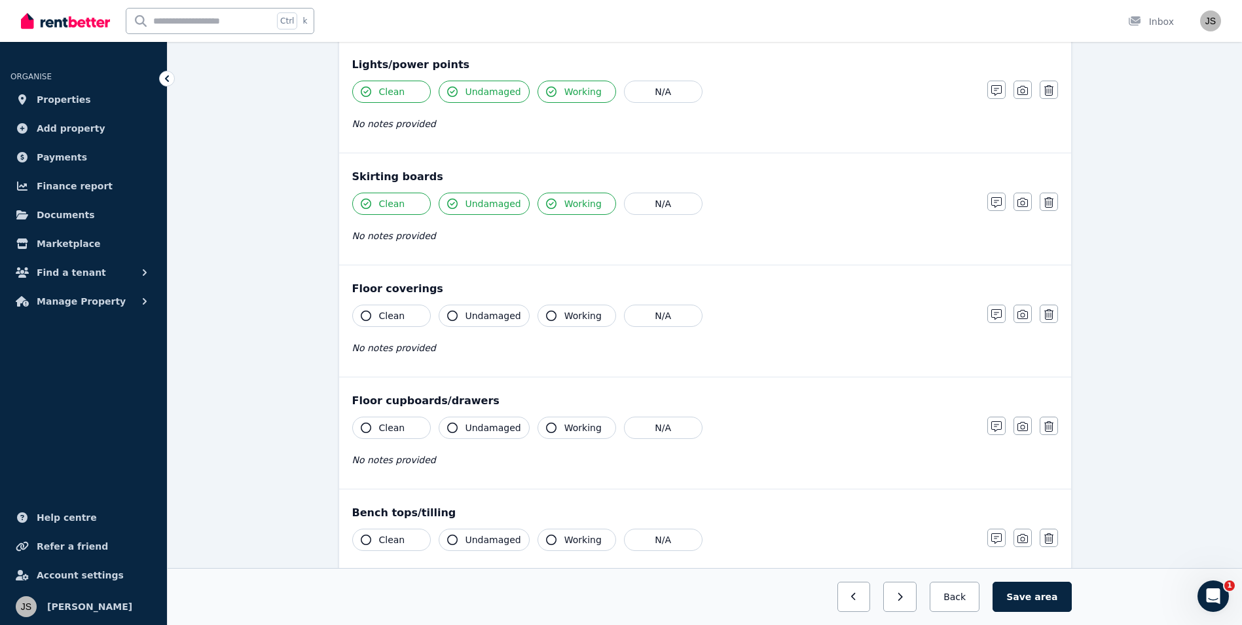
click at [389, 319] on span "Clean" at bounding box center [392, 315] width 26 height 13
click at [487, 321] on span "Undamaged" at bounding box center [494, 315] width 56 height 13
click at [578, 324] on button "Working" at bounding box center [577, 316] width 79 height 22
click at [411, 421] on button "Clean" at bounding box center [391, 428] width 79 height 22
click at [486, 433] on span "Undamaged" at bounding box center [494, 427] width 56 height 13
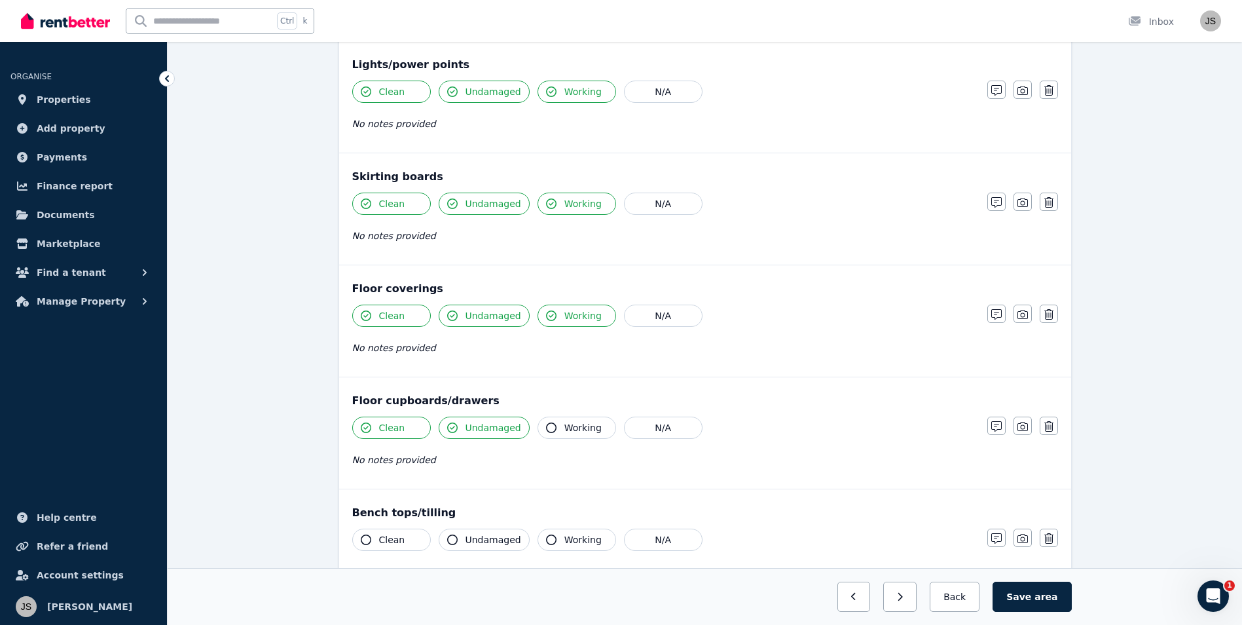
click at [556, 430] on button "Working" at bounding box center [577, 428] width 79 height 22
click at [551, 533] on button "Working" at bounding box center [577, 540] width 79 height 22
click at [466, 533] on span "Undamaged" at bounding box center [494, 539] width 56 height 13
click at [396, 533] on span "Clean" at bounding box center [392, 539] width 26 height 13
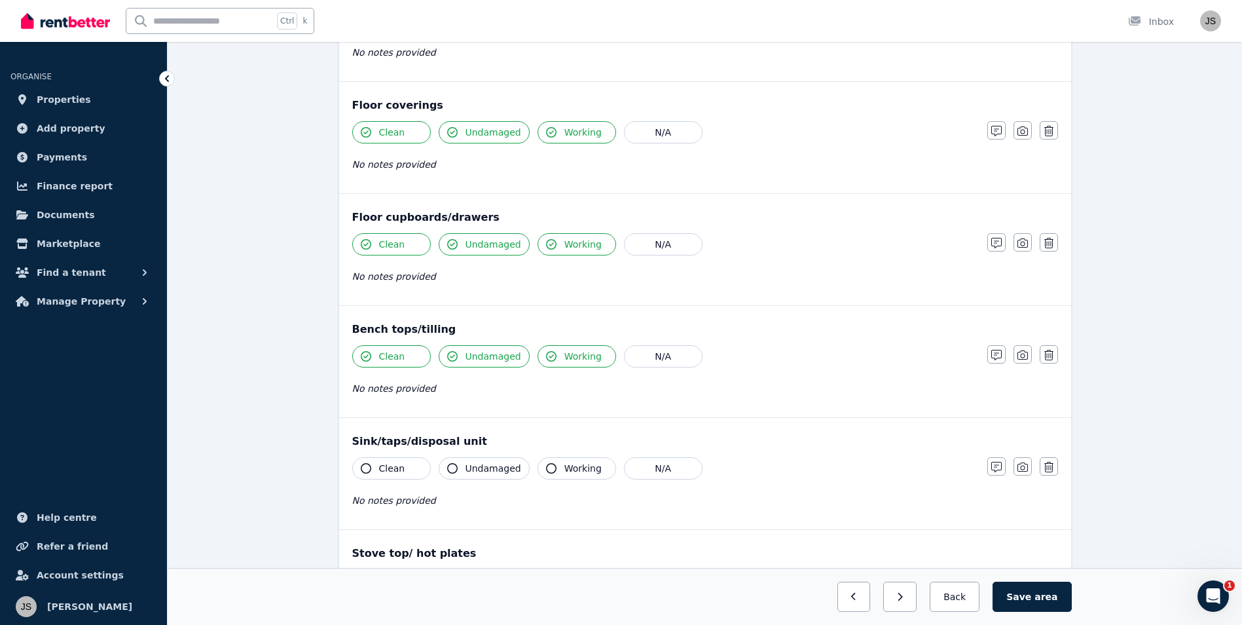
scroll to position [917, 0]
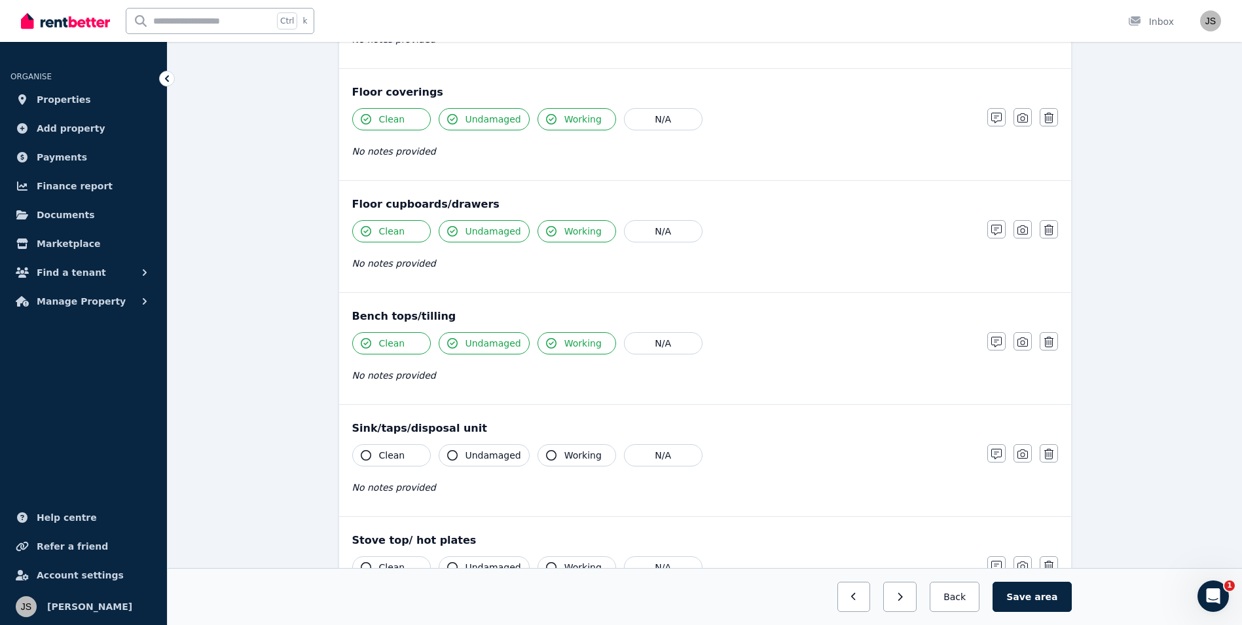
click at [399, 458] on span "Clean" at bounding box center [392, 455] width 26 height 13
click at [466, 450] on span "Undamaged" at bounding box center [494, 455] width 56 height 13
click at [573, 452] on span "Working" at bounding box center [583, 455] width 37 height 13
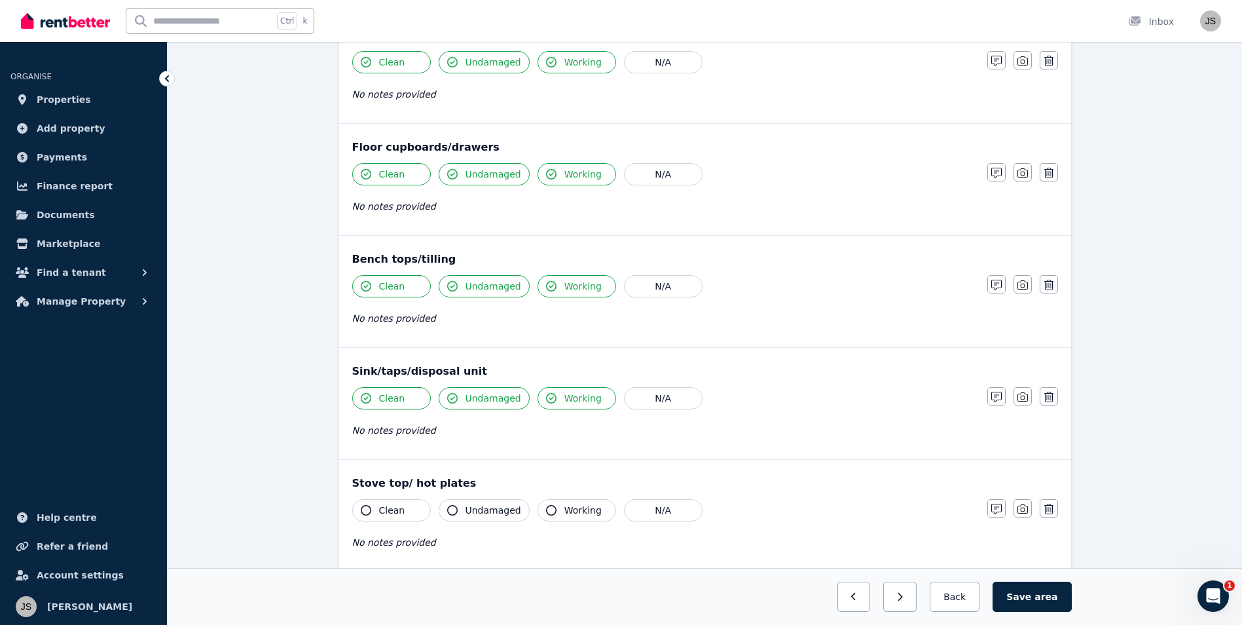
scroll to position [1048, 0]
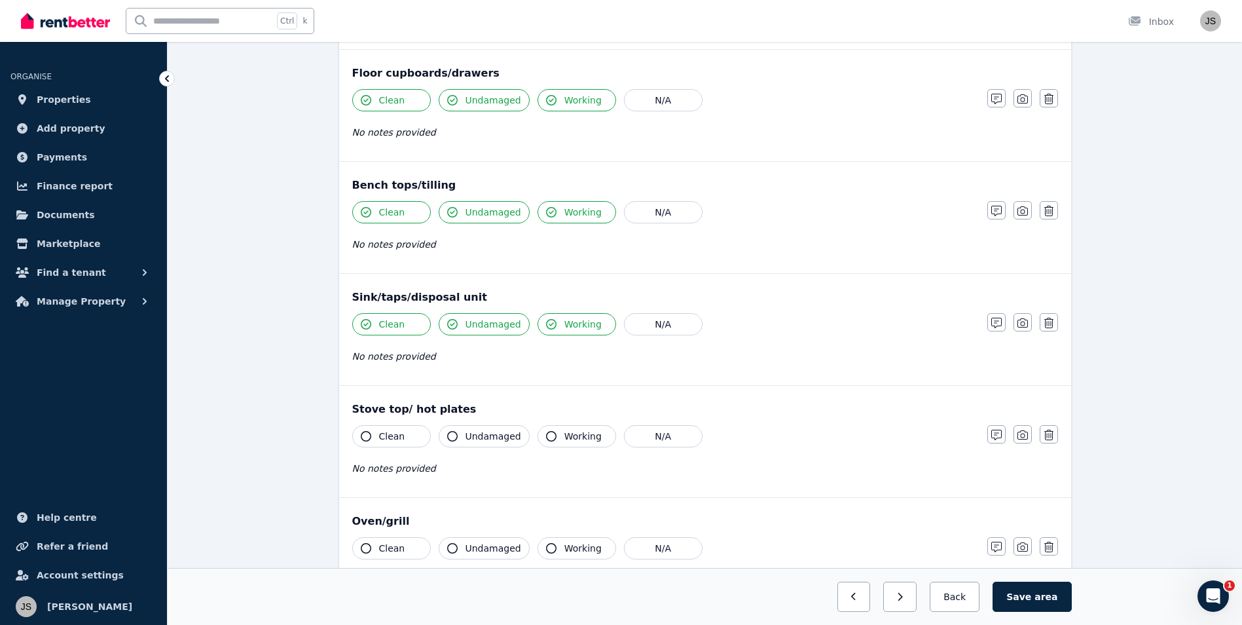
click at [405, 437] on button "Clean" at bounding box center [391, 436] width 79 height 22
drag, startPoint x: 466, startPoint y: 437, endPoint x: 490, endPoint y: 436, distance: 23.6
click at [468, 437] on span "Undamaged" at bounding box center [494, 436] width 56 height 13
click at [565, 433] on span "Working" at bounding box center [583, 436] width 37 height 13
click at [385, 556] on button "Clean" at bounding box center [391, 548] width 79 height 22
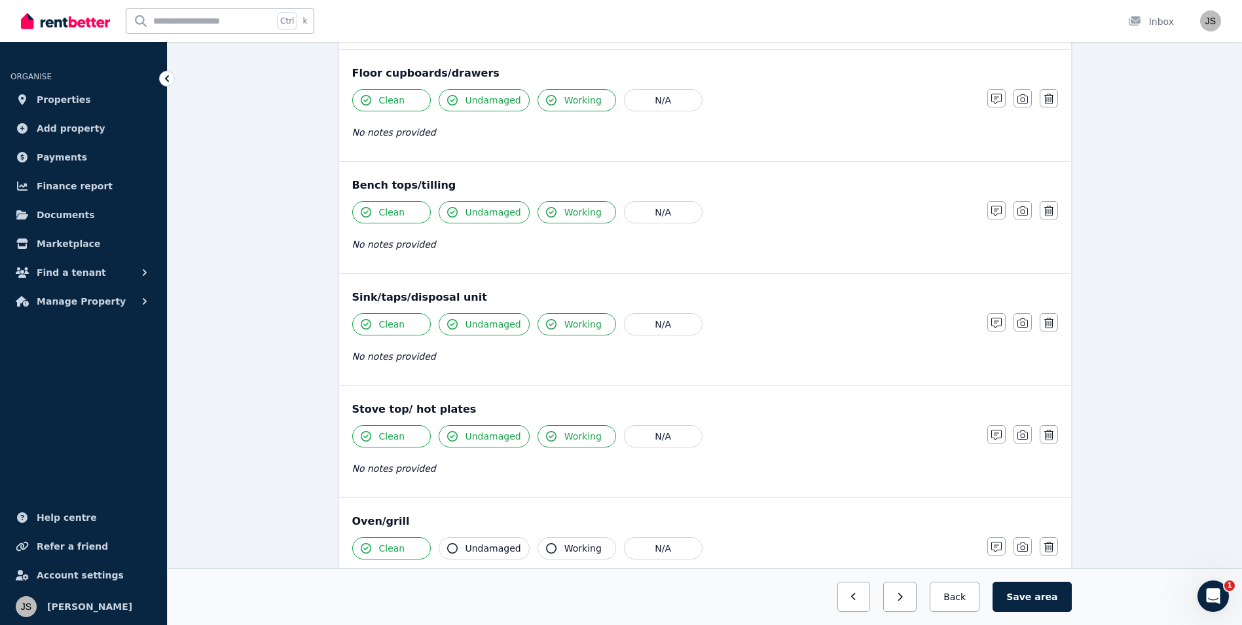
click at [480, 540] on button "Undamaged" at bounding box center [484, 548] width 91 height 22
click at [573, 544] on span "Working" at bounding box center [583, 548] width 37 height 13
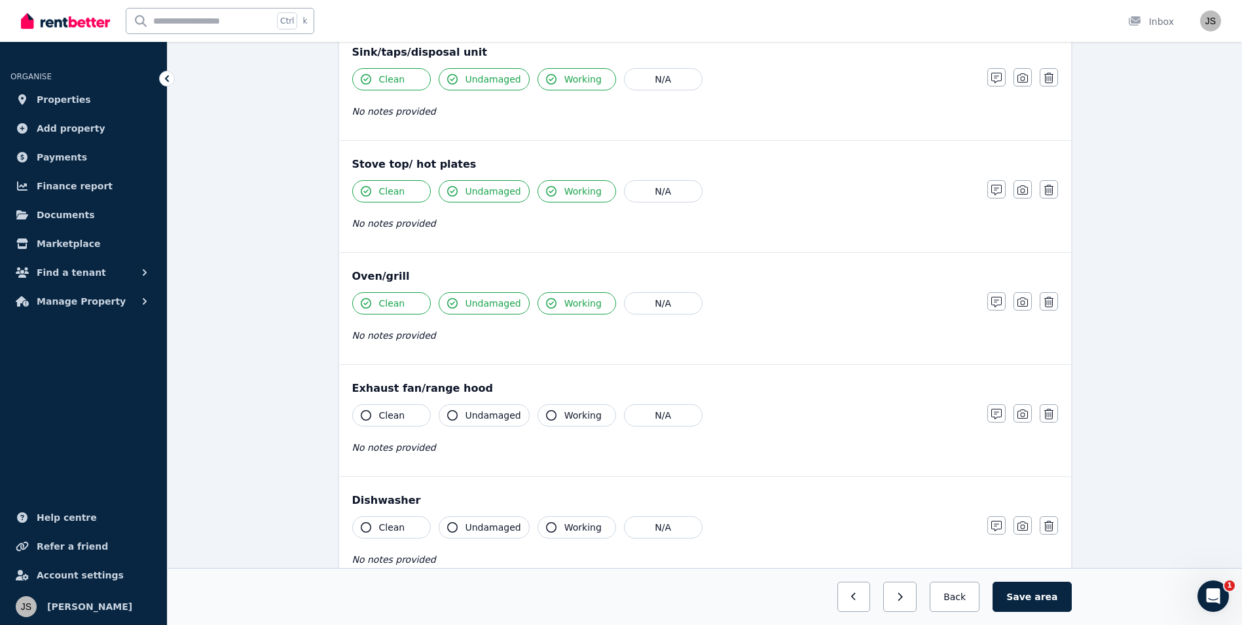
scroll to position [1375, 0]
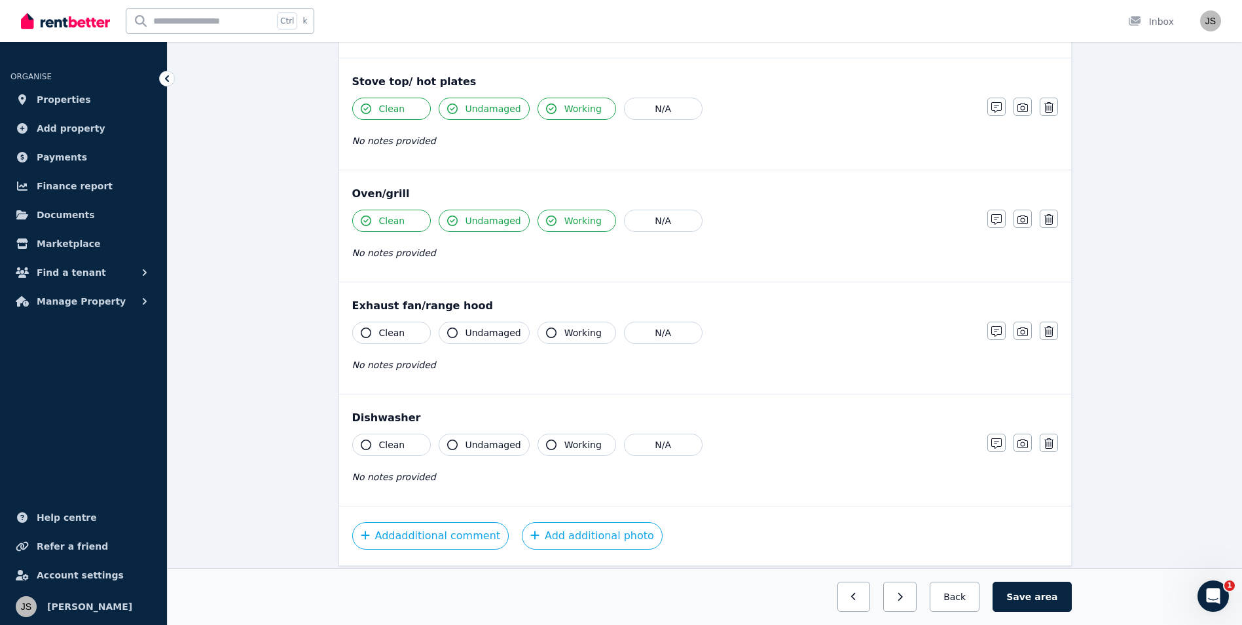
click at [388, 337] on span "Clean" at bounding box center [392, 332] width 26 height 13
click at [472, 333] on span "Undamaged" at bounding box center [494, 332] width 56 height 13
click at [572, 337] on span "Working" at bounding box center [583, 332] width 37 height 13
click at [570, 445] on span "Working" at bounding box center [583, 444] width 37 height 13
click at [494, 449] on span "Undamaged" at bounding box center [494, 444] width 56 height 13
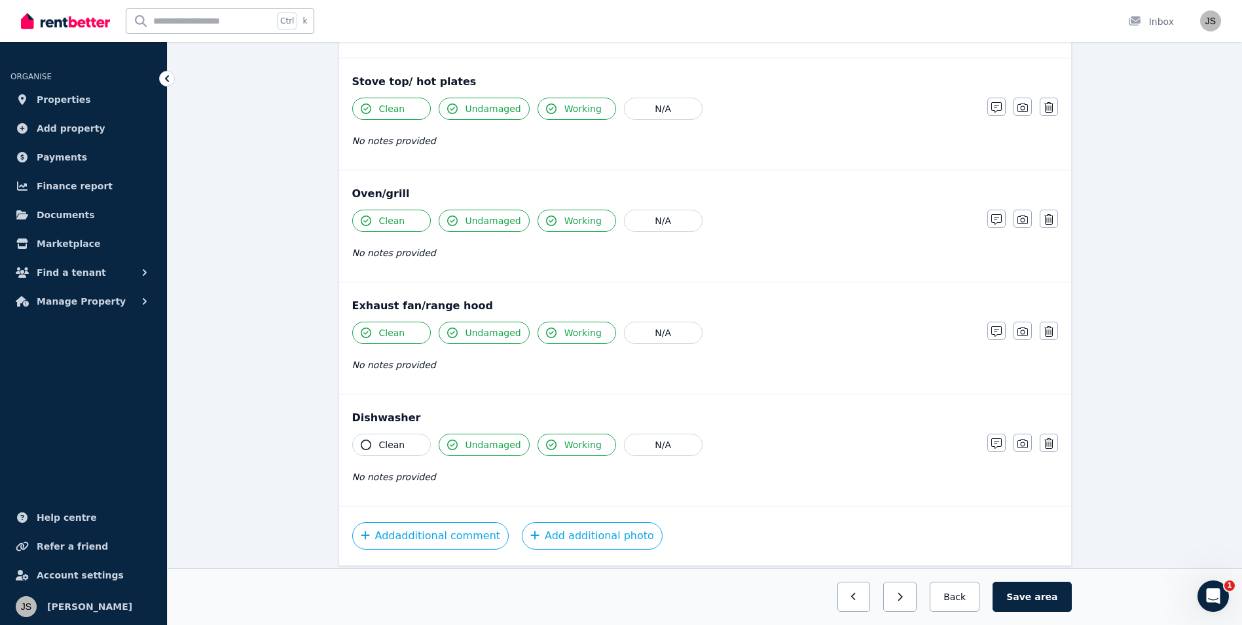
click at [384, 443] on span "Clean" at bounding box center [392, 444] width 26 height 13
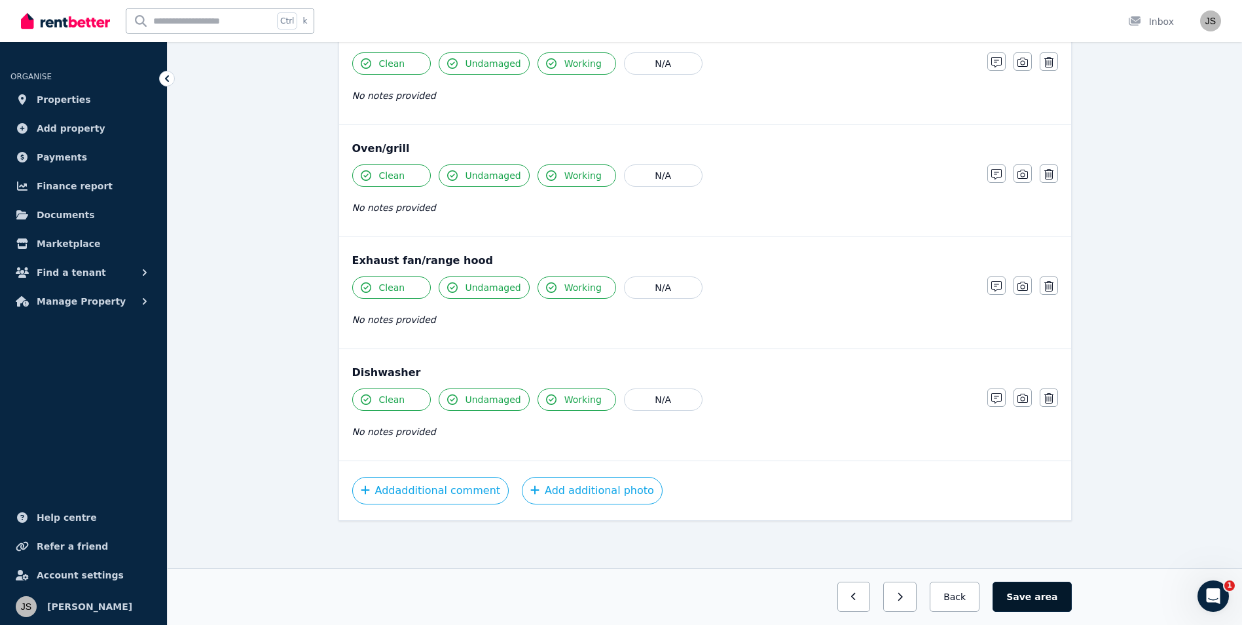
click at [1038, 605] on button "Save area" at bounding box center [1032, 597] width 79 height 30
click at [1041, 593] on span "area" at bounding box center [1047, 596] width 20 height 13
click at [973, 594] on button "Back" at bounding box center [955, 597] width 61 height 30
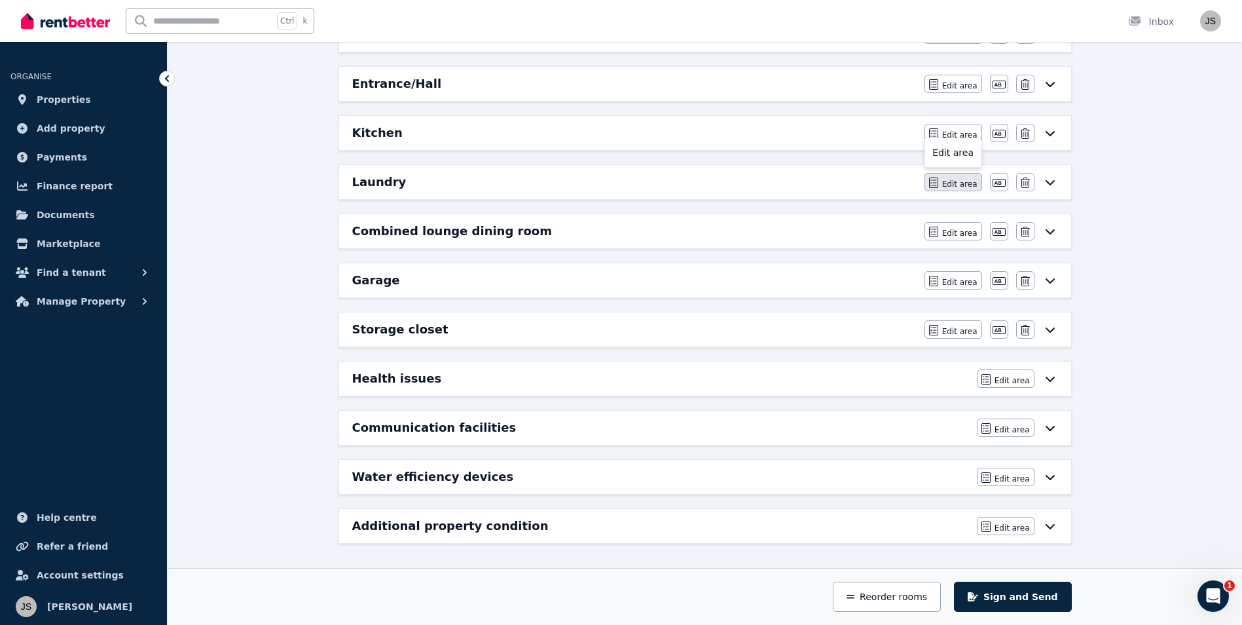
click at [969, 185] on span "Edit area" at bounding box center [959, 184] width 35 height 10
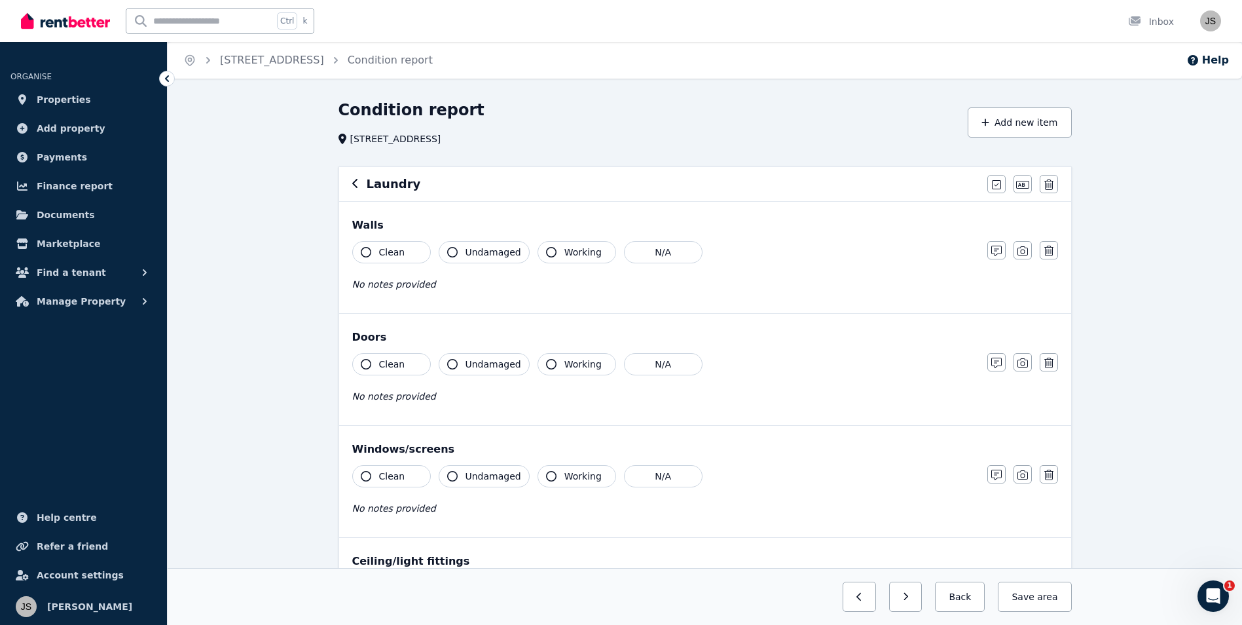
click at [390, 249] on span "Clean" at bounding box center [392, 252] width 26 height 13
click at [470, 254] on span "Undamaged" at bounding box center [494, 252] width 56 height 13
click at [580, 253] on span "Working" at bounding box center [583, 252] width 37 height 13
click at [993, 249] on icon "button" at bounding box center [997, 251] width 10 height 10
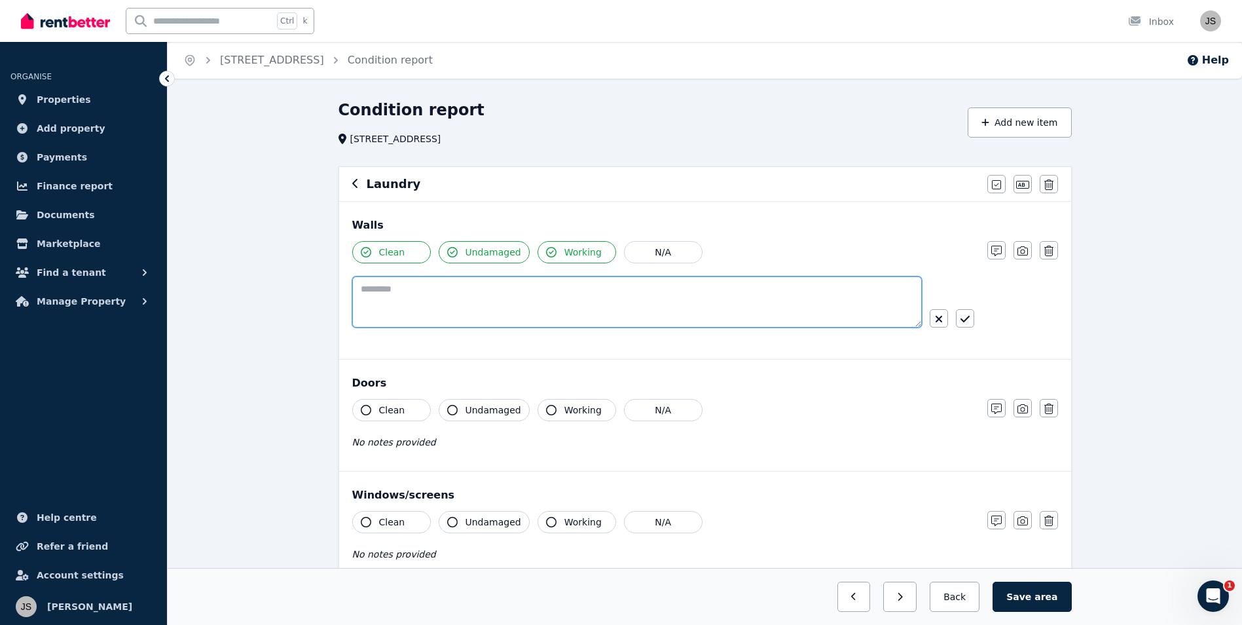
click at [435, 308] on textarea at bounding box center [637, 301] width 570 height 51
click at [463, 291] on textarea "**********" at bounding box center [637, 301] width 570 height 51
type textarea "**********"
click at [405, 415] on button "Clean" at bounding box center [391, 410] width 79 height 22
click at [455, 411] on icon "button" at bounding box center [452, 410] width 10 height 10
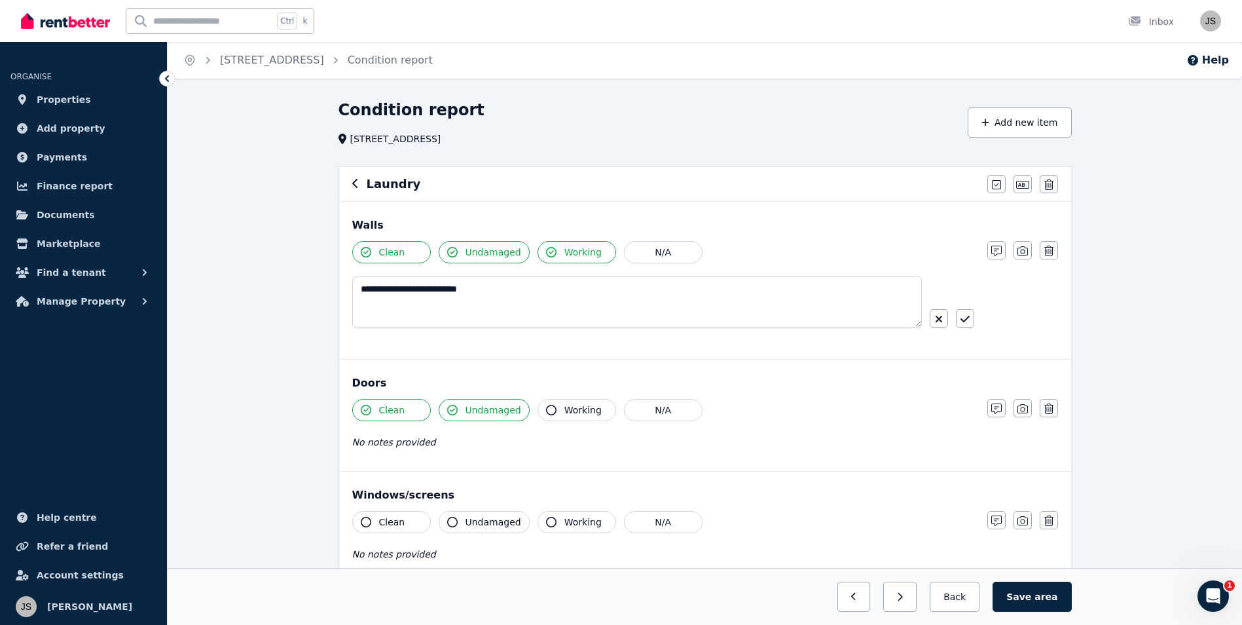
click at [538, 406] on button "Working" at bounding box center [577, 410] width 79 height 22
click at [398, 540] on div "Clean Undamaged Working N/A No notes provided" at bounding box center [663, 543] width 622 height 64
click at [629, 523] on button "N/A" at bounding box center [663, 522] width 79 height 22
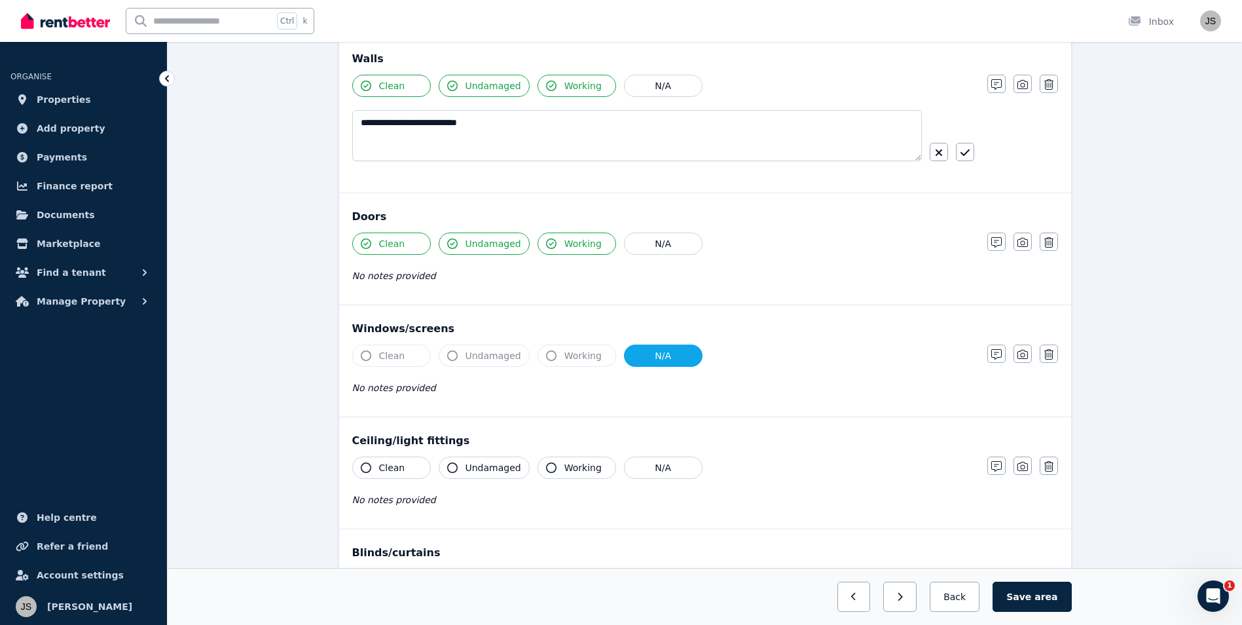
scroll to position [196, 0]
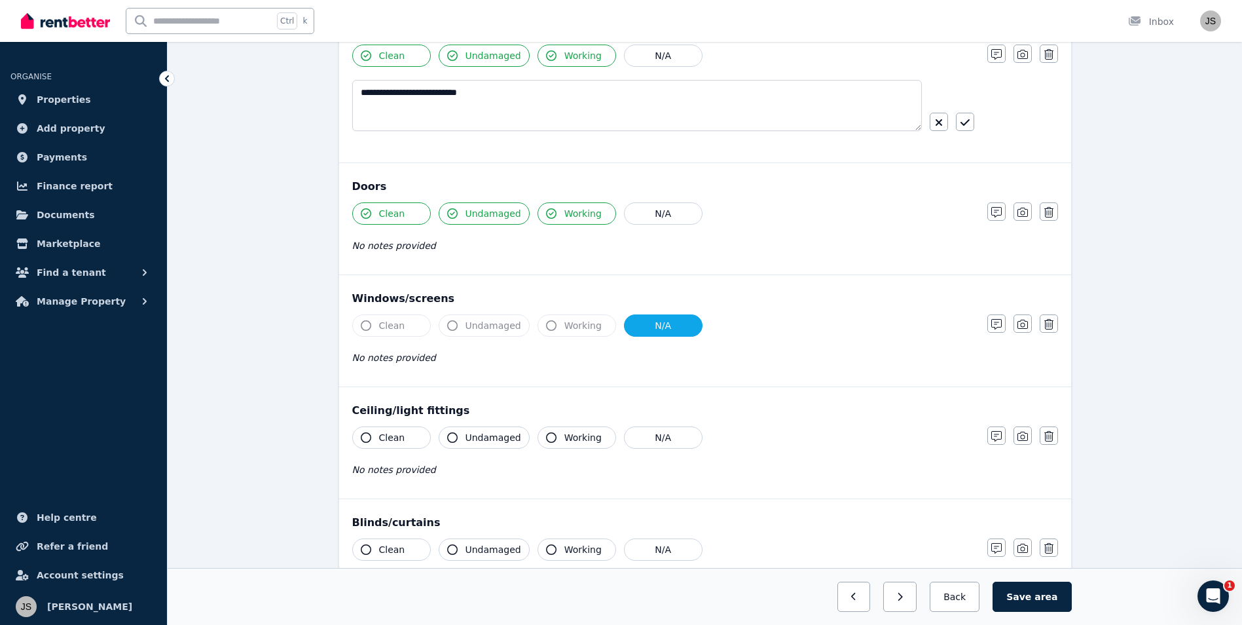
click at [399, 434] on span "Clean" at bounding box center [392, 437] width 26 height 13
click at [474, 434] on span "Undamaged" at bounding box center [494, 437] width 56 height 13
click at [556, 437] on button "Working" at bounding box center [577, 437] width 79 height 22
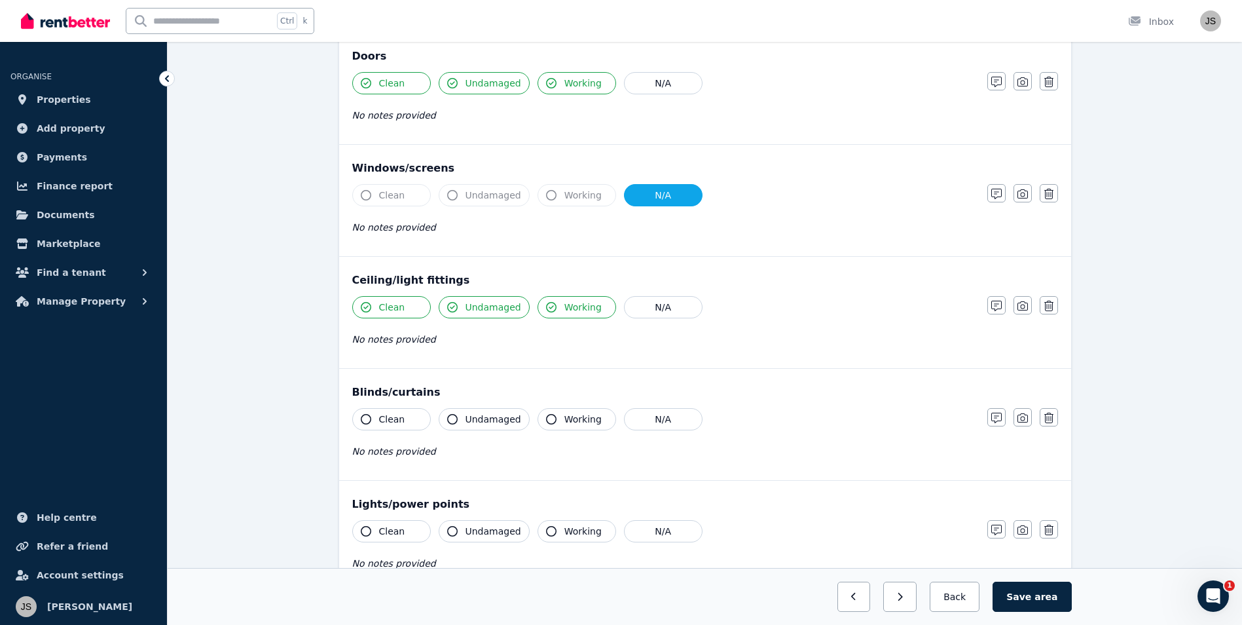
scroll to position [327, 0]
click at [652, 412] on button "N/A" at bounding box center [663, 418] width 79 height 22
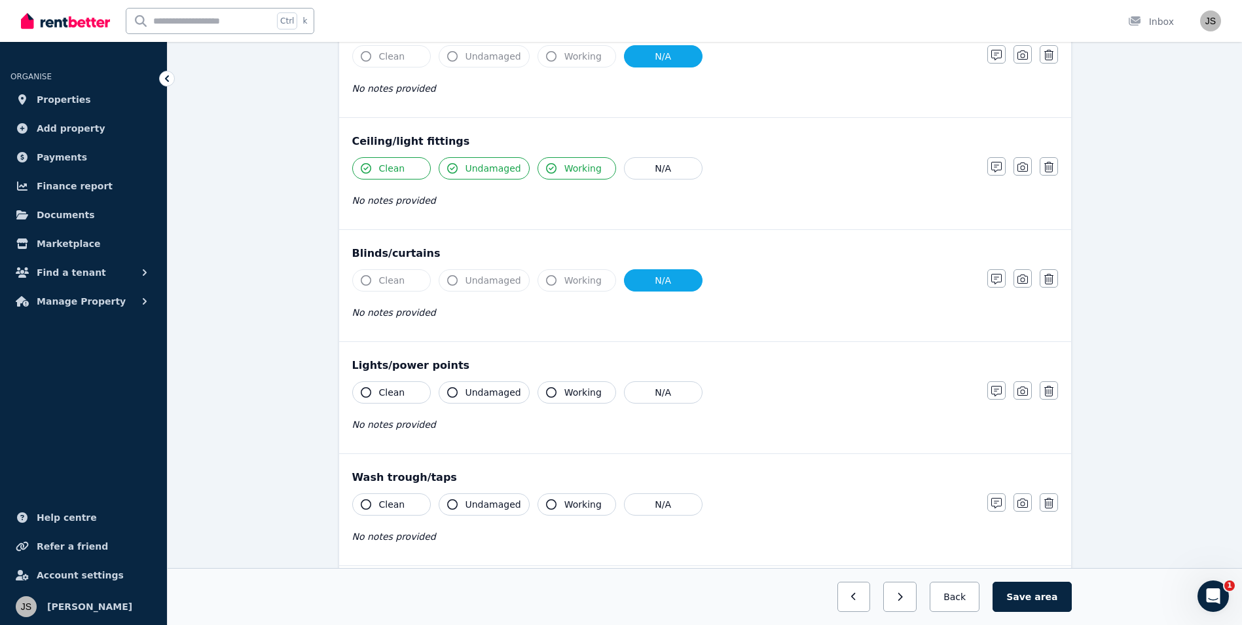
scroll to position [524, 0]
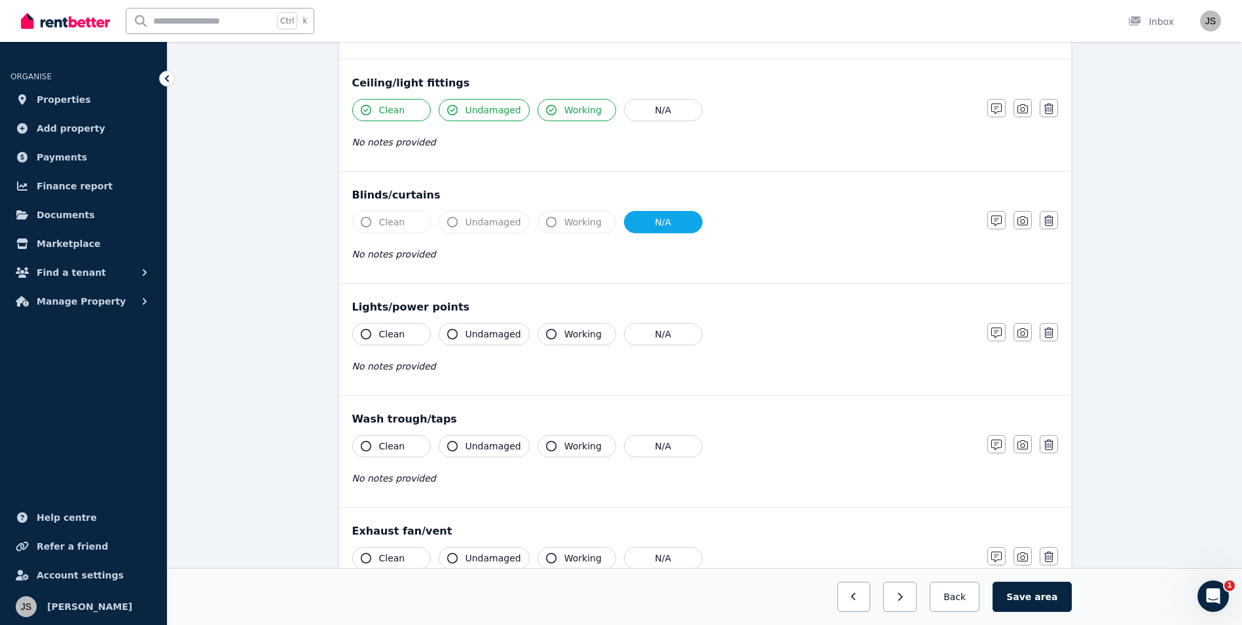
click at [391, 332] on span "Clean" at bounding box center [392, 333] width 26 height 13
drag, startPoint x: 487, startPoint y: 332, endPoint x: 556, endPoint y: 333, distance: 68.8
click at [489, 332] on span "Undamaged" at bounding box center [494, 333] width 56 height 13
click at [565, 333] on span "Working" at bounding box center [583, 333] width 37 height 13
click at [407, 448] on button "Clean" at bounding box center [391, 446] width 79 height 22
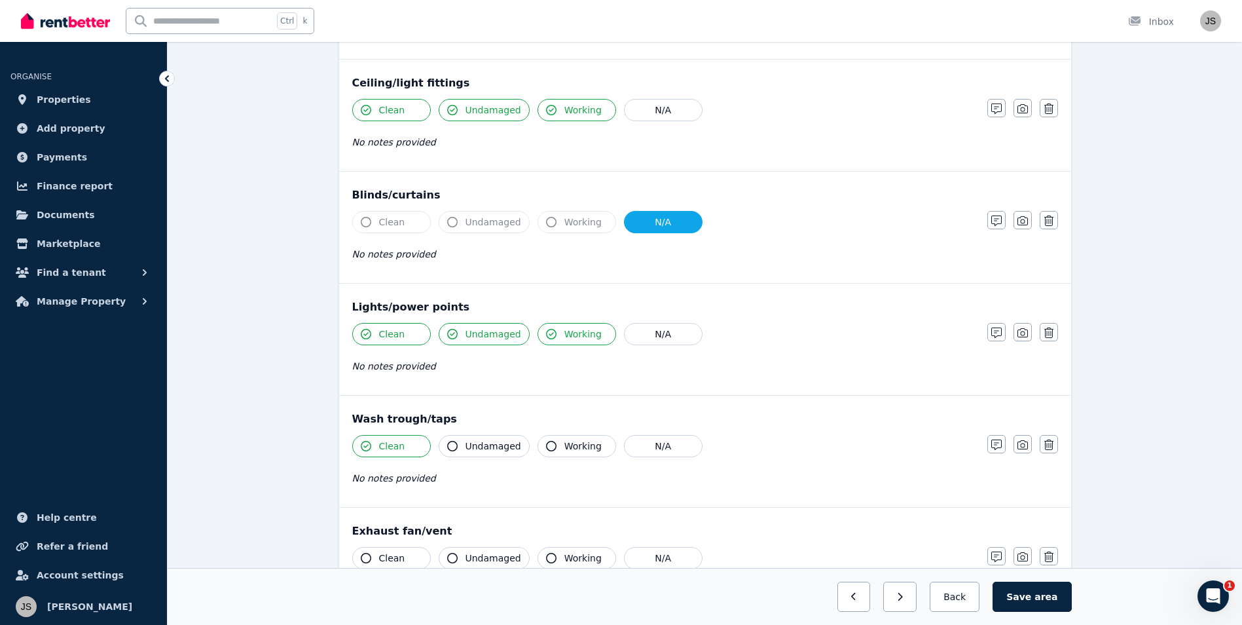
click at [486, 446] on span "Undamaged" at bounding box center [494, 445] width 56 height 13
click at [565, 446] on span "Working" at bounding box center [583, 445] width 37 height 13
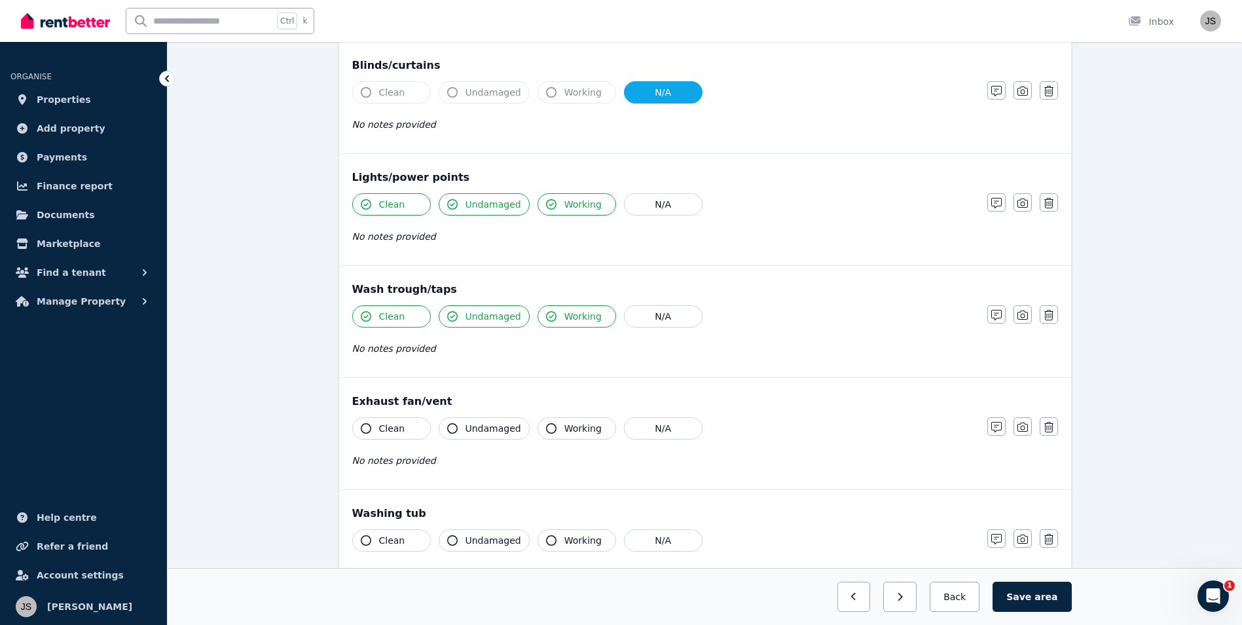
scroll to position [655, 0]
click at [391, 429] on span "Clean" at bounding box center [392, 426] width 26 height 13
click at [496, 425] on span "Undamaged" at bounding box center [494, 426] width 56 height 13
click at [565, 424] on span "Working" at bounding box center [583, 426] width 37 height 13
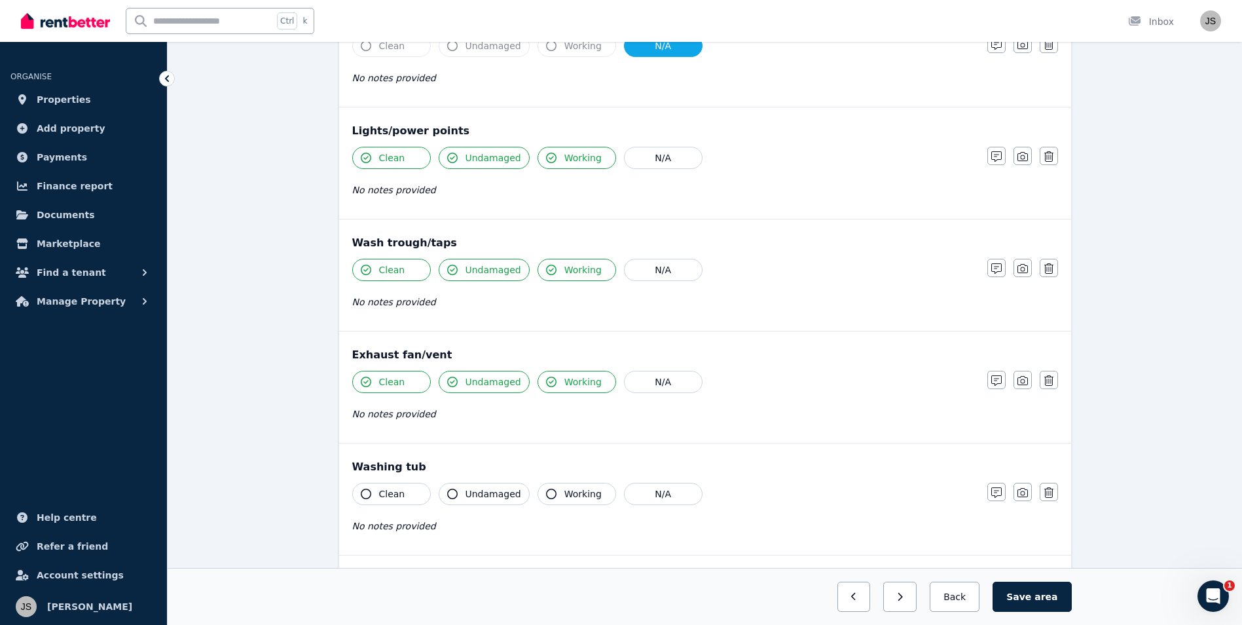
scroll to position [720, 0]
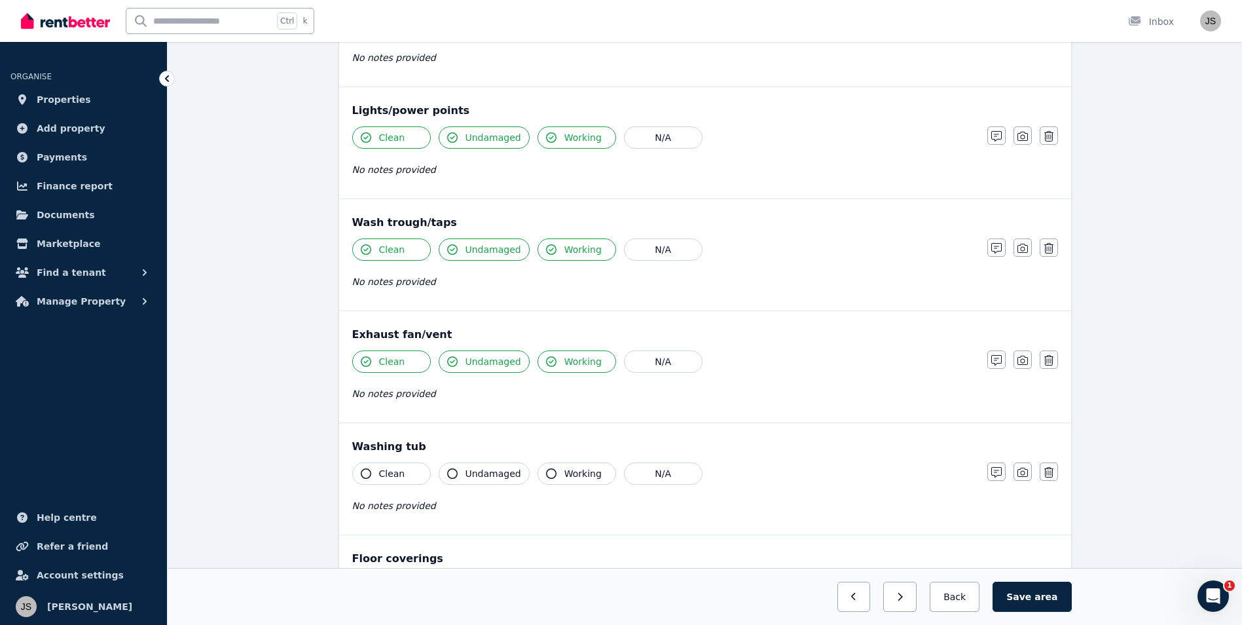
click at [400, 467] on span "Clean" at bounding box center [392, 473] width 26 height 13
click at [481, 462] on button "Undamaged" at bounding box center [484, 473] width 91 height 22
click at [565, 479] on span "Working" at bounding box center [583, 473] width 37 height 13
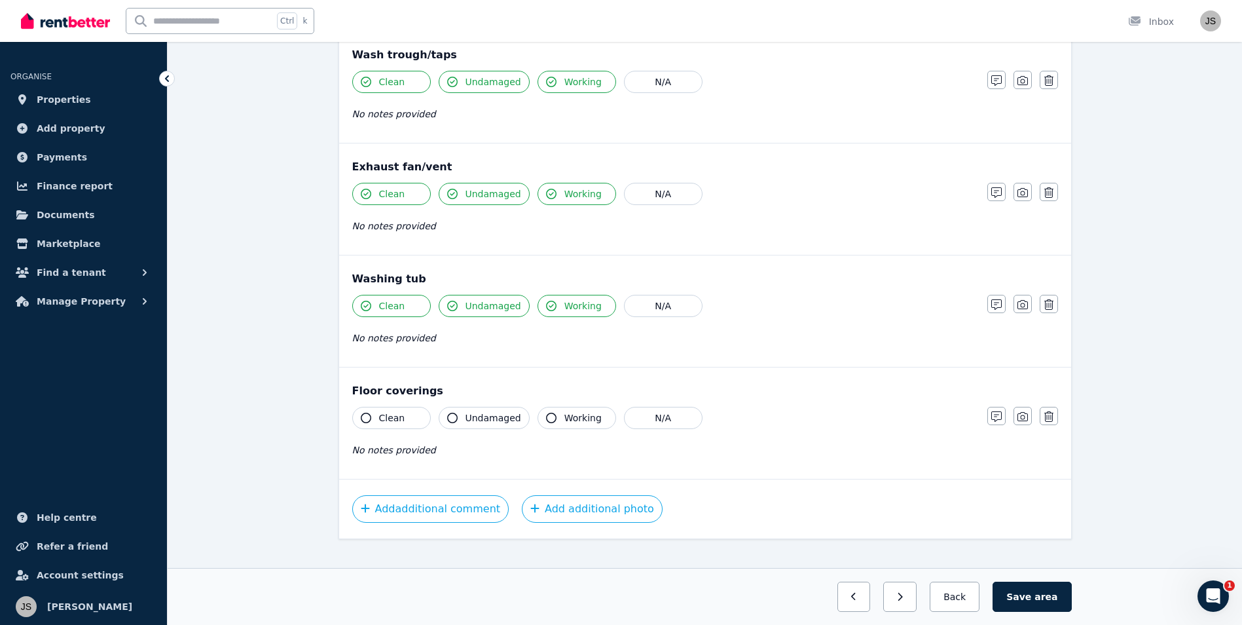
scroll to position [906, 0]
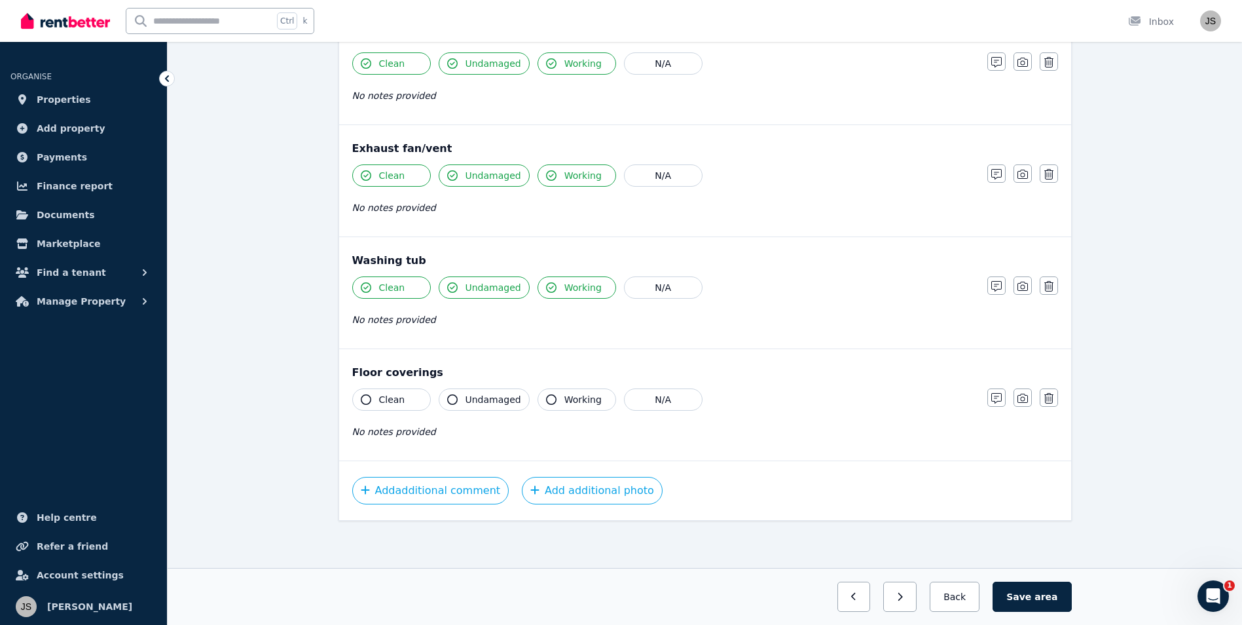
click at [390, 401] on span "Clean" at bounding box center [392, 399] width 26 height 13
click at [479, 397] on span "Undamaged" at bounding box center [494, 399] width 56 height 13
click at [553, 394] on button "Working" at bounding box center [577, 399] width 79 height 22
click at [1041, 595] on span "area" at bounding box center [1046, 596] width 23 height 13
click at [1035, 593] on button "Save area" at bounding box center [1034, 597] width 73 height 30
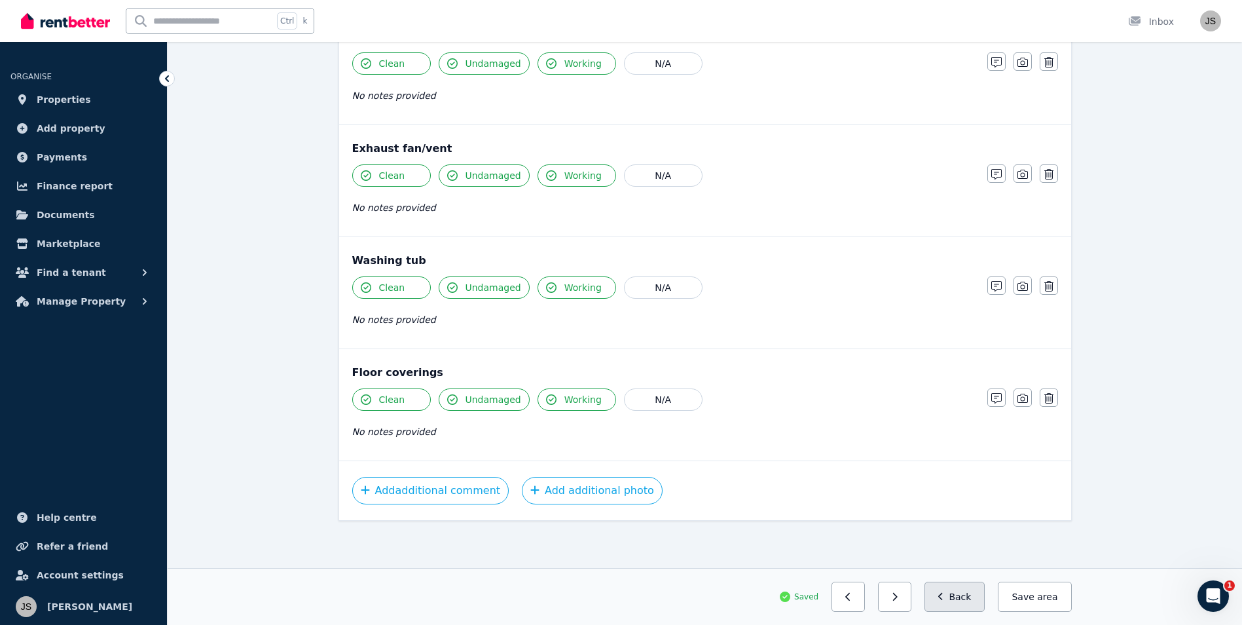
click at [944, 600] on icon "button" at bounding box center [942, 596] width 6 height 9
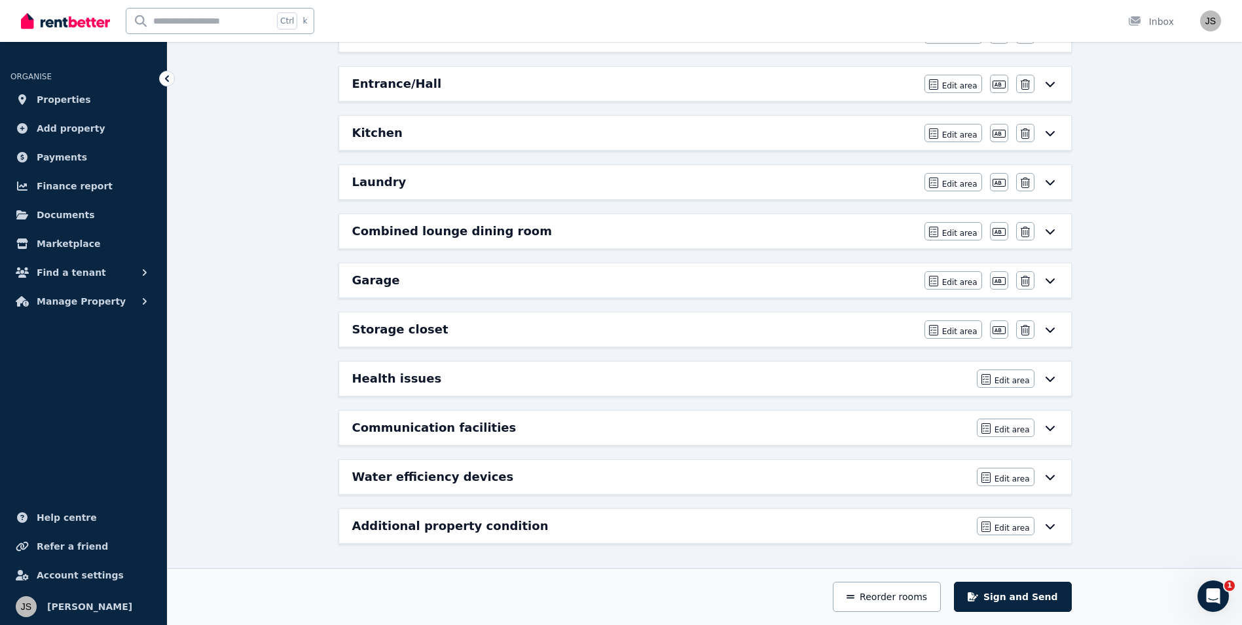
scroll to position [411, 0]
click at [961, 235] on span "Edit area" at bounding box center [959, 233] width 35 height 10
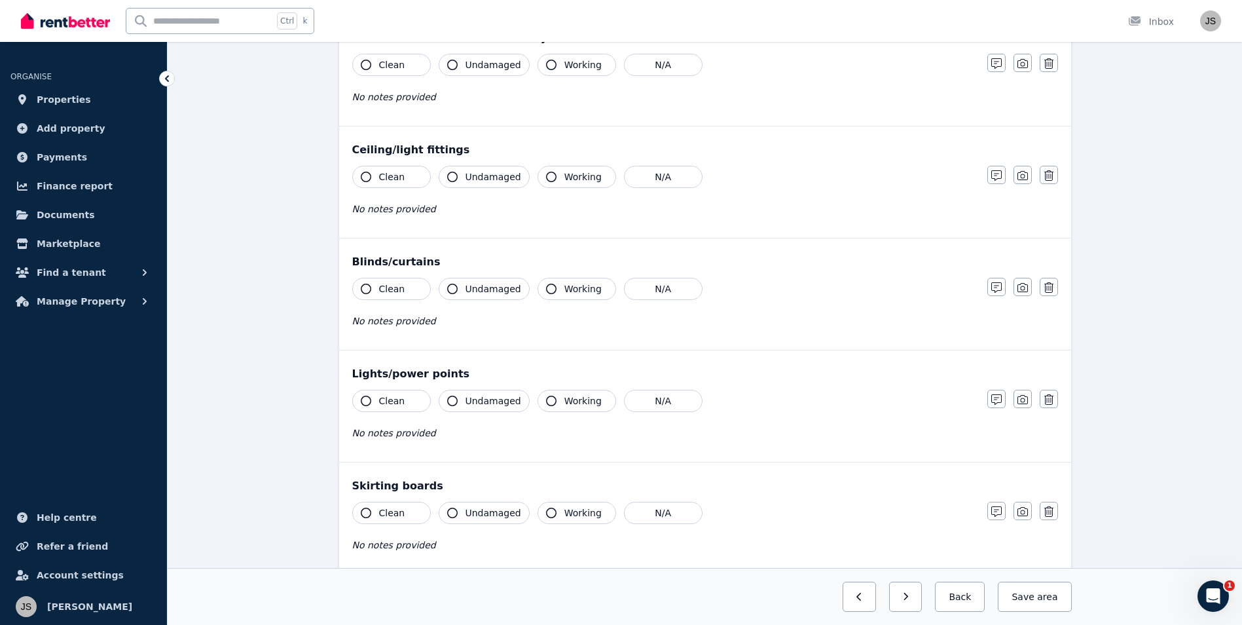
scroll to position [0, 0]
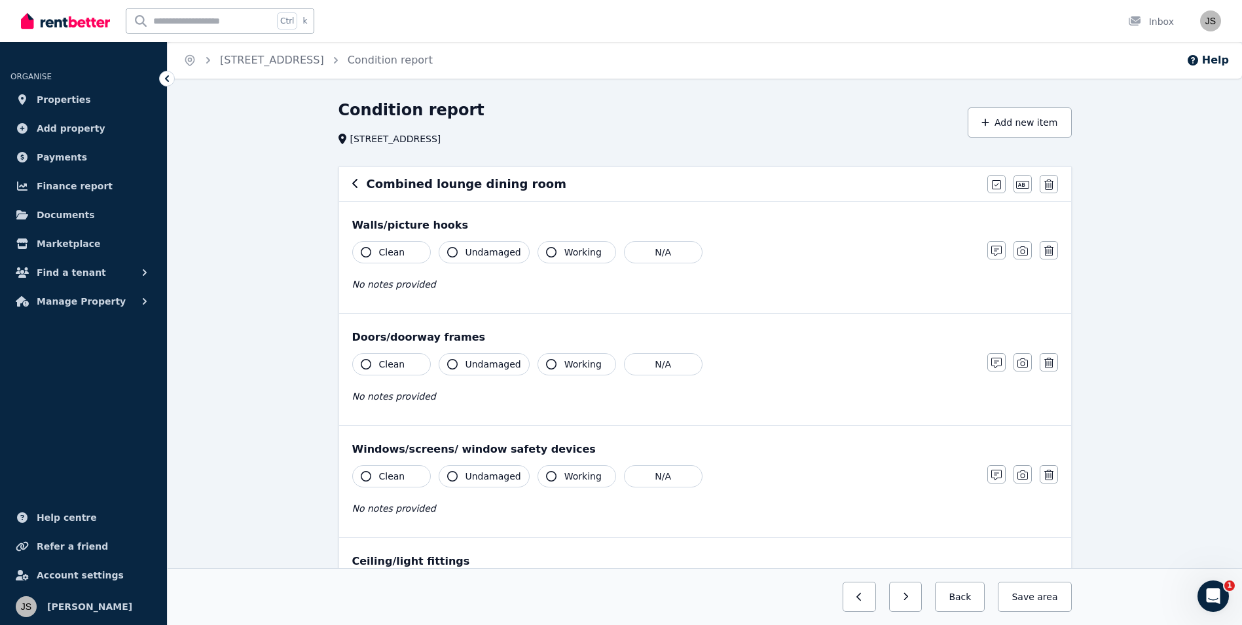
click at [399, 251] on span "Clean" at bounding box center [392, 252] width 26 height 13
click at [492, 250] on span "Undamaged" at bounding box center [494, 252] width 56 height 13
click at [577, 252] on span "Working" at bounding box center [583, 252] width 37 height 13
click at [565, 363] on span "Working" at bounding box center [583, 364] width 37 height 13
click at [506, 365] on span "Undamaged" at bounding box center [494, 364] width 56 height 13
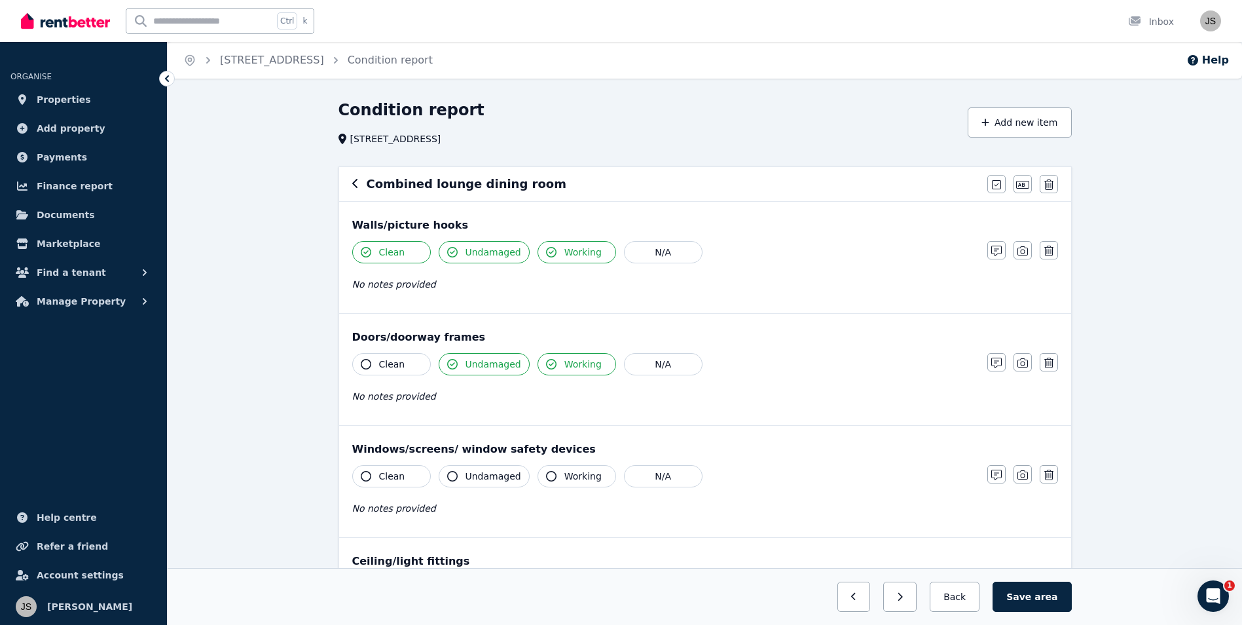
click at [375, 362] on button "Clean" at bounding box center [391, 364] width 79 height 22
click at [409, 476] on button "Clean" at bounding box center [391, 476] width 79 height 22
click at [482, 477] on span "Undamaged" at bounding box center [494, 476] width 56 height 13
click at [580, 477] on span "Working" at bounding box center [583, 476] width 37 height 13
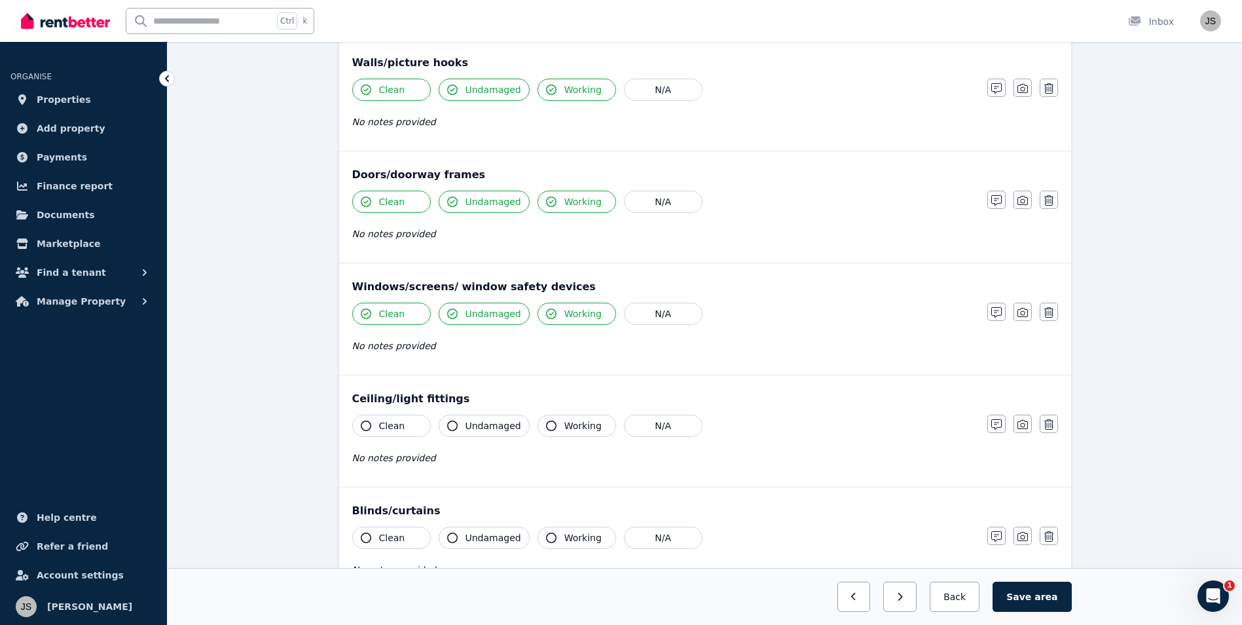
scroll to position [196, 0]
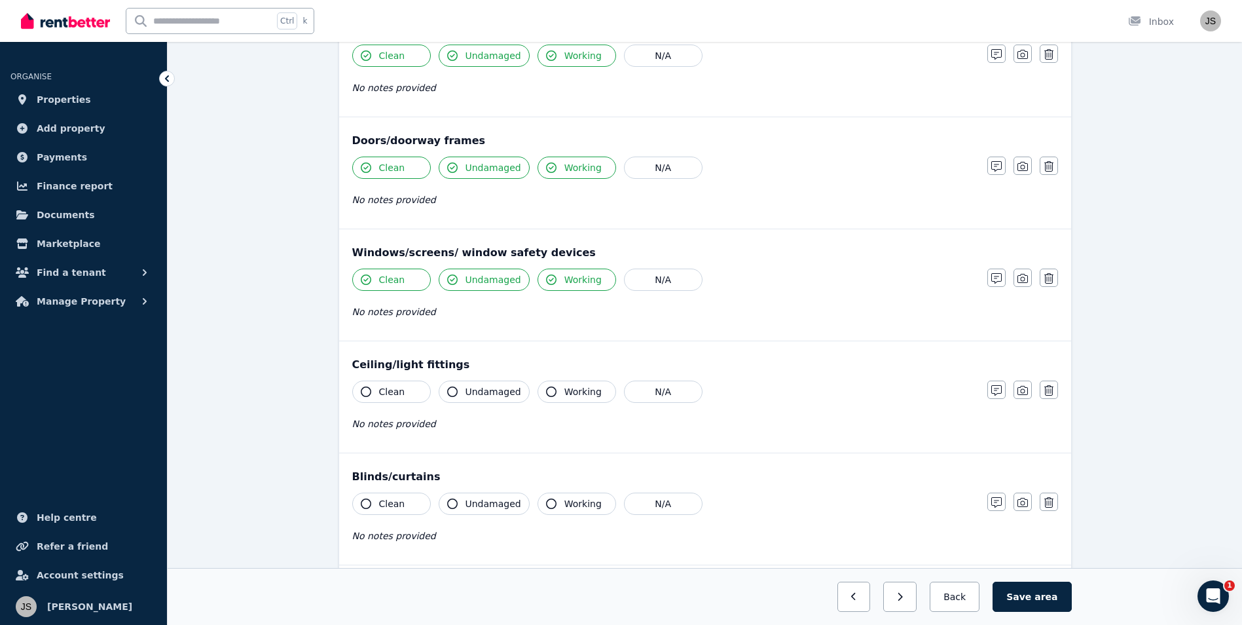
click at [405, 385] on button "Clean" at bounding box center [391, 392] width 79 height 22
click at [499, 402] on button "Undamaged" at bounding box center [484, 392] width 91 height 22
click at [567, 381] on button "Working" at bounding box center [577, 392] width 79 height 22
click at [576, 506] on span "Working" at bounding box center [583, 503] width 37 height 13
click at [485, 502] on span "Undamaged" at bounding box center [494, 503] width 56 height 13
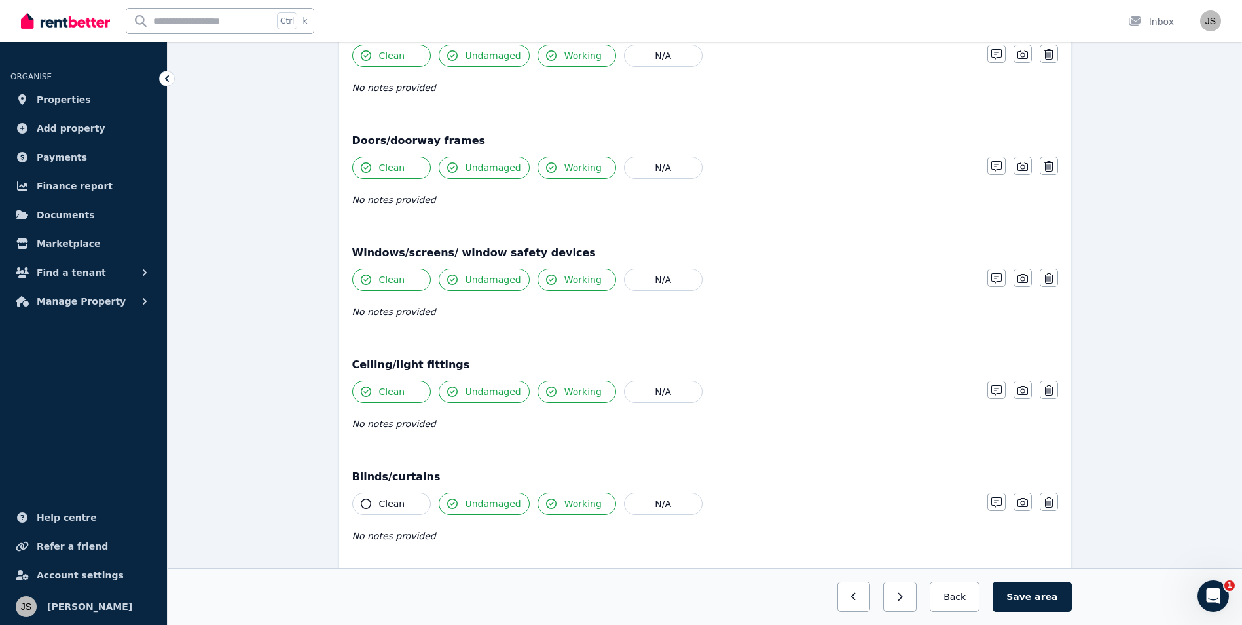
click at [353, 481] on div "Blinds/curtains" at bounding box center [705, 477] width 706 height 16
click at [355, 485] on div "Blinds/curtains Clean Undamaged Working N/A No notes provided Notes Photo Delete" at bounding box center [705, 508] width 732 height 111
click at [379, 506] on button "Clean" at bounding box center [391, 504] width 79 height 22
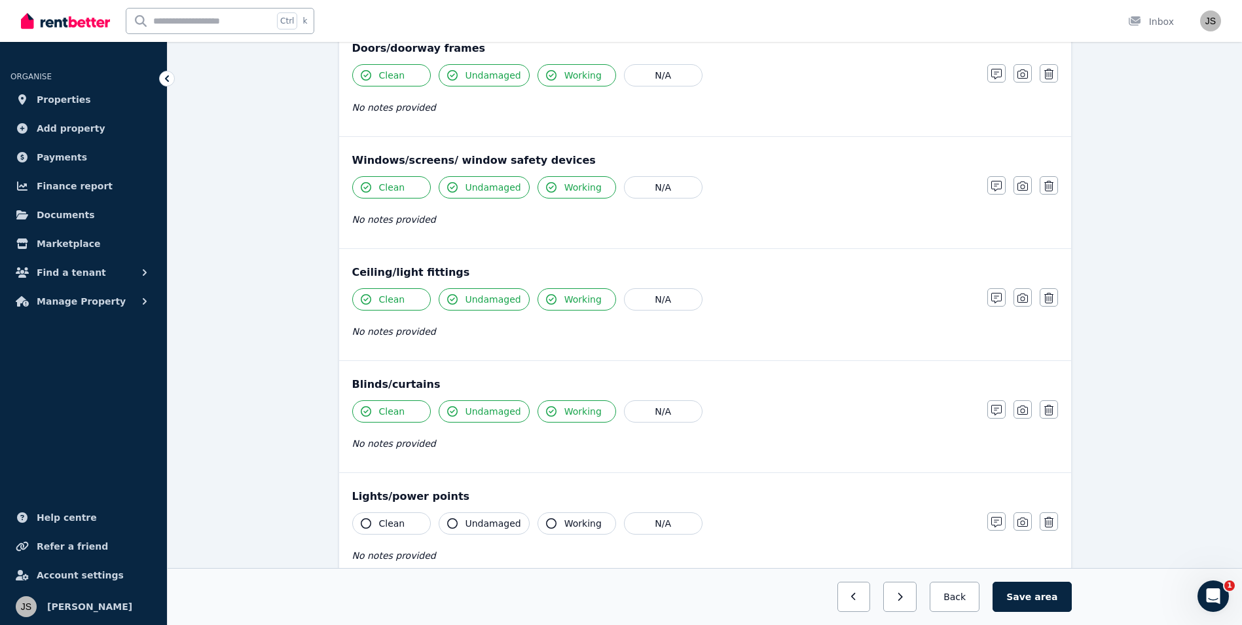
scroll to position [393, 0]
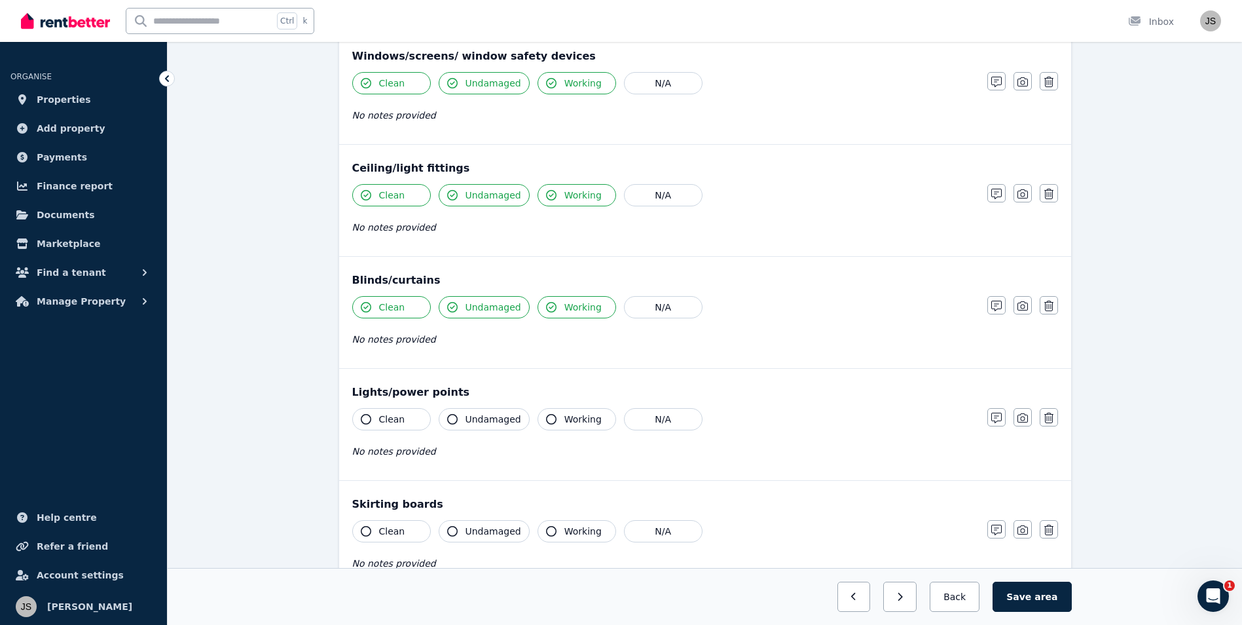
click at [386, 418] on span "Clean" at bounding box center [392, 419] width 26 height 13
click at [466, 418] on span "Undamaged" at bounding box center [494, 419] width 56 height 13
click at [586, 422] on span "Working" at bounding box center [583, 419] width 37 height 13
click at [571, 521] on button "Working" at bounding box center [577, 531] width 79 height 22
click at [459, 534] on button "Undamaged" at bounding box center [484, 531] width 91 height 22
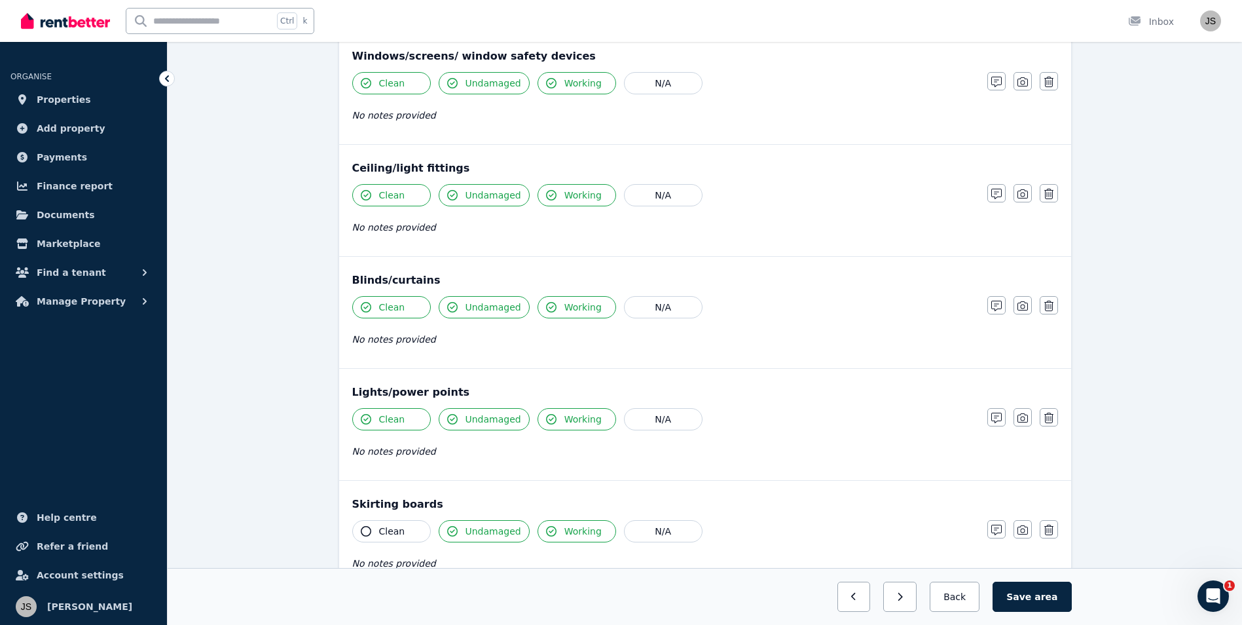
click at [388, 521] on button "Clean" at bounding box center [391, 531] width 79 height 22
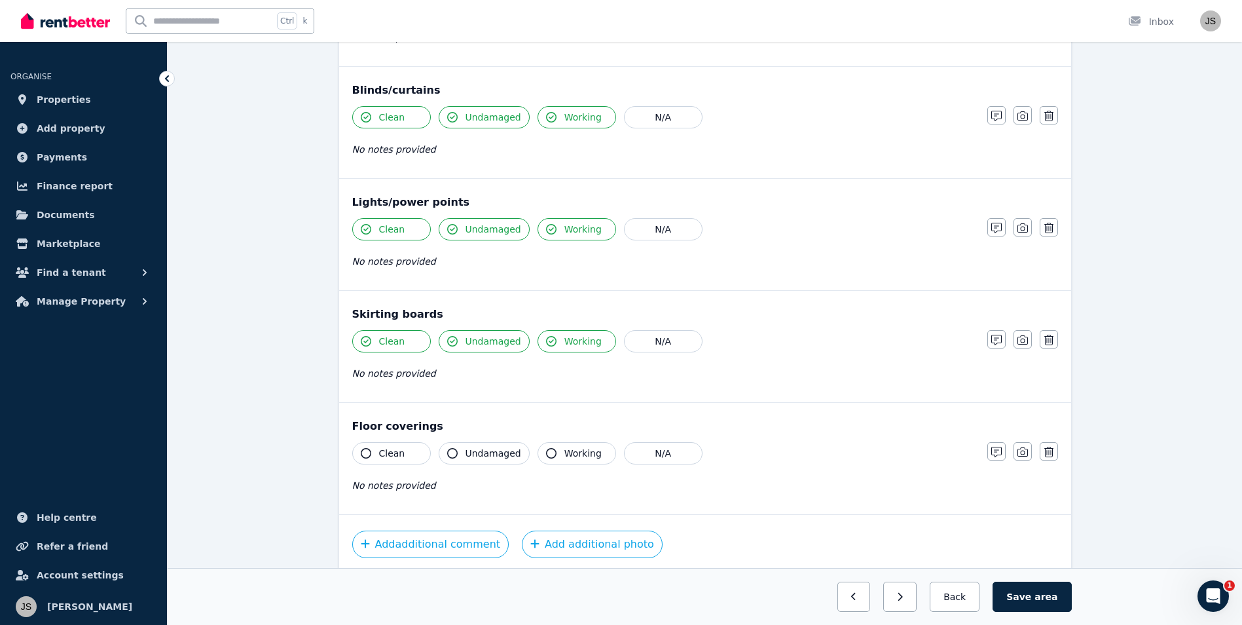
scroll to position [589, 0]
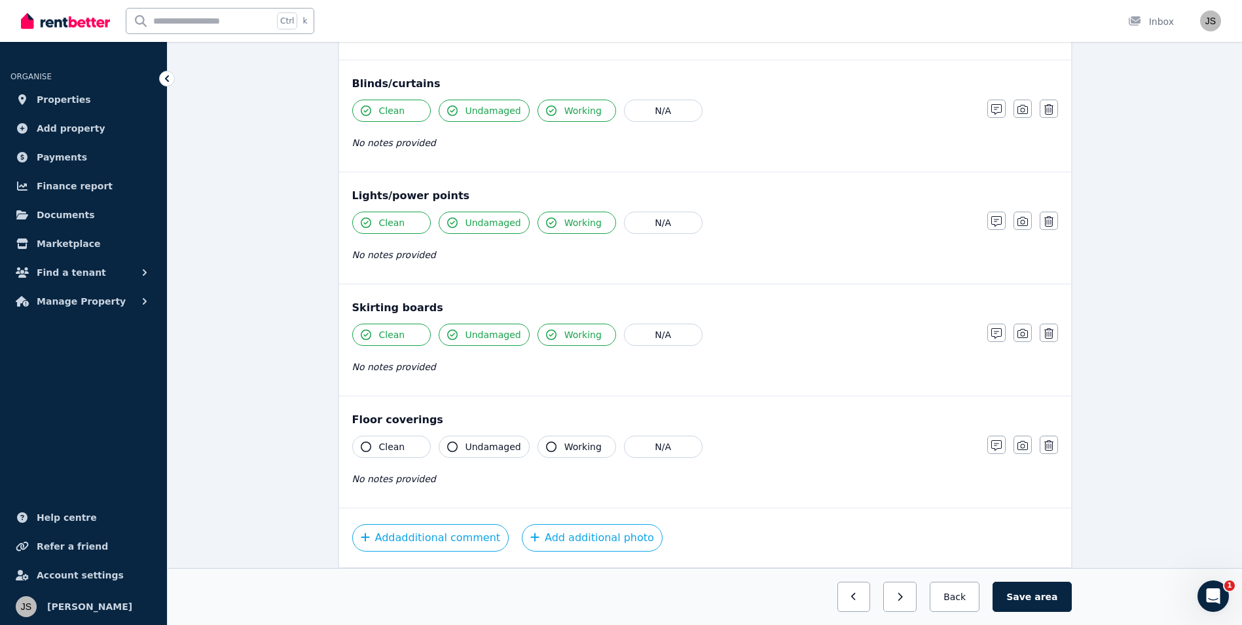
click at [398, 453] on span "Clean" at bounding box center [392, 446] width 26 height 13
click at [487, 445] on span "Undamaged" at bounding box center [494, 446] width 56 height 13
click at [555, 443] on button "Working" at bounding box center [577, 447] width 79 height 22
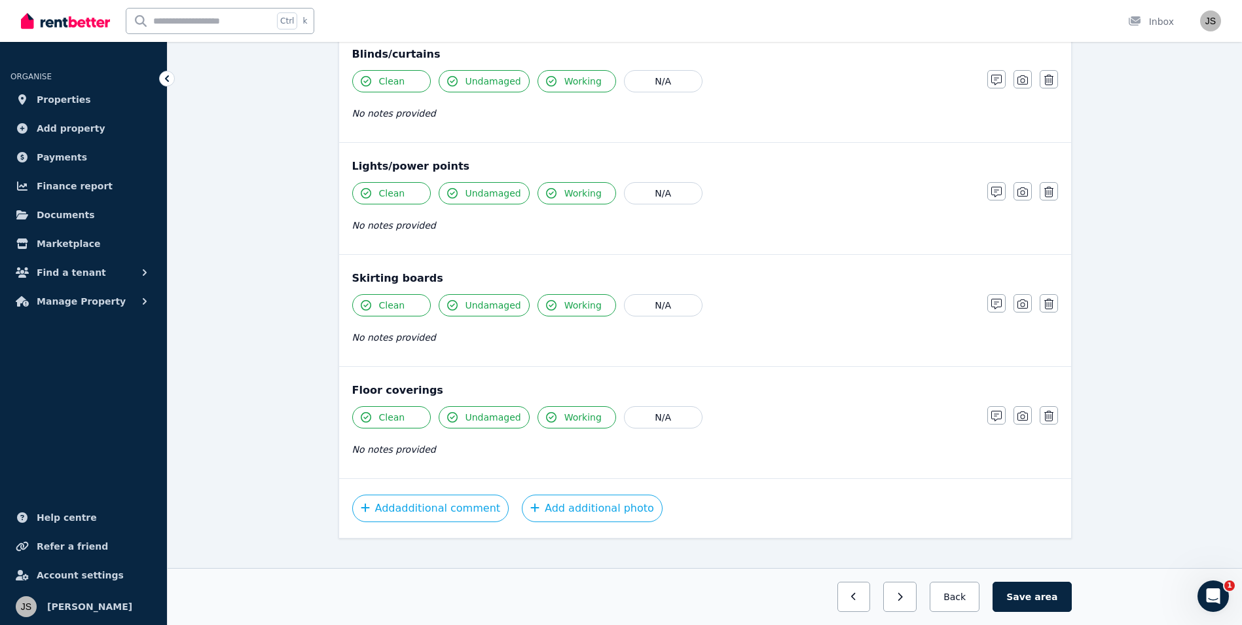
scroll to position [637, 0]
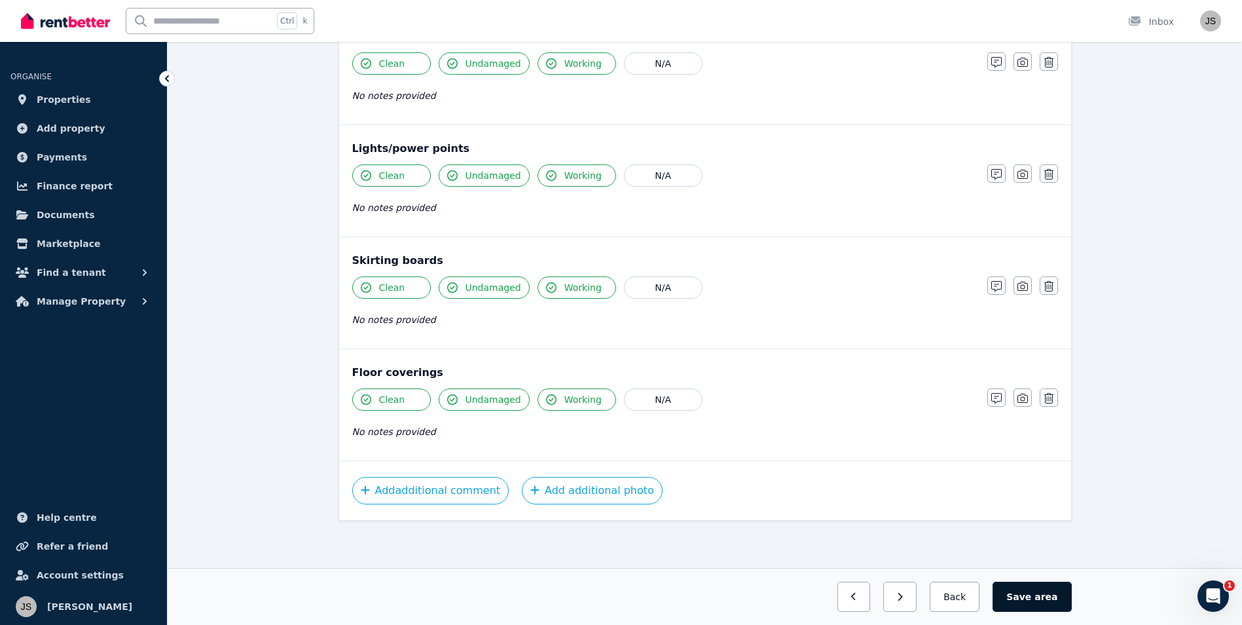
click at [1040, 600] on span "area" at bounding box center [1046, 596] width 23 height 13
click at [970, 593] on button "Back" at bounding box center [955, 597] width 61 height 30
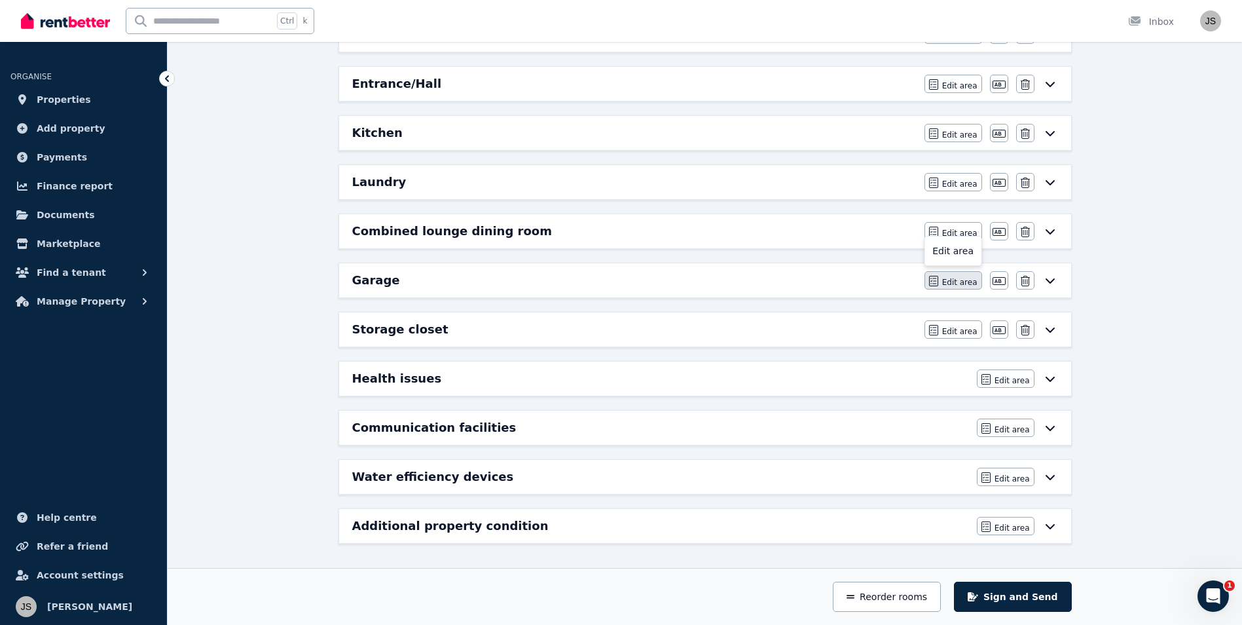
click at [953, 281] on span "Edit area" at bounding box center [959, 282] width 35 height 10
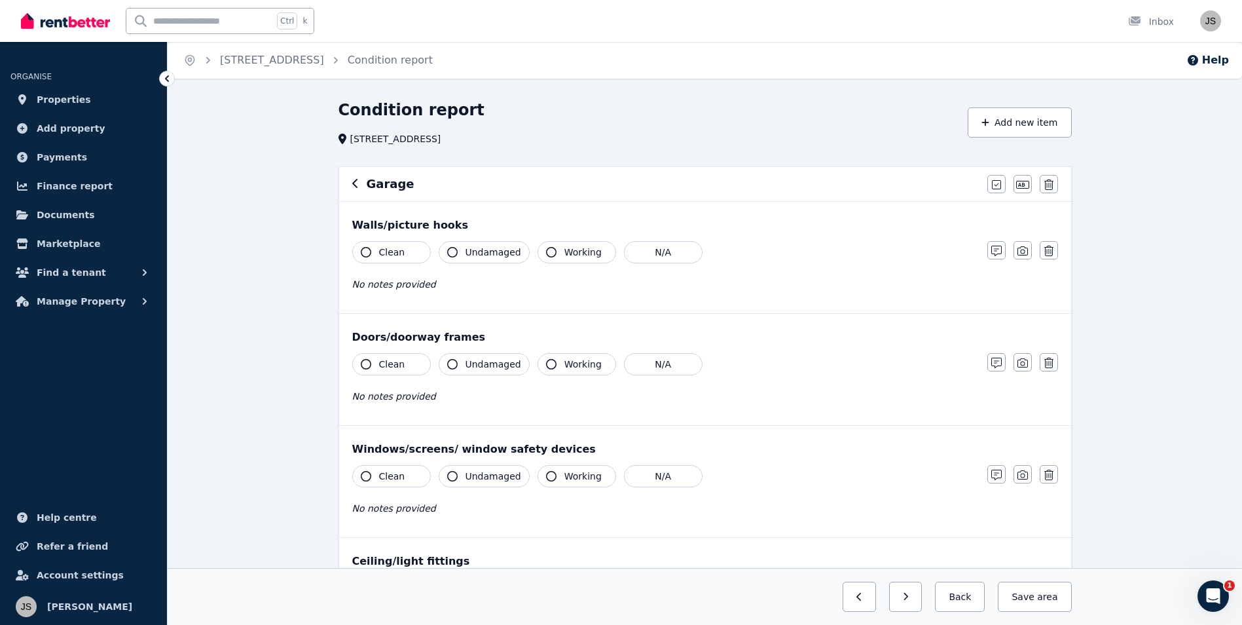
click at [409, 248] on button "Clean" at bounding box center [391, 252] width 79 height 22
click at [471, 251] on span "Undamaged" at bounding box center [494, 252] width 56 height 13
click at [558, 261] on button "Working" at bounding box center [577, 252] width 79 height 22
click at [417, 368] on button "Clean" at bounding box center [391, 364] width 79 height 22
click at [495, 367] on span "Undamaged" at bounding box center [494, 364] width 56 height 13
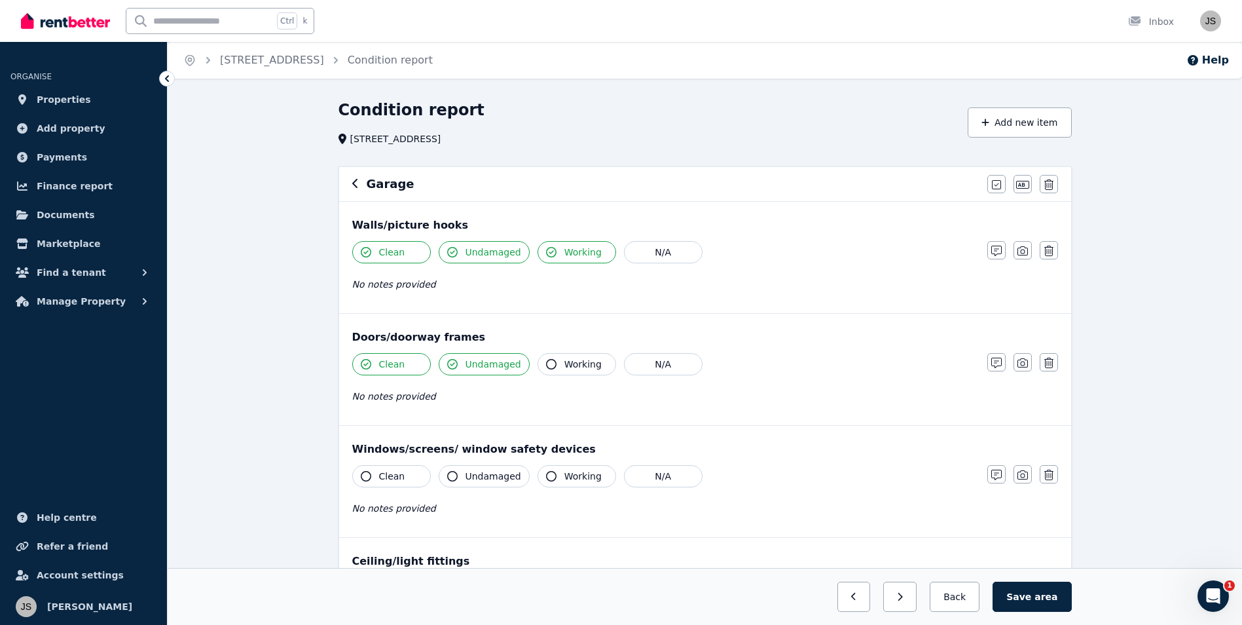
click at [589, 367] on span "Working" at bounding box center [583, 364] width 37 height 13
click at [652, 477] on button "N/A" at bounding box center [663, 476] width 79 height 22
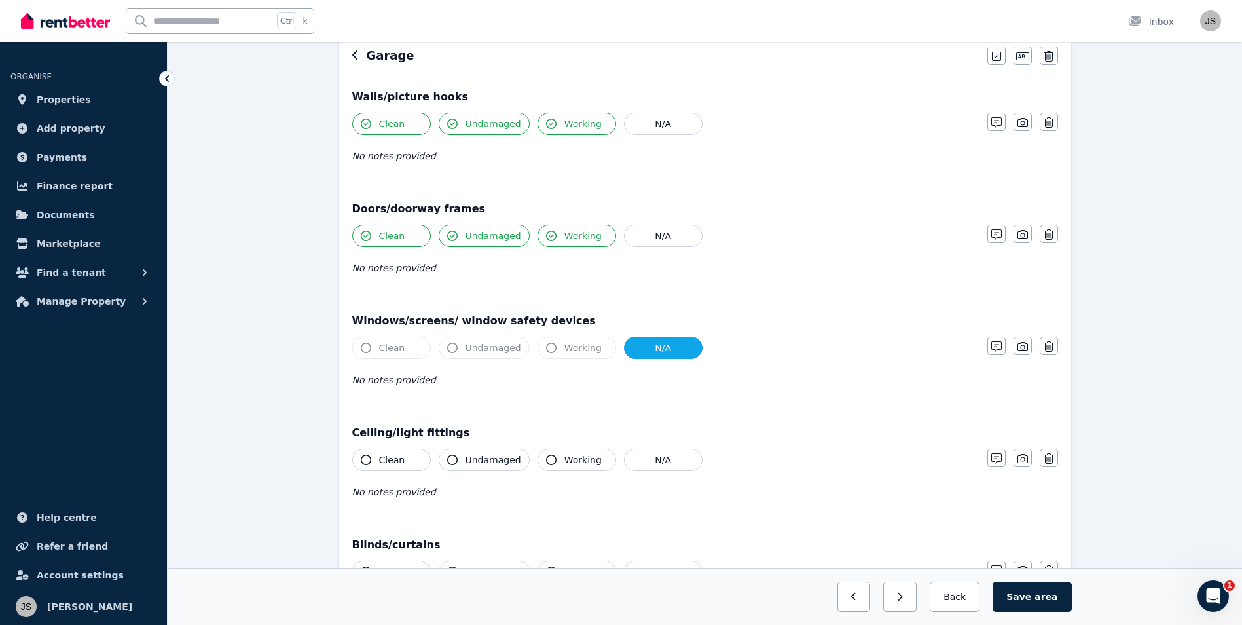
scroll to position [131, 0]
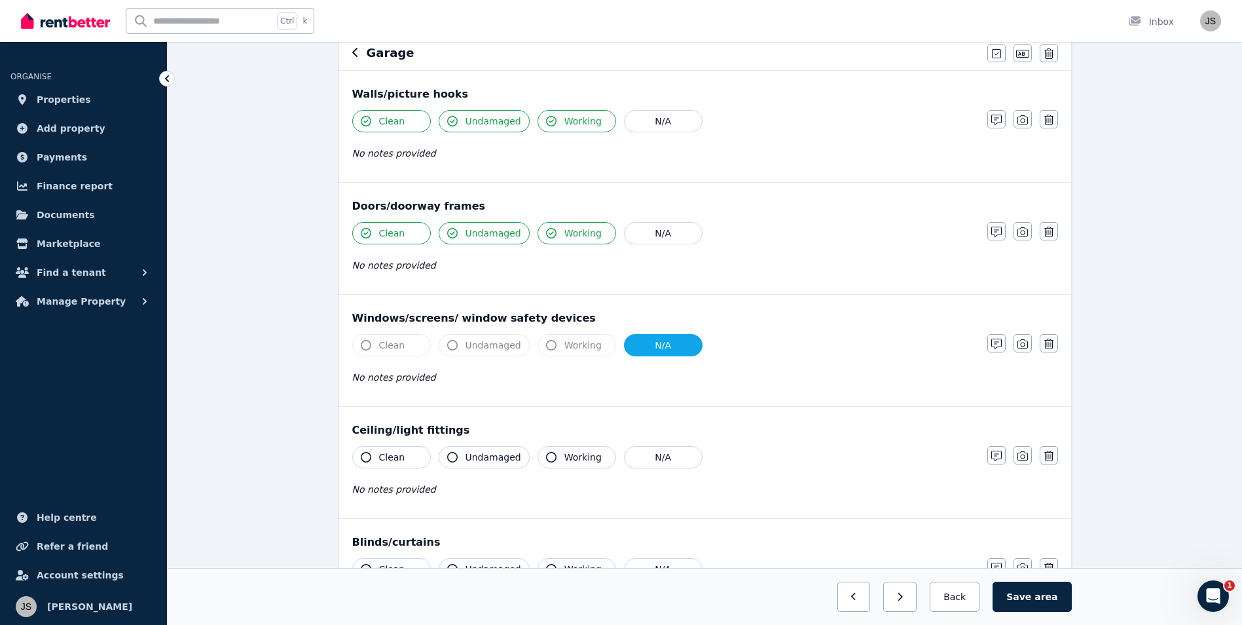
click at [408, 458] on button "Clean" at bounding box center [391, 457] width 79 height 22
click at [482, 458] on span "Undamaged" at bounding box center [494, 457] width 56 height 13
click at [557, 457] on button "Working" at bounding box center [577, 457] width 79 height 22
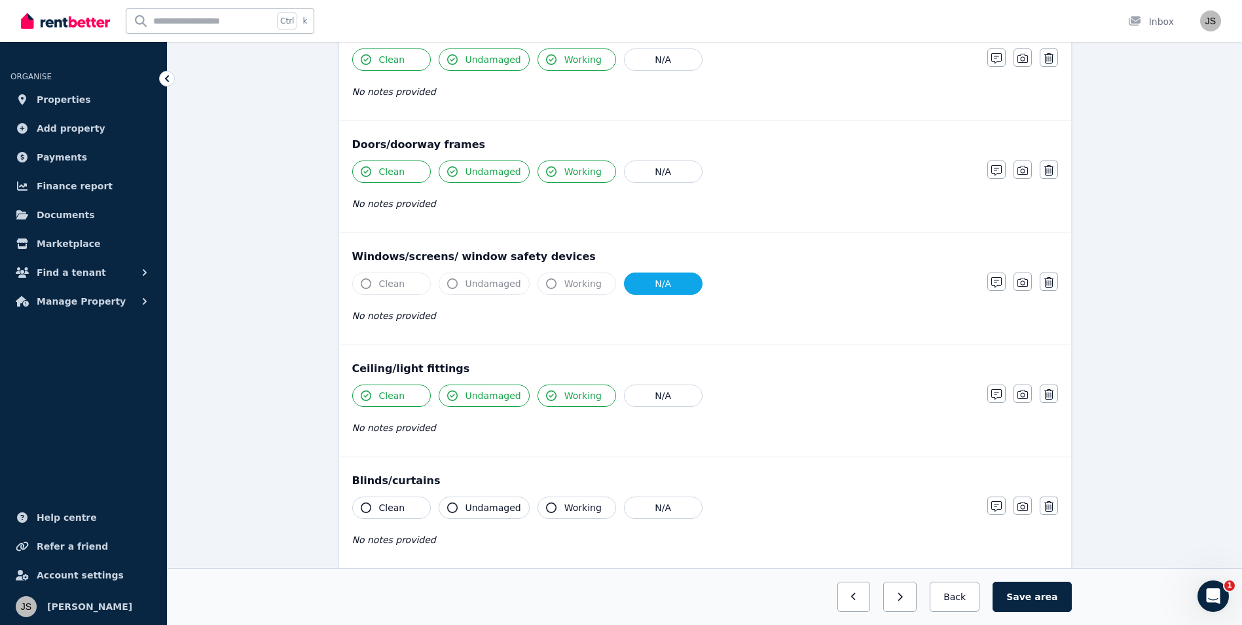
scroll to position [262, 0]
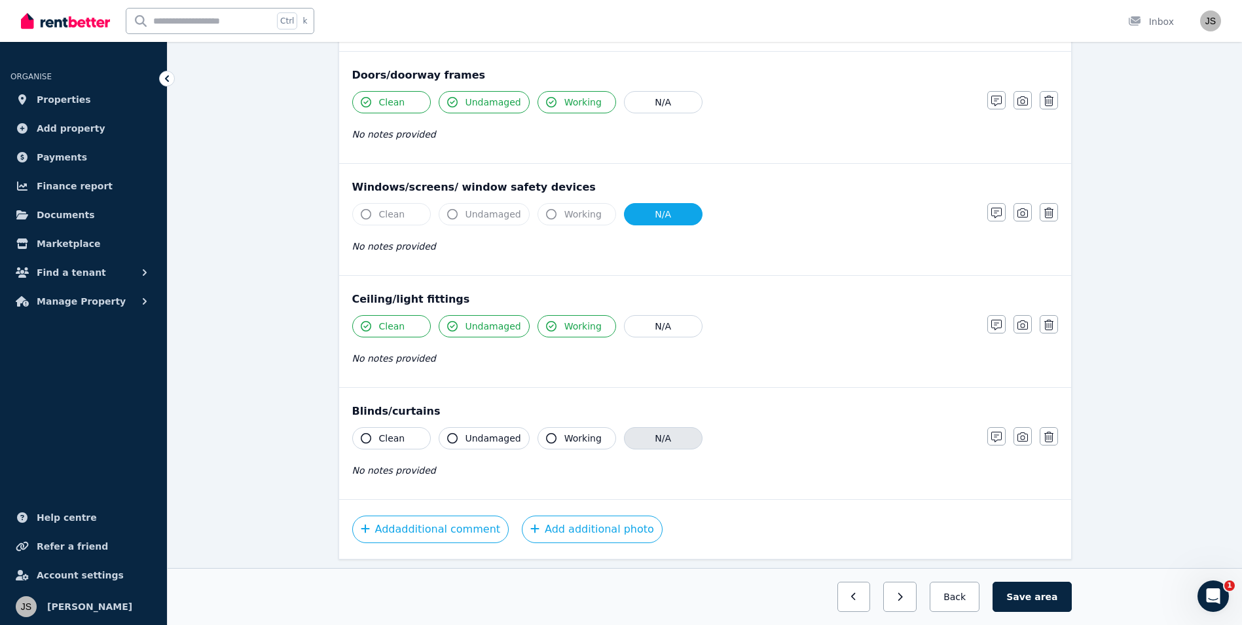
click at [658, 430] on button "N/A" at bounding box center [663, 438] width 79 height 22
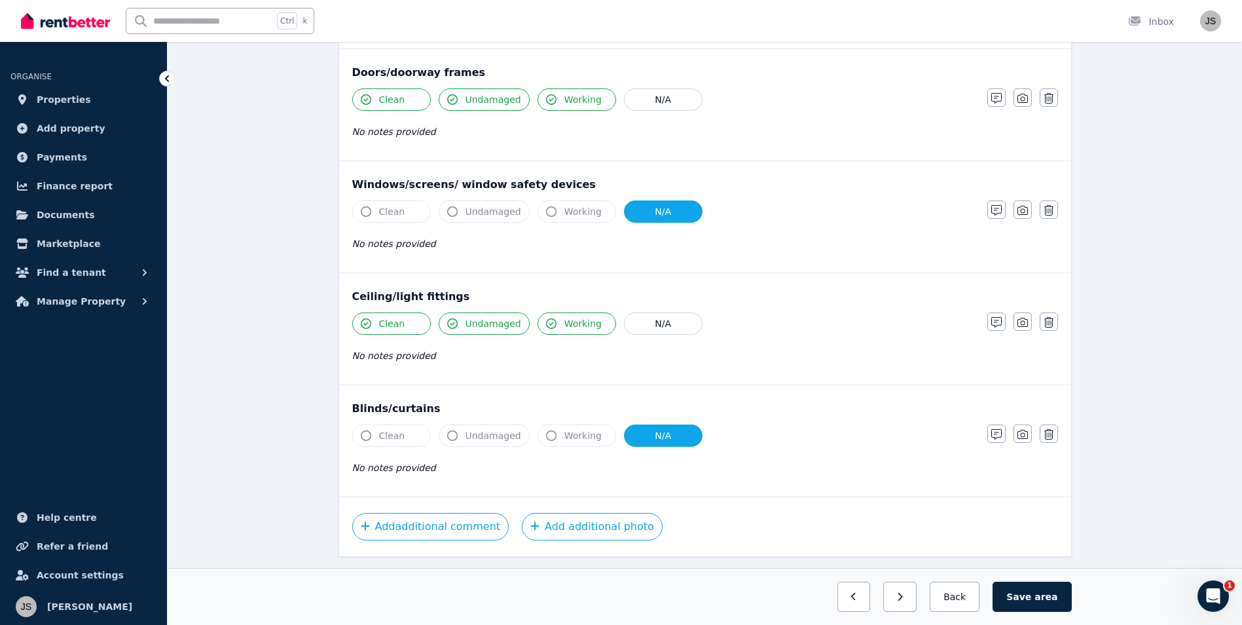
scroll to position [301, 0]
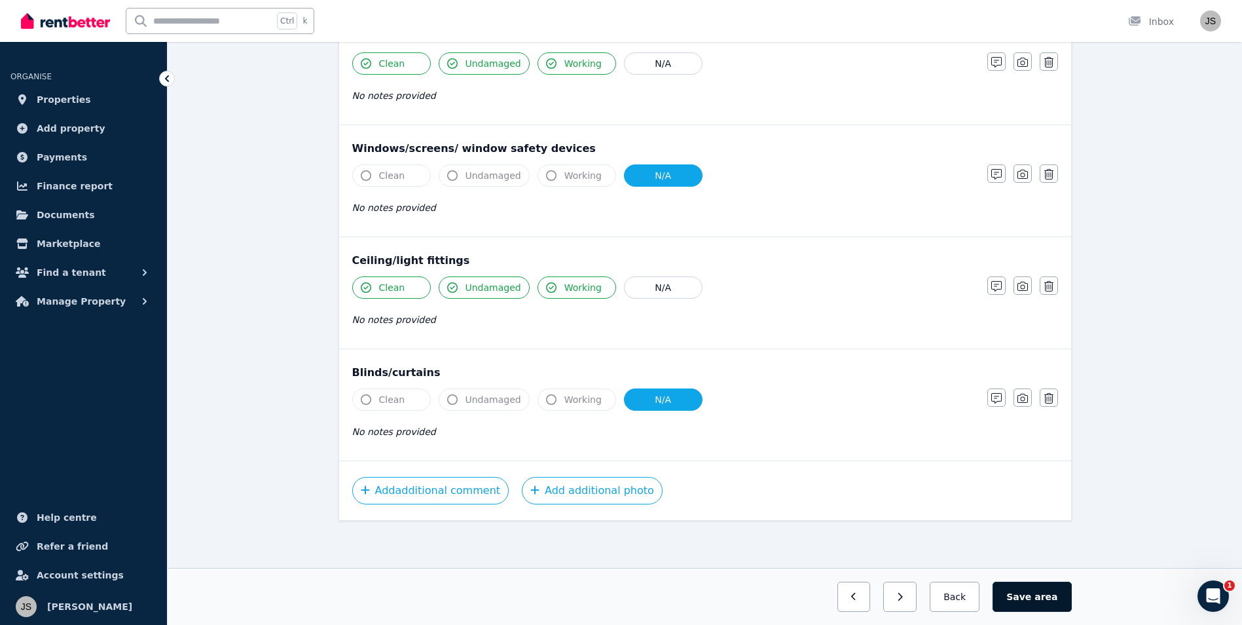
click at [1045, 599] on span "area" at bounding box center [1046, 596] width 23 height 13
click at [962, 599] on button "Back" at bounding box center [955, 597] width 61 height 30
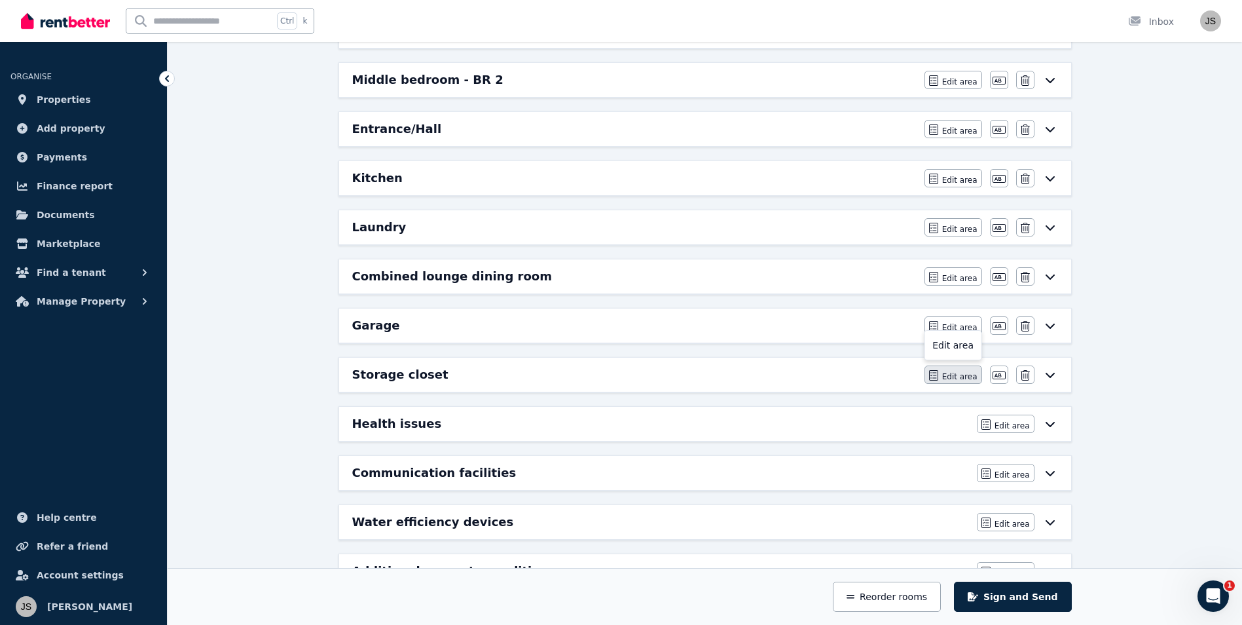
click at [947, 375] on span "Edit area" at bounding box center [959, 376] width 35 height 10
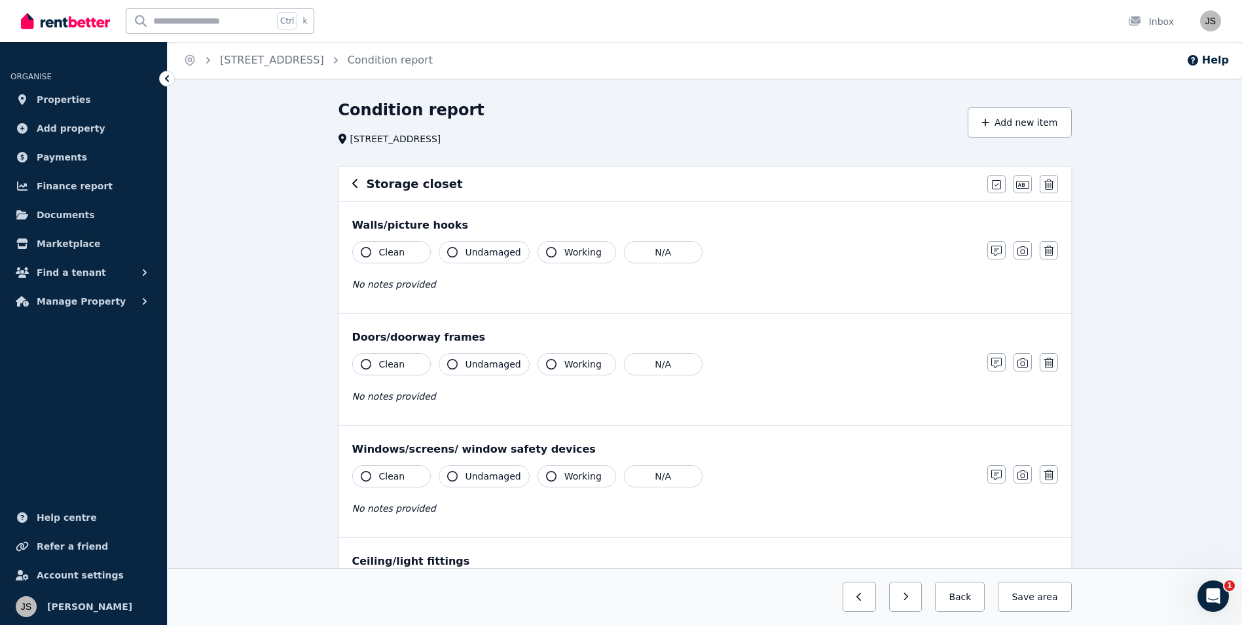
click at [400, 252] on span "Clean" at bounding box center [392, 252] width 26 height 13
click at [517, 252] on button "Undamaged" at bounding box center [484, 252] width 91 height 22
click at [549, 251] on icon "button" at bounding box center [551, 252] width 10 height 10
click at [557, 356] on button "Working" at bounding box center [577, 364] width 79 height 22
drag, startPoint x: 475, startPoint y: 358, endPoint x: 417, endPoint y: 356, distance: 58.3
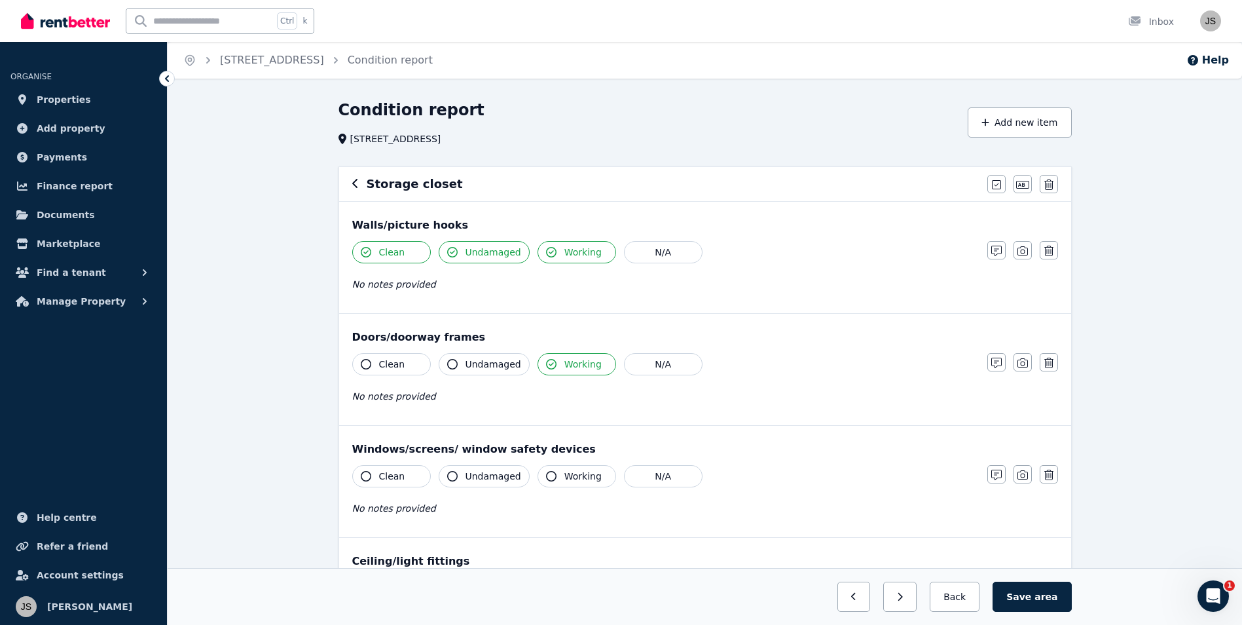
click at [475, 358] on span "Undamaged" at bounding box center [494, 364] width 56 height 13
click at [392, 358] on span "Clean" at bounding box center [392, 364] width 26 height 13
click at [394, 463] on div "Windows/screens/ window safety devices Clean Undamaged Working N/A No notes pro…" at bounding box center [705, 481] width 732 height 111
click at [660, 478] on button "N/A" at bounding box center [663, 476] width 79 height 22
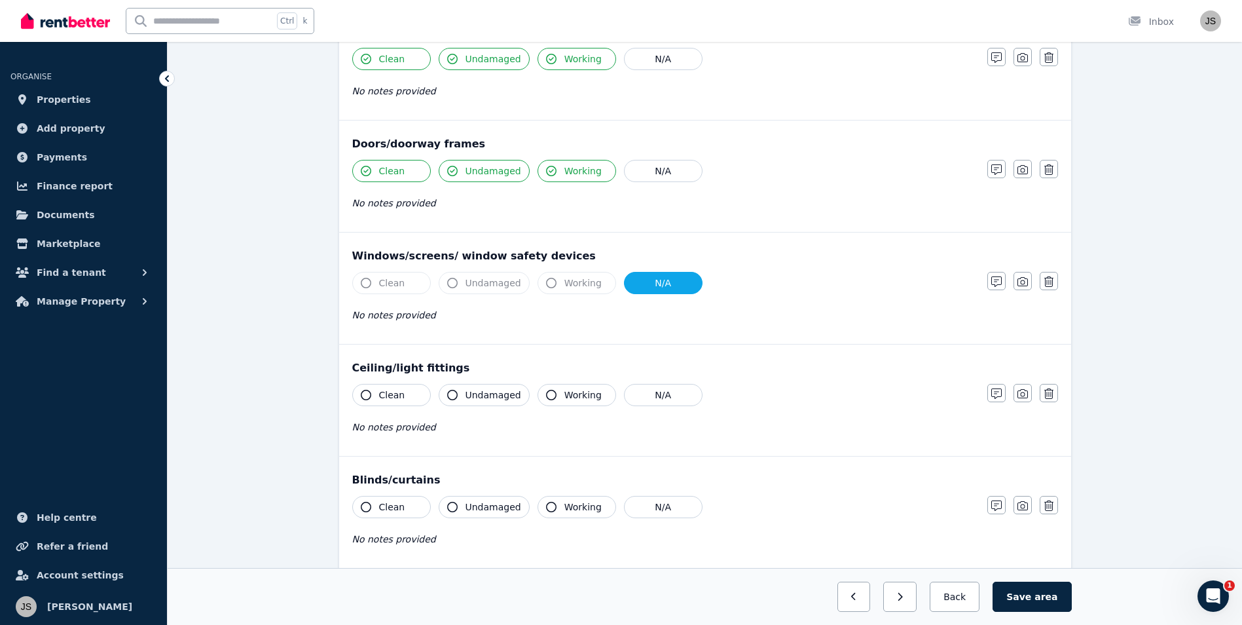
scroll to position [196, 0]
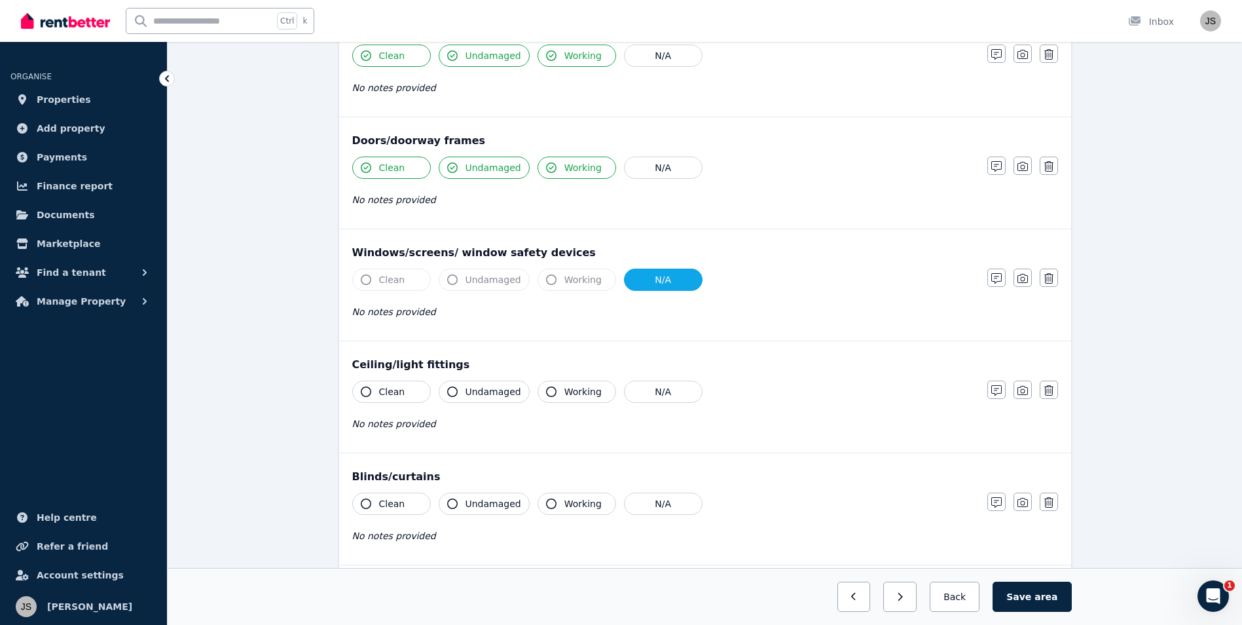
click at [390, 389] on span "Clean" at bounding box center [392, 391] width 26 height 13
click at [481, 386] on span "Undamaged" at bounding box center [494, 391] width 56 height 13
click at [549, 388] on button "Working" at bounding box center [577, 392] width 79 height 22
click at [651, 498] on button "N/A" at bounding box center [663, 504] width 79 height 22
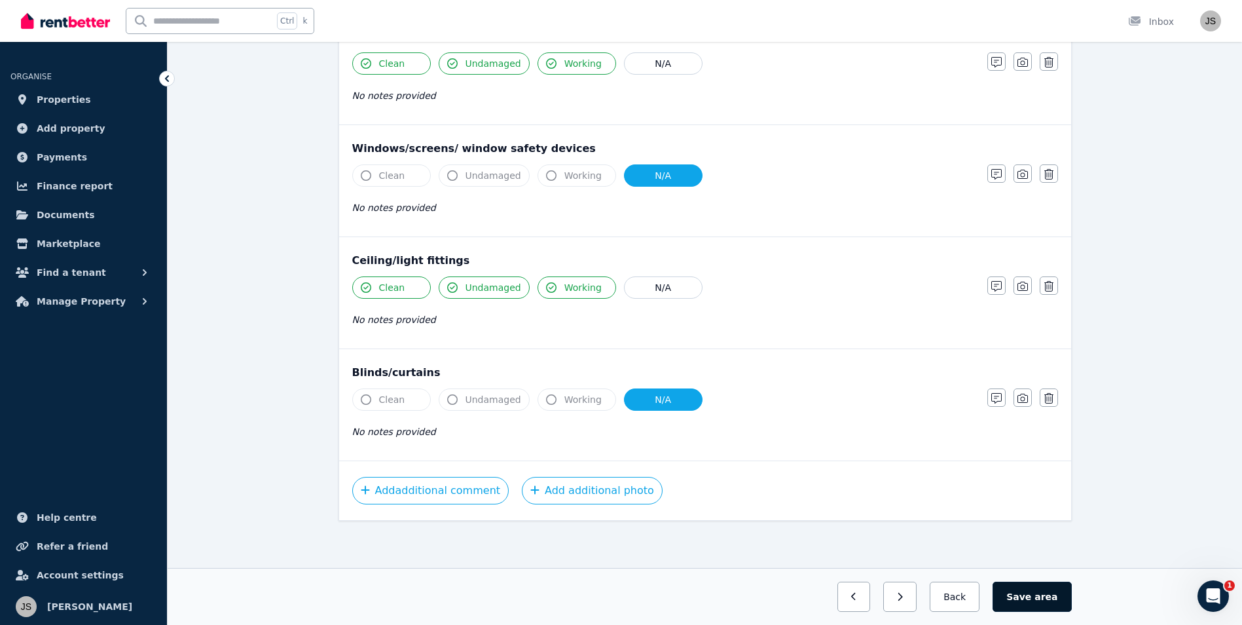
click at [1024, 596] on button "Save area" at bounding box center [1032, 597] width 79 height 30
click at [975, 603] on button "Back" at bounding box center [955, 597] width 61 height 30
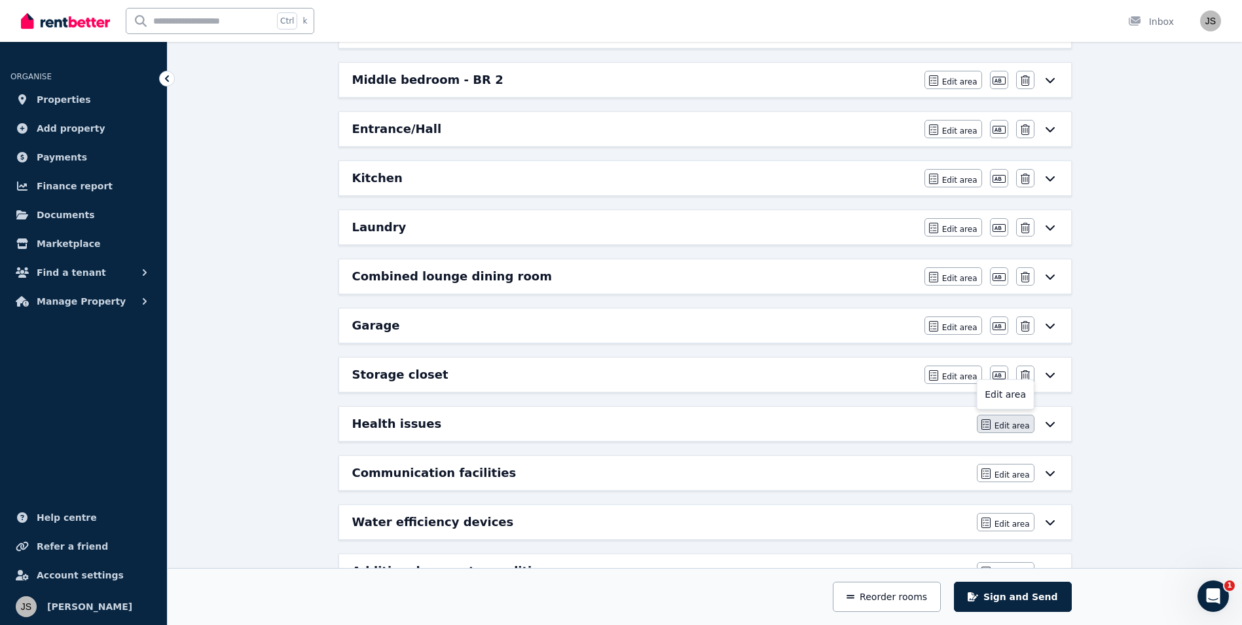
click at [999, 423] on button "Edit area" at bounding box center [1006, 424] width 58 height 18
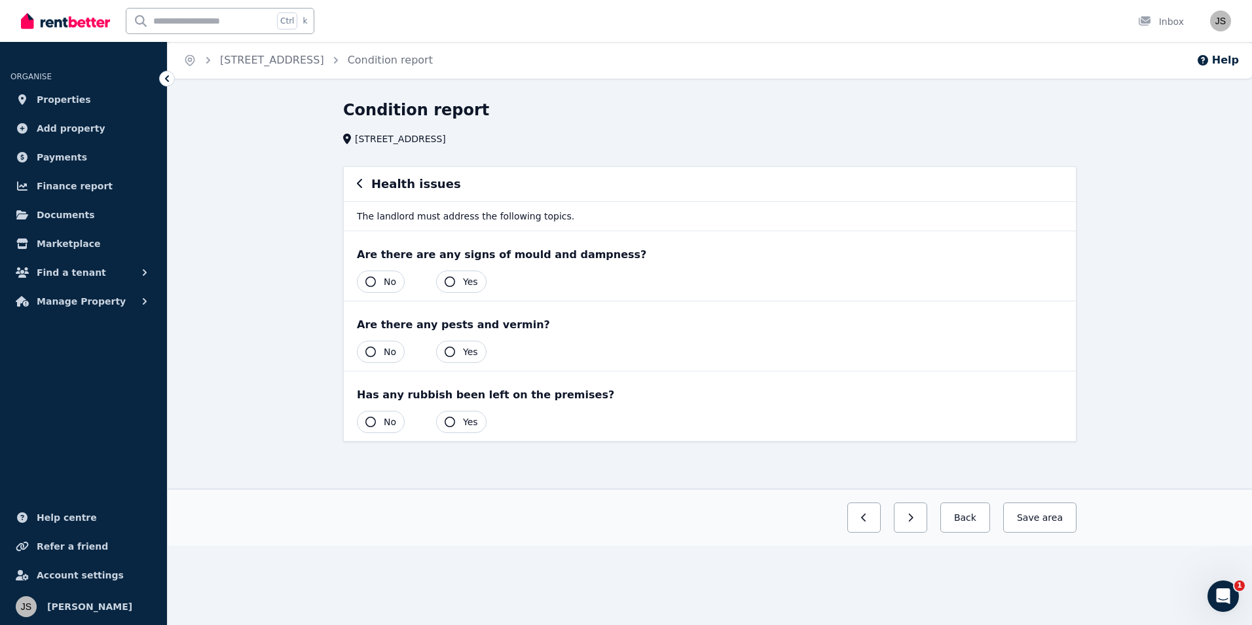
click at [382, 283] on button "No" at bounding box center [381, 281] width 48 height 22
click at [392, 352] on span "No" at bounding box center [390, 351] width 12 height 13
click at [380, 426] on button "No" at bounding box center [381, 422] width 48 height 22
click at [1034, 515] on button "Save area" at bounding box center [1037, 517] width 79 height 30
click at [963, 514] on button "Back" at bounding box center [959, 517] width 61 height 30
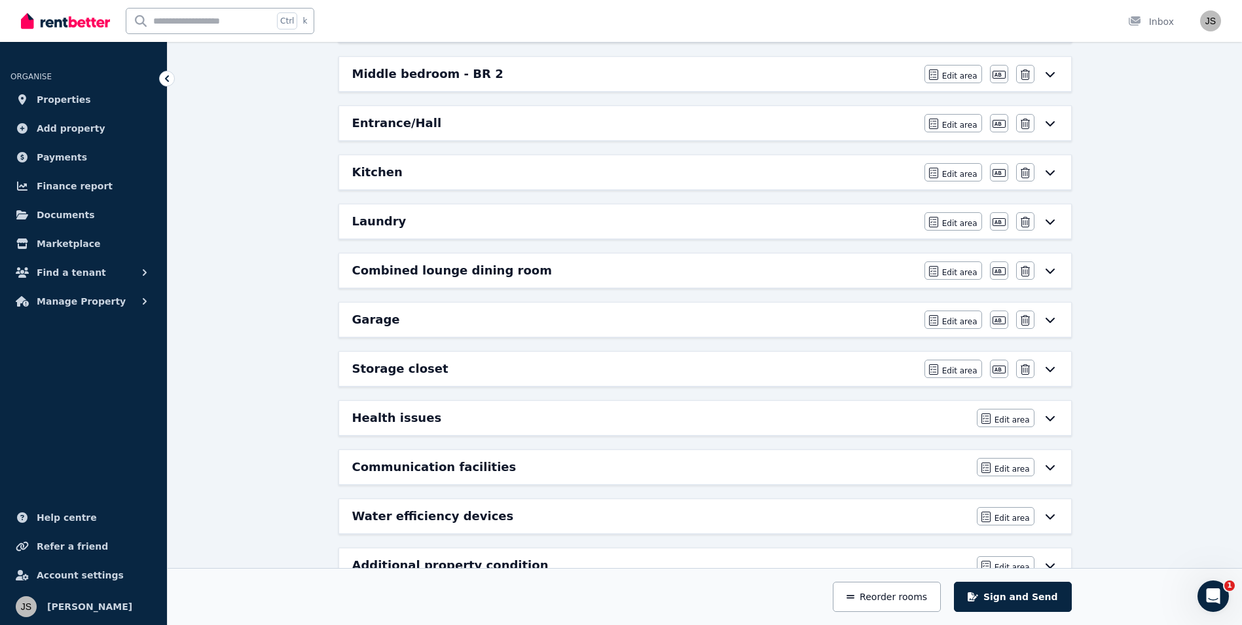
scroll to position [393, 0]
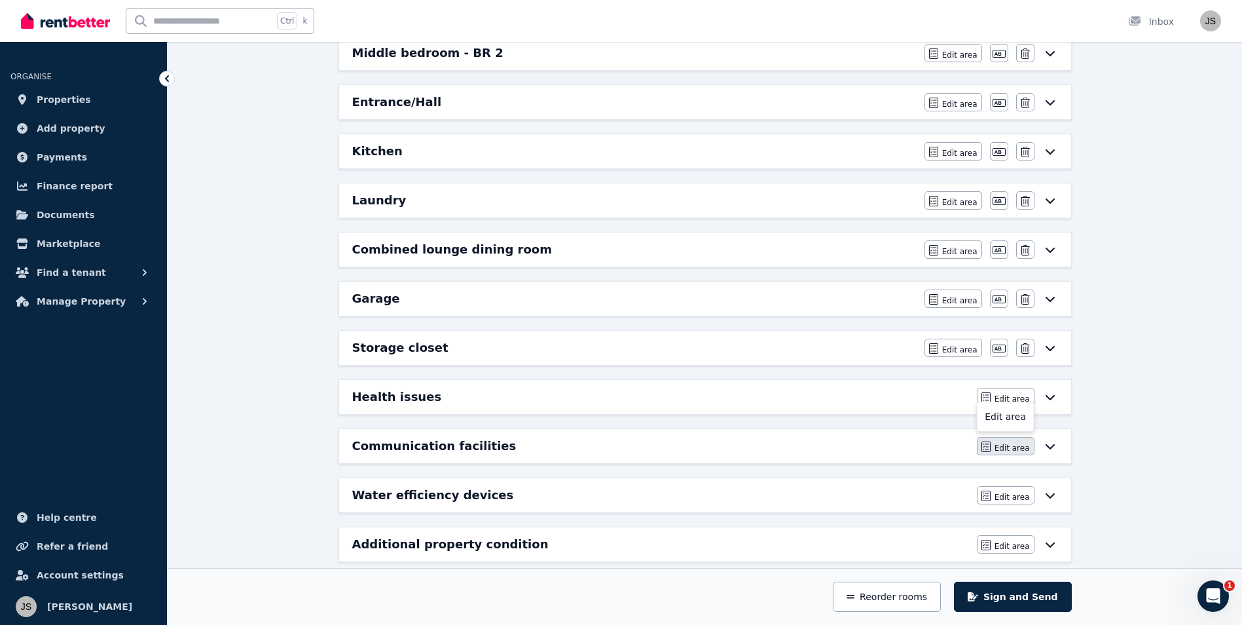
click at [1001, 447] on span "Edit area" at bounding box center [1012, 448] width 35 height 10
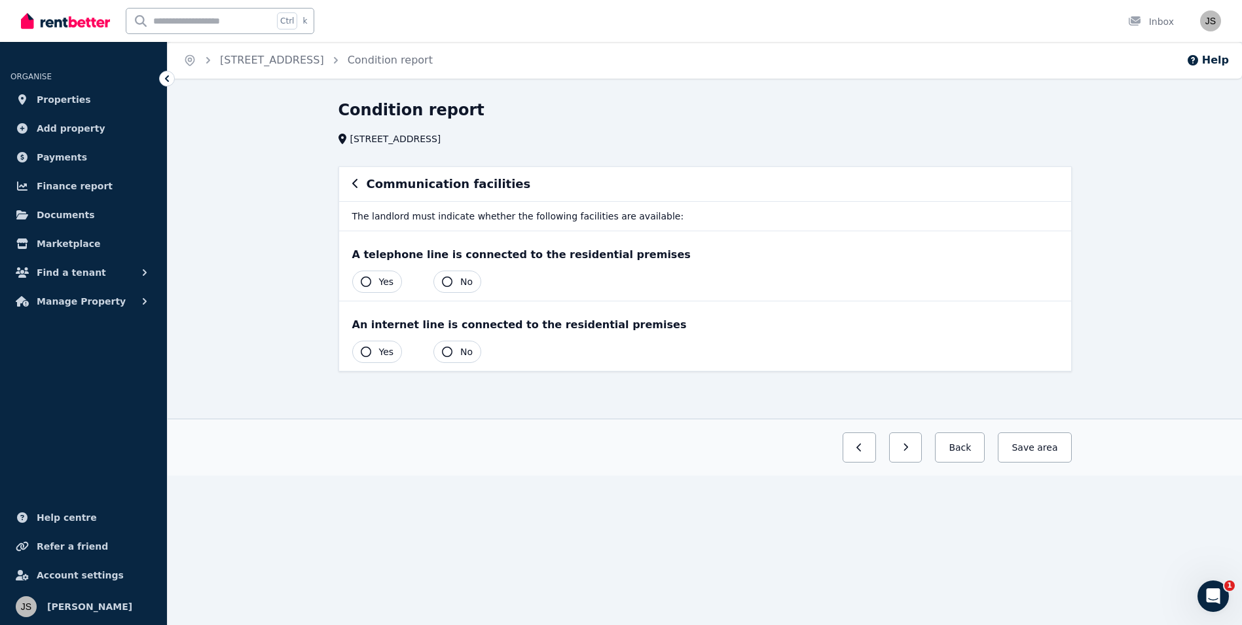
scroll to position [0, 0]
click at [379, 347] on button "Yes" at bounding box center [382, 352] width 50 height 22
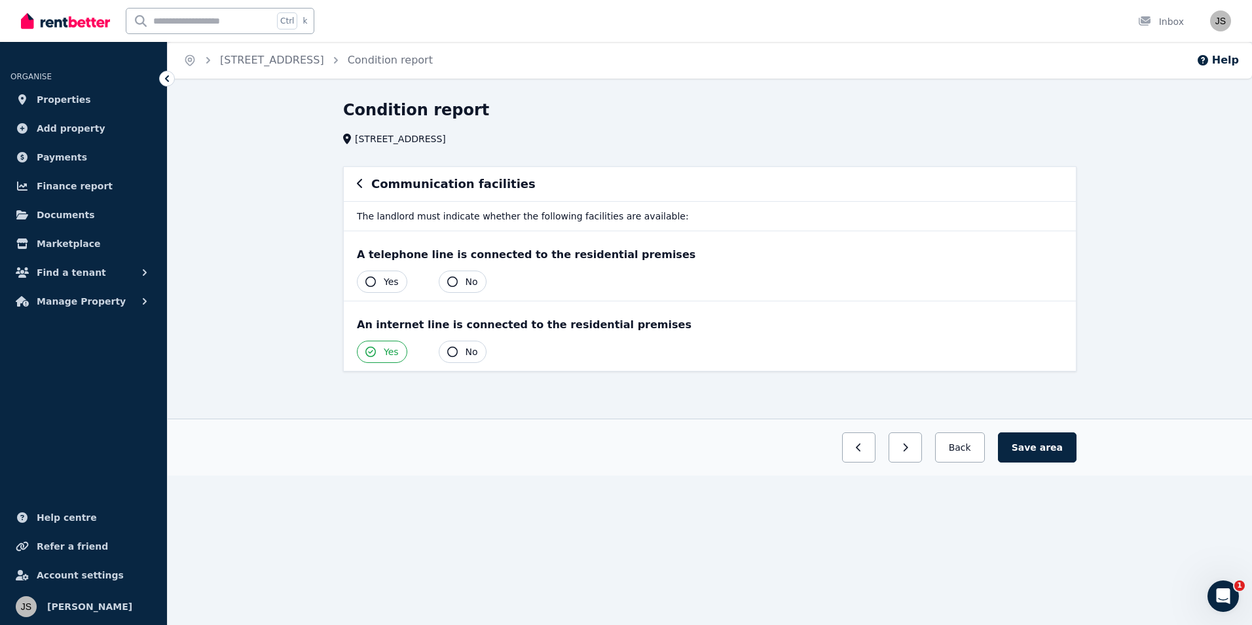
click at [381, 285] on button "Yes" at bounding box center [382, 281] width 50 height 22
click at [1052, 448] on span "area" at bounding box center [1051, 447] width 23 height 13
click at [967, 439] on button "Back" at bounding box center [959, 447] width 61 height 30
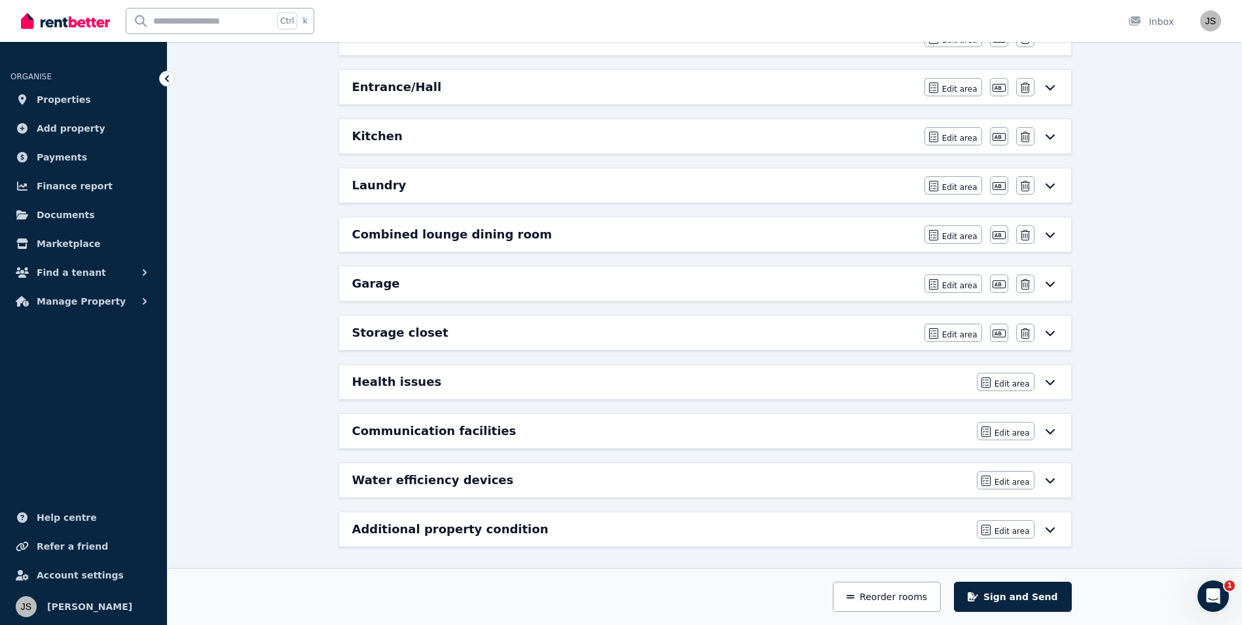
scroll to position [411, 0]
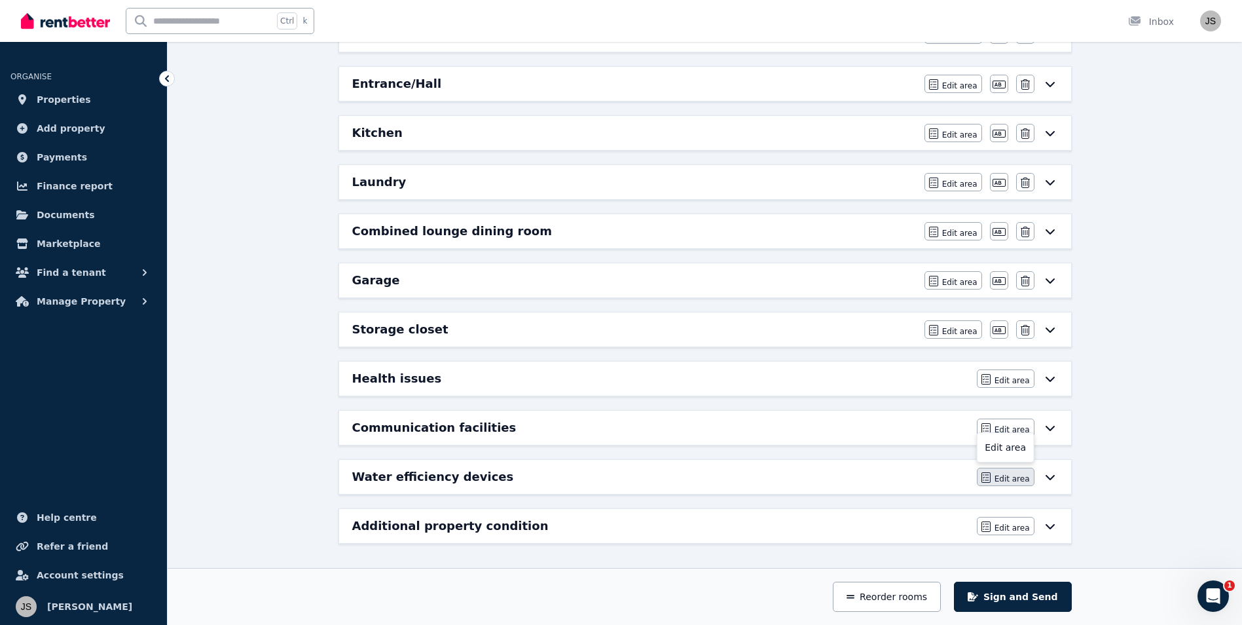
click at [1008, 476] on span "Edit area" at bounding box center [1012, 479] width 35 height 10
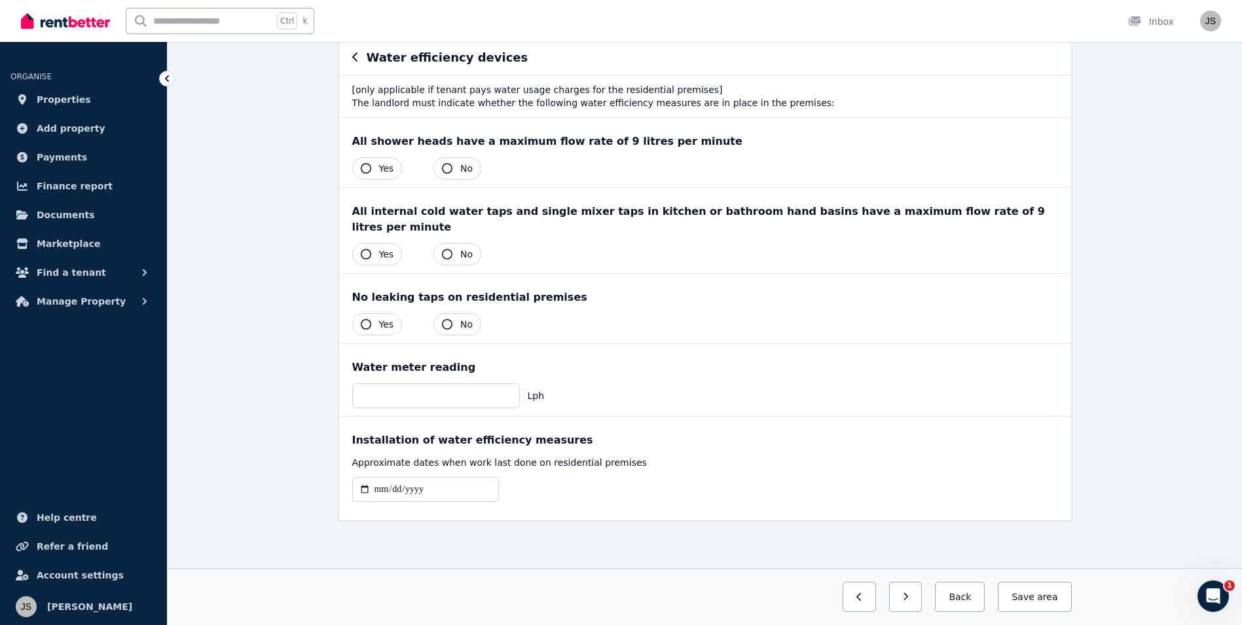
scroll to position [0, 0]
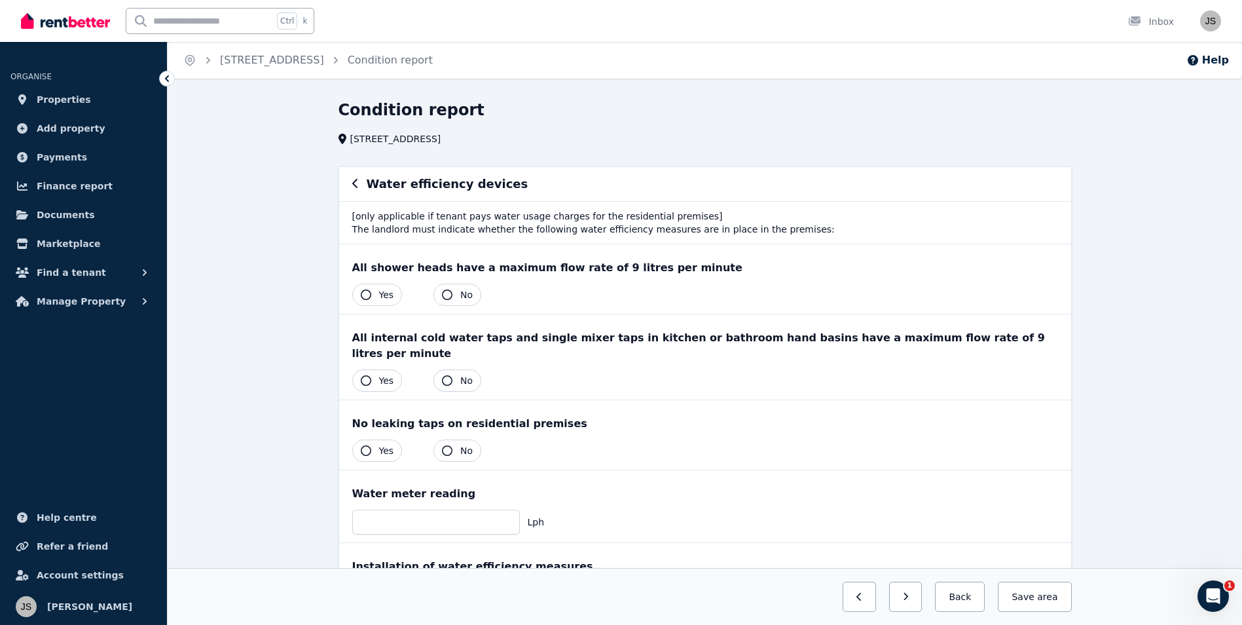
click at [374, 293] on button "Yes" at bounding box center [377, 295] width 50 height 22
click at [378, 369] on button "Yes" at bounding box center [377, 380] width 50 height 22
click at [373, 439] on button "Yes" at bounding box center [377, 450] width 50 height 22
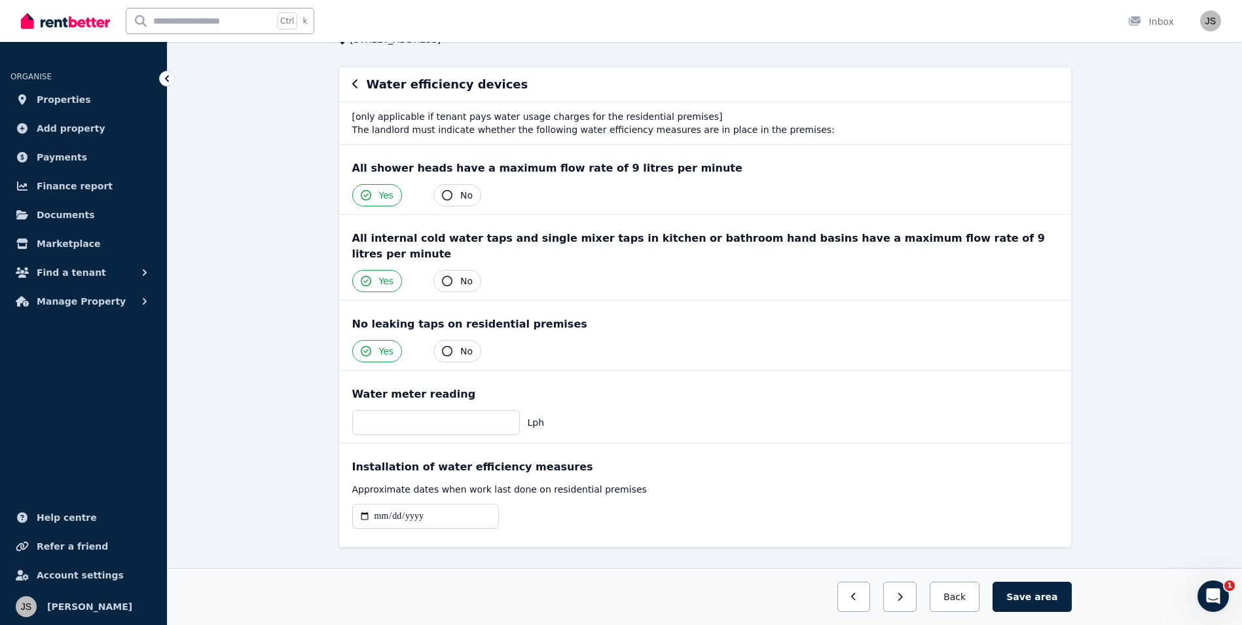
scroll to position [111, 0]
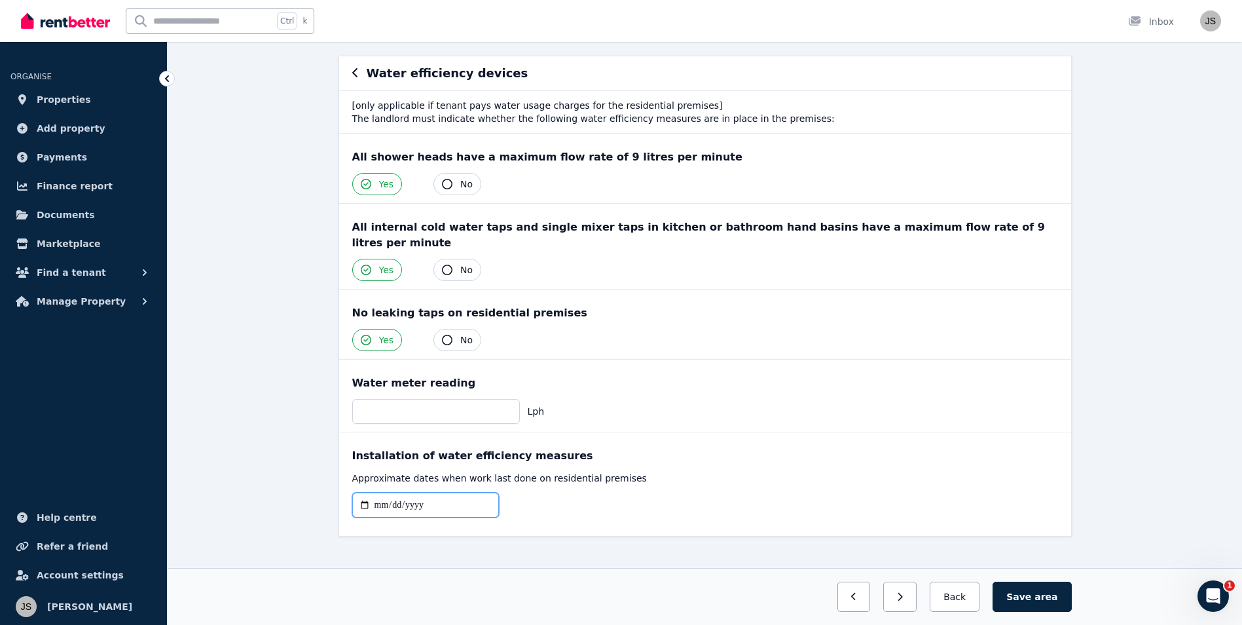
click at [439, 493] on input "date" at bounding box center [425, 505] width 147 height 25
type input "**********"
click at [1028, 603] on button "Save area" at bounding box center [1032, 597] width 79 height 30
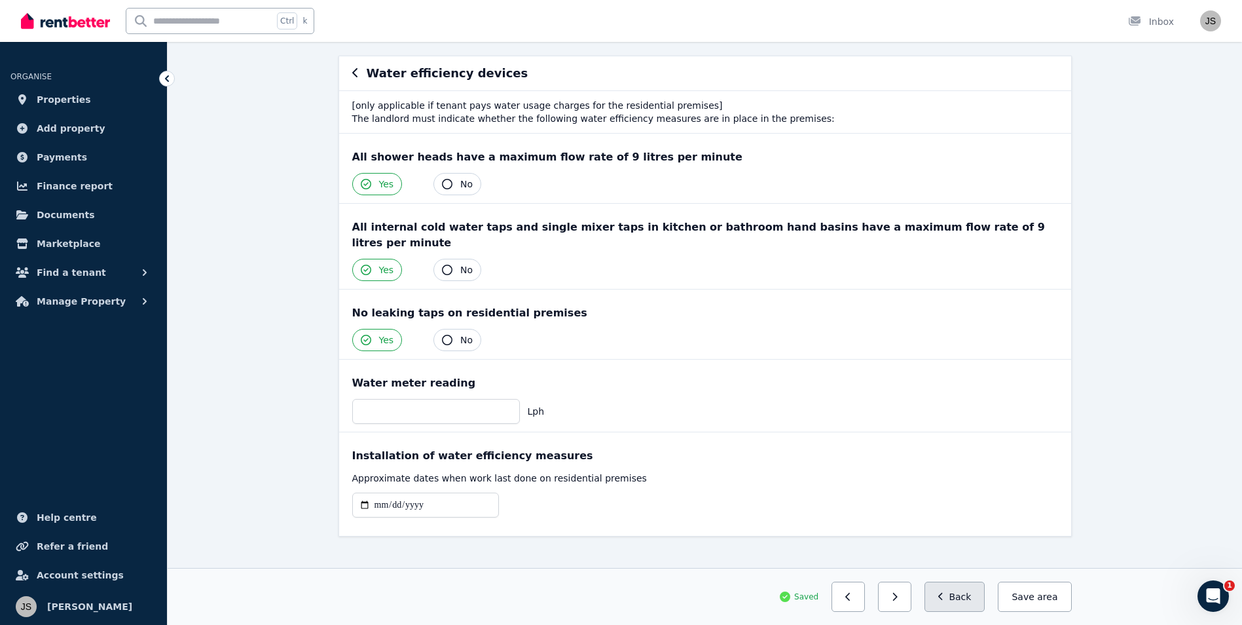
click at [965, 601] on button "Back" at bounding box center [955, 597] width 61 height 30
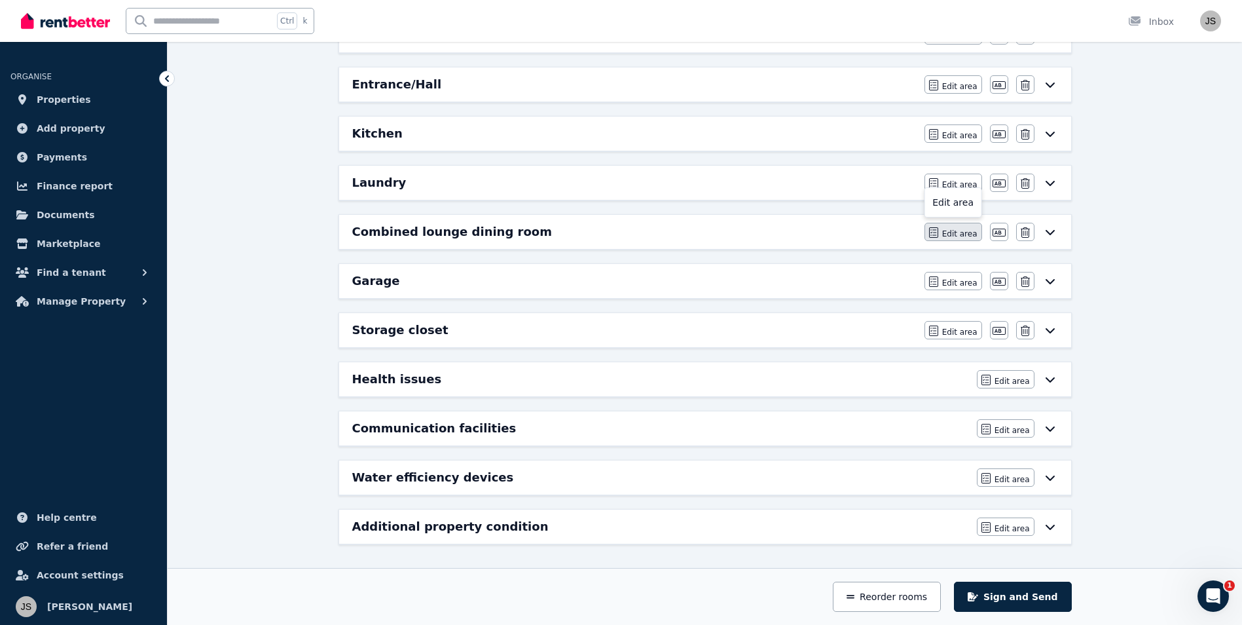
scroll to position [411, 0]
click at [1008, 525] on span "Edit area" at bounding box center [1012, 528] width 35 height 10
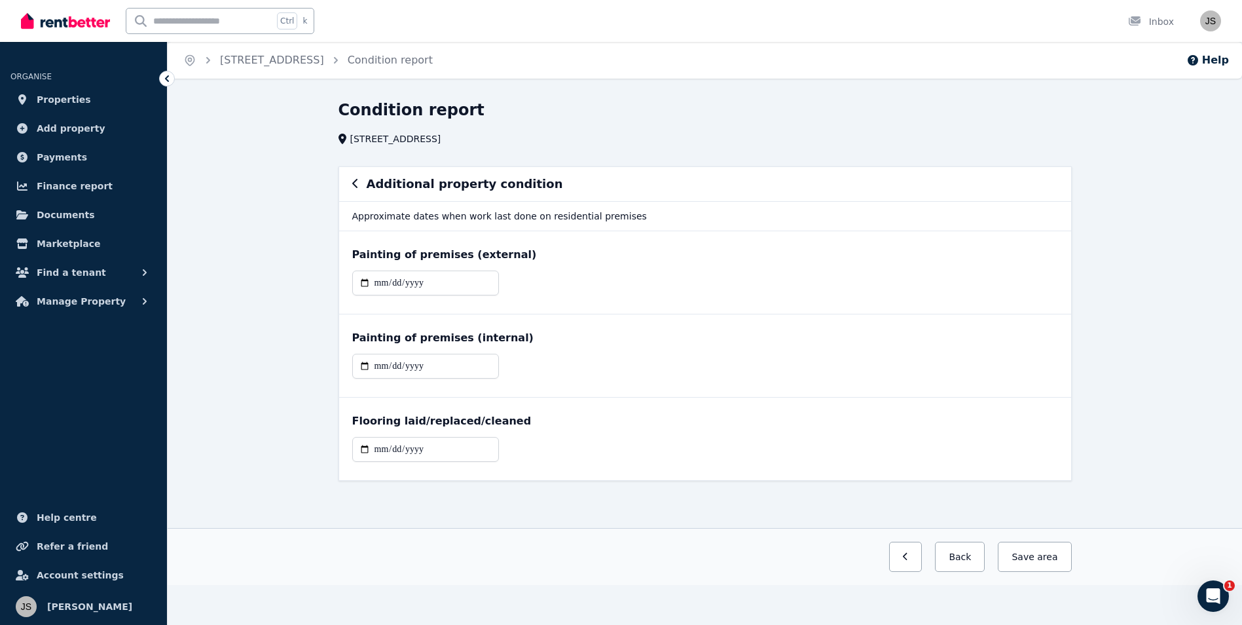
scroll to position [0, 0]
click at [398, 281] on input "date" at bounding box center [430, 282] width 147 height 25
click at [371, 281] on input "date" at bounding box center [430, 282] width 147 height 25
click at [379, 281] on input "date" at bounding box center [430, 282] width 147 height 25
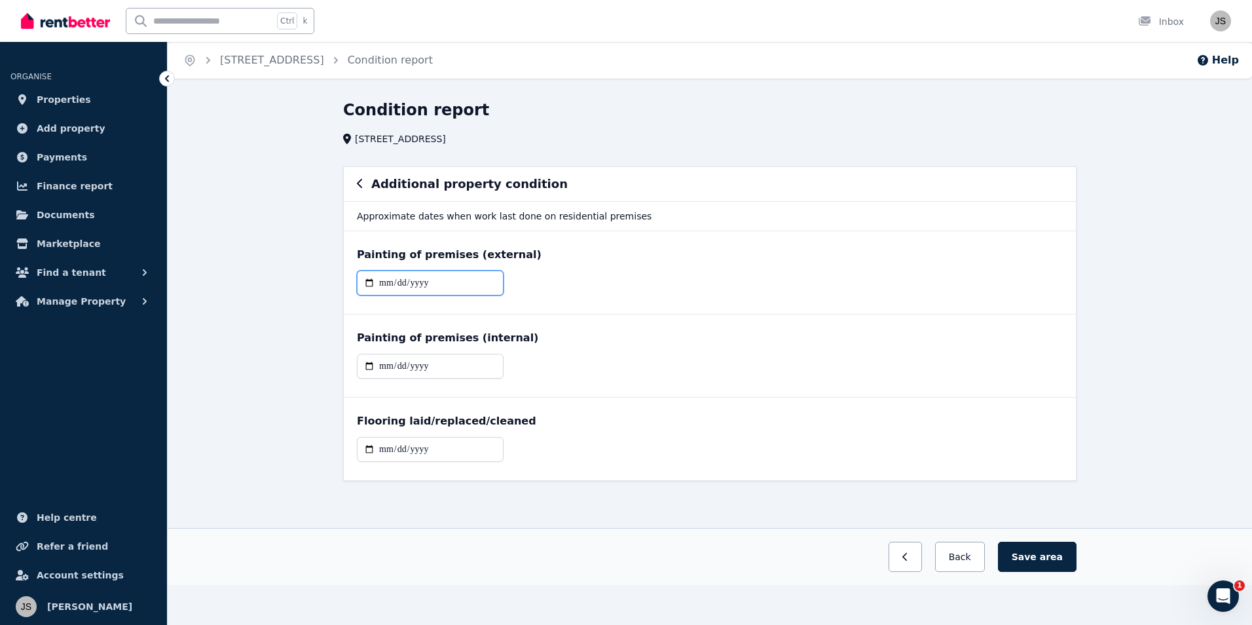
type input "**********"
click at [388, 365] on input "date" at bounding box center [430, 366] width 147 height 25
type input "**********"
click at [384, 449] on input "date" at bounding box center [430, 449] width 147 height 25
type input "**********"
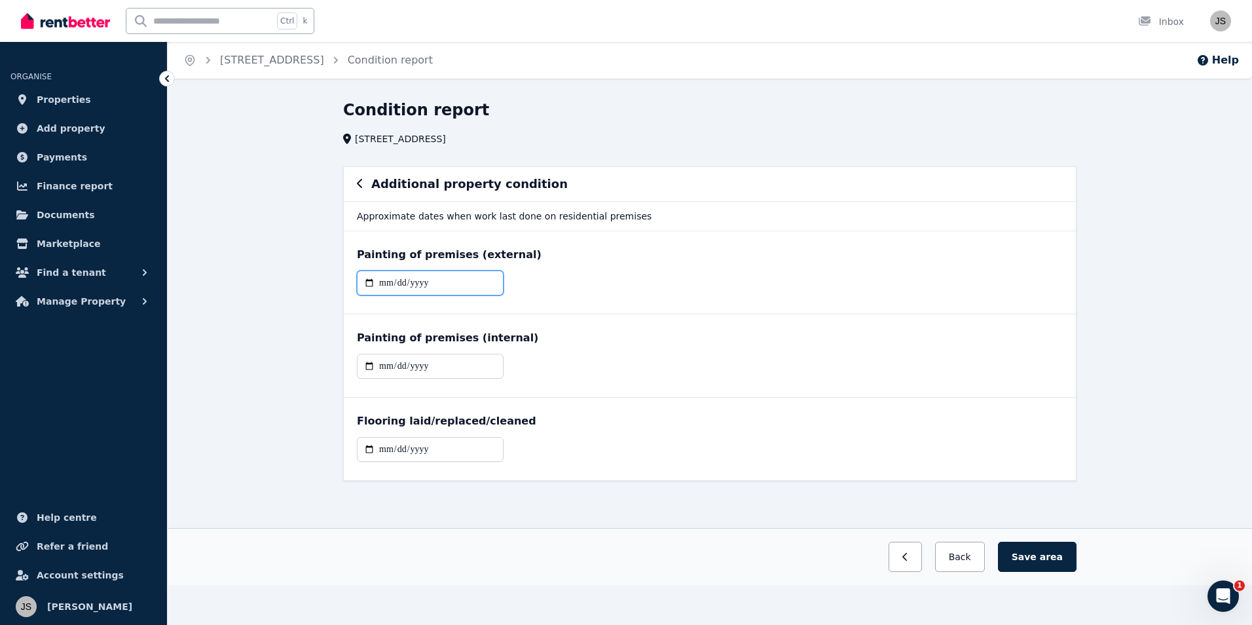
click at [387, 284] on input "**********" at bounding box center [430, 282] width 147 height 25
type input "**********"
click at [386, 284] on input "**********" at bounding box center [430, 282] width 147 height 25
type input "**********"
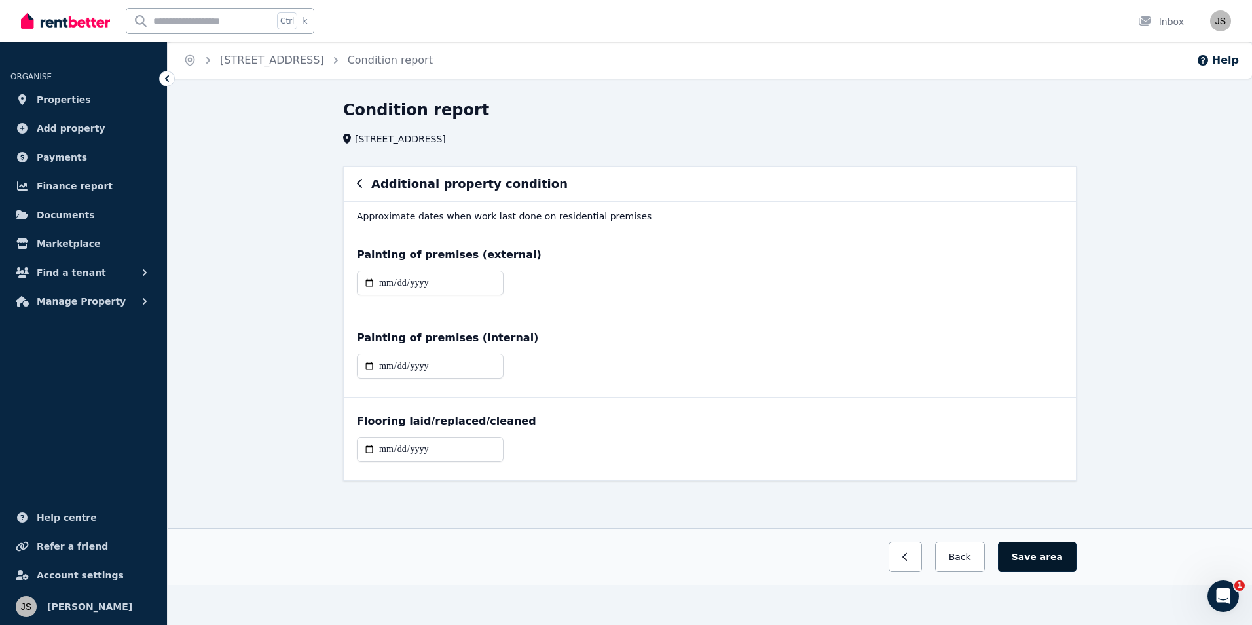
click at [1041, 549] on button "Save area" at bounding box center [1037, 557] width 79 height 30
click at [986, 552] on button "Back" at bounding box center [959, 557] width 61 height 30
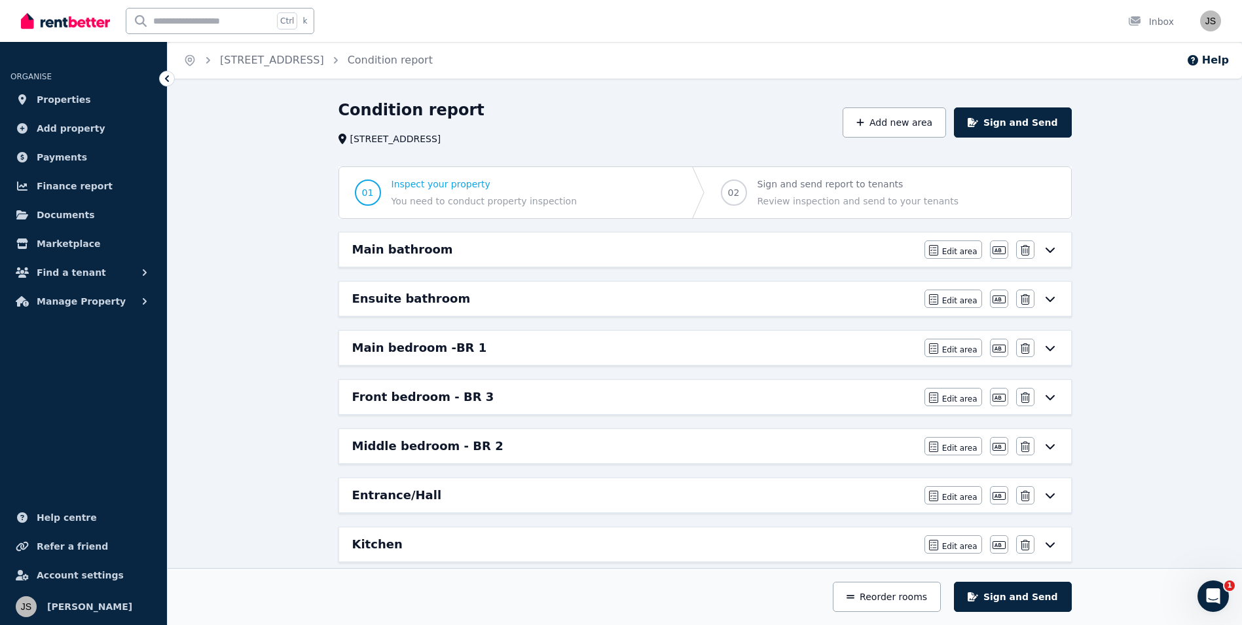
click at [900, 106] on header "Condition report [STREET_ADDRESS] Add new area Sign and Send" at bounding box center [706, 123] width 734 height 46
click at [899, 116] on button "Add new area" at bounding box center [894, 122] width 103 height 30
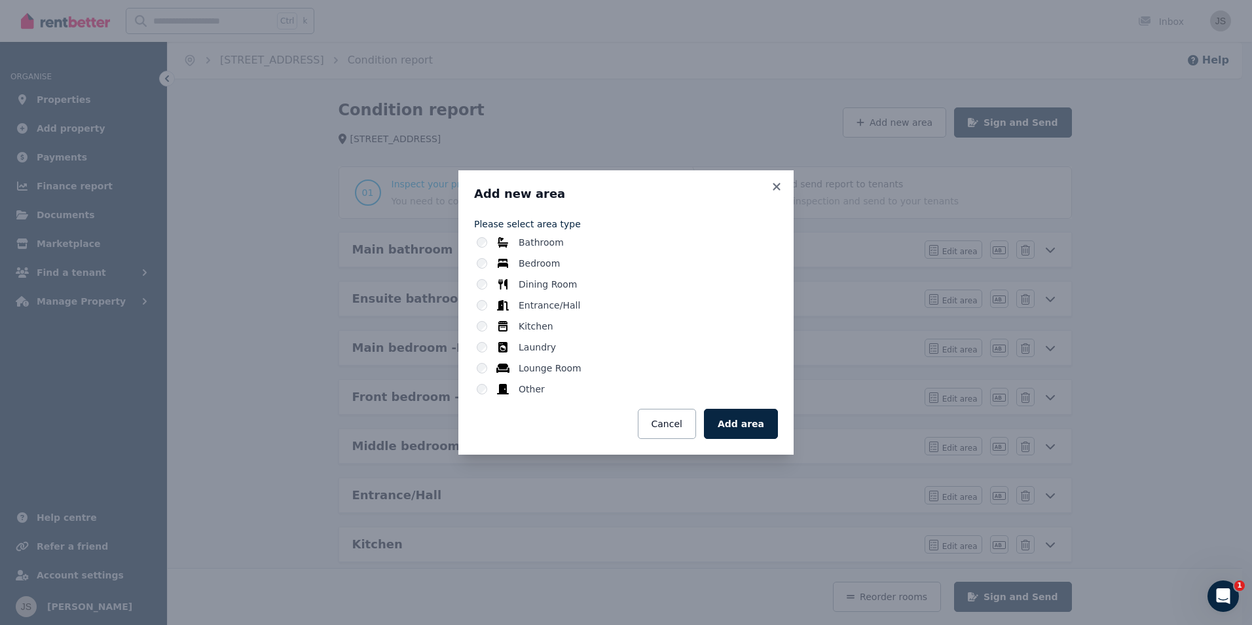
click at [493, 394] on div "Other" at bounding box center [627, 388] width 301 height 13
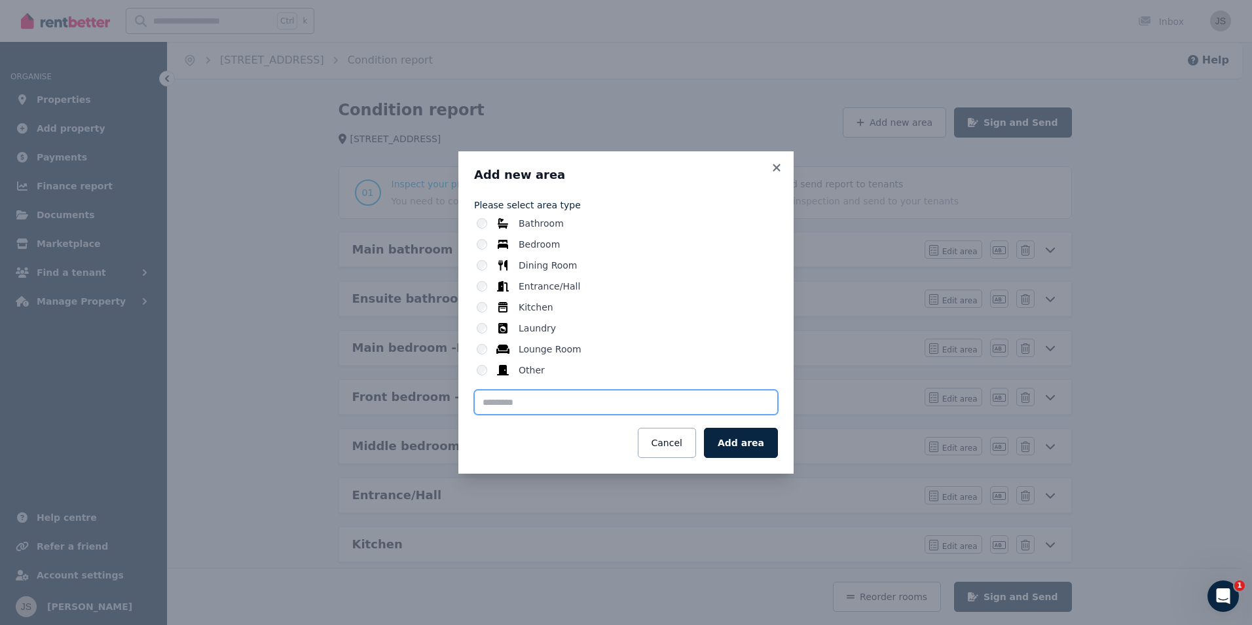
click at [555, 399] on input "text" at bounding box center [626, 402] width 304 height 25
type input "********"
click at [738, 442] on button "Add area" at bounding box center [741, 443] width 74 height 30
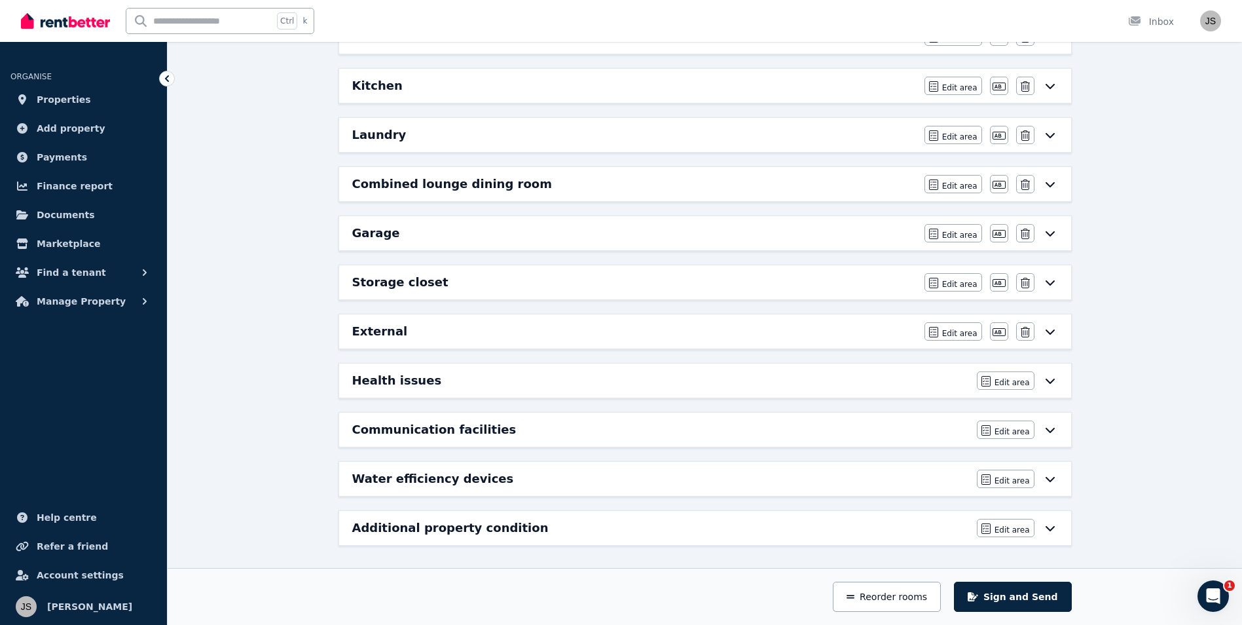
scroll to position [460, 0]
click at [977, 329] on span "Edit area" at bounding box center [959, 331] width 35 height 10
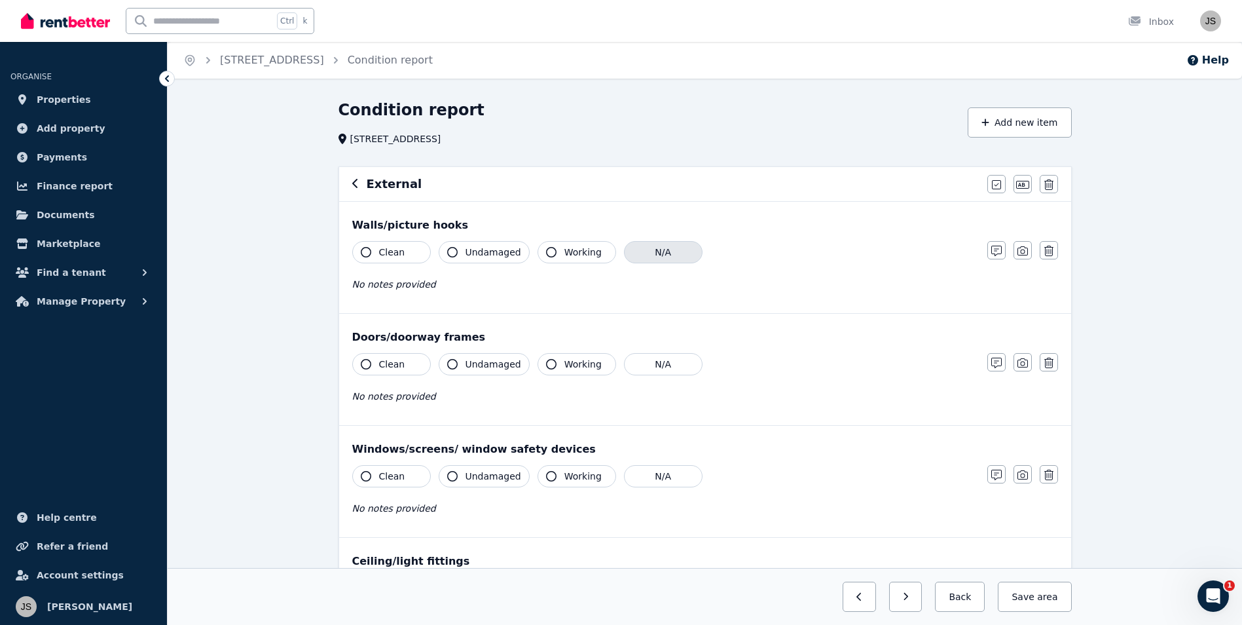
click at [647, 249] on button "N/A" at bounding box center [663, 252] width 79 height 22
click at [579, 366] on span "Working" at bounding box center [583, 364] width 37 height 13
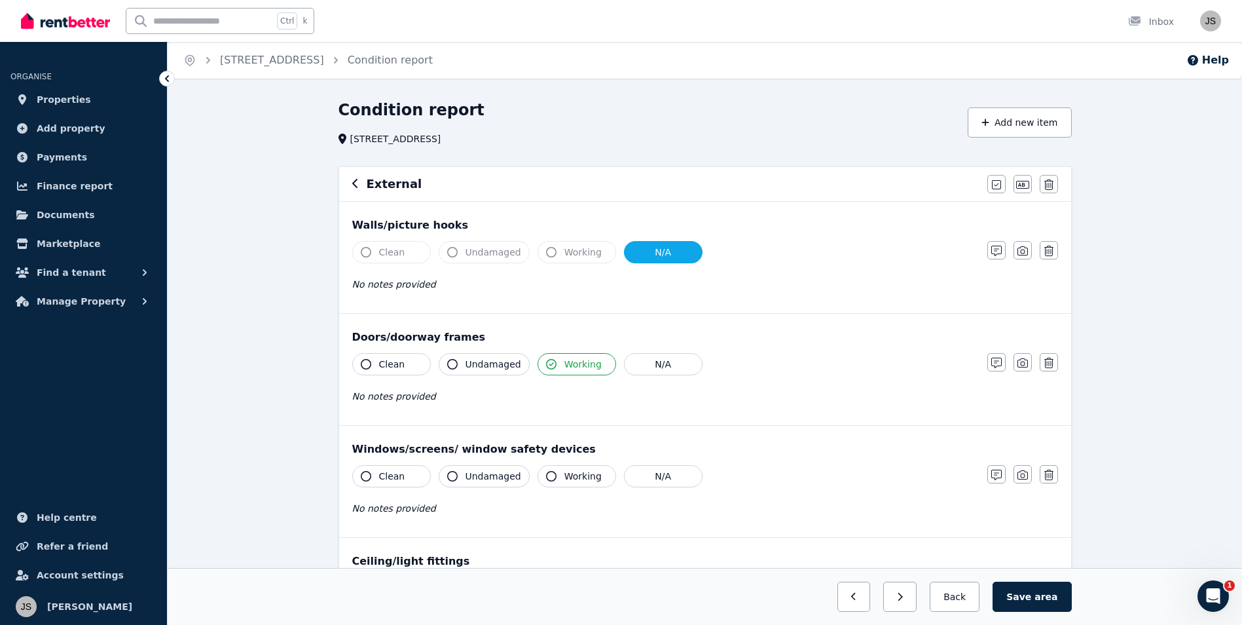
click at [479, 367] on span "Undamaged" at bounding box center [494, 364] width 56 height 13
click at [395, 367] on span "Clean" at bounding box center [392, 364] width 26 height 13
click at [407, 479] on button "Clean" at bounding box center [391, 476] width 79 height 22
click at [476, 476] on span "Undamaged" at bounding box center [494, 476] width 56 height 13
click at [555, 478] on button "Working" at bounding box center [577, 476] width 79 height 22
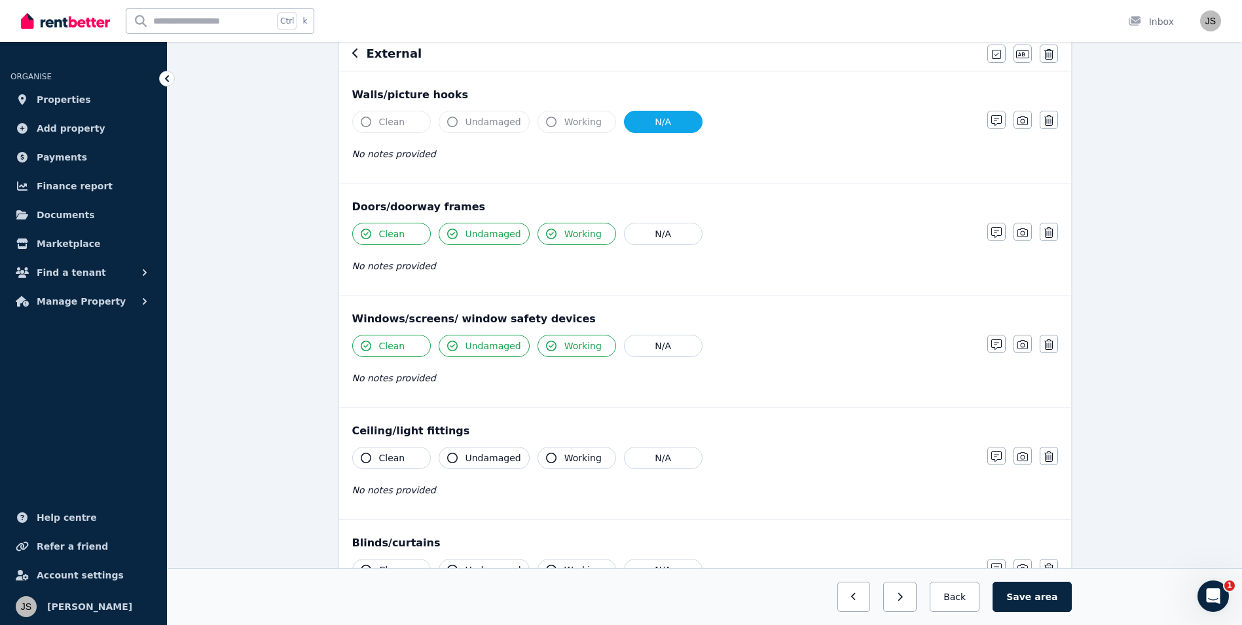
scroll to position [131, 0]
click at [652, 455] on button "N/A" at bounding box center [663, 457] width 79 height 22
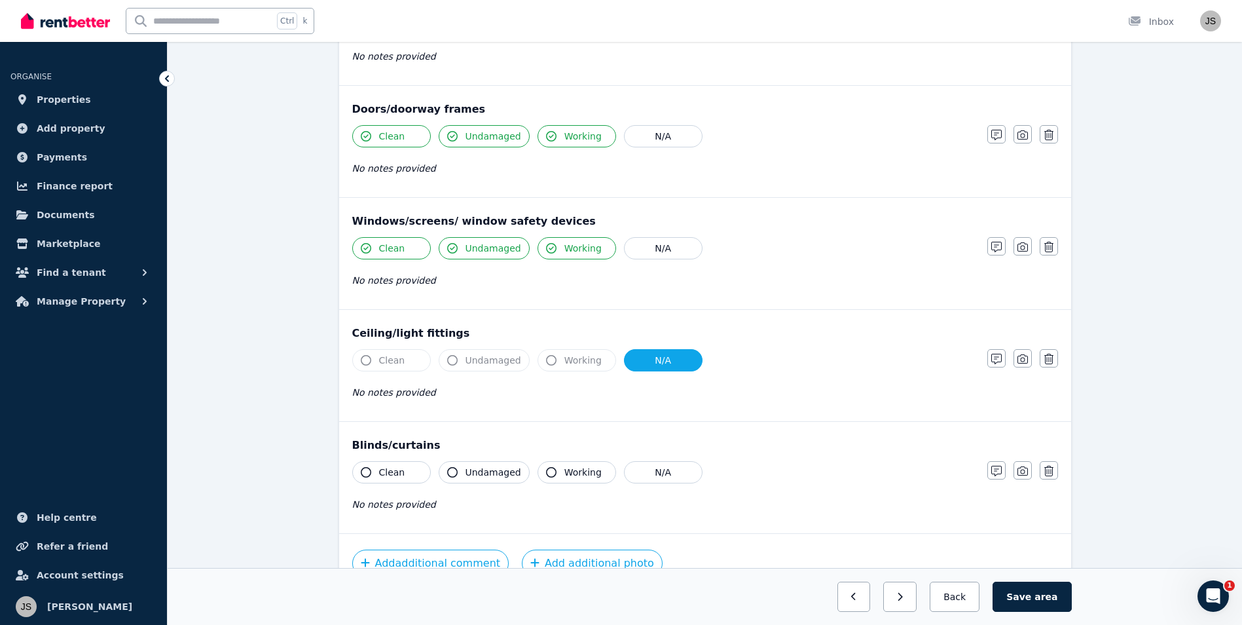
scroll to position [262, 0]
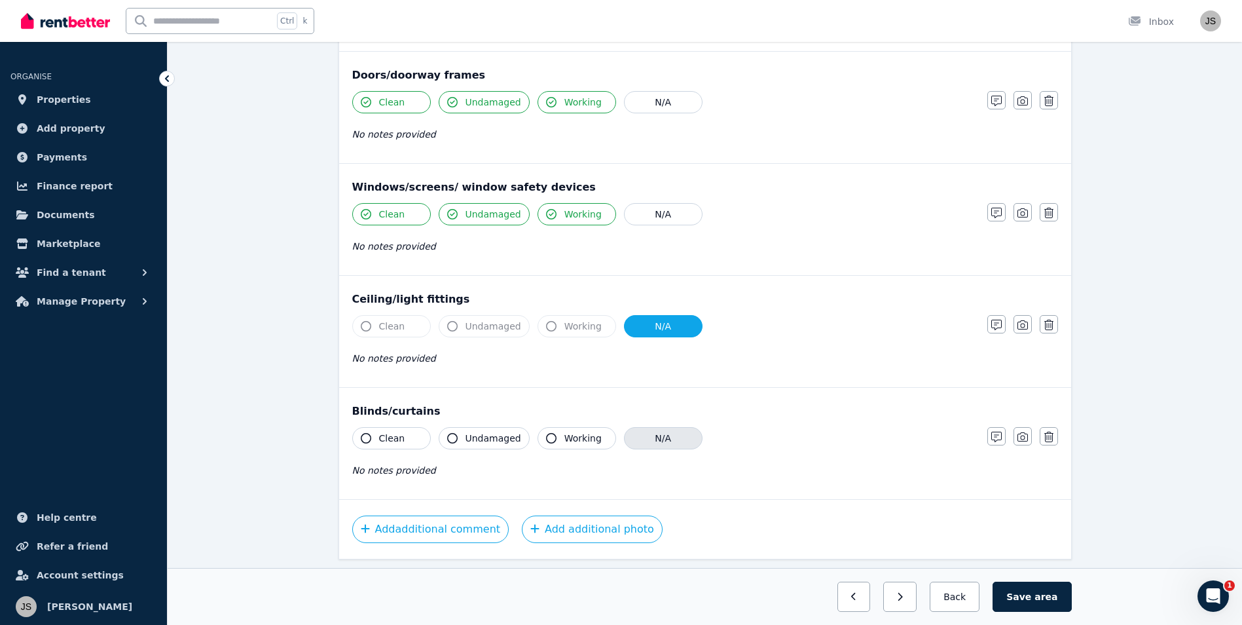
click at [660, 444] on button "N/A" at bounding box center [663, 438] width 79 height 22
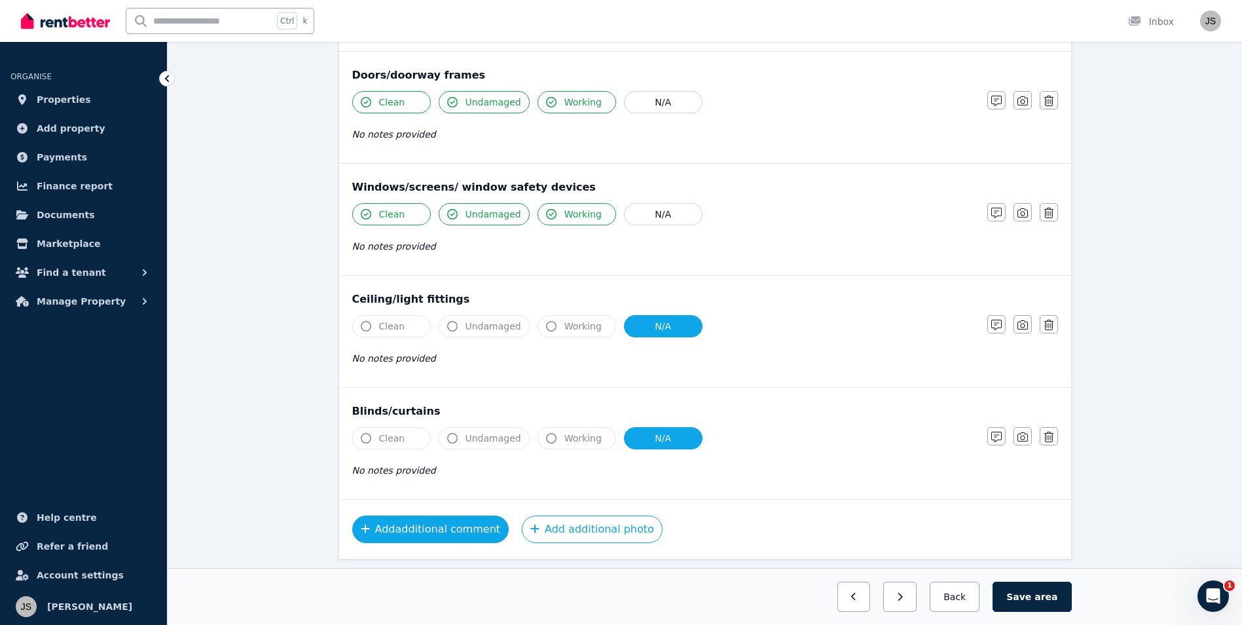
click at [474, 521] on button "Add additional comment" at bounding box center [430, 529] width 157 height 28
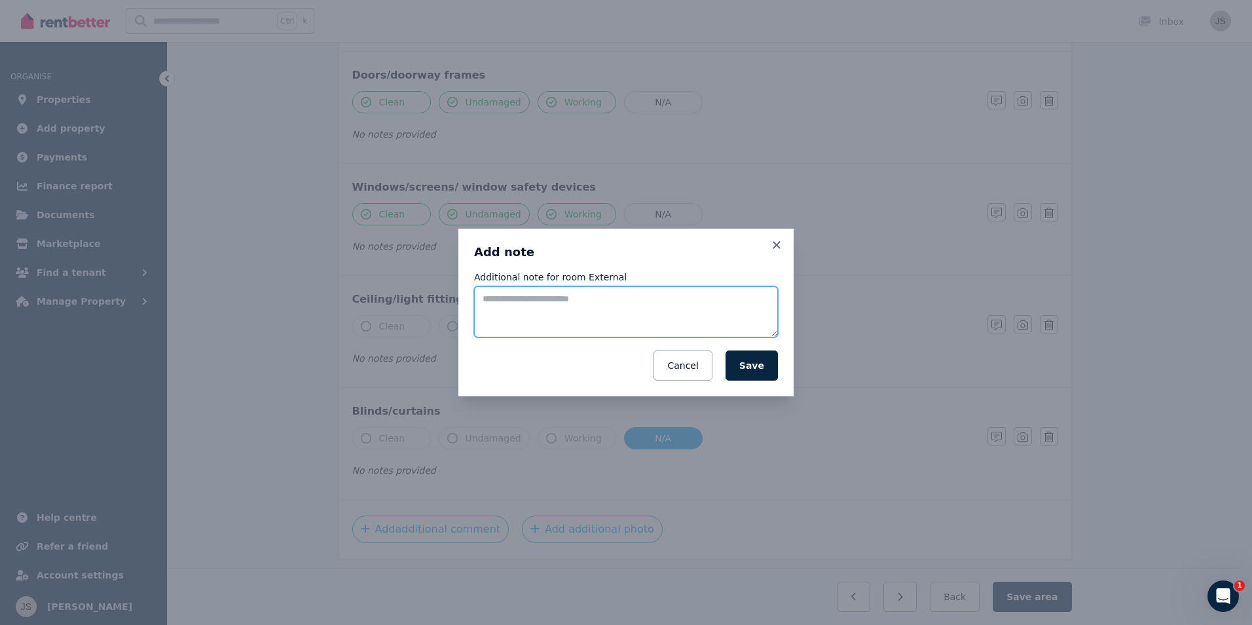
click at [525, 309] on textarea "Additional note for room External" at bounding box center [626, 311] width 304 height 51
type textarea "*"
type textarea "**********"
click at [766, 366] on button "Save" at bounding box center [752, 365] width 52 height 30
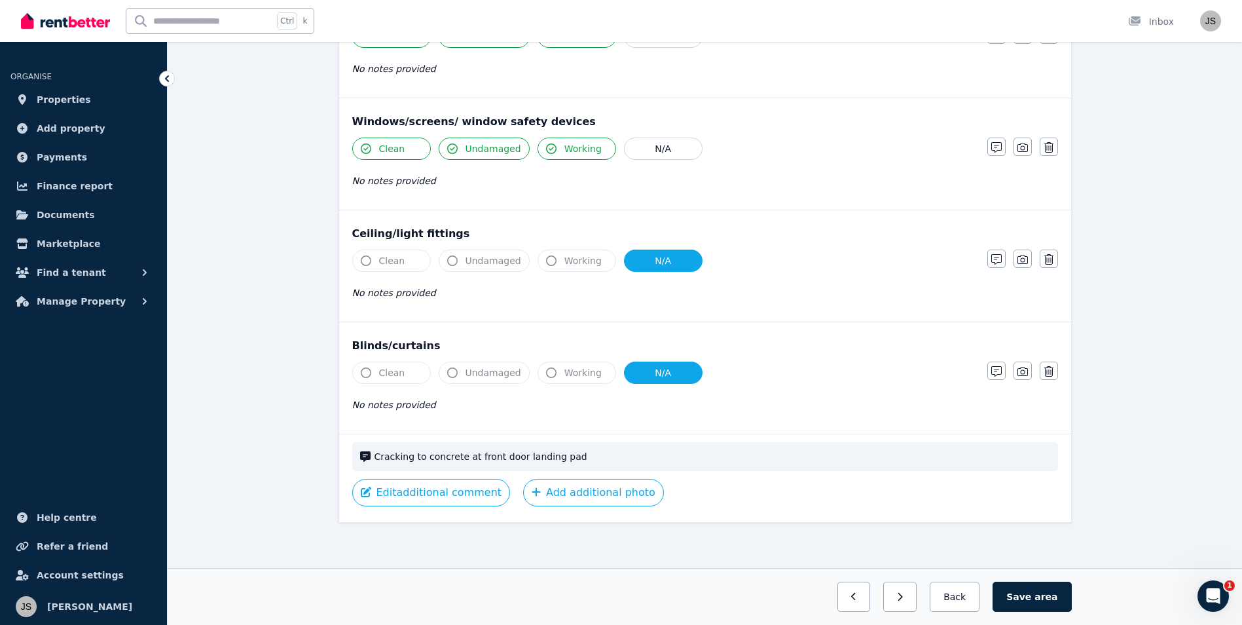
scroll to position [329, 0]
click at [1026, 590] on button "Save area" at bounding box center [1032, 597] width 79 height 30
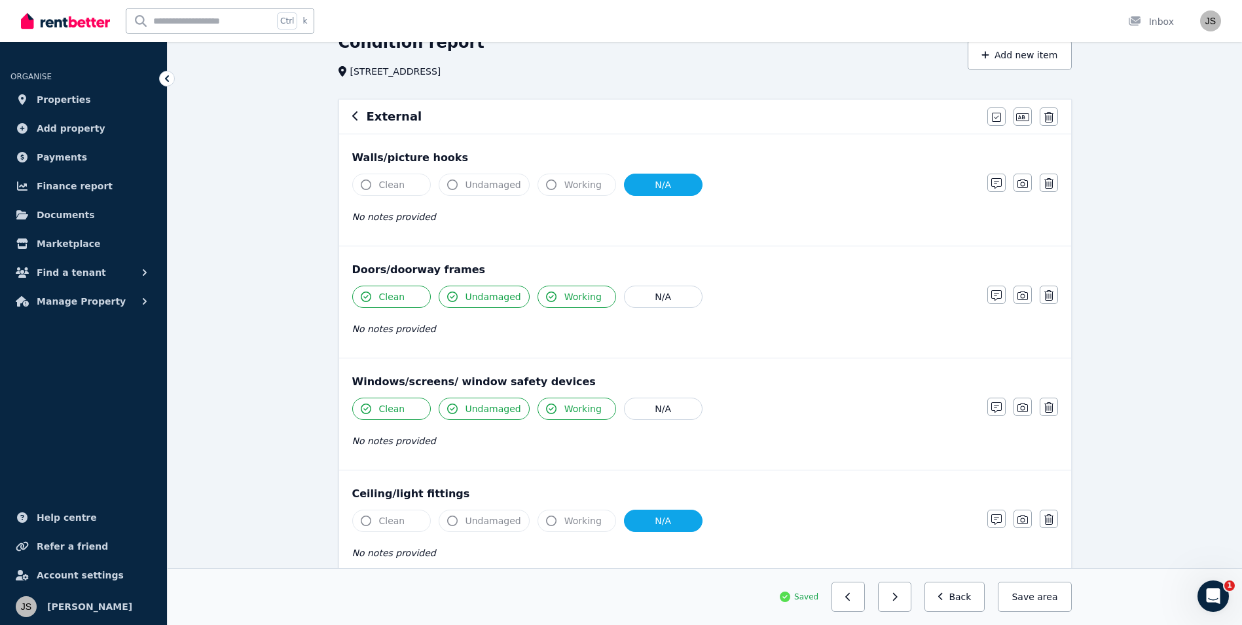
scroll to position [0, 0]
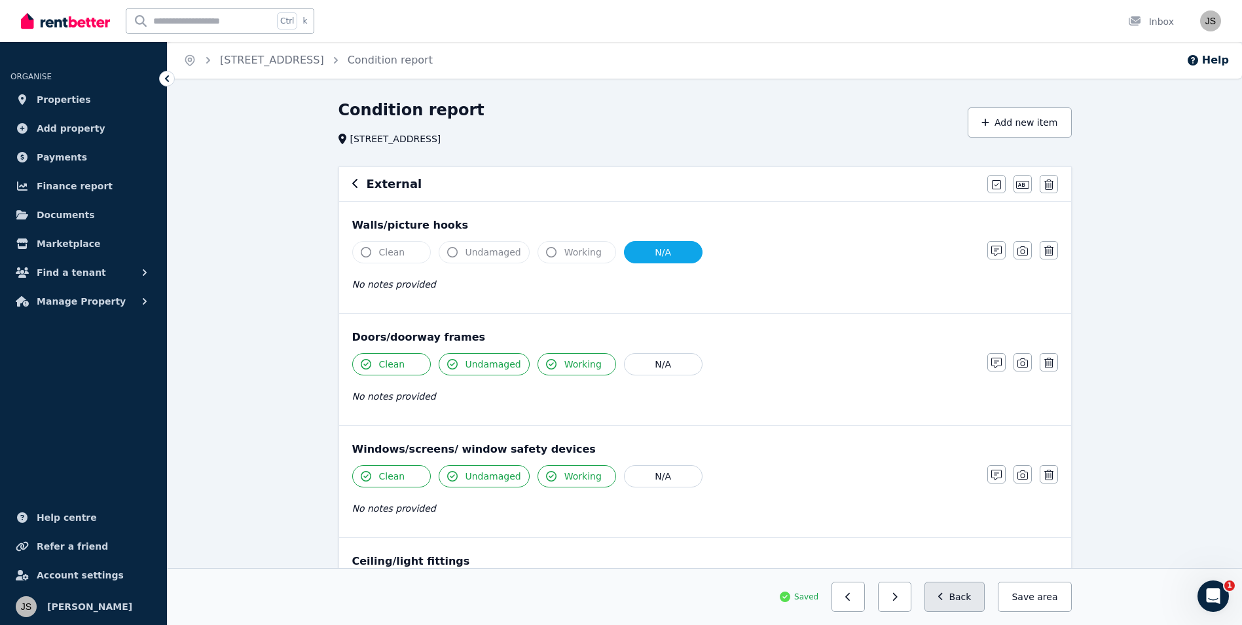
click at [959, 600] on button "Back" at bounding box center [955, 597] width 61 height 30
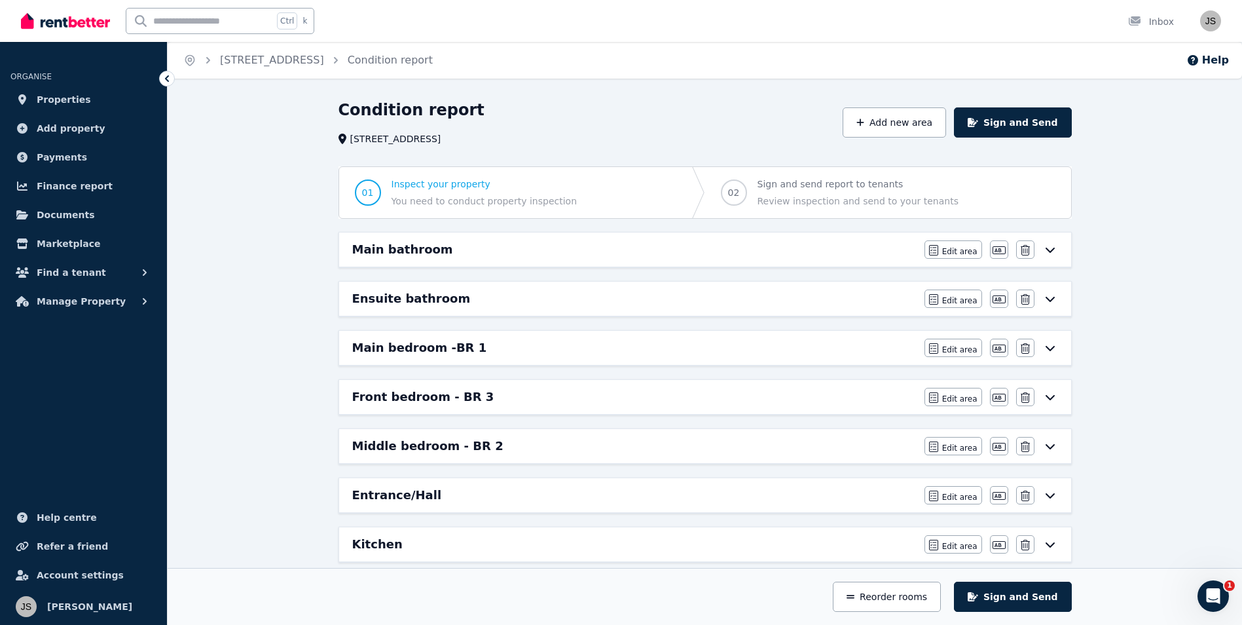
click at [1045, 296] on icon at bounding box center [1051, 298] width 16 height 10
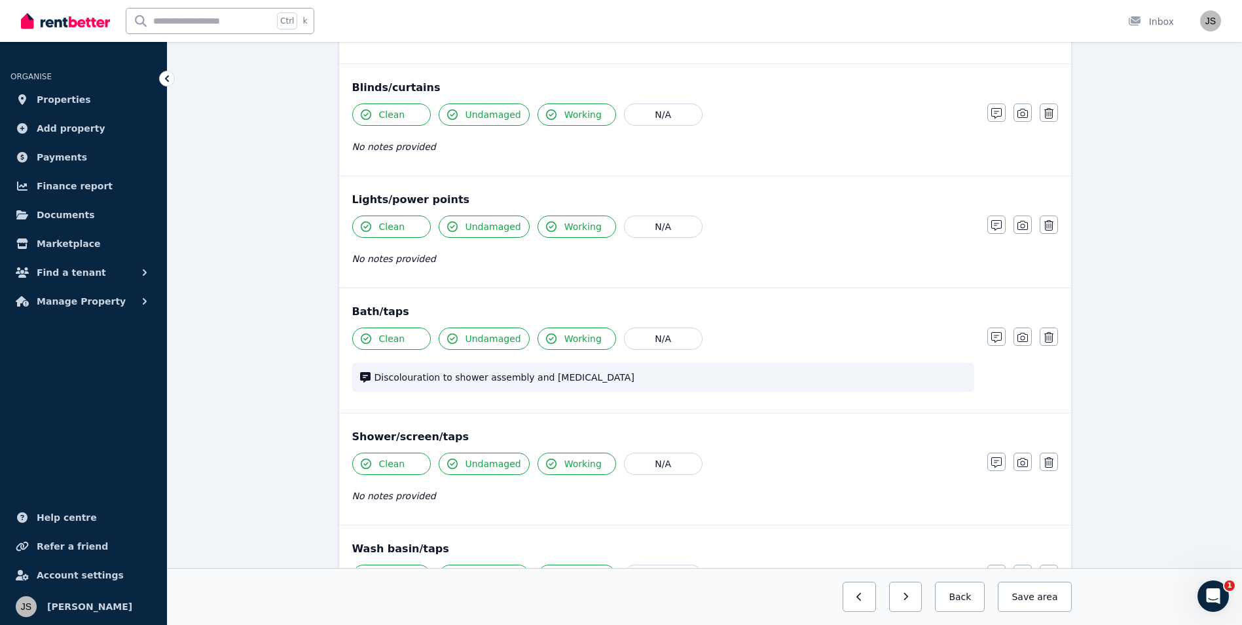
scroll to position [720, 0]
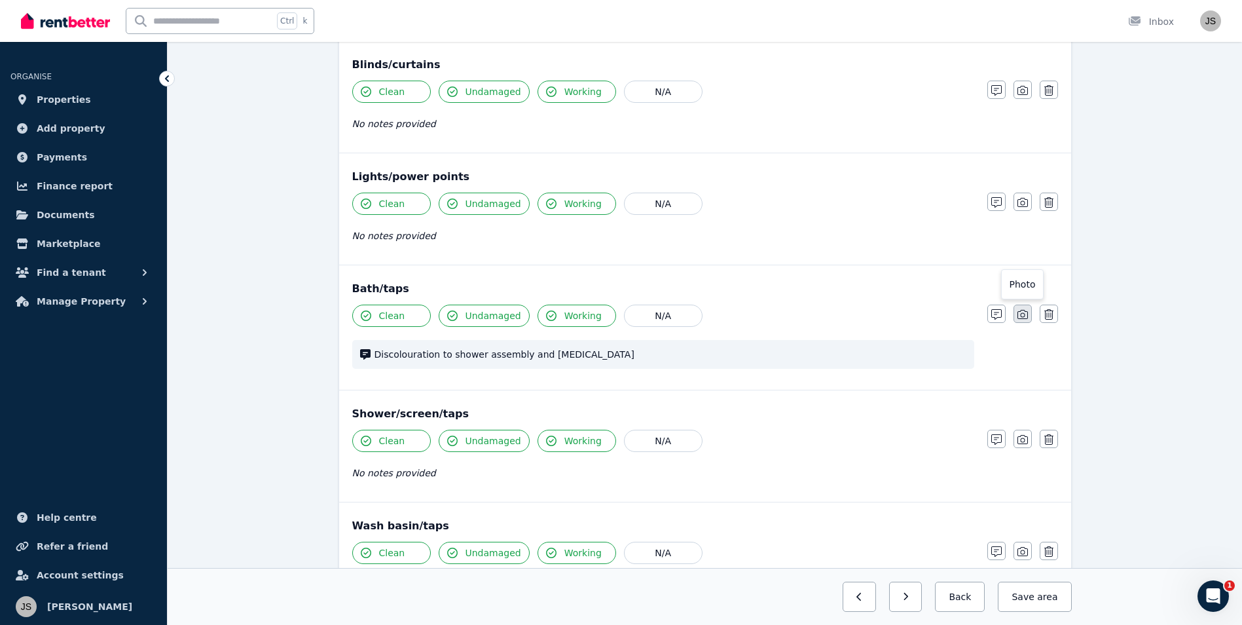
click at [1018, 315] on icon "button" at bounding box center [1023, 314] width 10 height 9
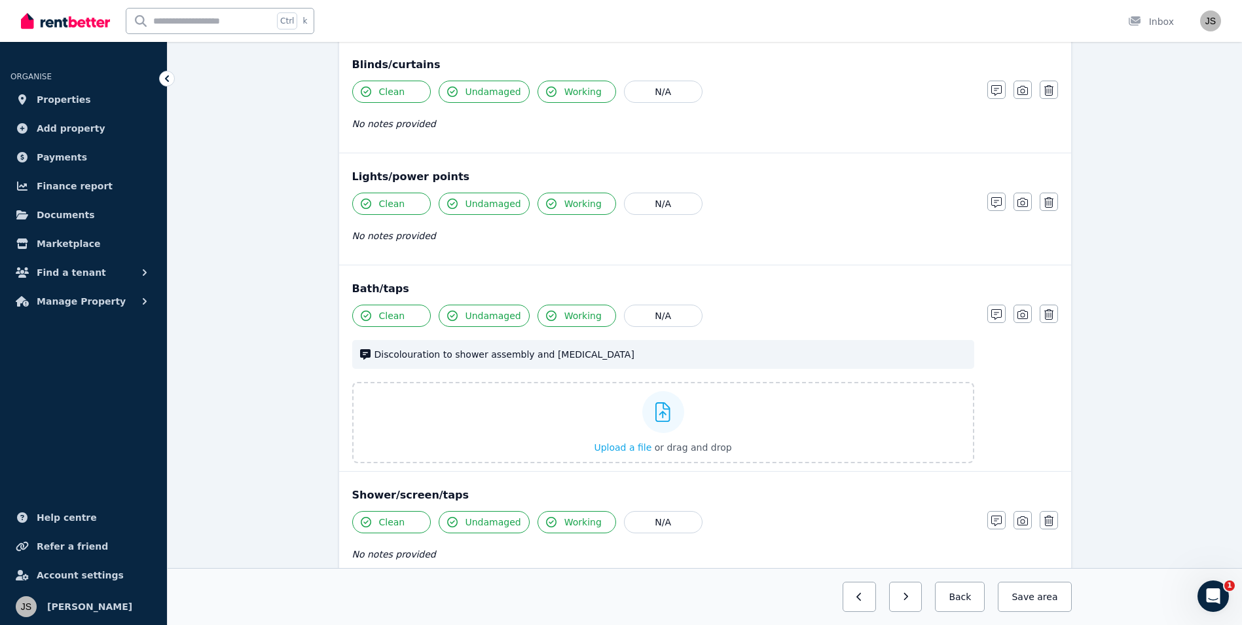
click at [1220, 365] on div "Condition report [STREET_ADDRESS] Add new item Ensuite bathroom Mark all items …" at bounding box center [705, 399] width 1075 height 2040
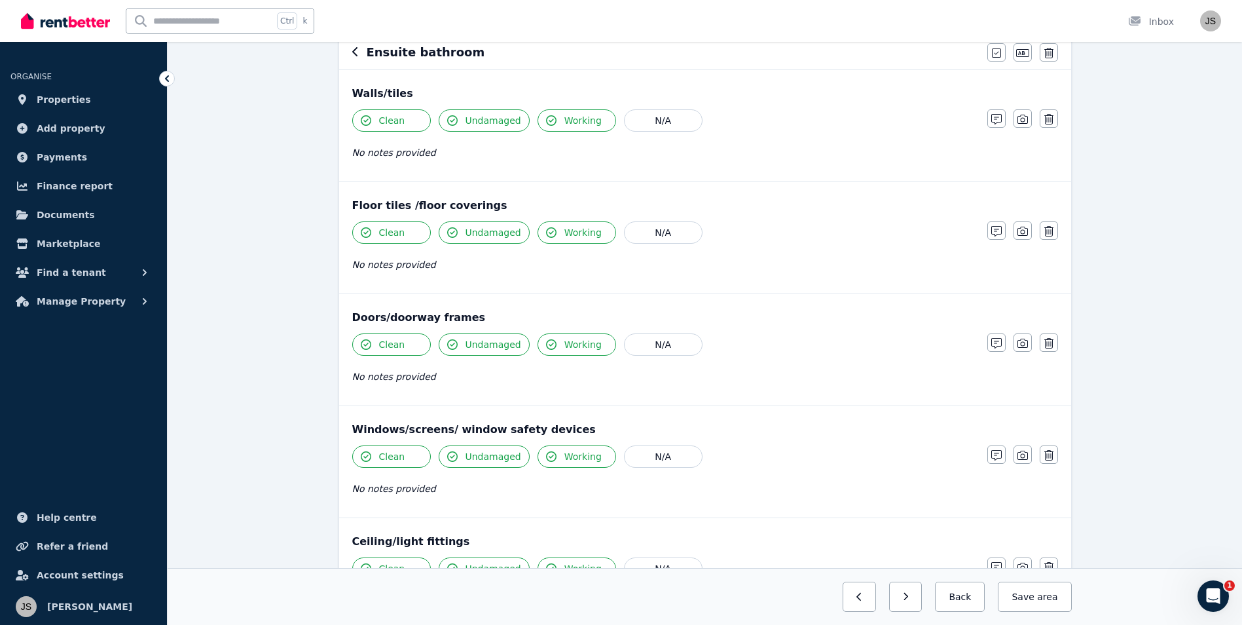
scroll to position [0, 0]
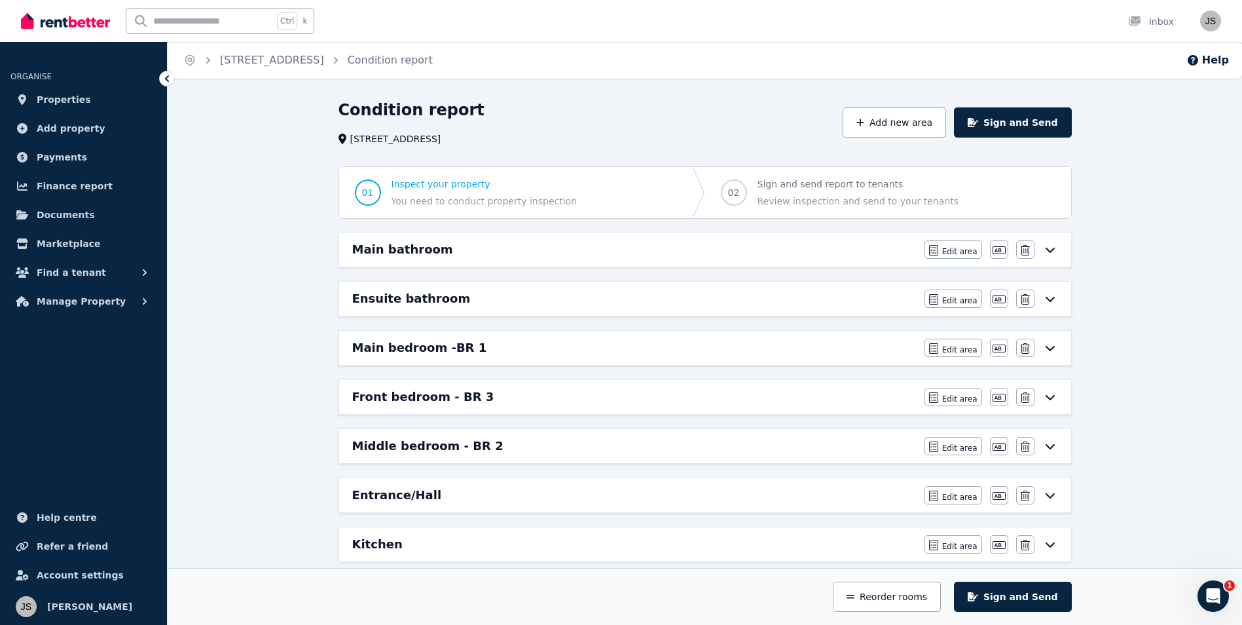
click at [1054, 298] on icon at bounding box center [1051, 298] width 16 height 10
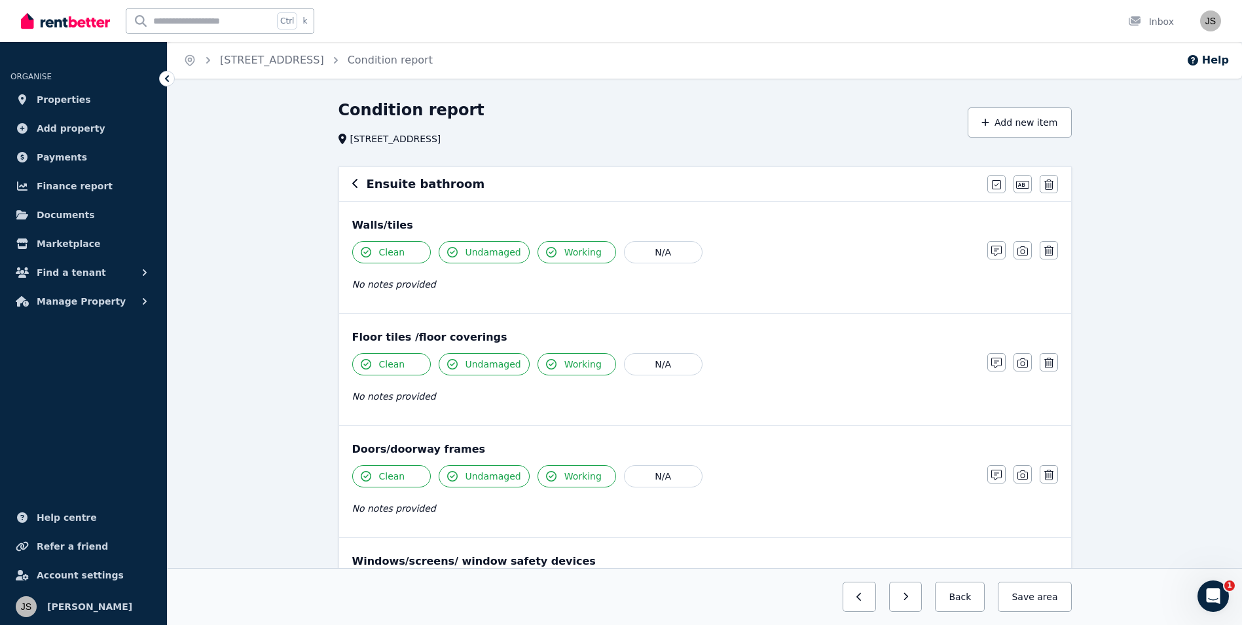
click at [358, 177] on button "button" at bounding box center [355, 184] width 7 height 16
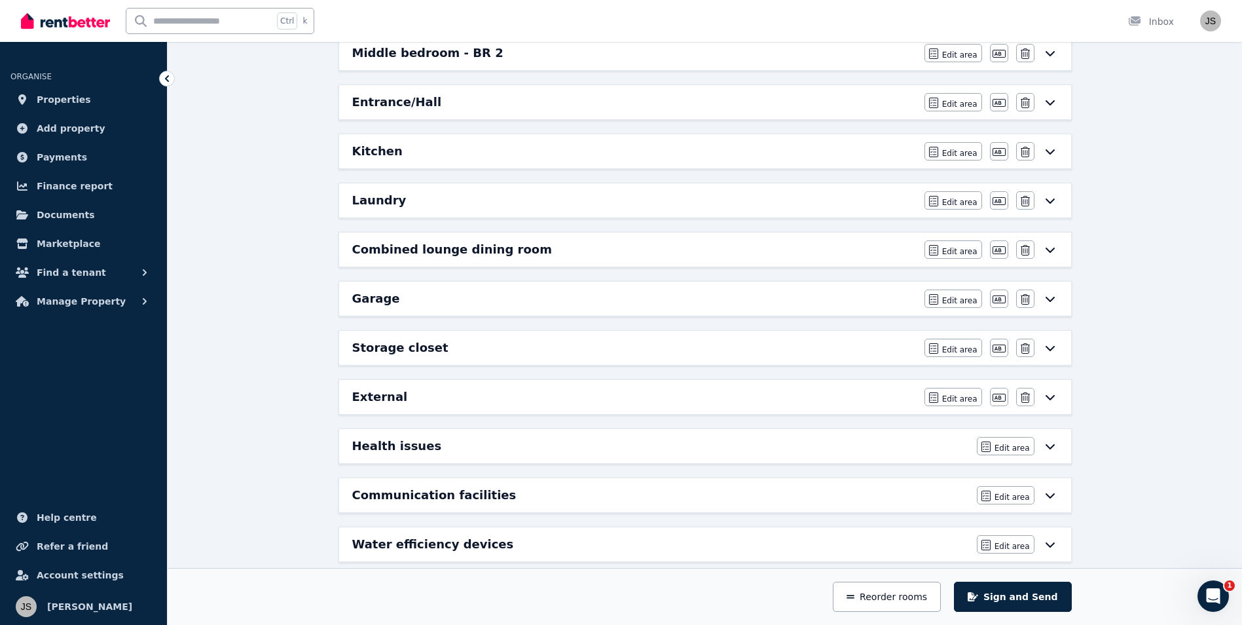
scroll to position [458, 0]
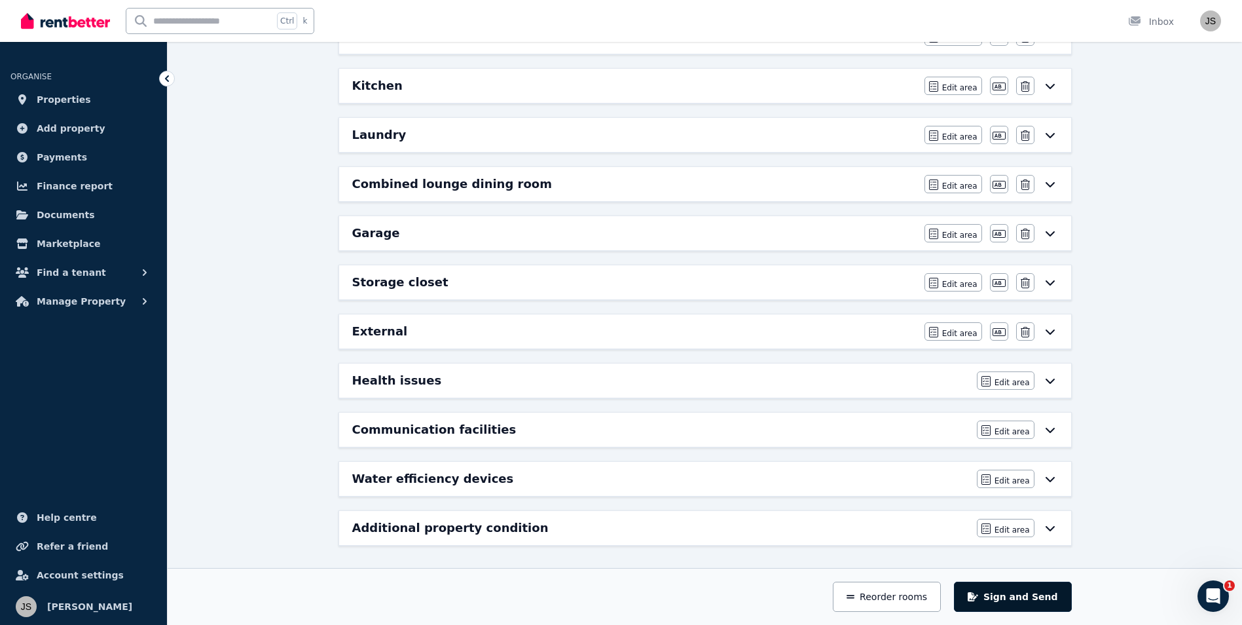
click at [1035, 603] on button "Sign and Send" at bounding box center [1012, 597] width 117 height 30
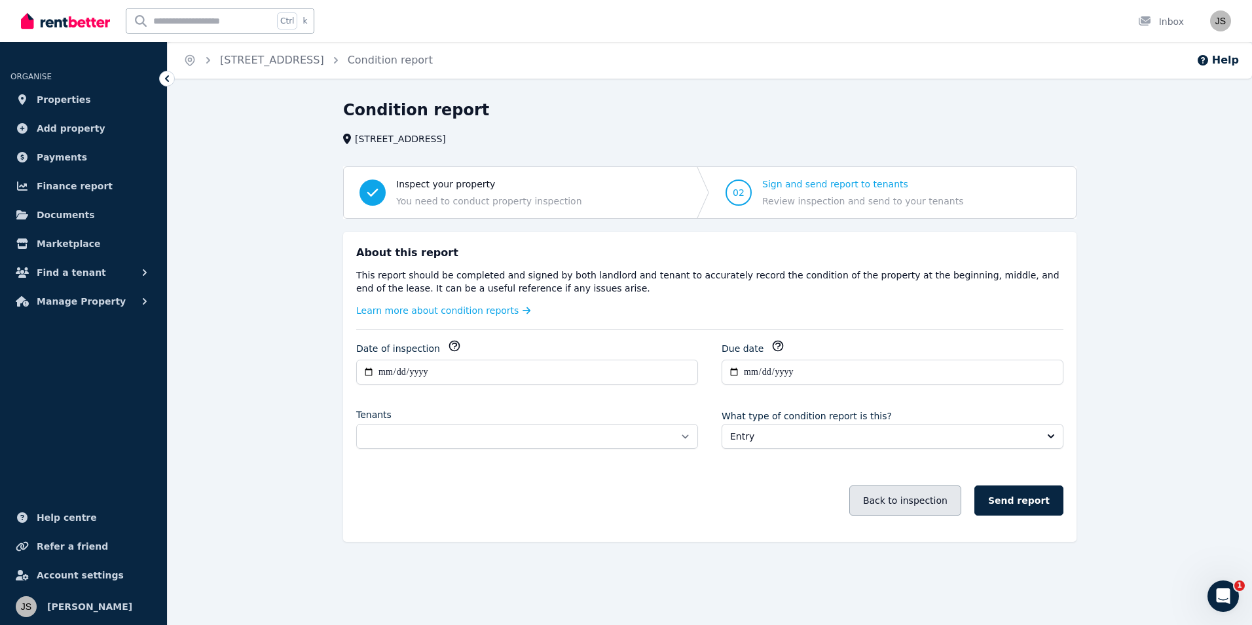
click at [944, 505] on button "Back to inspection" at bounding box center [905, 500] width 112 height 30
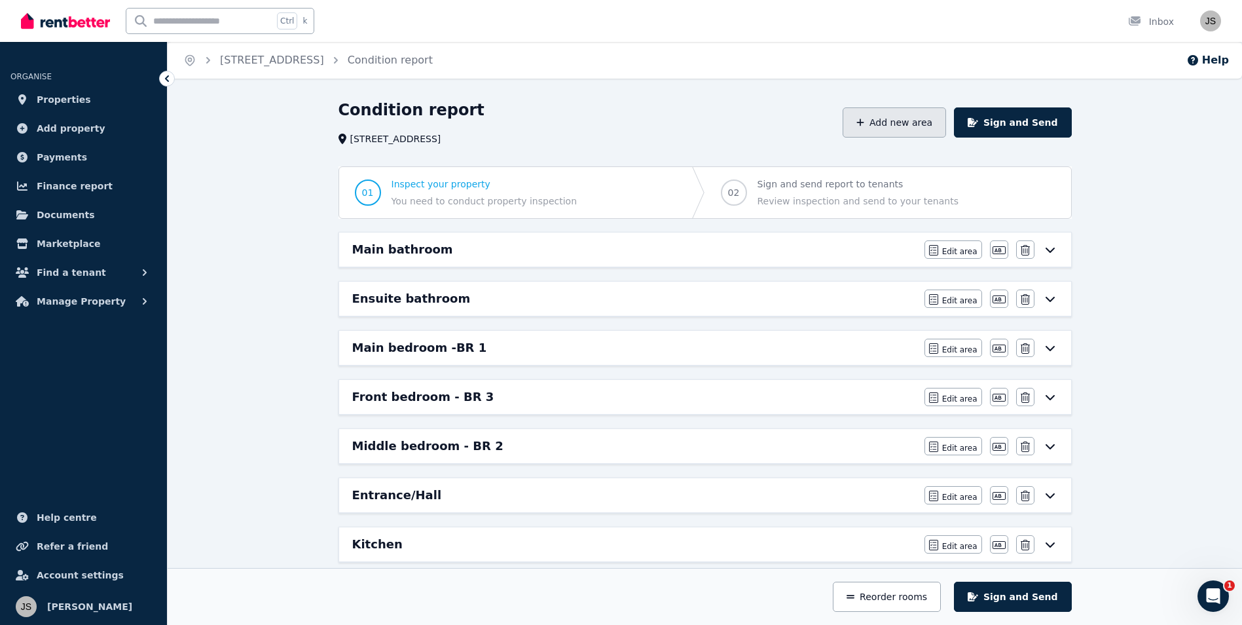
click at [920, 121] on button "Add new area" at bounding box center [894, 122] width 103 height 30
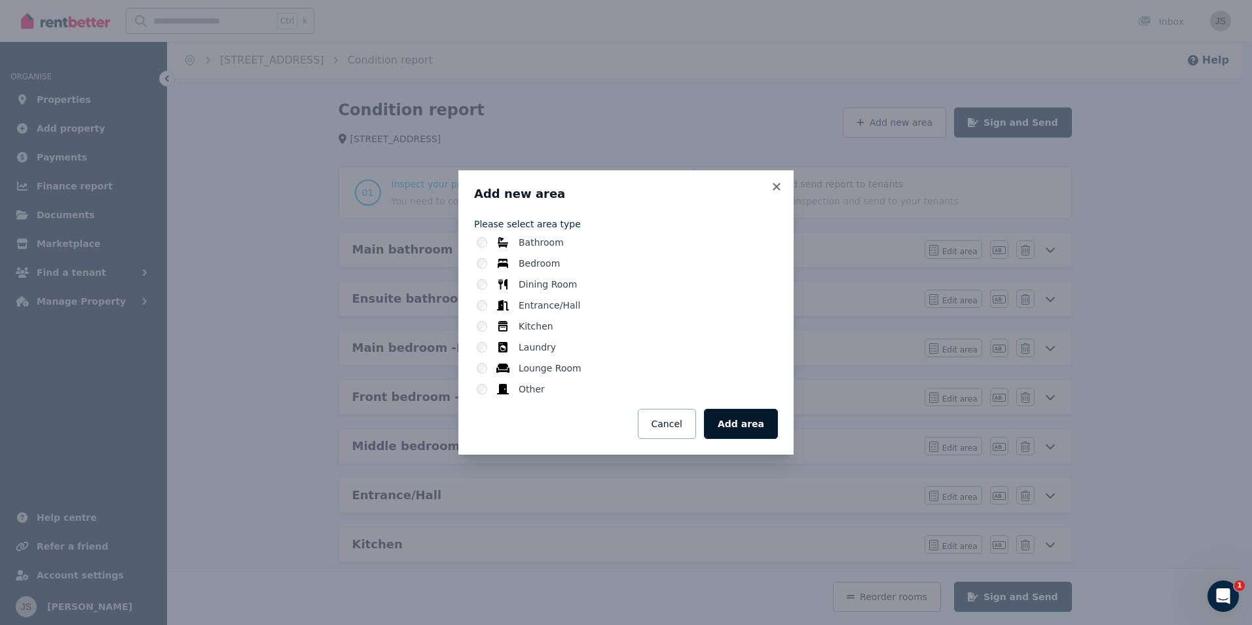
click at [755, 424] on button "Add area" at bounding box center [741, 424] width 74 height 30
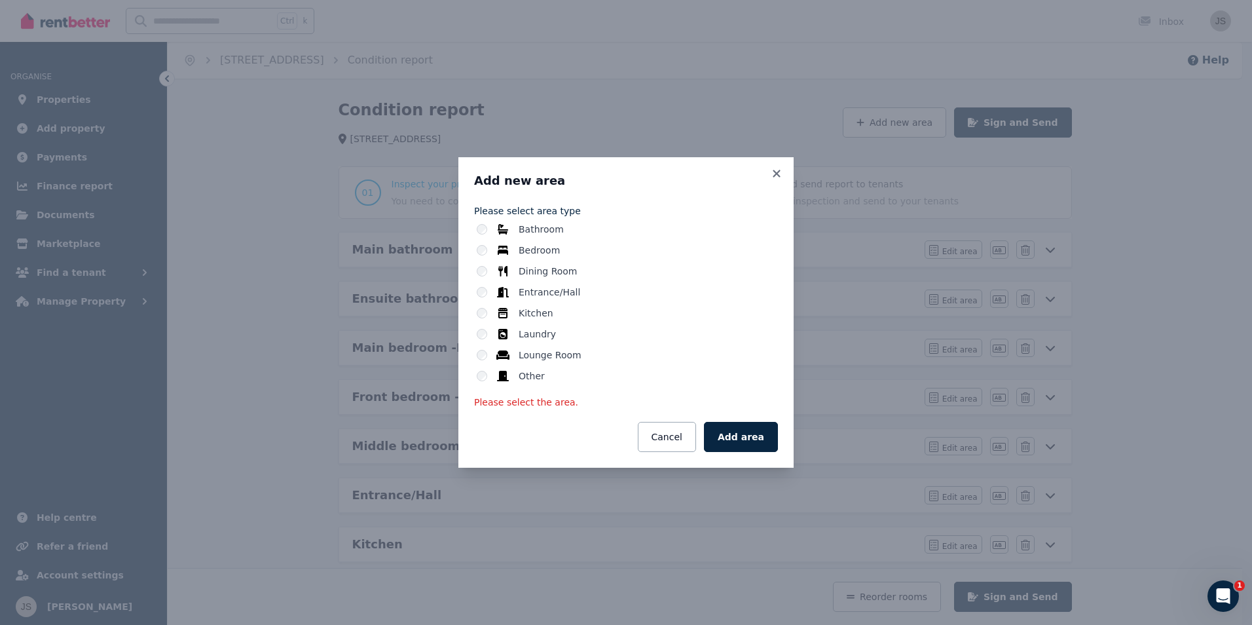
click at [534, 379] on label "Other" at bounding box center [532, 375] width 26 height 13
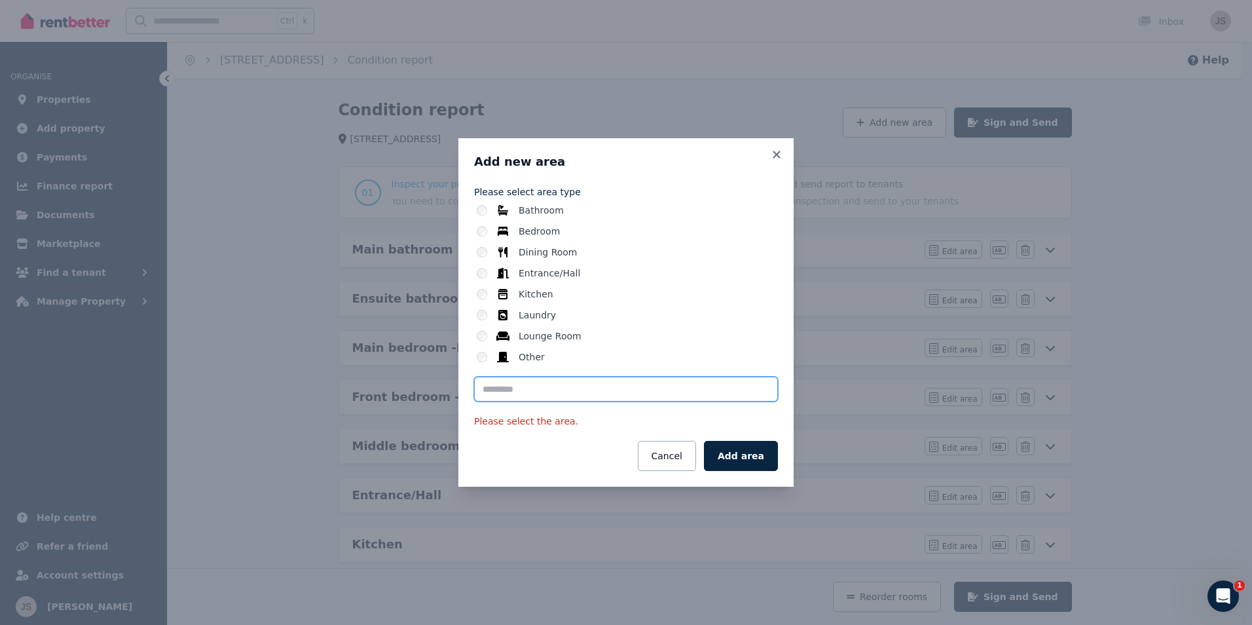
click at [530, 388] on input "text" at bounding box center [626, 389] width 304 height 25
type input "*"
click at [553, 390] on input "**********" at bounding box center [626, 389] width 304 height 25
click at [746, 452] on button "Add area" at bounding box center [741, 456] width 74 height 30
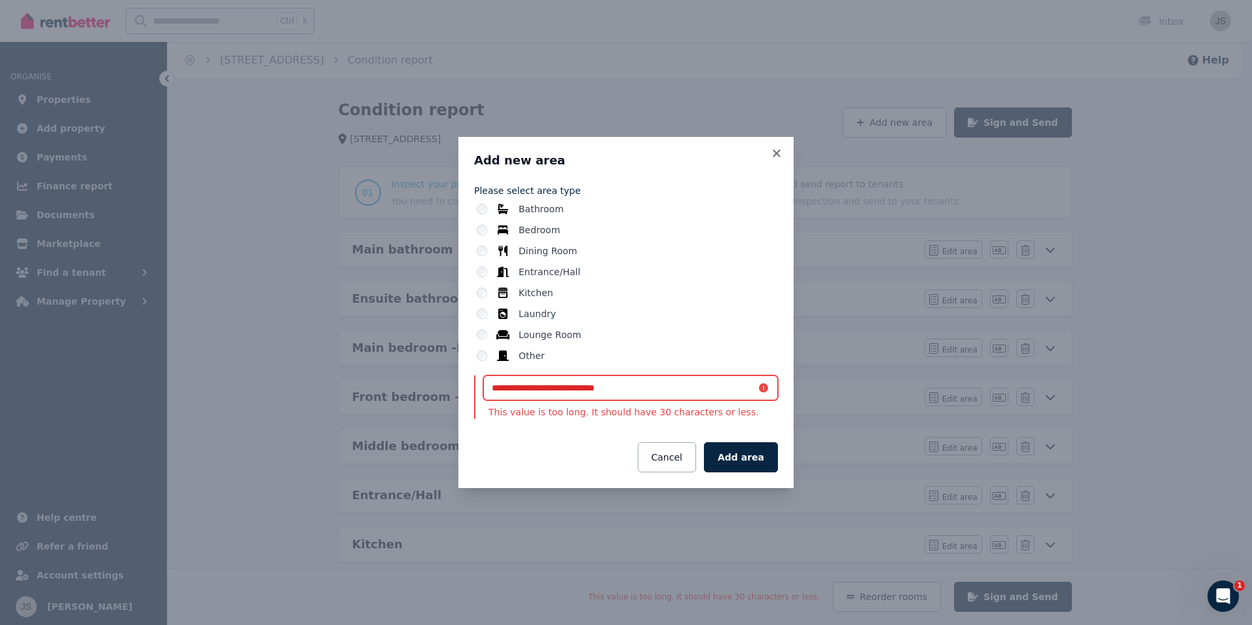
click at [648, 380] on input "**********" at bounding box center [630, 387] width 295 height 25
click at [650, 382] on input "**********" at bounding box center [630, 387] width 295 height 25
drag, startPoint x: 561, startPoint y: 385, endPoint x: 546, endPoint y: 388, distance: 15.9
click at [546, 388] on input "**********" at bounding box center [630, 387] width 295 height 25
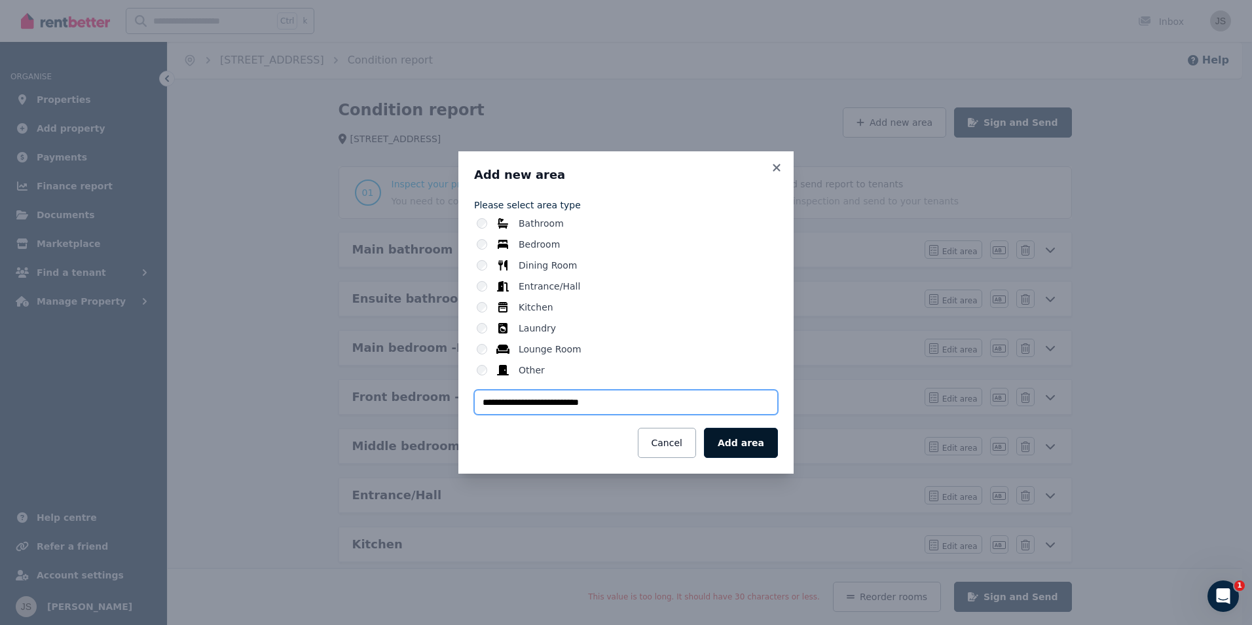
type input "**********"
click at [754, 451] on button "Add area" at bounding box center [741, 443] width 74 height 30
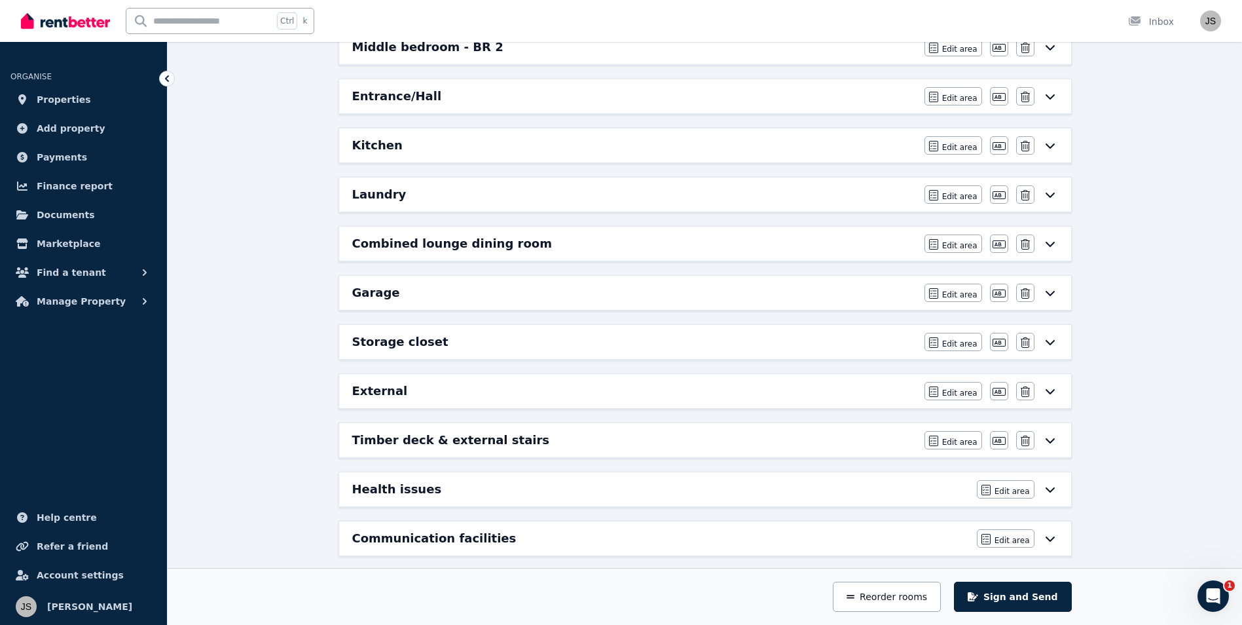
scroll to position [510, 0]
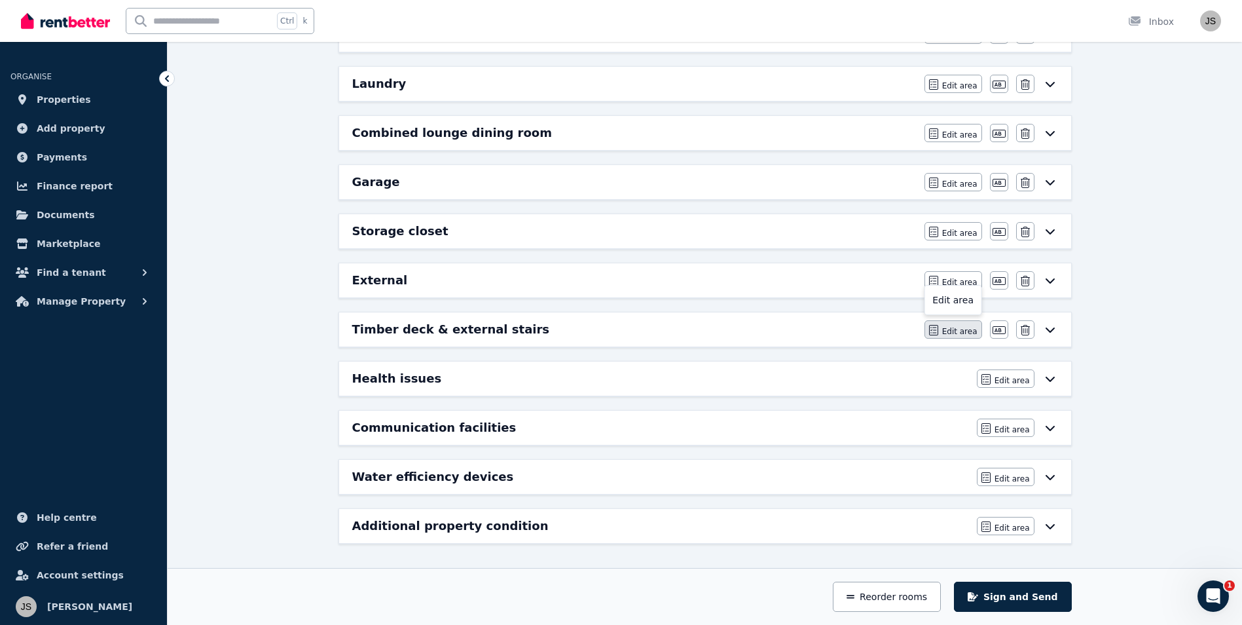
click at [955, 329] on span "Edit area" at bounding box center [959, 331] width 35 height 10
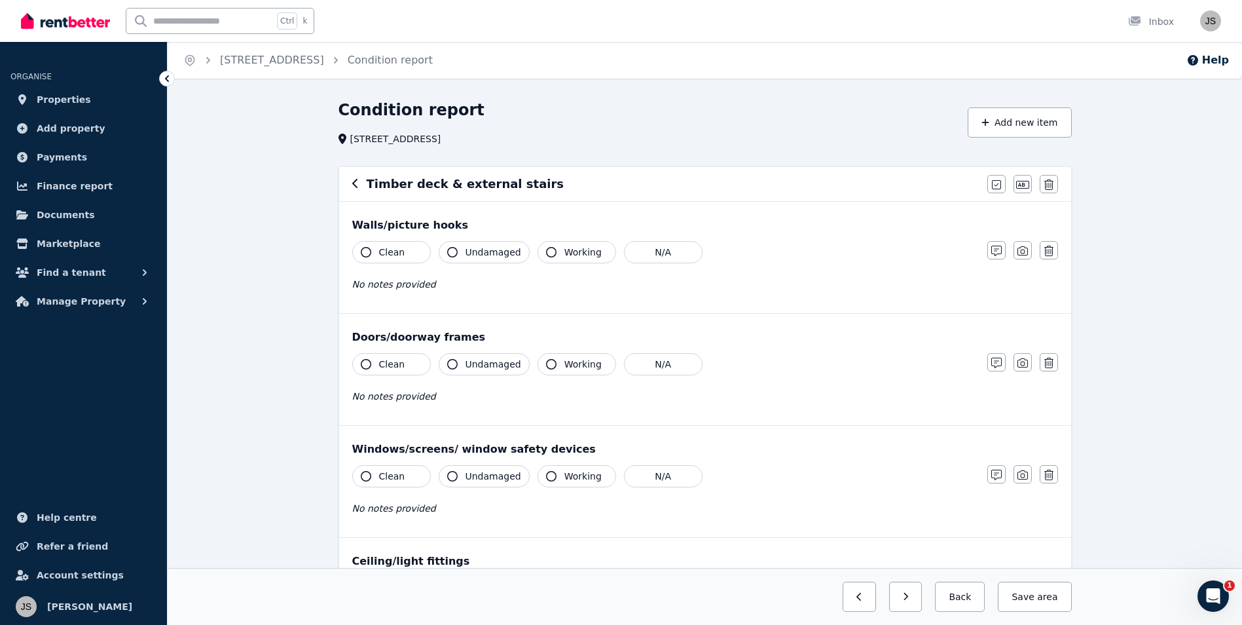
click at [569, 256] on span "Working" at bounding box center [583, 252] width 37 height 13
click at [494, 259] on button "Undamaged" at bounding box center [484, 252] width 91 height 22
click at [395, 256] on span "Clean" at bounding box center [392, 252] width 26 height 13
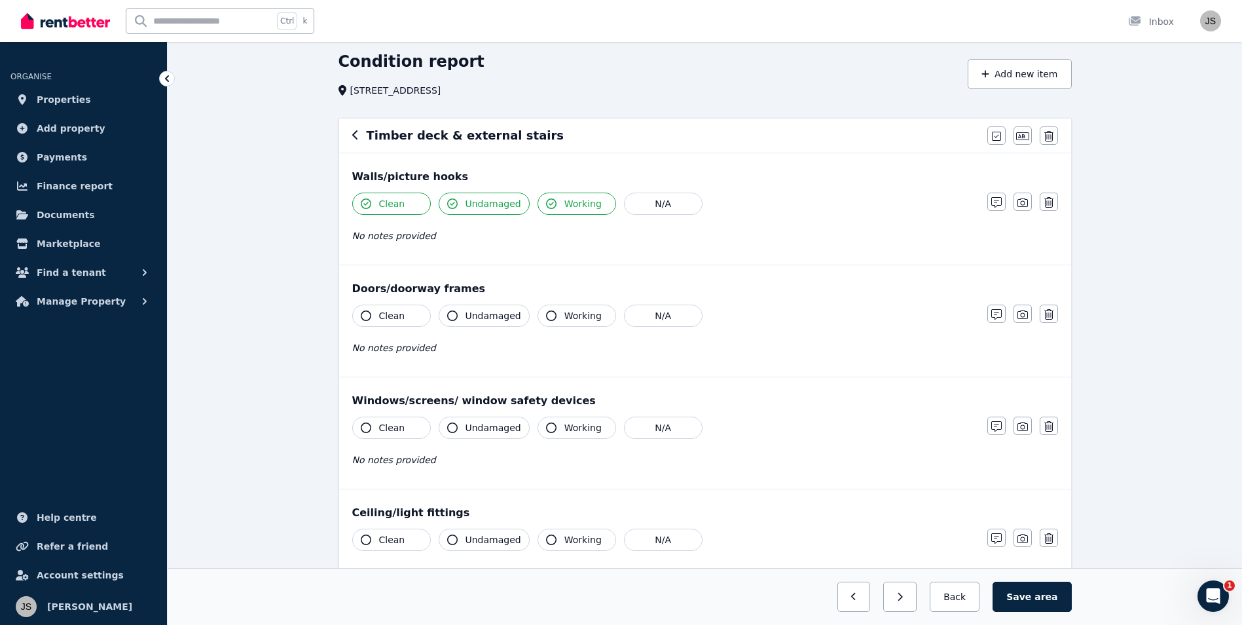
scroll to position [131, 0]
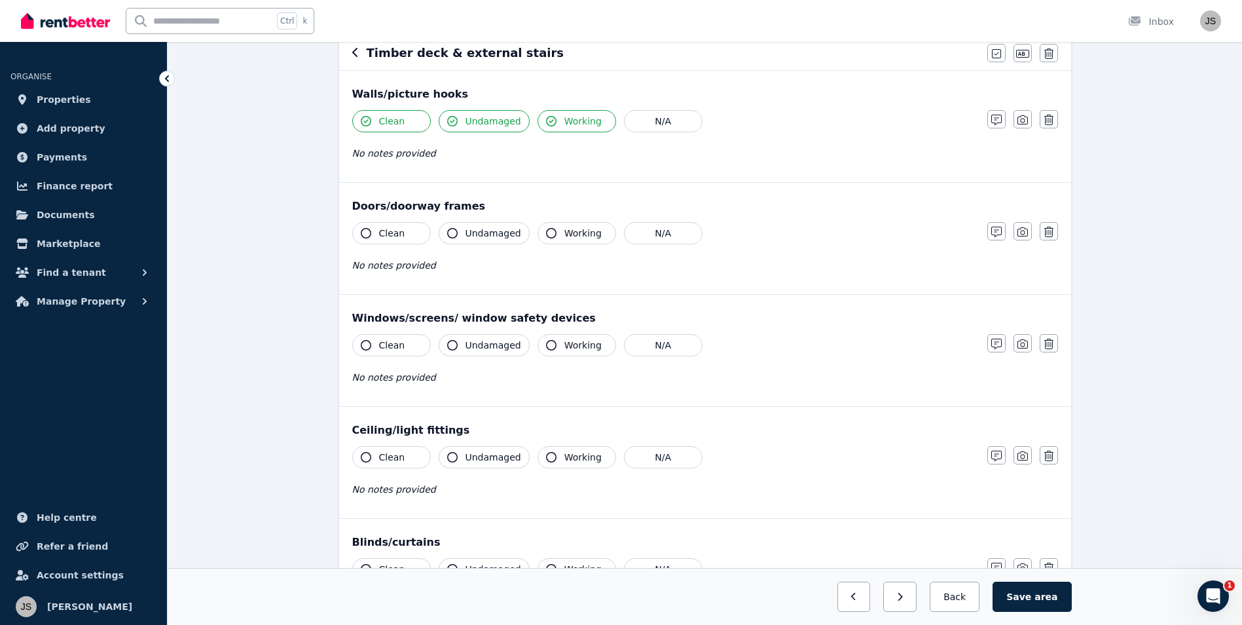
click at [583, 234] on span "Working" at bounding box center [583, 233] width 37 height 13
click at [503, 234] on span "Undamaged" at bounding box center [494, 233] width 56 height 13
click at [411, 226] on button "Clean" at bounding box center [391, 233] width 79 height 22
click at [397, 348] on span "Clean" at bounding box center [392, 345] width 26 height 13
click at [483, 348] on span "Undamaged" at bounding box center [494, 345] width 56 height 13
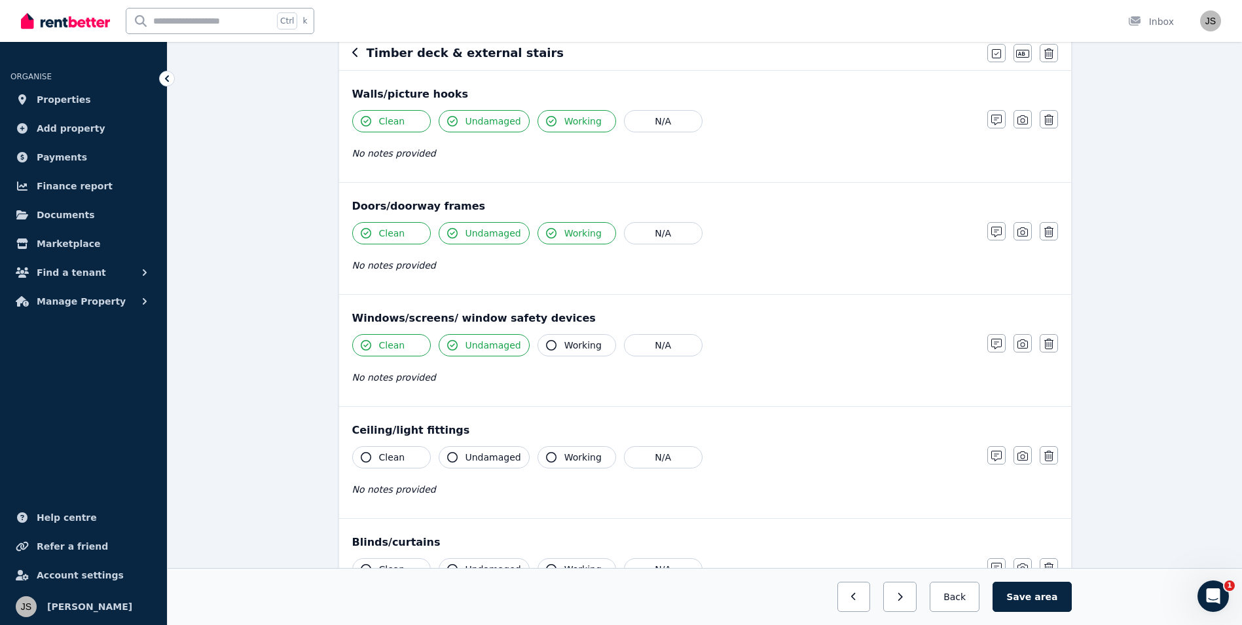
click at [600, 347] on button "Working" at bounding box center [577, 345] width 79 height 22
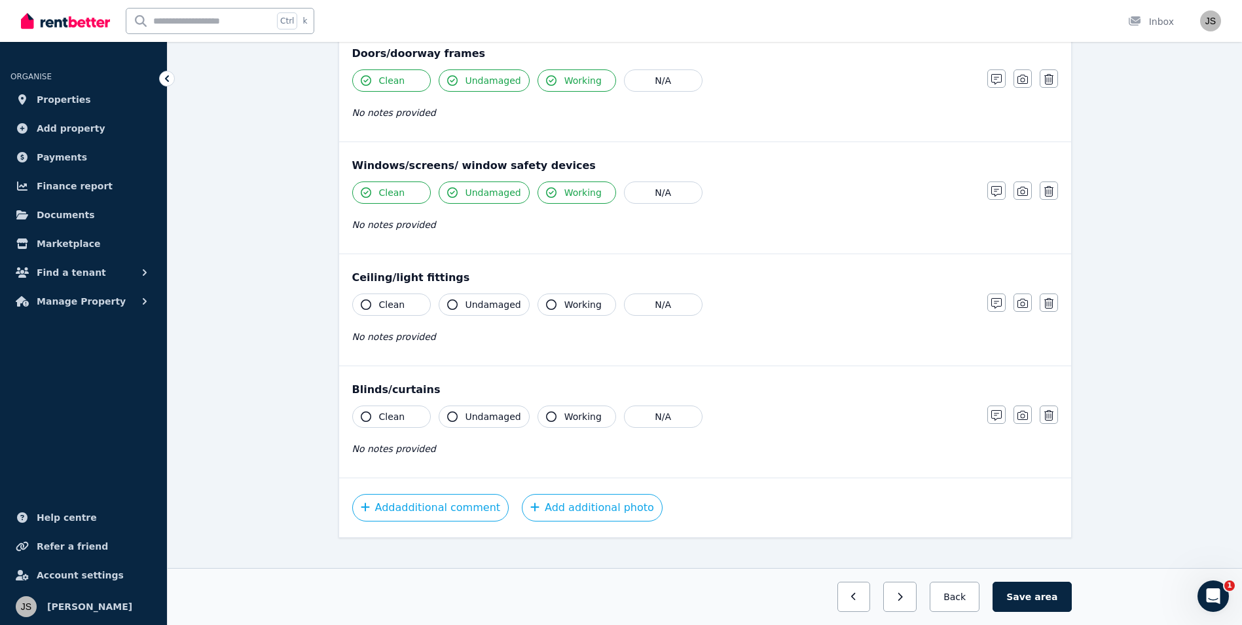
scroll to position [301, 0]
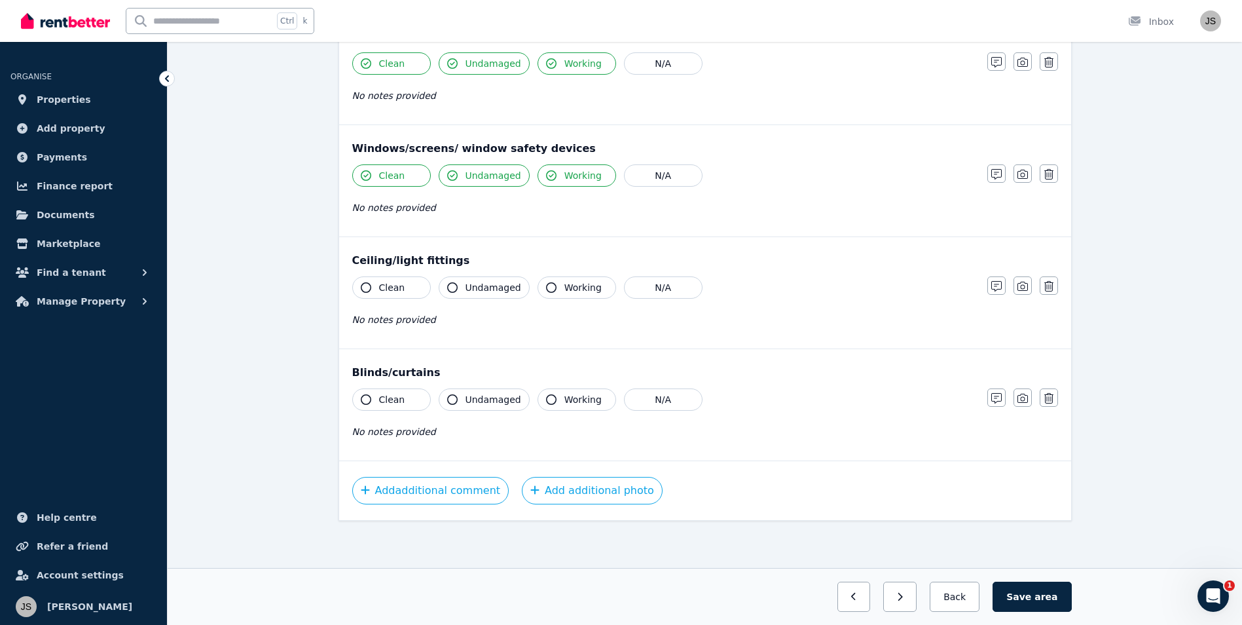
click at [401, 292] on button "Clean" at bounding box center [391, 287] width 79 height 22
click at [480, 292] on span "Undamaged" at bounding box center [494, 287] width 56 height 13
click at [571, 291] on span "Working" at bounding box center [583, 287] width 37 height 13
click at [646, 398] on button "N/A" at bounding box center [663, 399] width 79 height 22
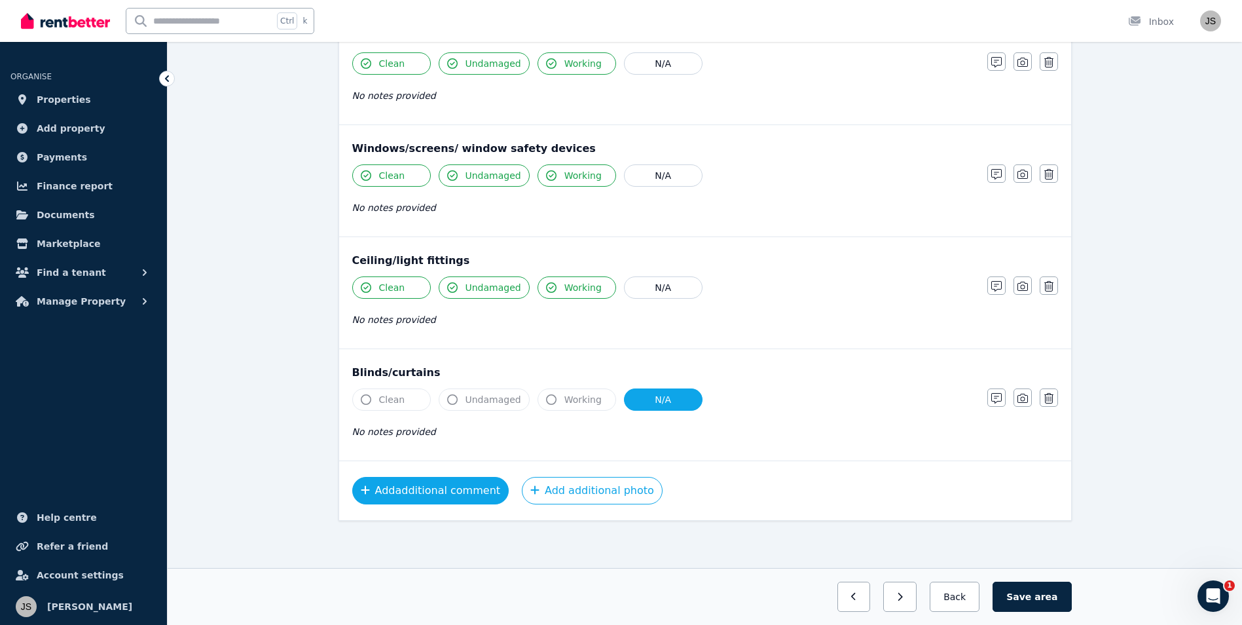
click at [447, 494] on button "Add additional comment" at bounding box center [430, 491] width 157 height 28
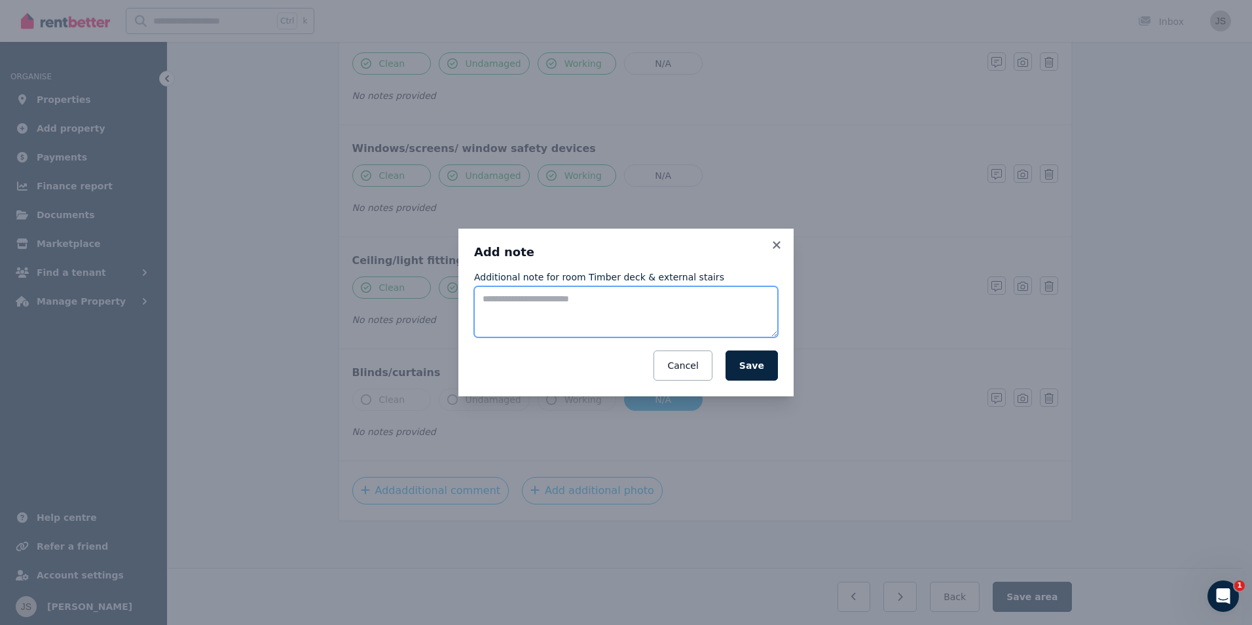
click at [540, 314] on textarea "Additional note for room Timber deck & external stairs" at bounding box center [626, 311] width 304 height 51
type textarea "*"
click at [774, 366] on button "Save" at bounding box center [752, 365] width 52 height 30
click at [753, 369] on button "Save" at bounding box center [752, 365] width 52 height 30
click at [678, 306] on textarea "Additional note for room Timber deck & external stairs" at bounding box center [626, 311] width 304 height 51
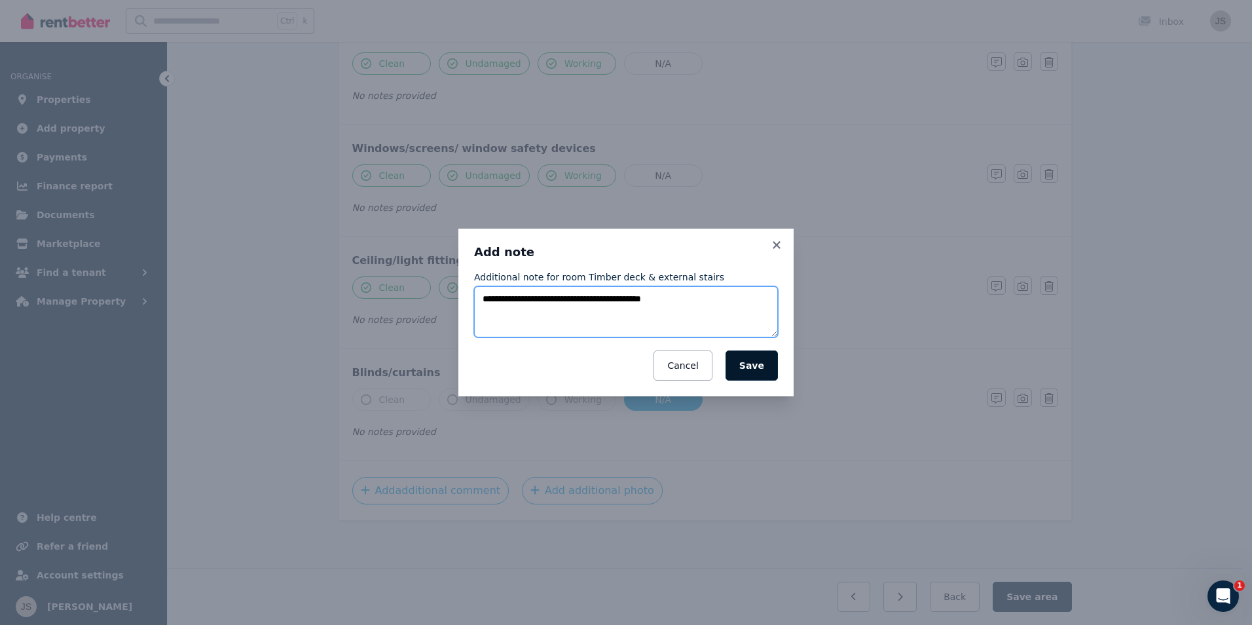
type textarea "**********"
click at [754, 362] on button "Save" at bounding box center [752, 365] width 52 height 30
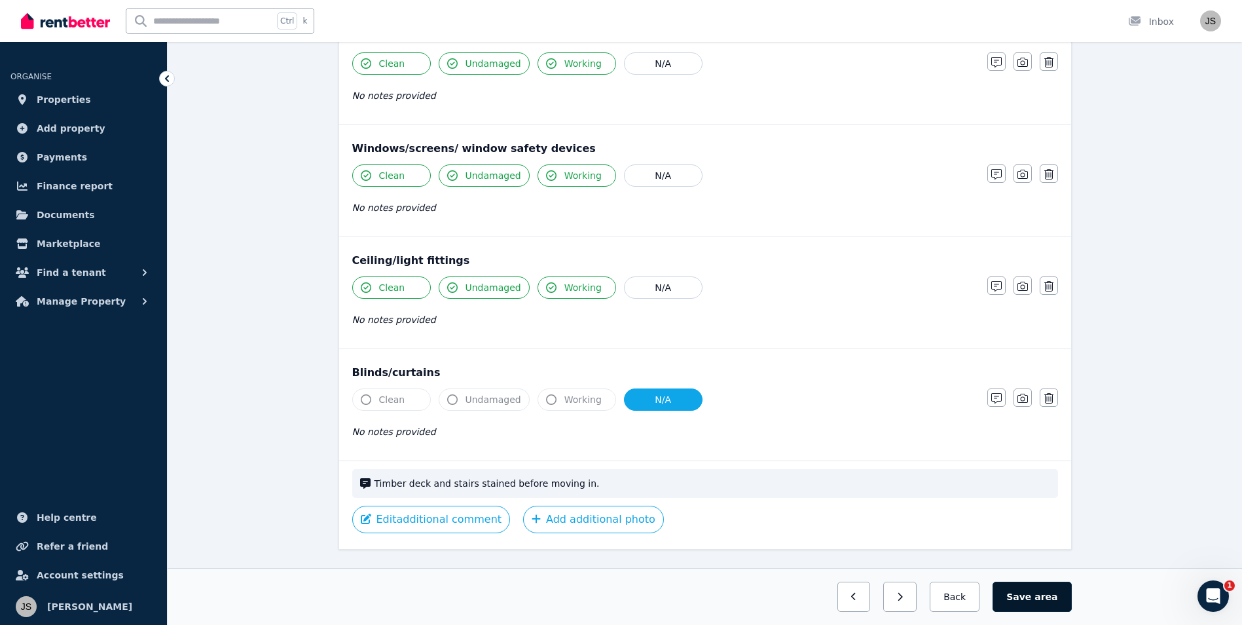
click at [1018, 593] on button "Save area" at bounding box center [1032, 597] width 79 height 30
click at [964, 593] on button "Back" at bounding box center [955, 597] width 61 height 30
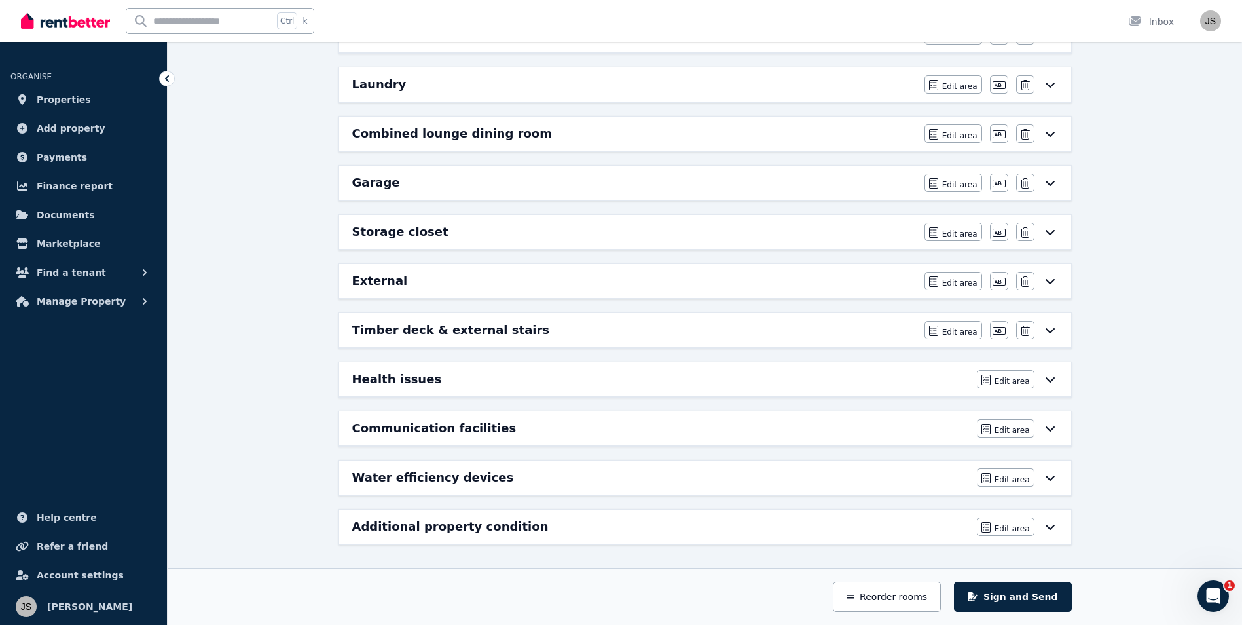
scroll to position [510, 0]
click at [1026, 595] on button "Sign and Send" at bounding box center [1012, 597] width 117 height 30
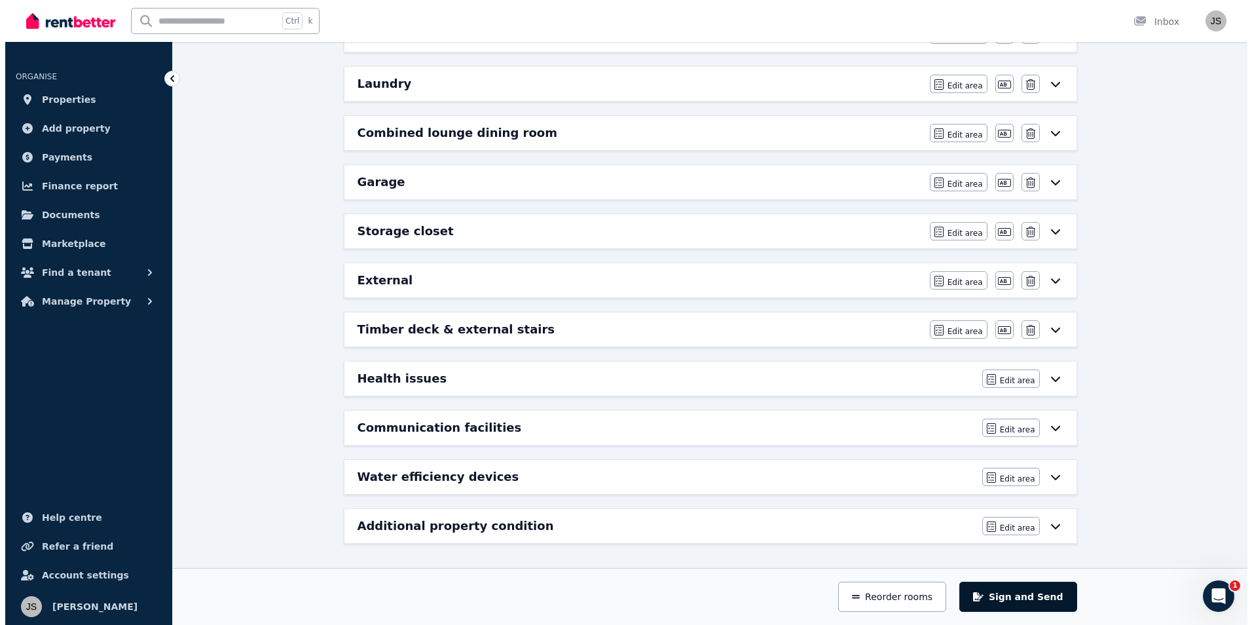
scroll to position [0, 0]
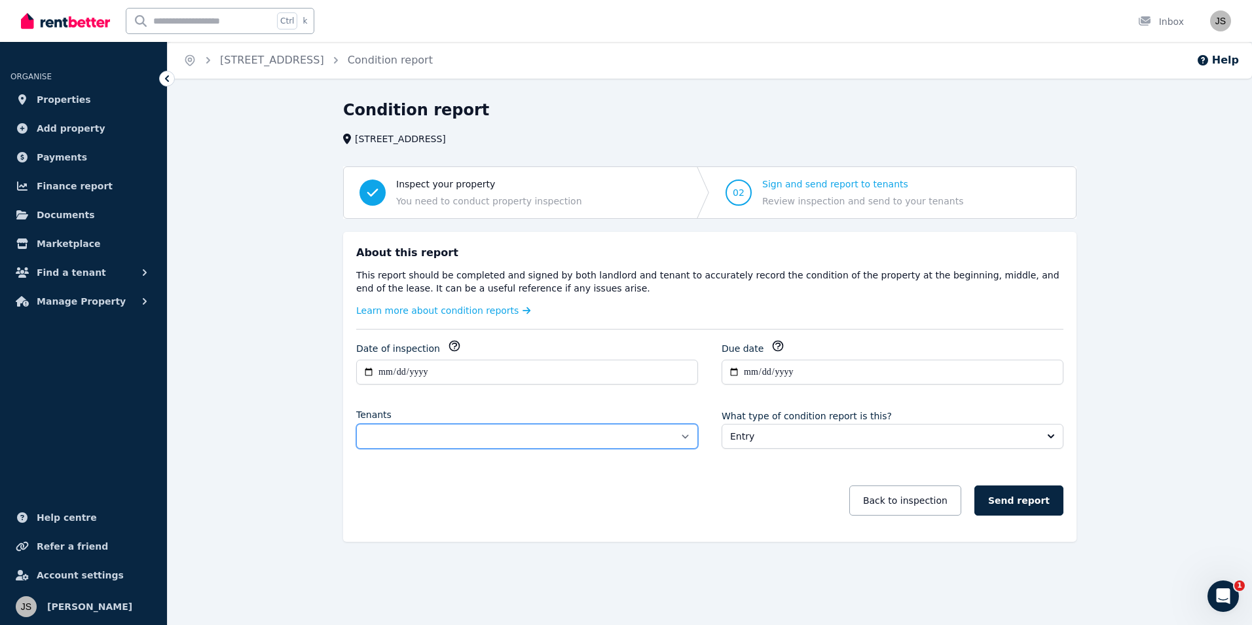
click at [684, 435] on select "**********" at bounding box center [527, 436] width 342 height 25
select select "**********"
click at [356, 424] on select "**********" at bounding box center [527, 436] width 342 height 25
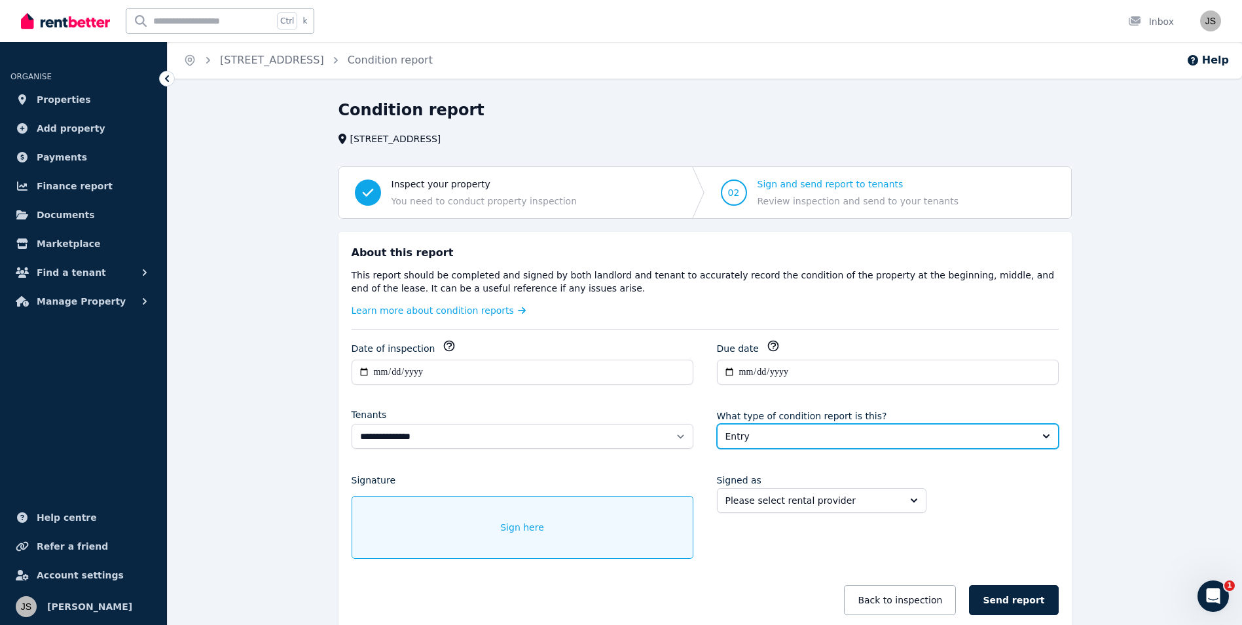
click at [796, 436] on span "Entry" at bounding box center [879, 436] width 307 height 13
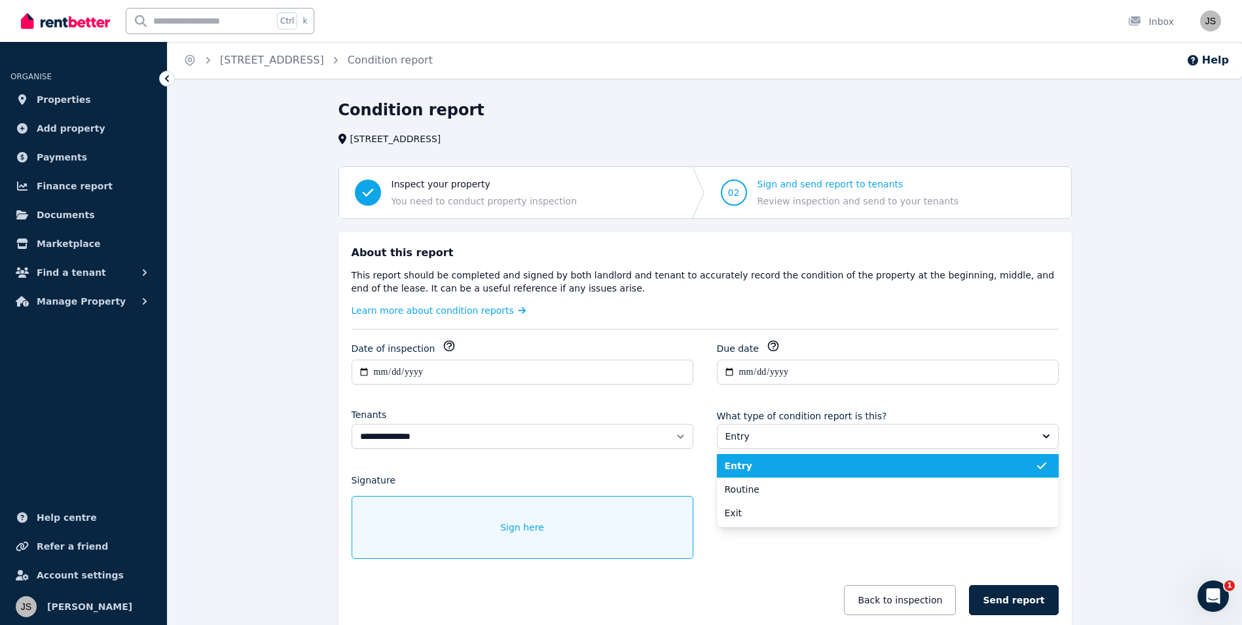
click at [796, 462] on span "Entry" at bounding box center [880, 465] width 310 height 13
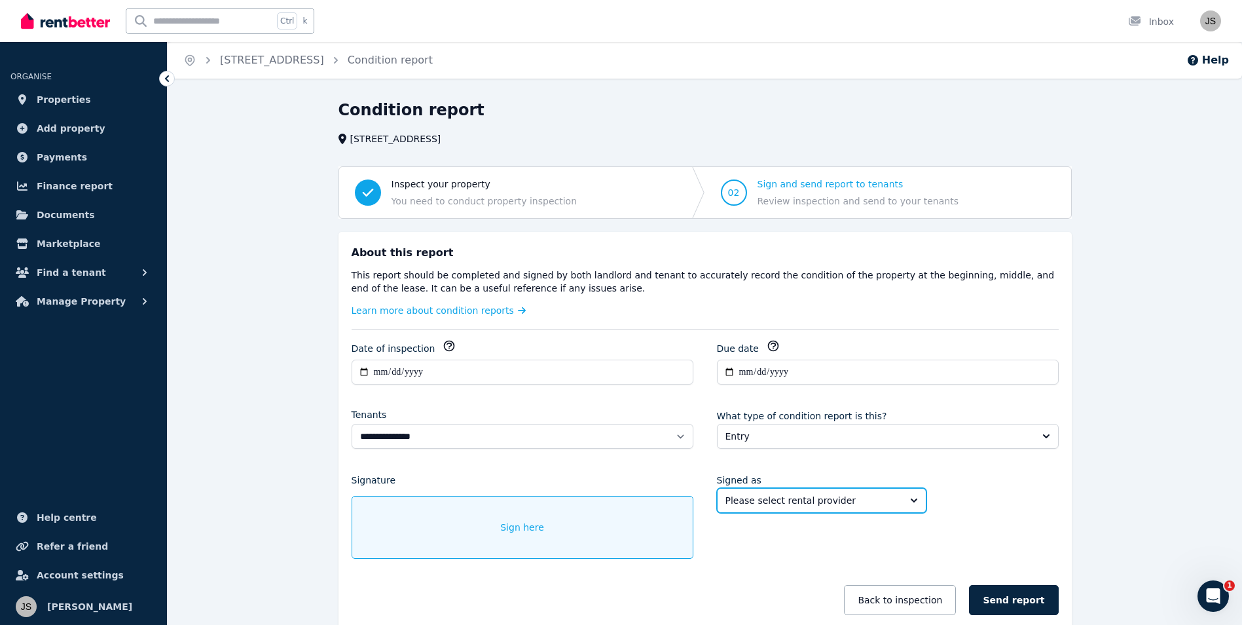
click at [874, 500] on span "Please select rental provider" at bounding box center [813, 500] width 174 height 13
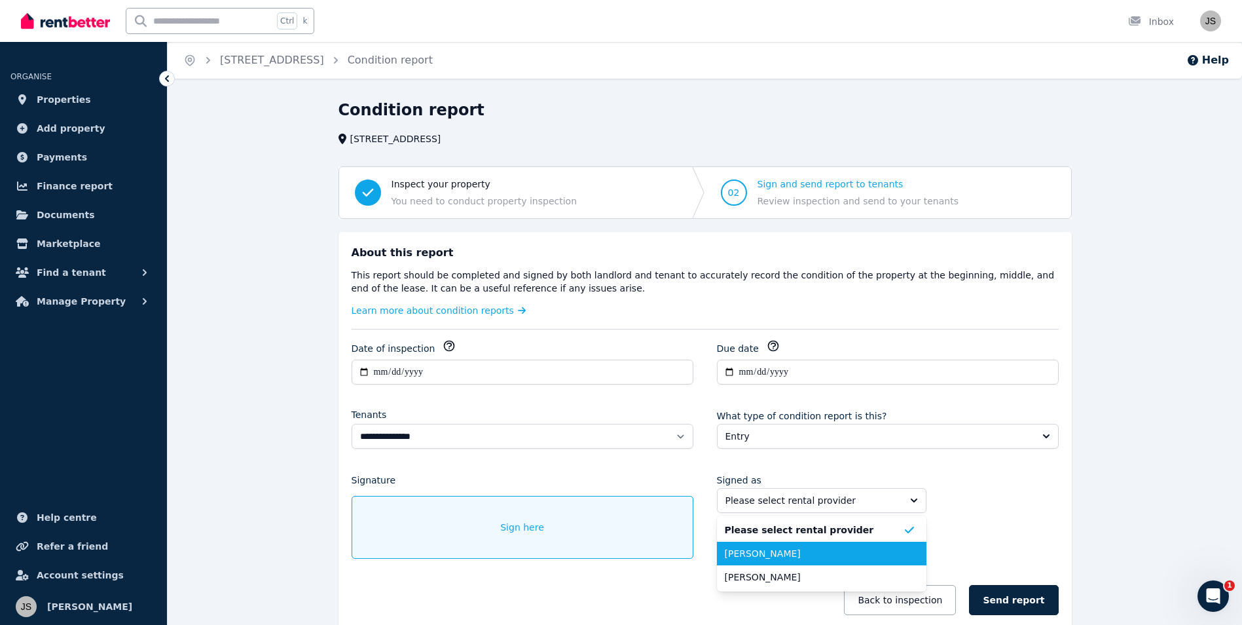
click at [863, 547] on span "[PERSON_NAME]" at bounding box center [814, 553] width 178 height 13
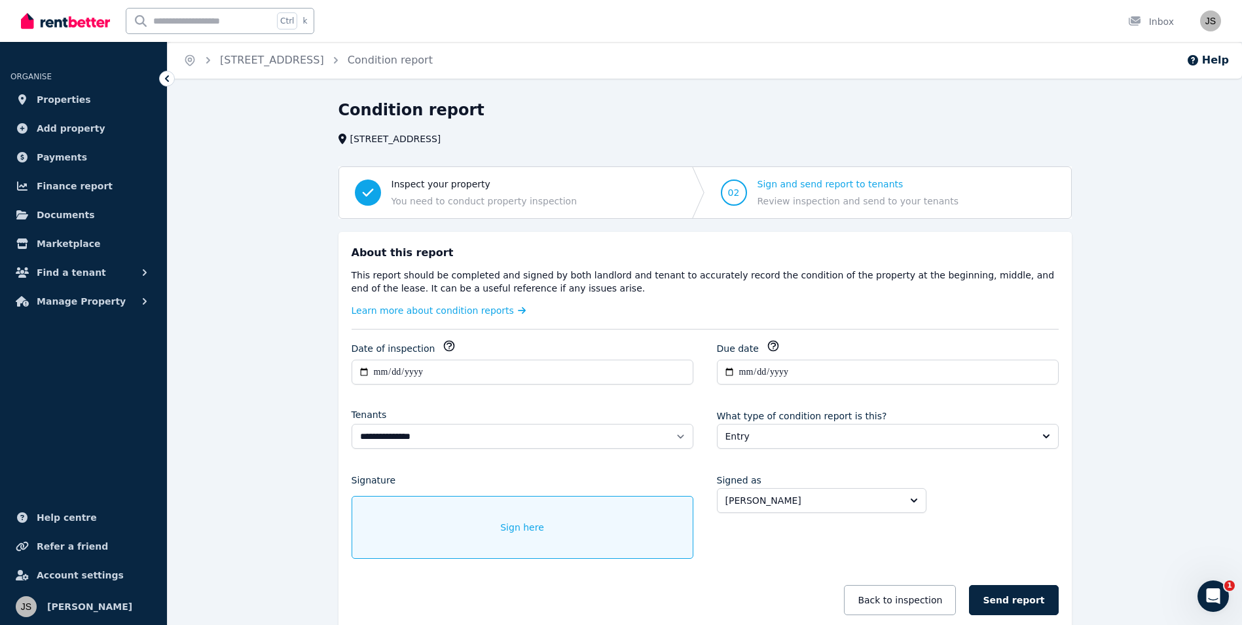
click at [486, 526] on div "Sign here" at bounding box center [523, 527] width 342 height 63
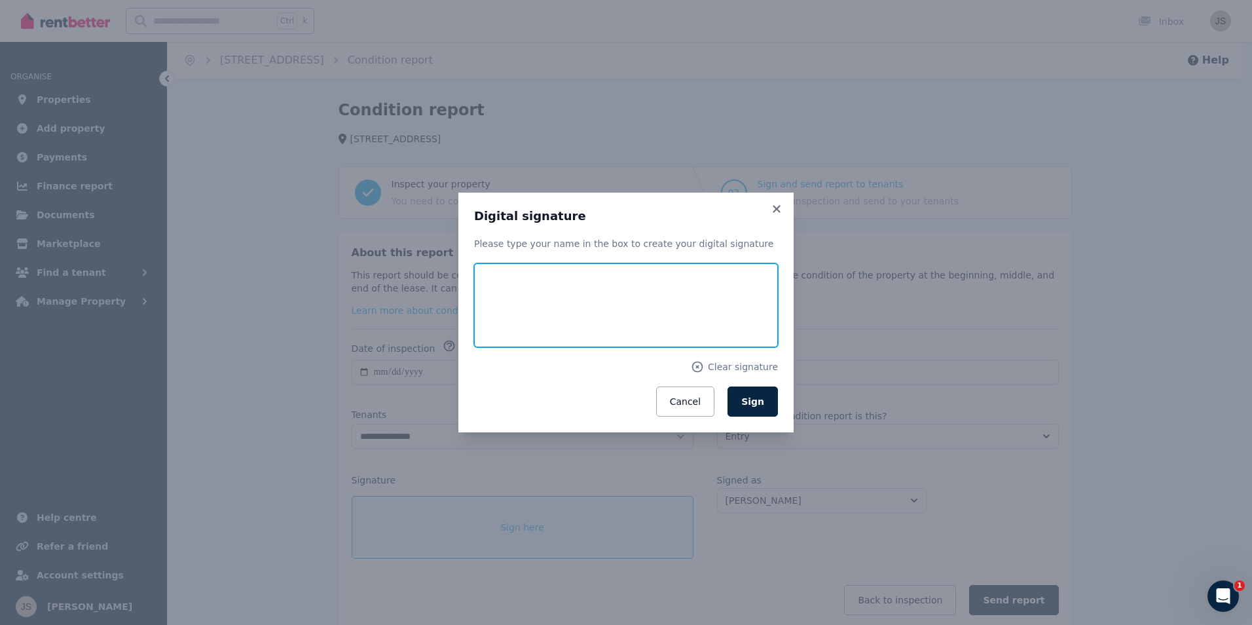
click at [558, 316] on input "text" at bounding box center [626, 305] width 304 height 84
type input "**********"
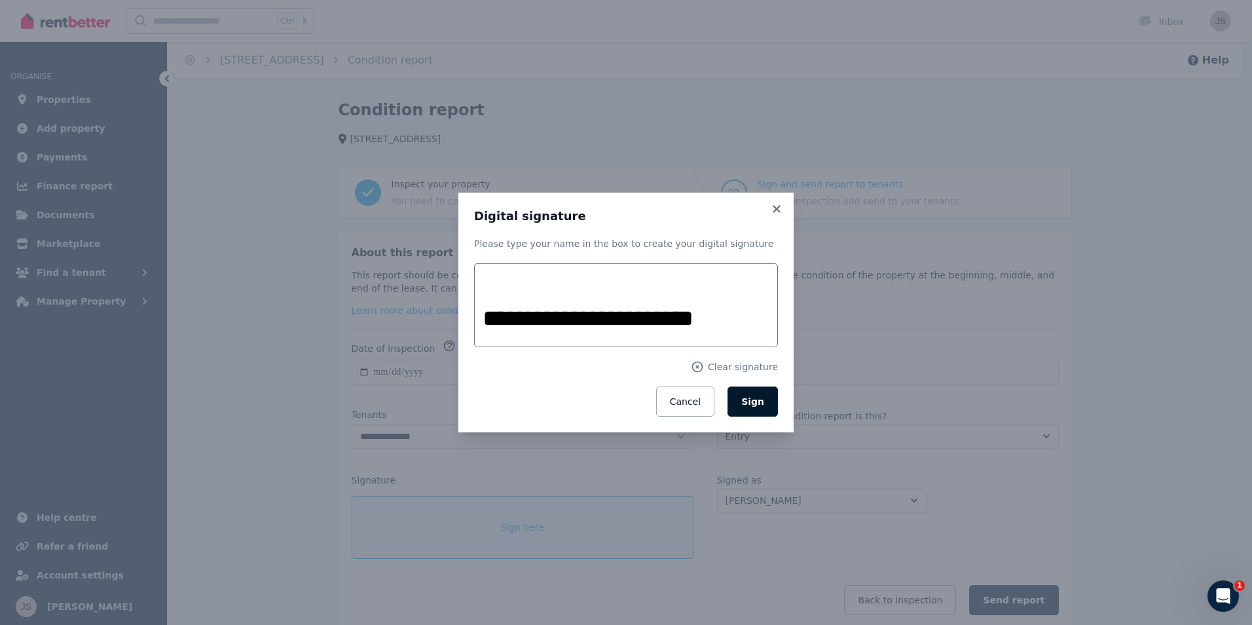
click at [760, 407] on span "Sign" at bounding box center [752, 401] width 23 height 10
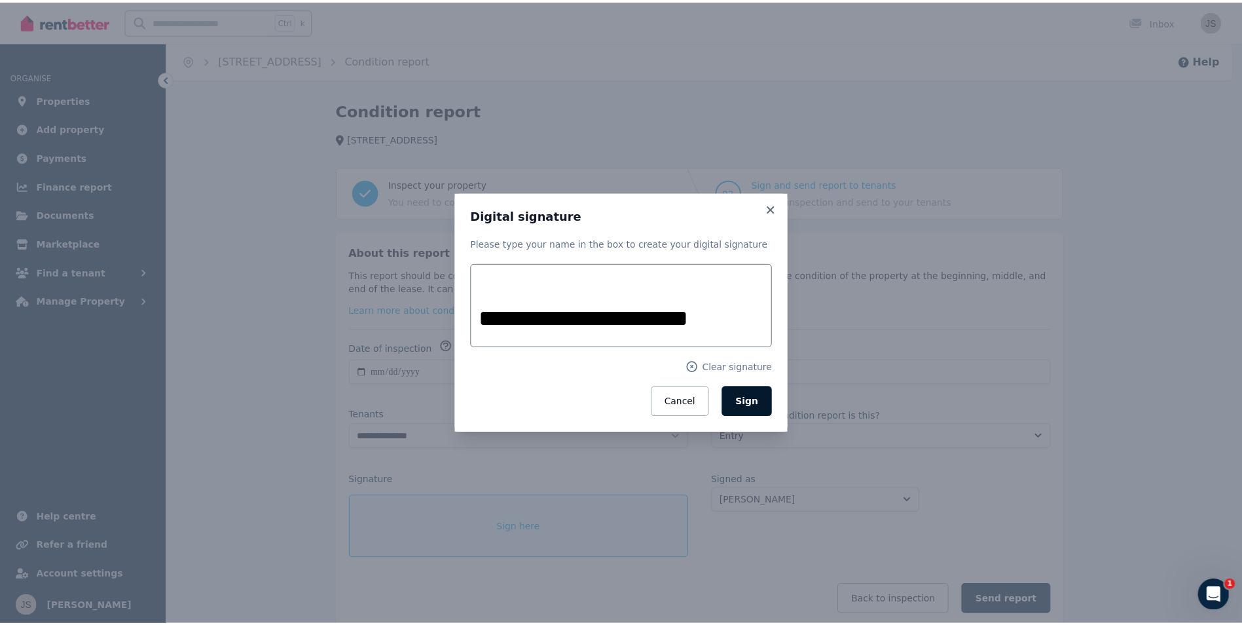
scroll to position [0, 0]
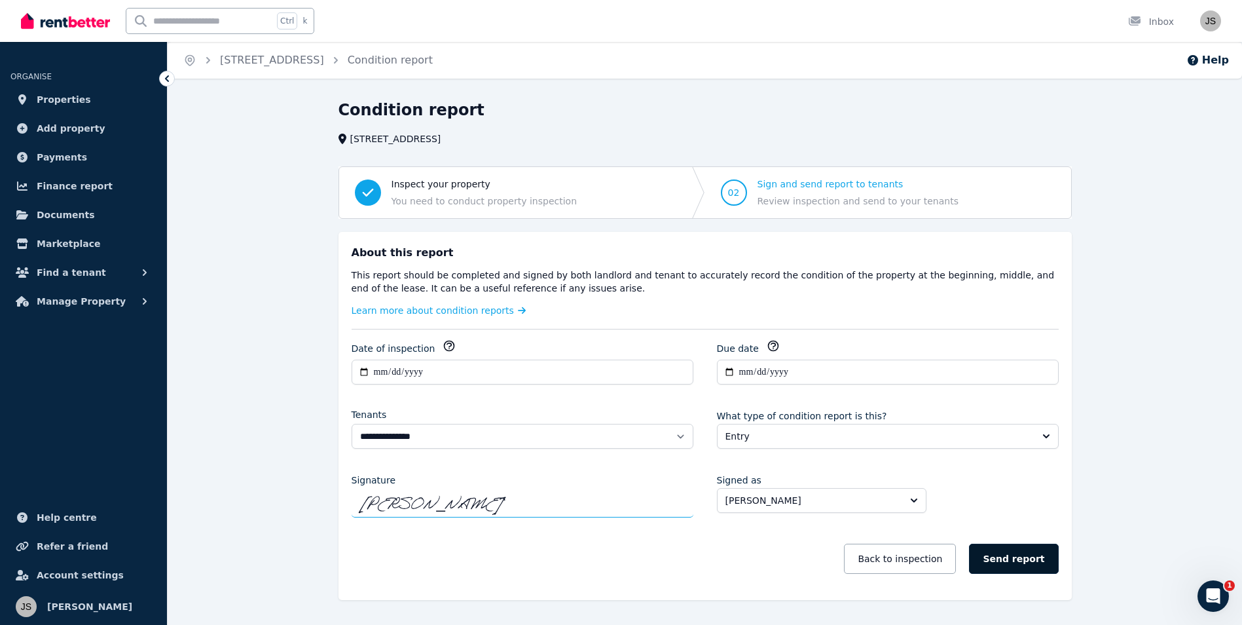
click at [1021, 556] on button "Send report" at bounding box center [1013, 559] width 89 height 30
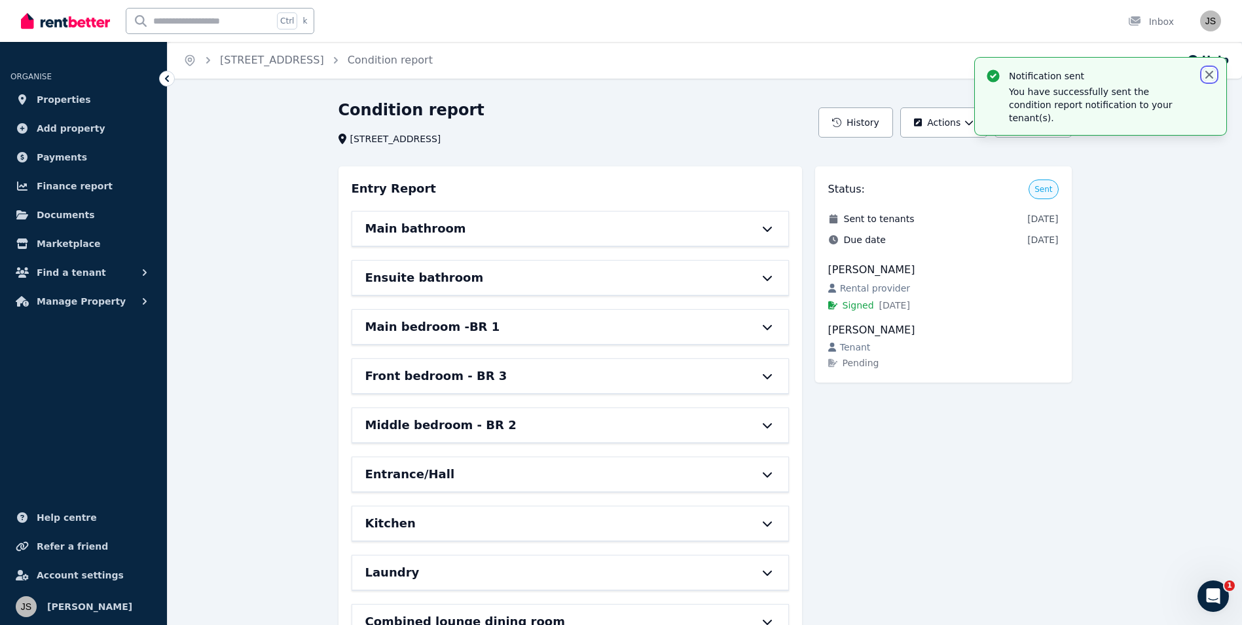
click at [1208, 71] on icon "button" at bounding box center [1209, 74] width 13 height 13
